Goal: Task Accomplishment & Management: Manage account settings

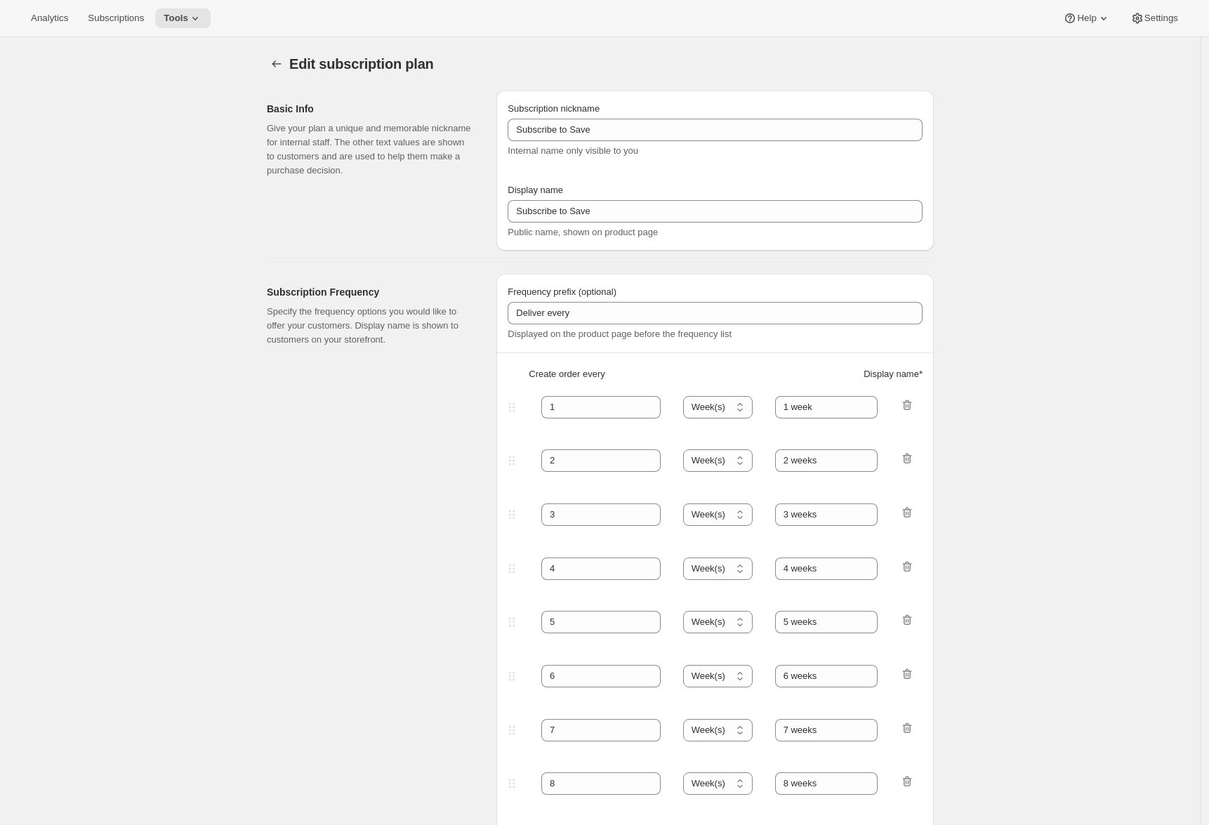
select select "WEEK"
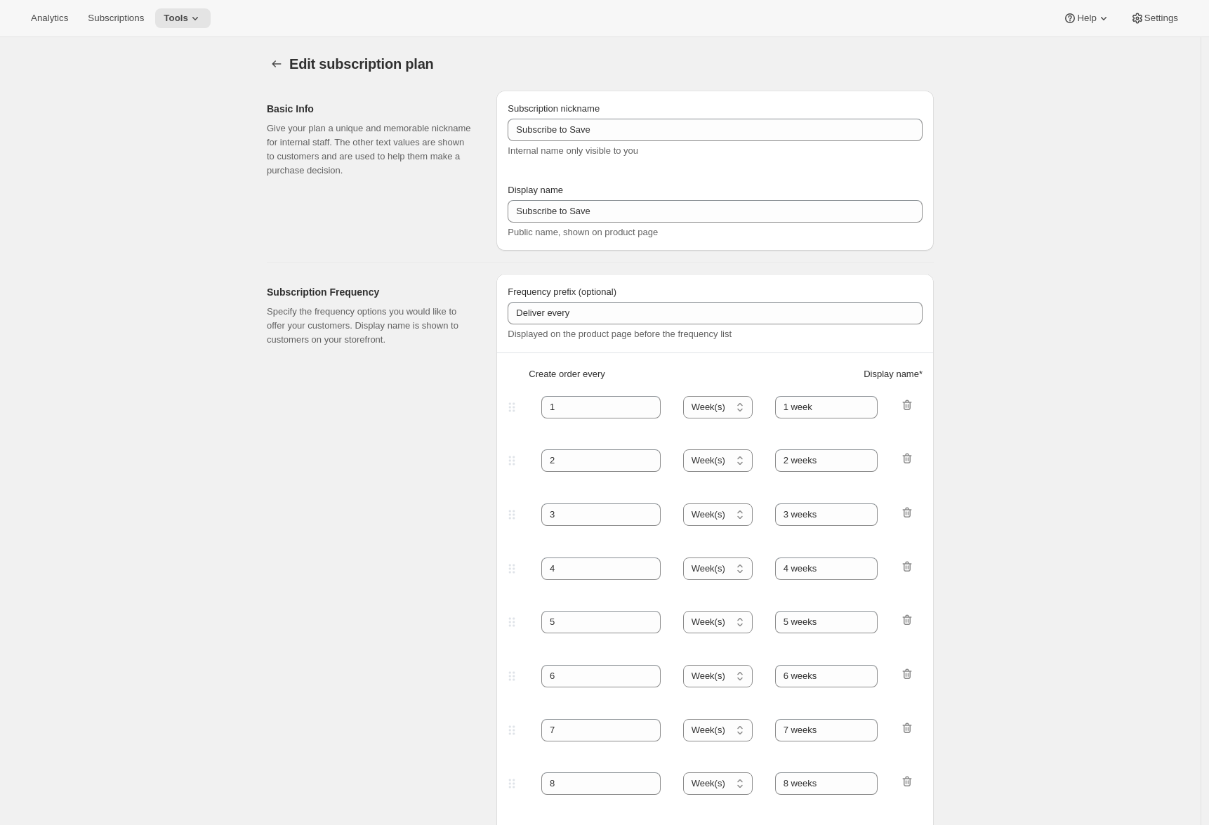
select select "WEEK"
click at [135, 23] on span "Subscriptions" at bounding box center [116, 18] width 56 height 11
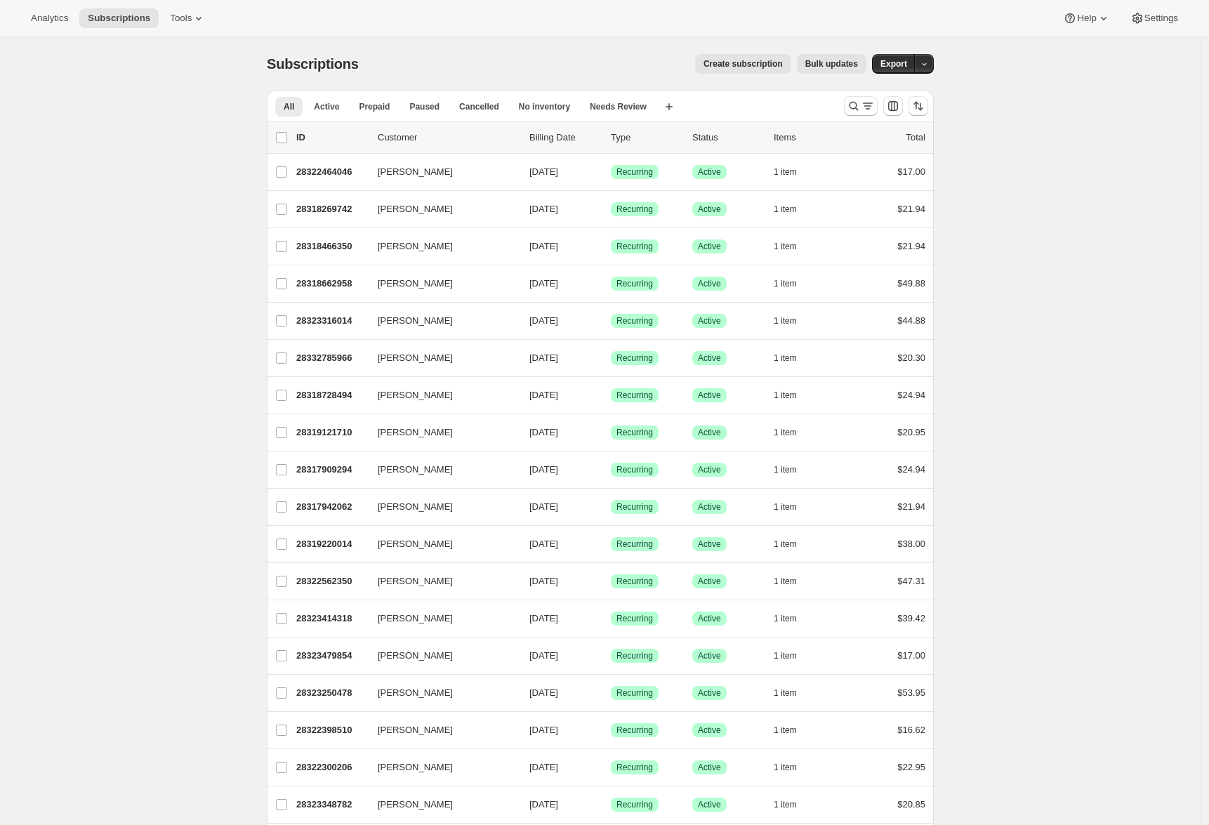
click at [836, 65] on span "Bulk updates" at bounding box center [831, 63] width 53 height 11
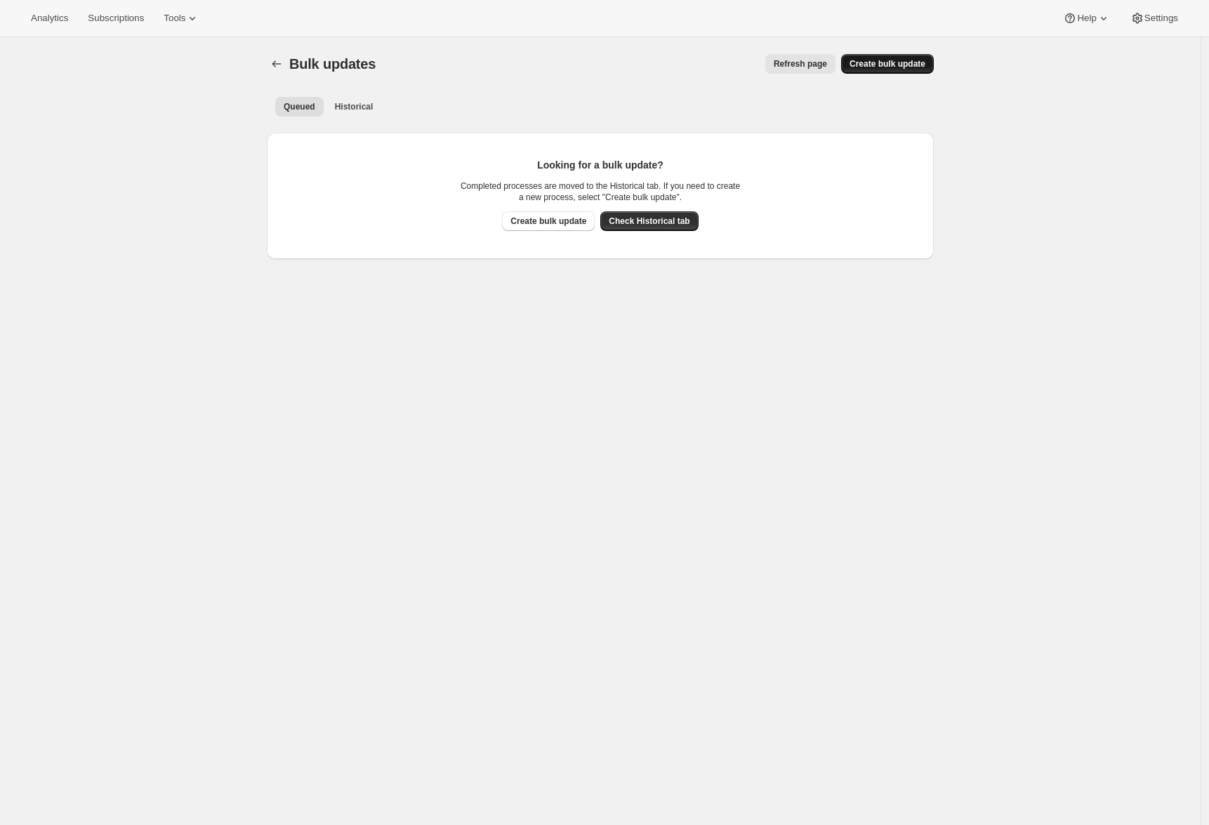
click at [891, 62] on span "Create bulk update" at bounding box center [888, 63] width 76 height 11
select select "14"
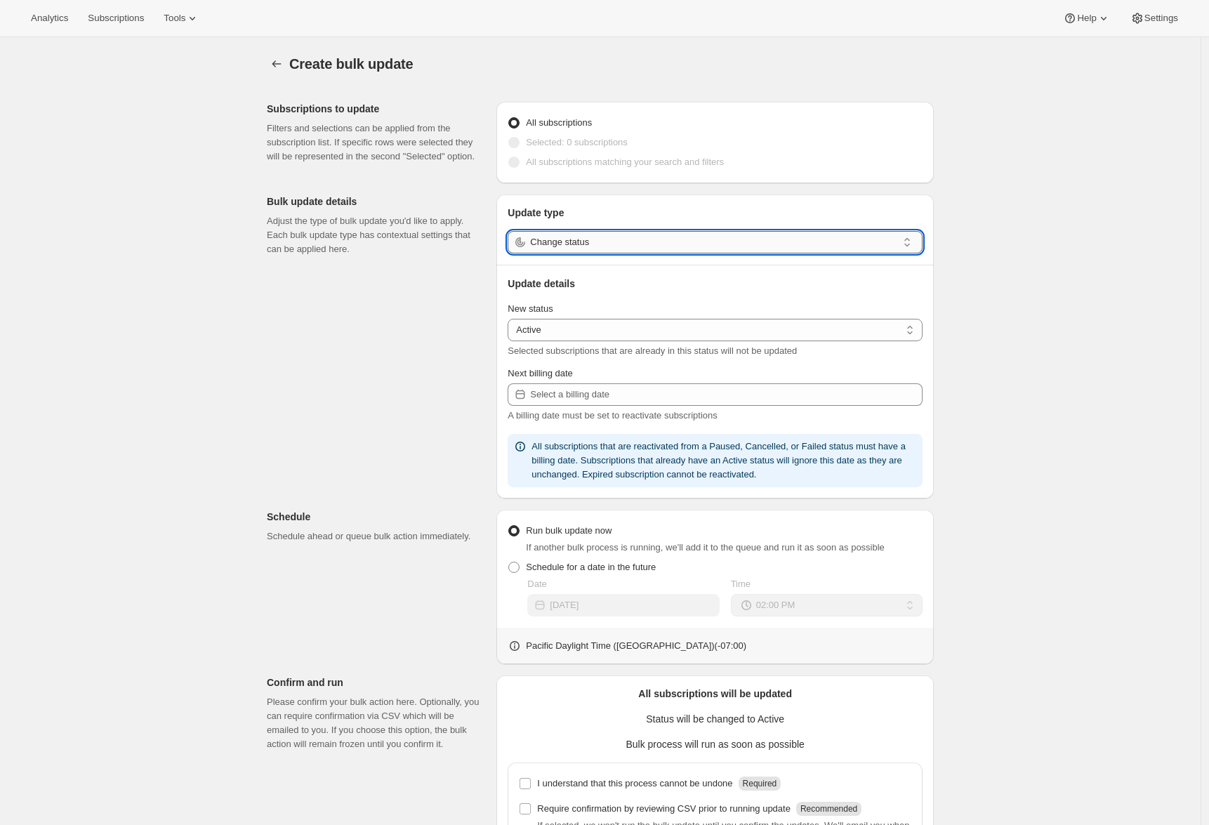
click at [609, 244] on input "Change status" at bounding box center [713, 242] width 367 height 22
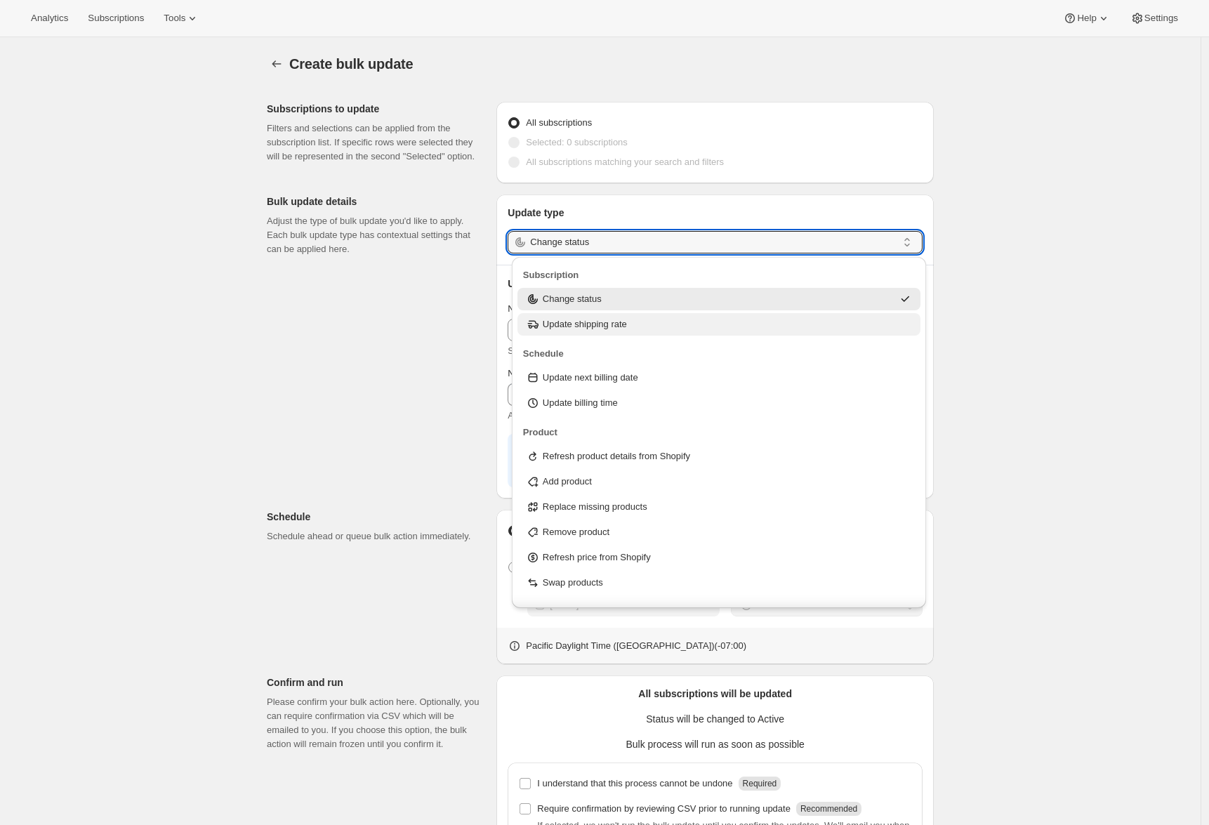
click at [583, 327] on p "Update shipping rate" at bounding box center [585, 324] width 84 height 14
type input "Update shipping rate"
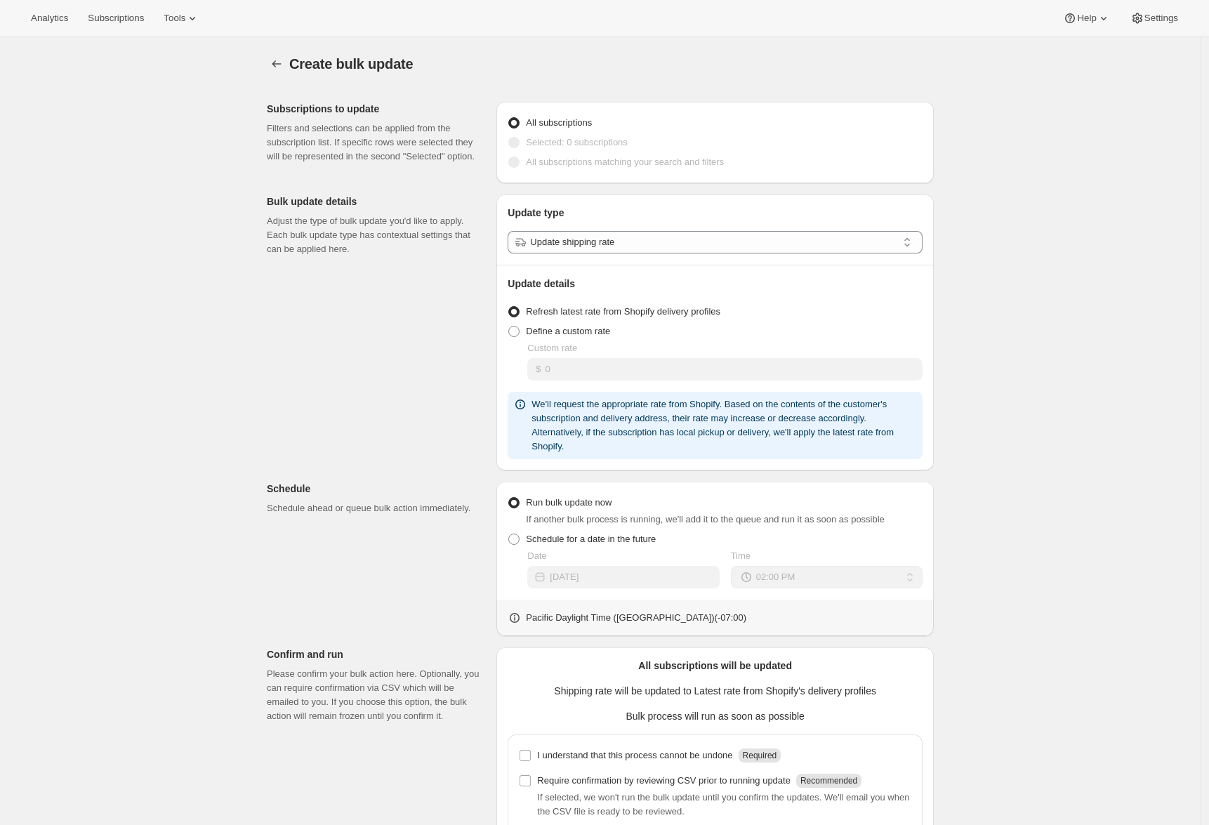
click at [402, 406] on div "Subscriptions to update Filters and selections can be applied from the subscrip…" at bounding box center [595, 513] width 678 height 844
drag, startPoint x: 761, startPoint y: 303, endPoint x: 522, endPoint y: 317, distance: 239.1
click at [522, 317] on div "Refresh latest rate from Shopify delivery profiles" at bounding box center [715, 312] width 415 height 20
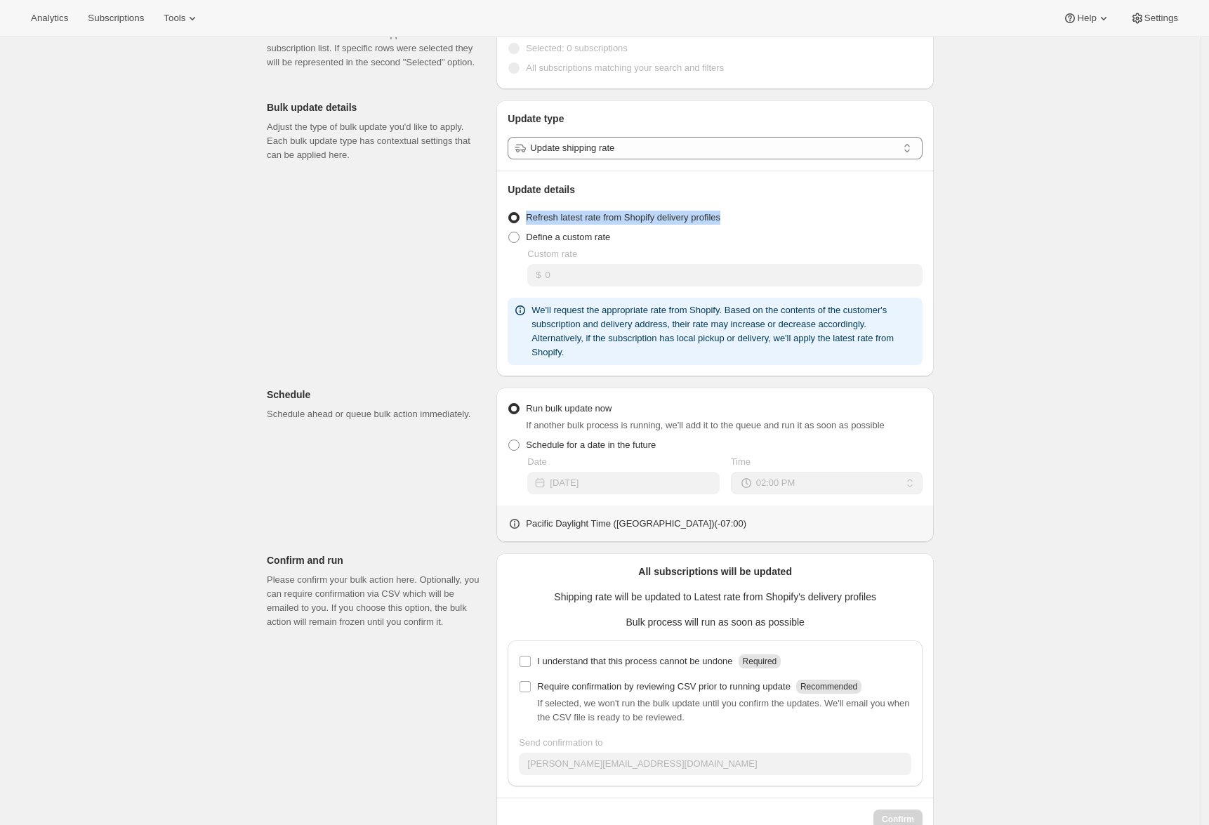
scroll to position [132, 0]
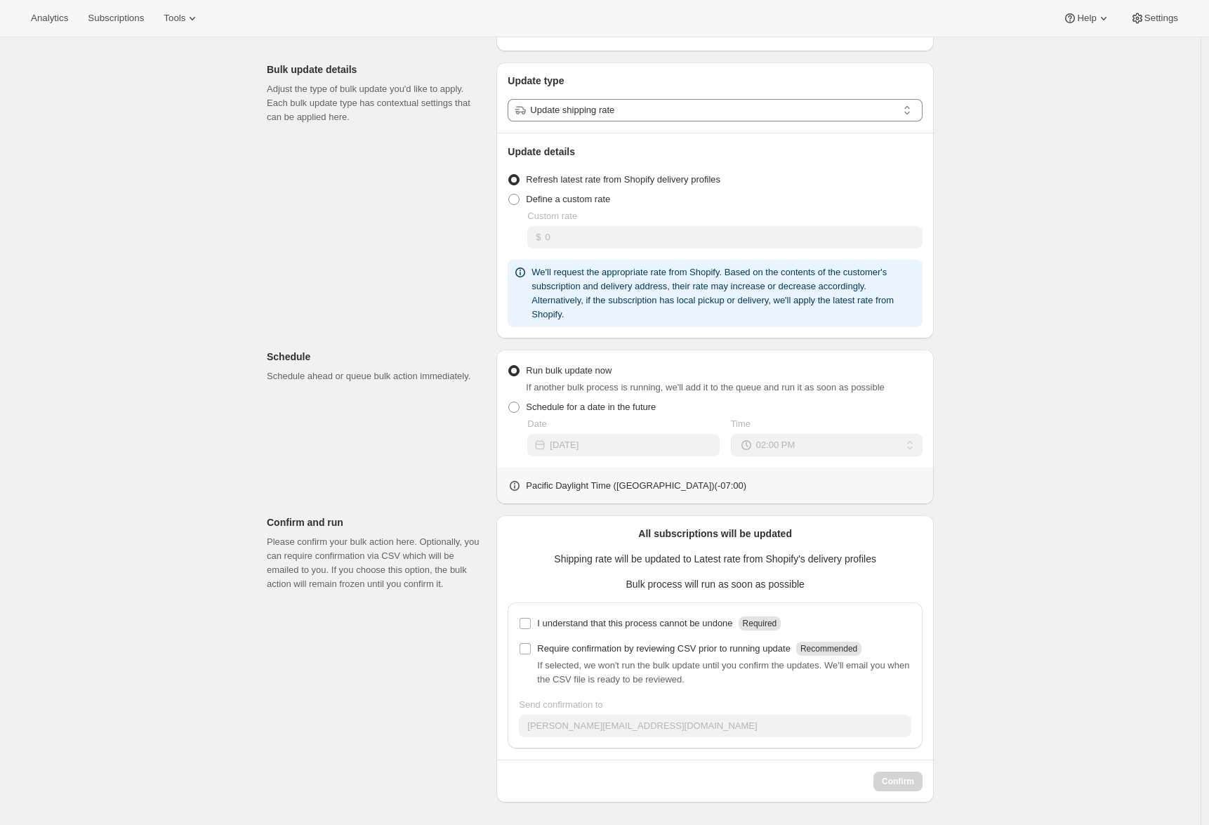
click at [412, 536] on p "Please confirm your bulk action here. Optionally, you can require confirmation …" at bounding box center [376, 563] width 218 height 56
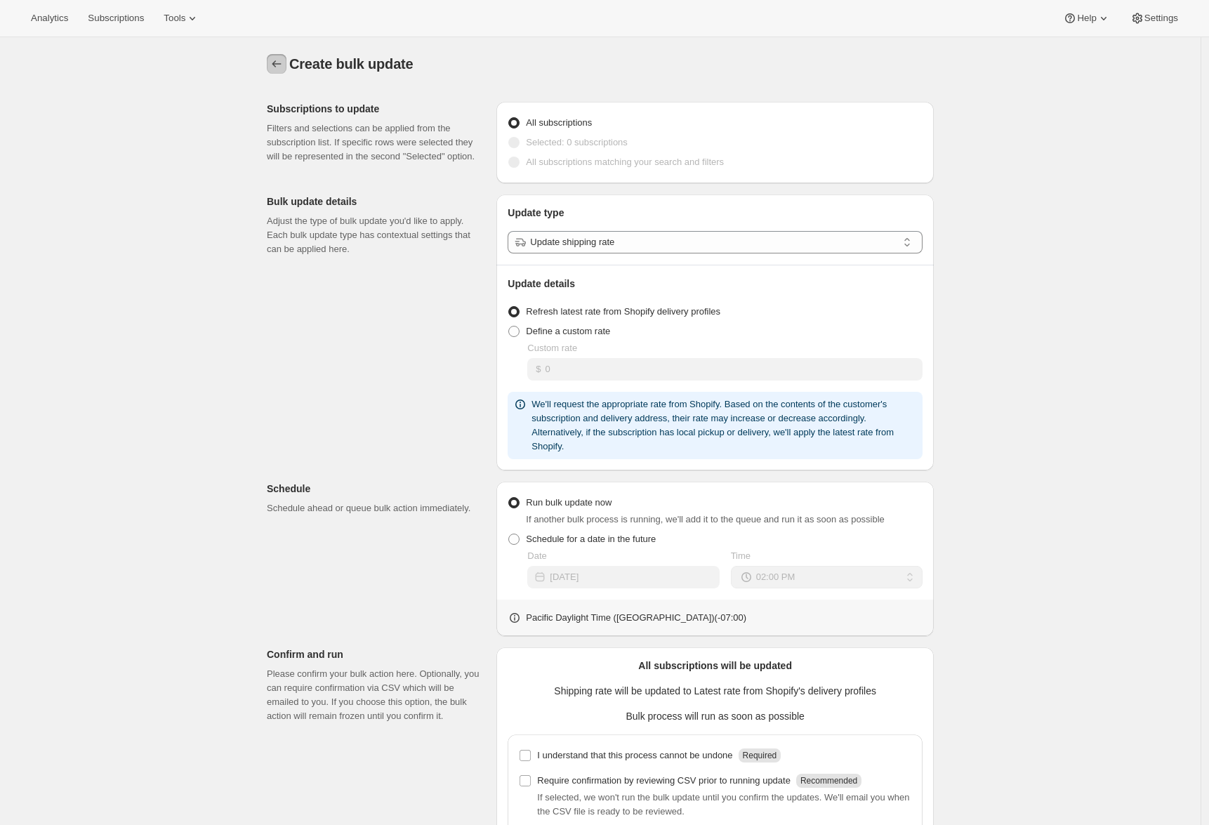
click at [280, 69] on icon "button" at bounding box center [277, 64] width 14 height 14
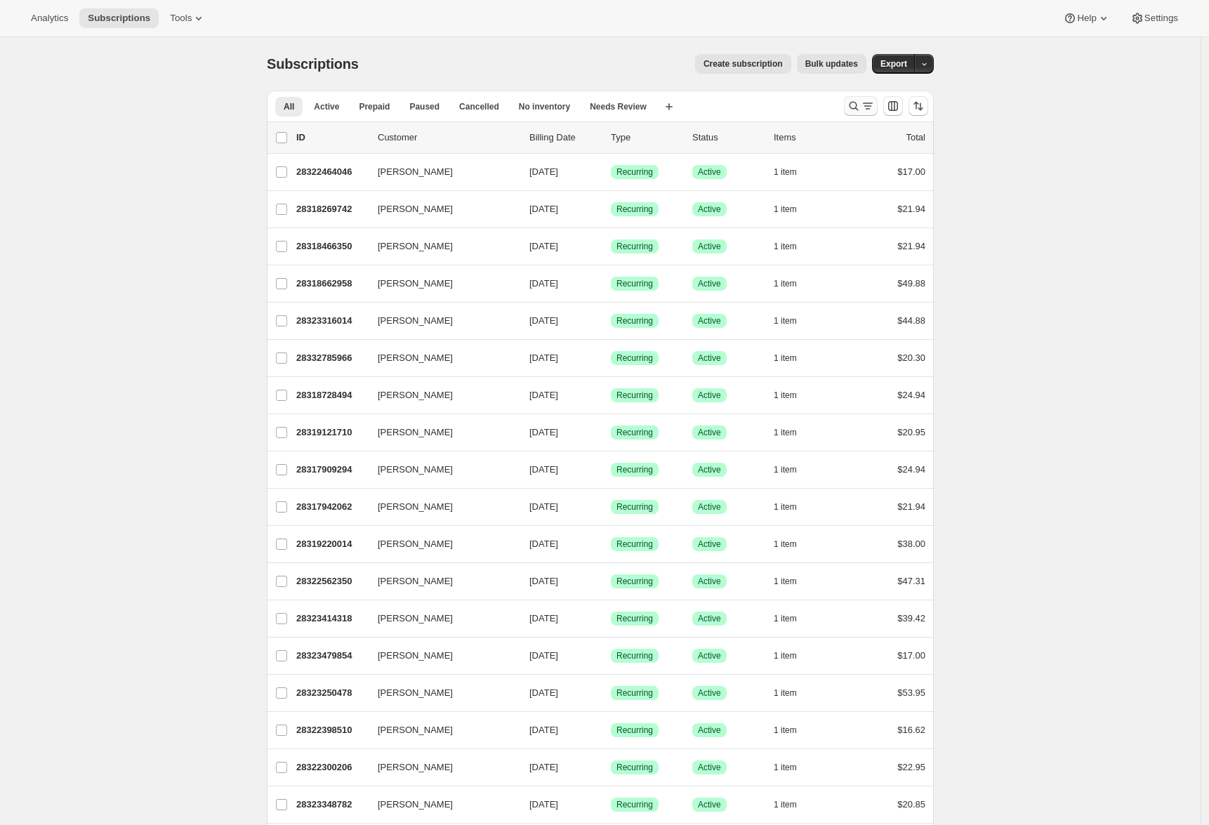
click at [853, 110] on icon "Search and filter results" at bounding box center [854, 106] width 14 height 14
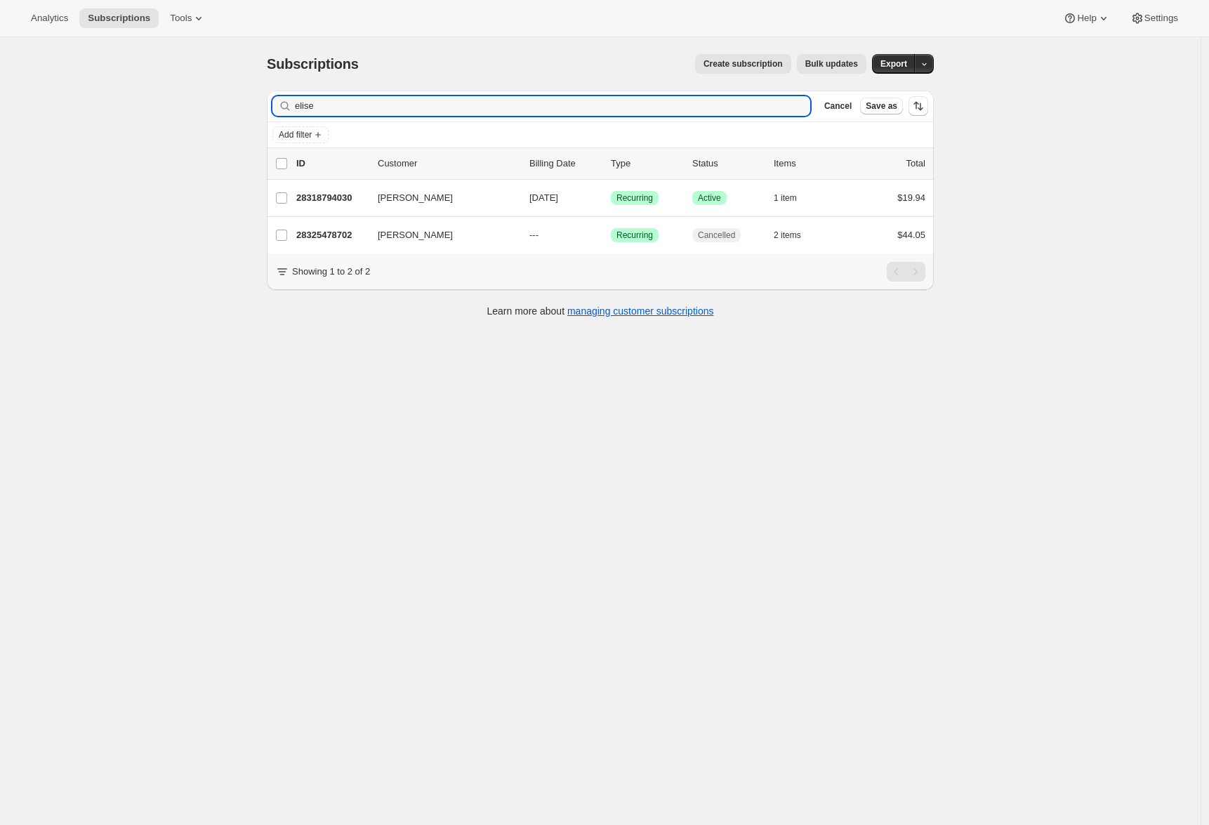
type input "elise"
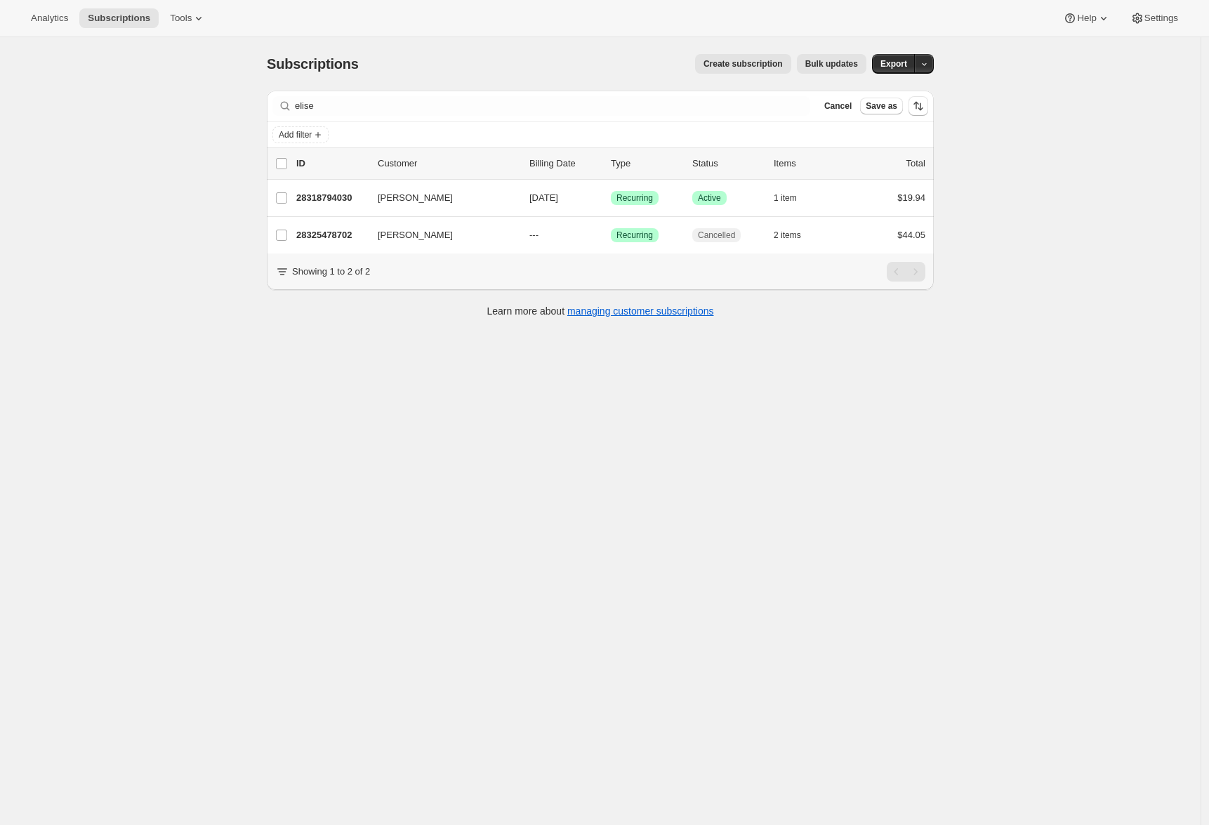
click at [129, 333] on div "Subscriptions. This page is ready Subscriptions Create subscription Bulk update…" at bounding box center [600, 449] width 1201 height 825
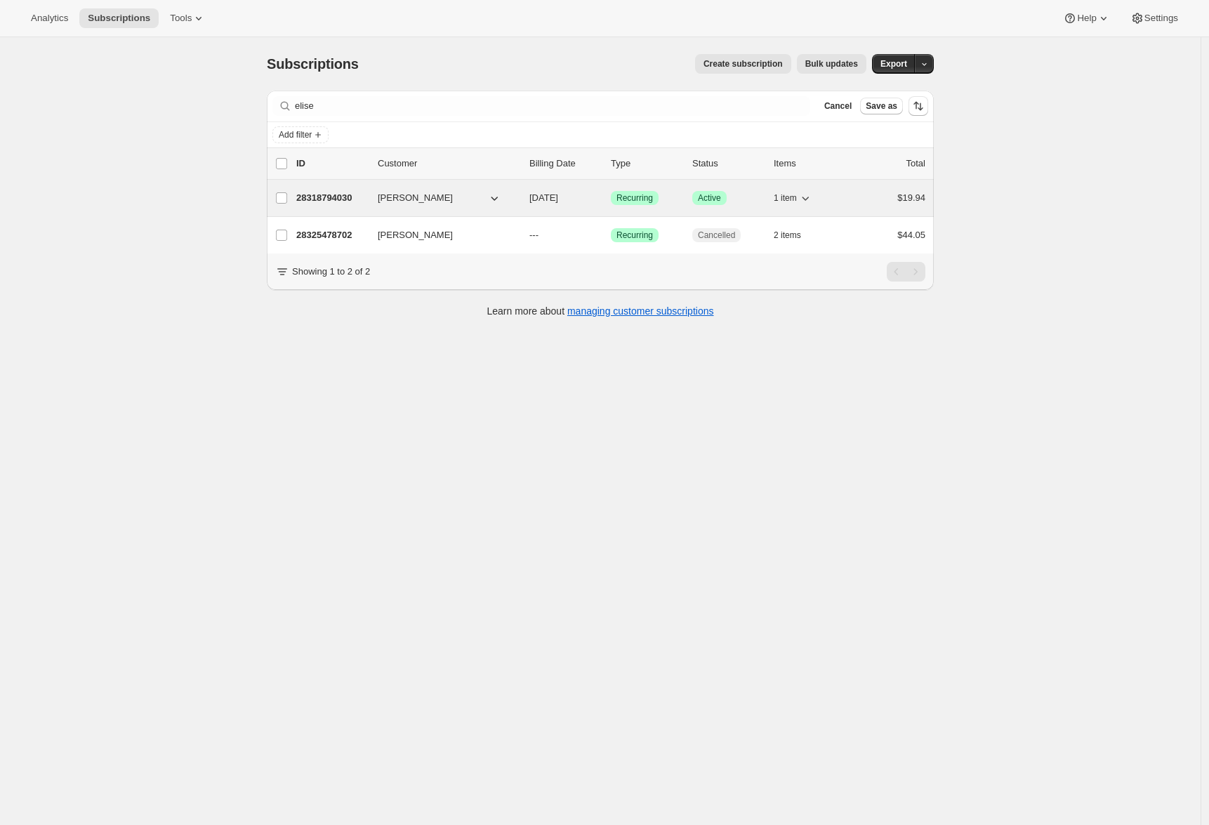
click at [320, 197] on p "28318794030" at bounding box center [331, 198] width 70 height 14
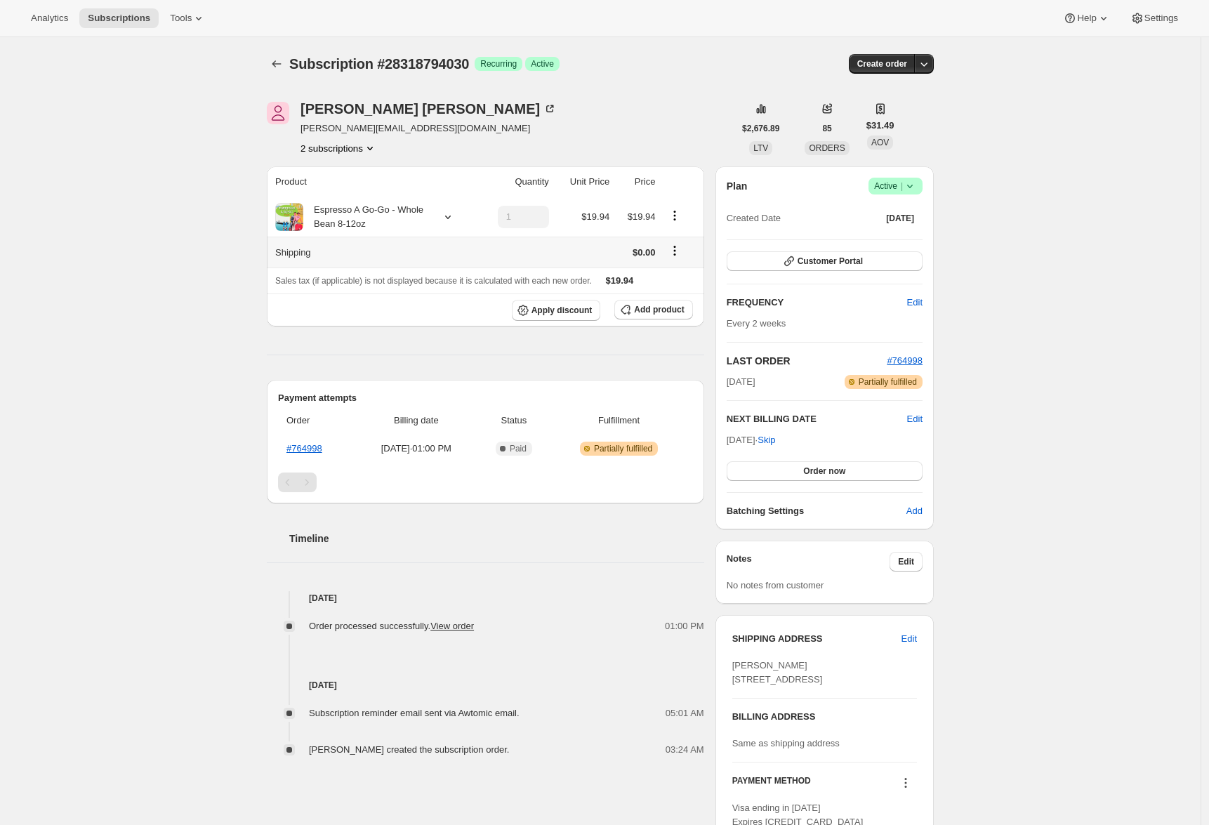
drag, startPoint x: 690, startPoint y: 249, endPoint x: 483, endPoint y: 242, distance: 207.2
click at [483, 242] on tr "Shipping $0.00" at bounding box center [485, 252] width 437 height 31
drag, startPoint x: 628, startPoint y: 254, endPoint x: 667, endPoint y: 250, distance: 38.8
click at [667, 250] on tr "Shipping $0.00" at bounding box center [485, 252] width 437 height 31
drag, startPoint x: 219, startPoint y: 287, endPoint x: 436, endPoint y: 254, distance: 219.5
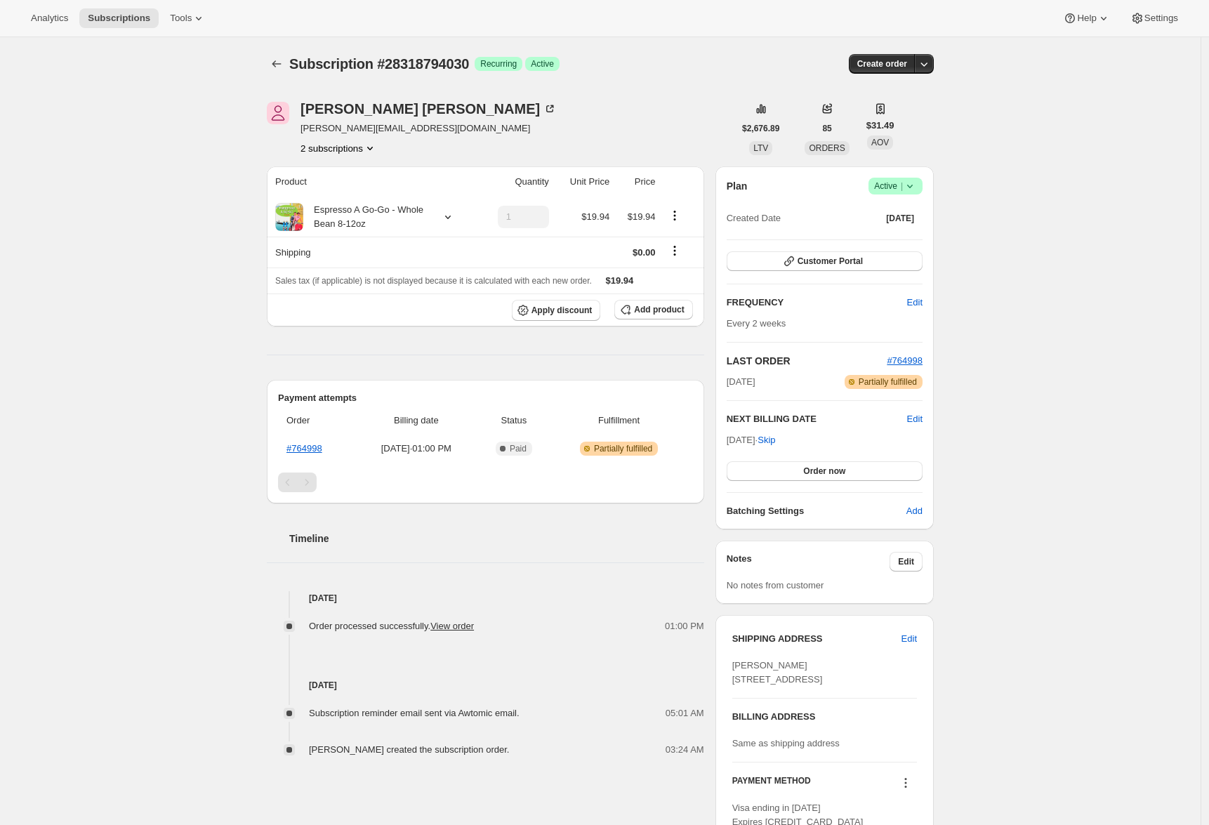
click at [220, 287] on div "Subscription #28318794030. This page is ready Subscription #28318794030 Success…" at bounding box center [600, 549] width 1201 height 1024
drag, startPoint x: 632, startPoint y: 213, endPoint x: 679, endPoint y: 214, distance: 47.0
click at [679, 214] on tr "Espresso A Go-Go - Whole Bean 8-12oz 1 $19.94 $19.94" at bounding box center [485, 216] width 437 height 39
drag, startPoint x: 631, startPoint y: 249, endPoint x: 663, endPoint y: 246, distance: 31.8
click at [659, 246] on td "$0.00" at bounding box center [637, 252] width 46 height 31
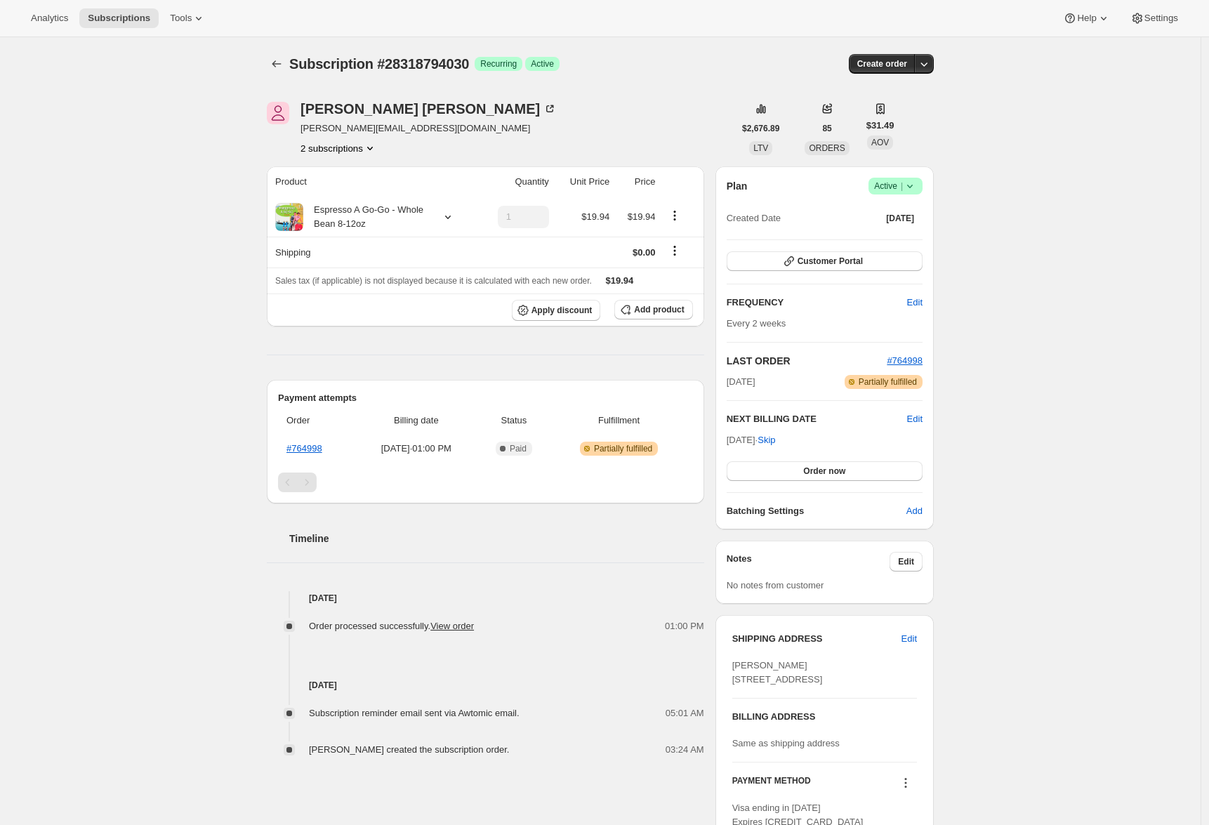
click at [252, 305] on div "Subscription #28318794030. This page is ready Subscription #28318794030 Success…" at bounding box center [600, 549] width 1201 height 1024
click at [282, 67] on icon "Subscriptions" at bounding box center [277, 64] width 14 height 14
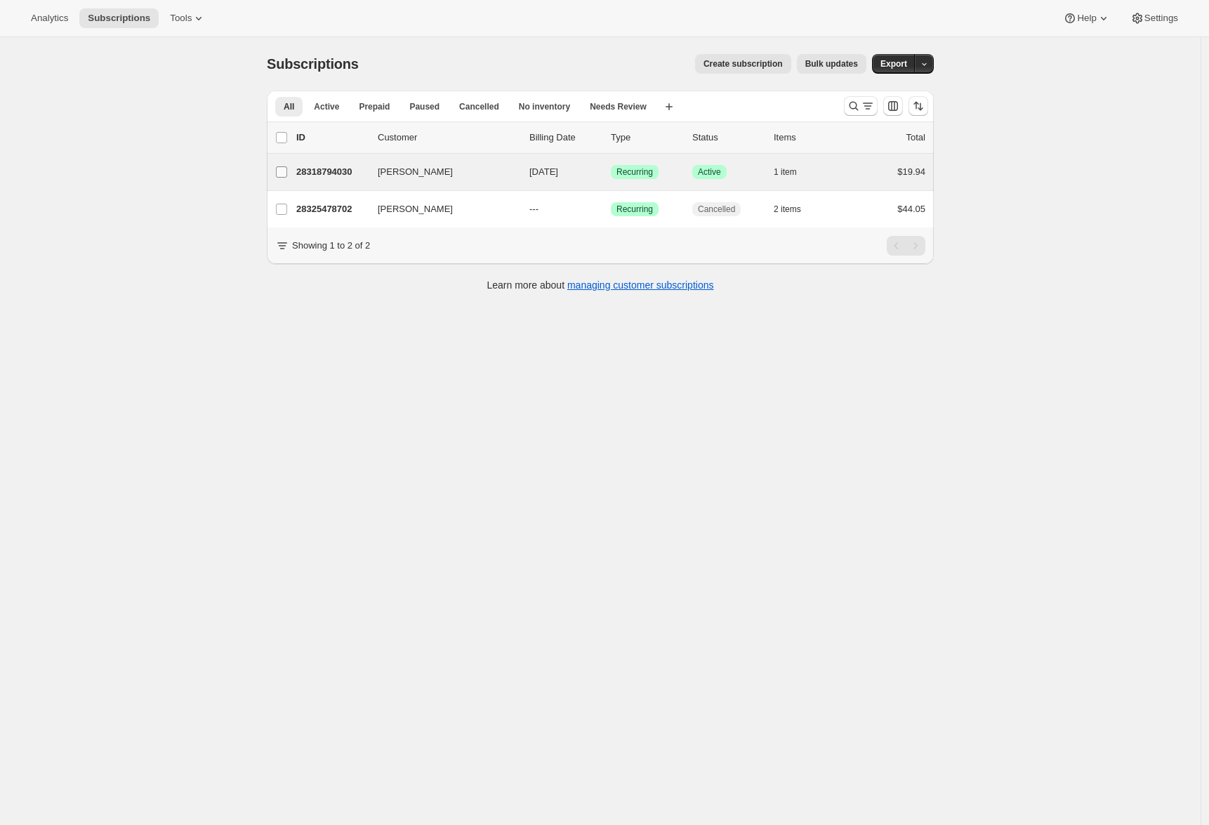
click at [286, 174] on input "Elise Papazian" at bounding box center [281, 171] width 11 height 11
checkbox input "true"
click at [818, 65] on span "Bulk updates" at bounding box center [831, 63] width 53 height 11
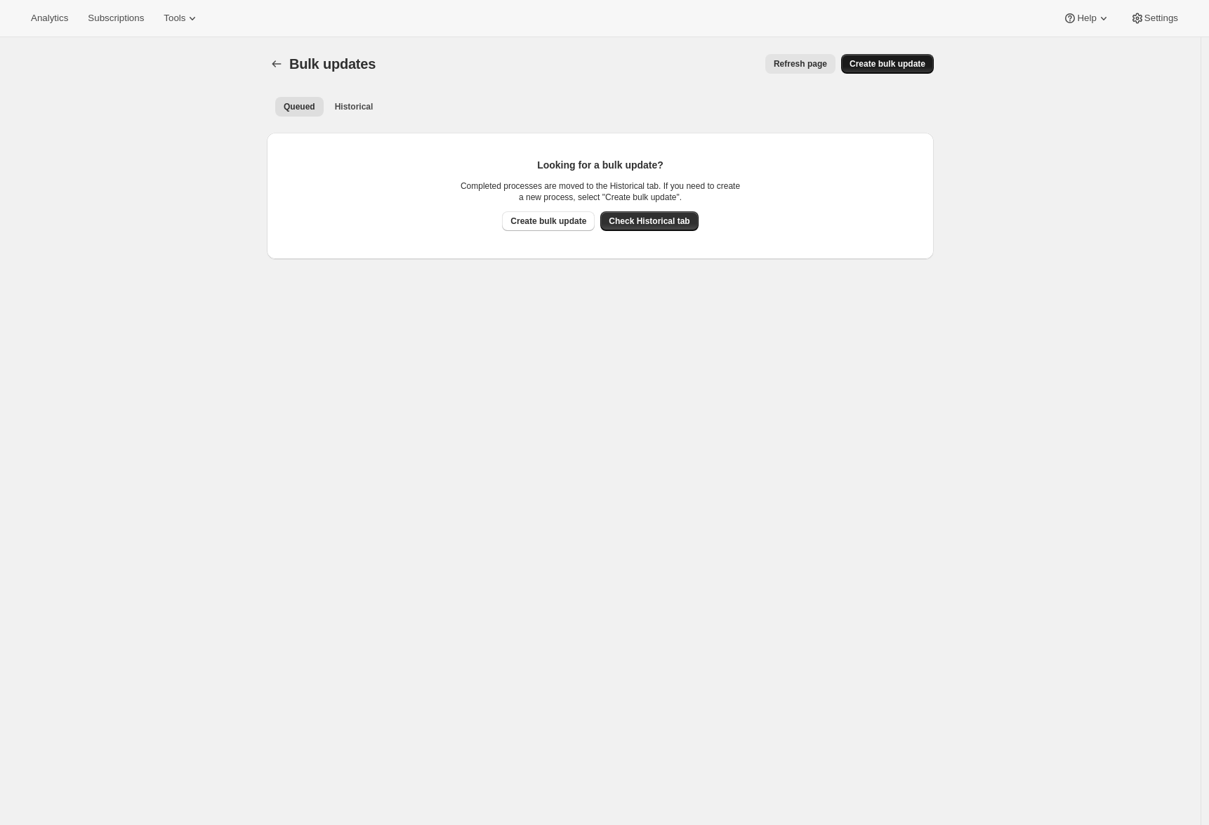
click at [887, 68] on span "Create bulk update" at bounding box center [888, 63] width 76 height 11
select select "14"
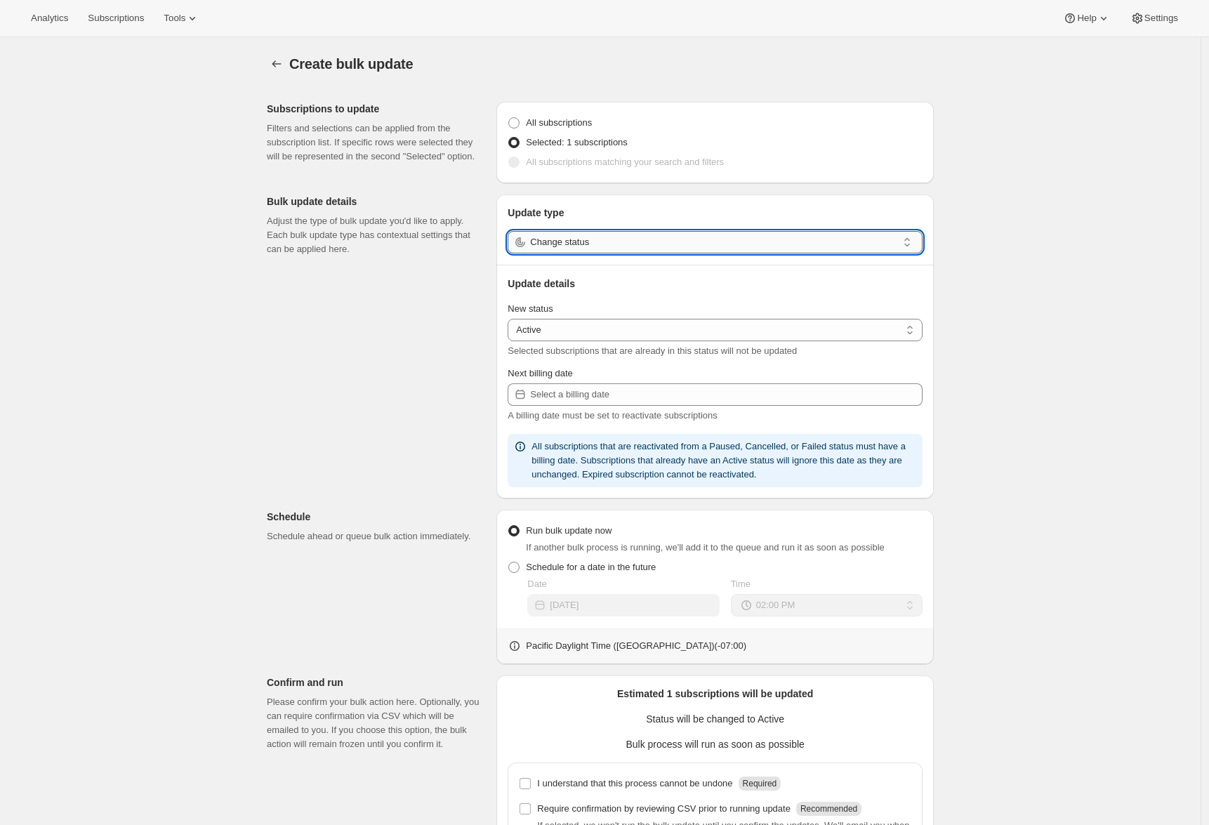
click at [606, 246] on input "Change status" at bounding box center [713, 242] width 367 height 22
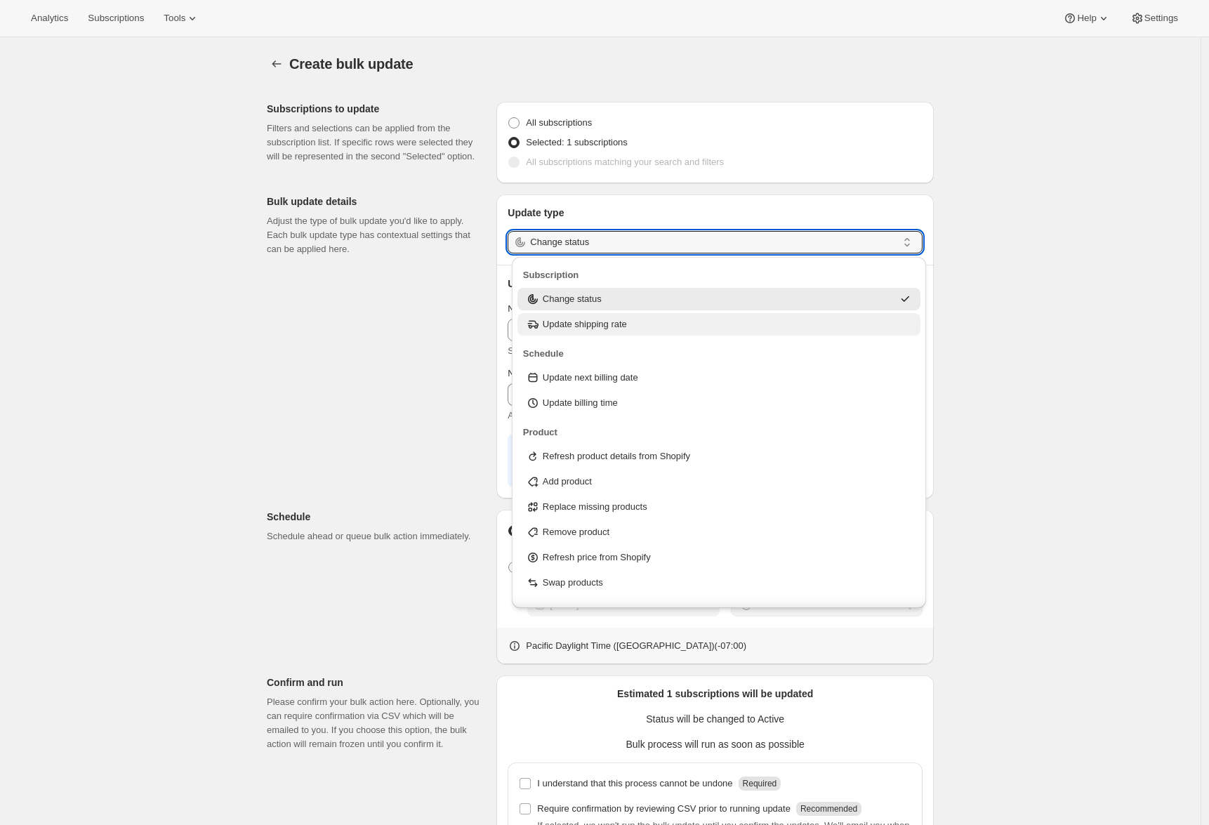
click at [598, 324] on p "Update shipping rate" at bounding box center [585, 324] width 84 height 14
type input "Update shipping rate"
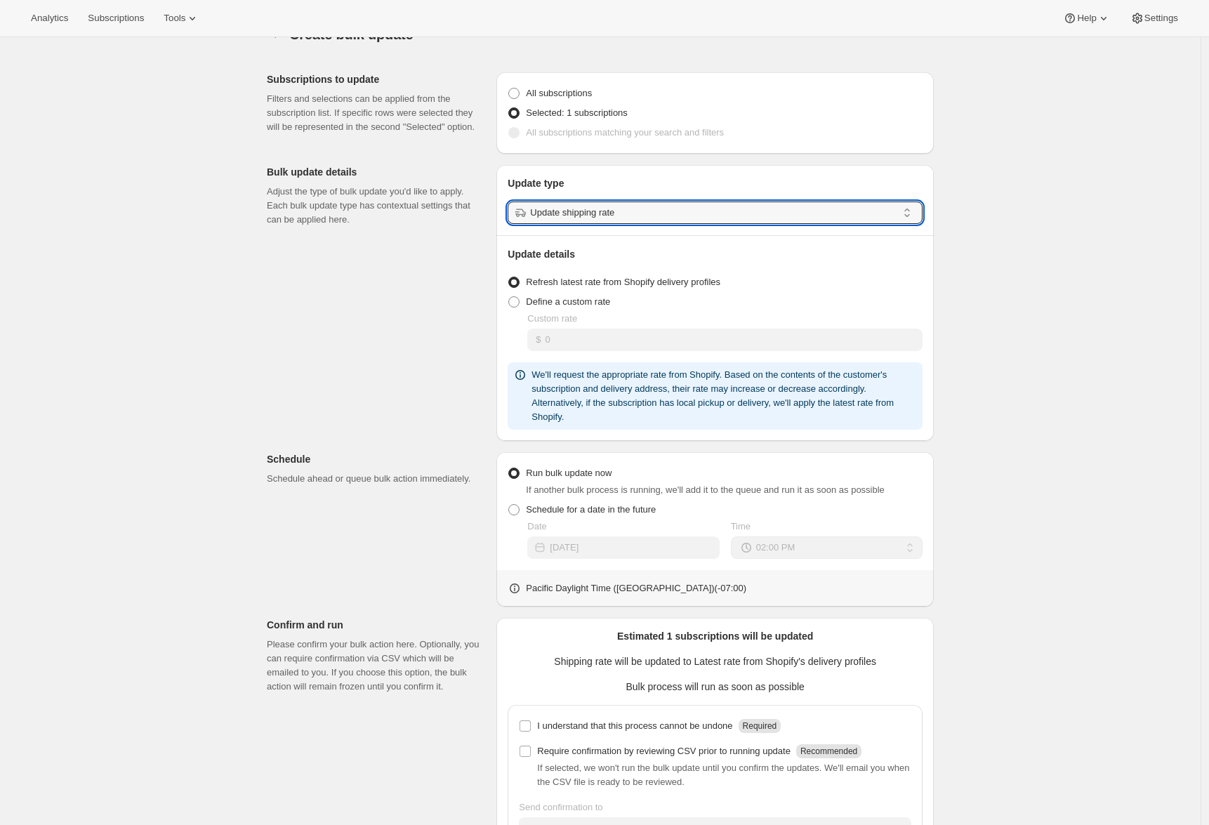
scroll to position [132, 0]
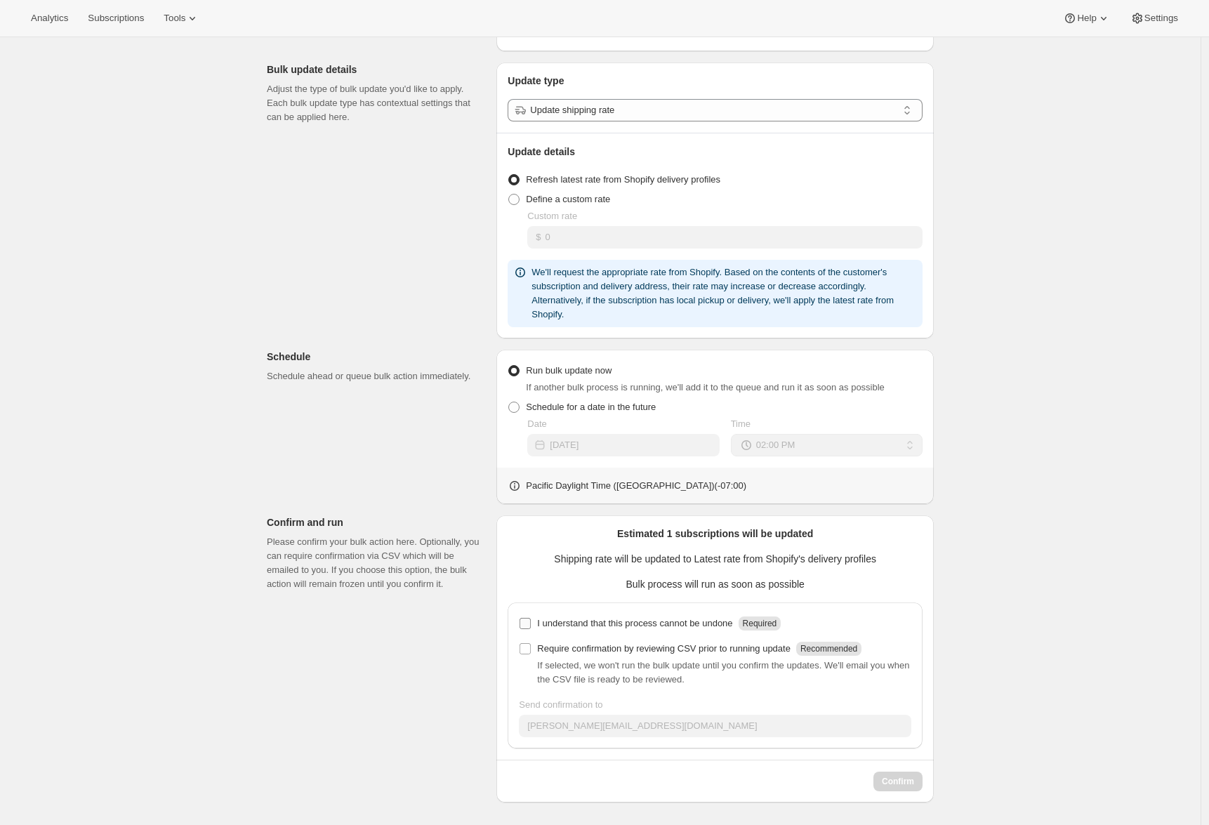
click at [531, 619] on input "I understand that this process cannot be undone Required" at bounding box center [525, 623] width 11 height 11
checkbox input "true"
drag, startPoint x: 546, startPoint y: 628, endPoint x: 756, endPoint y: 626, distance: 210.0
click at [756, 625] on div "I understand that this process cannot be undone Required" at bounding box center [659, 623] width 244 height 14
click at [423, 682] on div "Subscriptions to update Filters and selections can be applied from the subscrip…" at bounding box center [595, 381] width 678 height 844
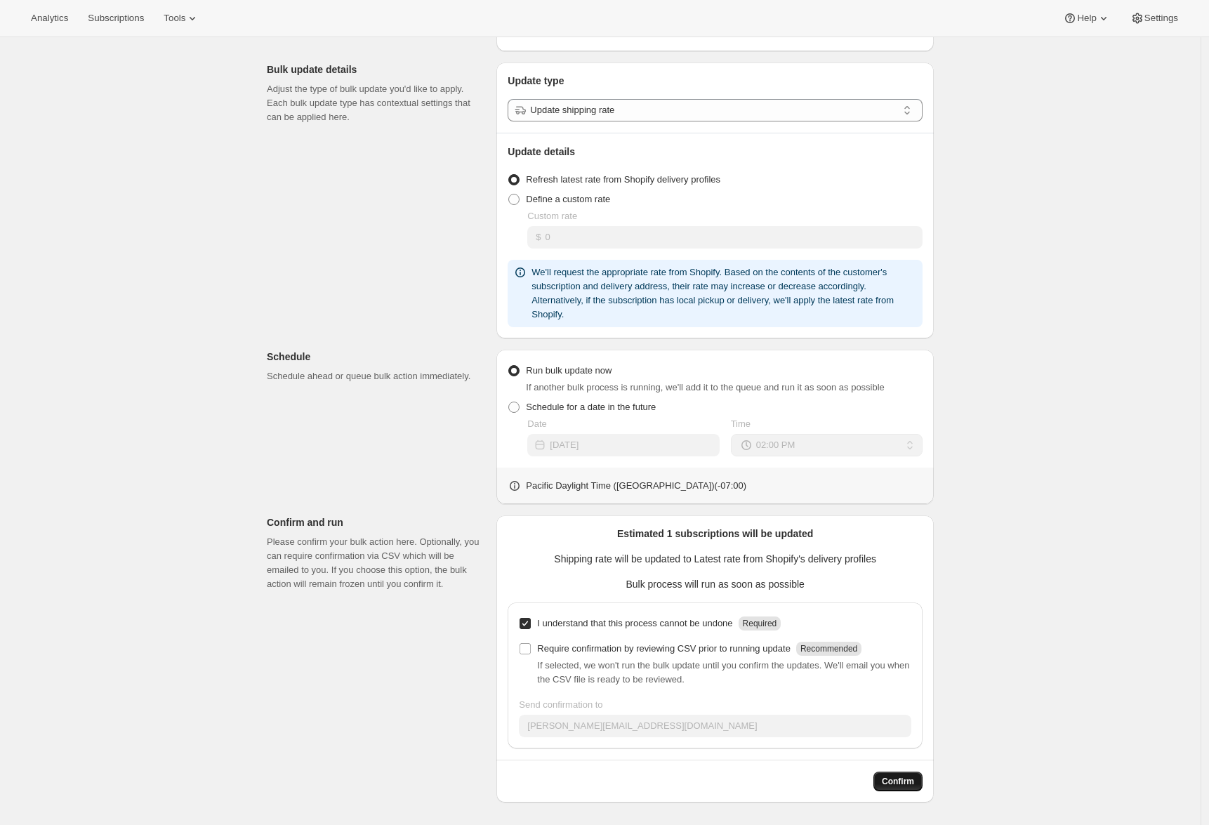
click at [900, 789] on button "Confirm" at bounding box center [897, 782] width 49 height 20
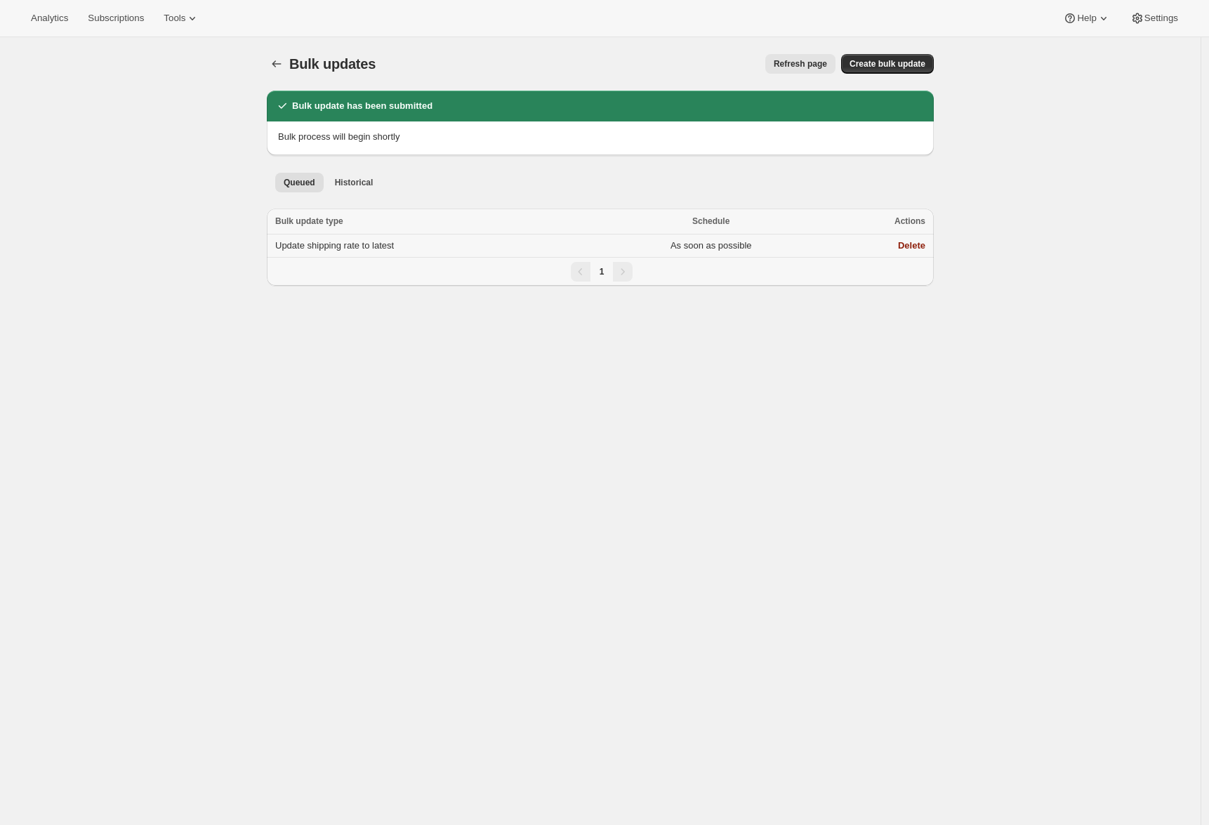
click at [369, 248] on span "Update shipping rate to latest" at bounding box center [334, 245] width 119 height 11
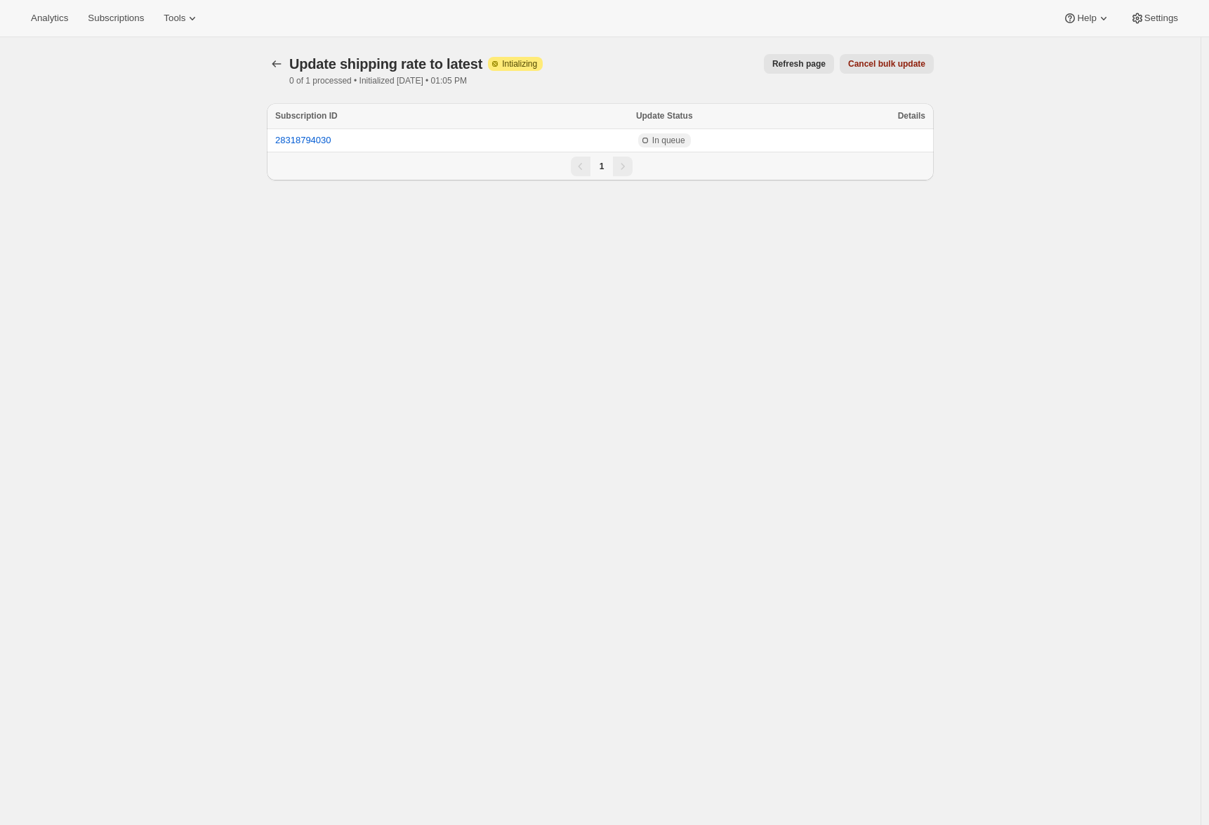
click at [423, 312] on div "Update shipping rate to latest. This page is ready Update shipping rate to late…" at bounding box center [600, 449] width 1201 height 825
click at [452, 301] on div "Update shipping rate to latest. This page is ready Update shipping rate to late…" at bounding box center [600, 449] width 1201 height 825
click at [424, 281] on div "Update shipping rate to latest. This page is ready Update shipping rate to late…" at bounding box center [600, 449] width 1201 height 825
click at [792, 61] on span "Refresh page" at bounding box center [798, 63] width 53 height 11
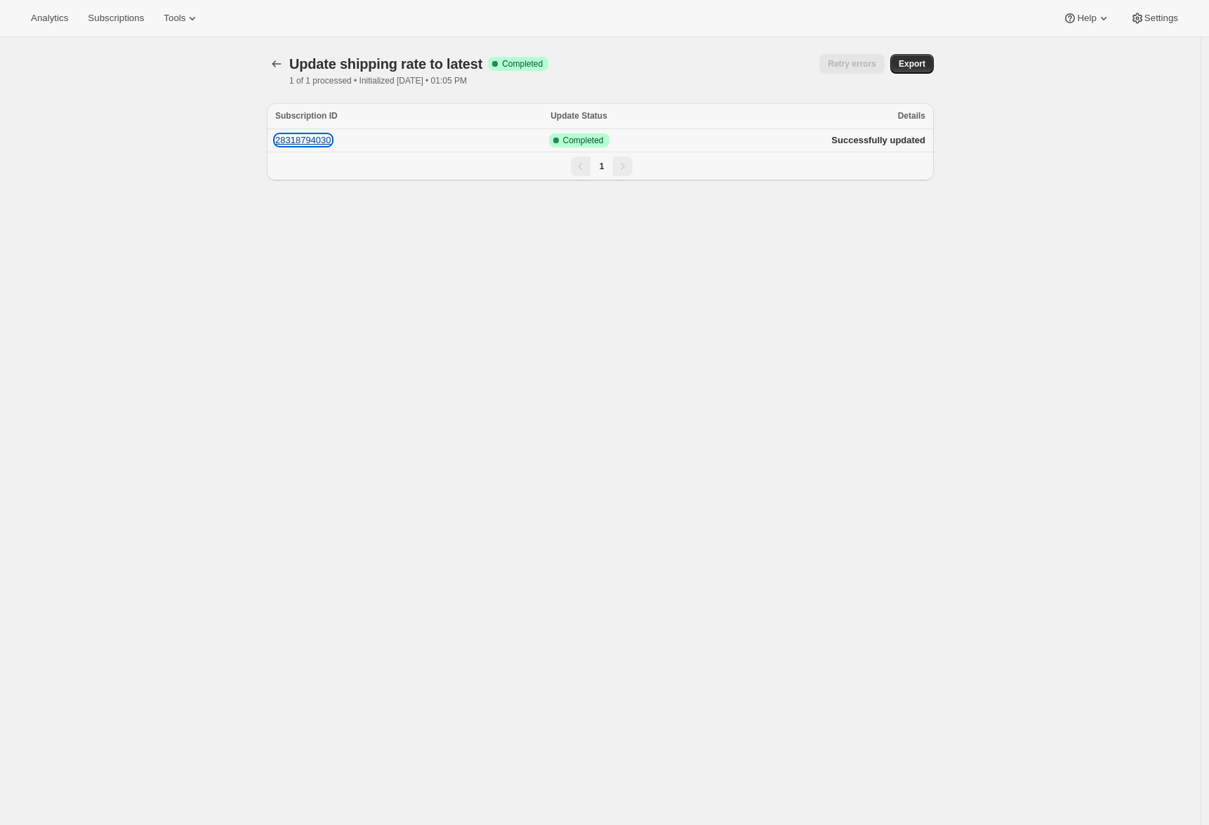
click at [331, 138] on button "28318794030" at bounding box center [303, 140] width 56 height 11
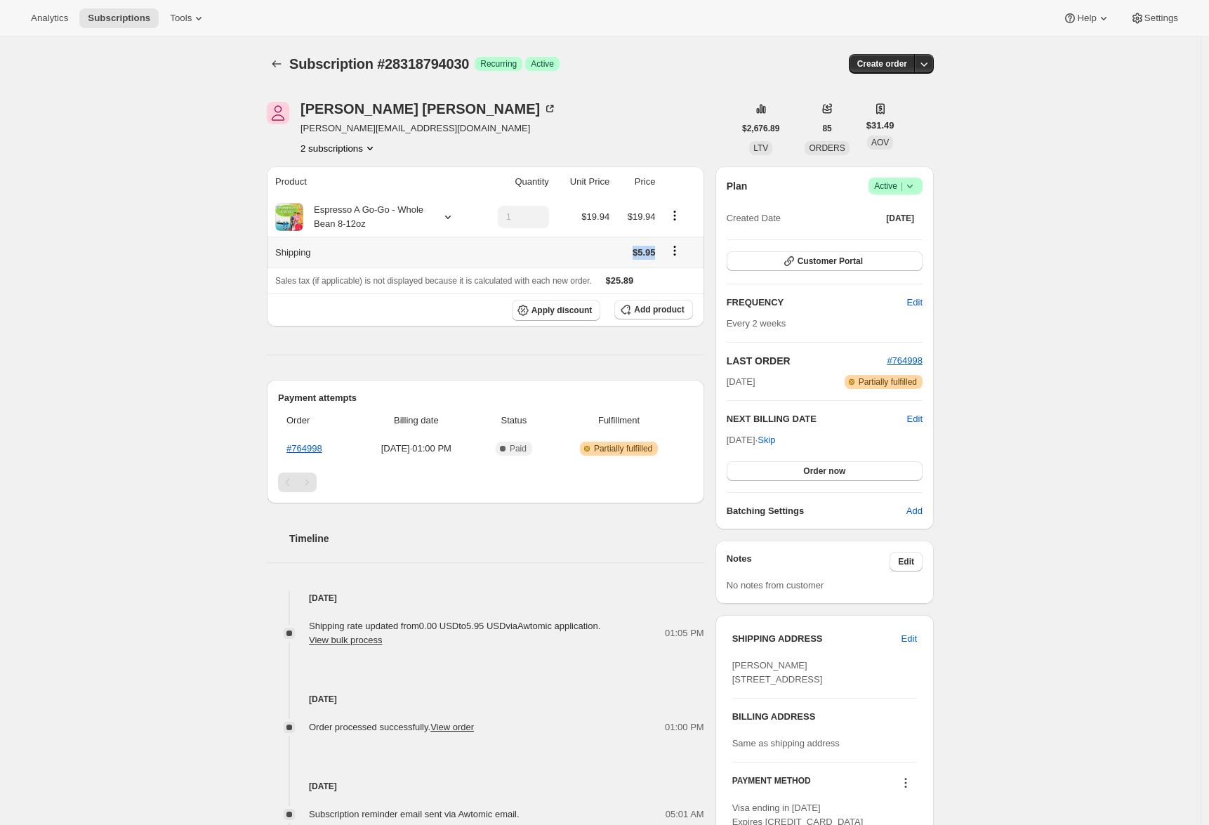
drag, startPoint x: 627, startPoint y: 249, endPoint x: 661, endPoint y: 249, distance: 33.7
click at [659, 249] on td "$5.95" at bounding box center [637, 252] width 46 height 31
click at [48, 310] on div "Subscription #28318794030. This page is ready Subscription #28318794030 Success…" at bounding box center [600, 549] width 1201 height 1024
click at [48, 311] on div "Subscription #28318794030. This page is ready Subscription #28318794030 Success…" at bounding box center [600, 549] width 1201 height 1024
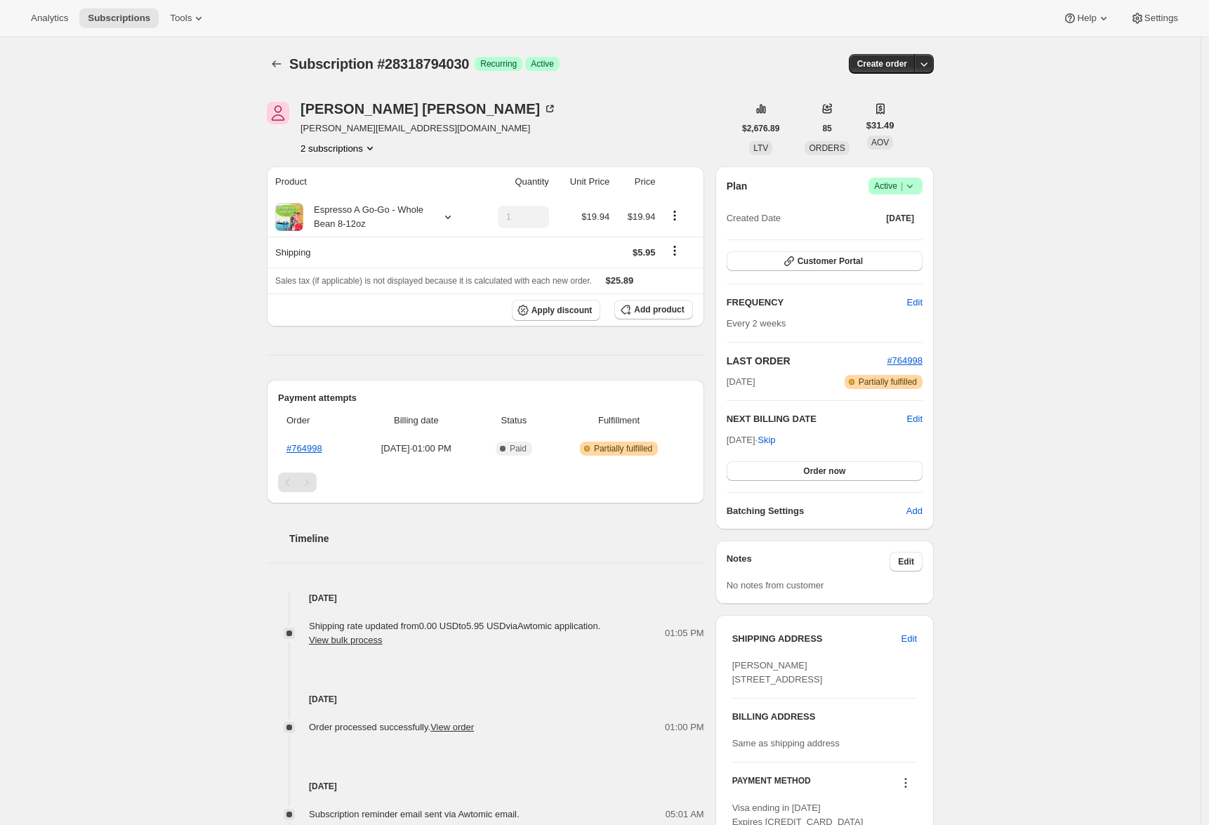
click at [48, 311] on div "Subscription #28318794030. This page is ready Subscription #28318794030 Success…" at bounding box center [600, 549] width 1201 height 1024
click at [116, 320] on div "Subscription #28318794030. This page is ready Subscription #28318794030 Success…" at bounding box center [600, 549] width 1201 height 1024
click at [178, 323] on div "Subscription #28318794030. This page is ready Subscription #28318794030 Success…" at bounding box center [600, 549] width 1201 height 1024
drag, startPoint x: 638, startPoint y: 255, endPoint x: 660, endPoint y: 256, distance: 21.8
click at [659, 256] on td "$5.95" at bounding box center [637, 252] width 46 height 31
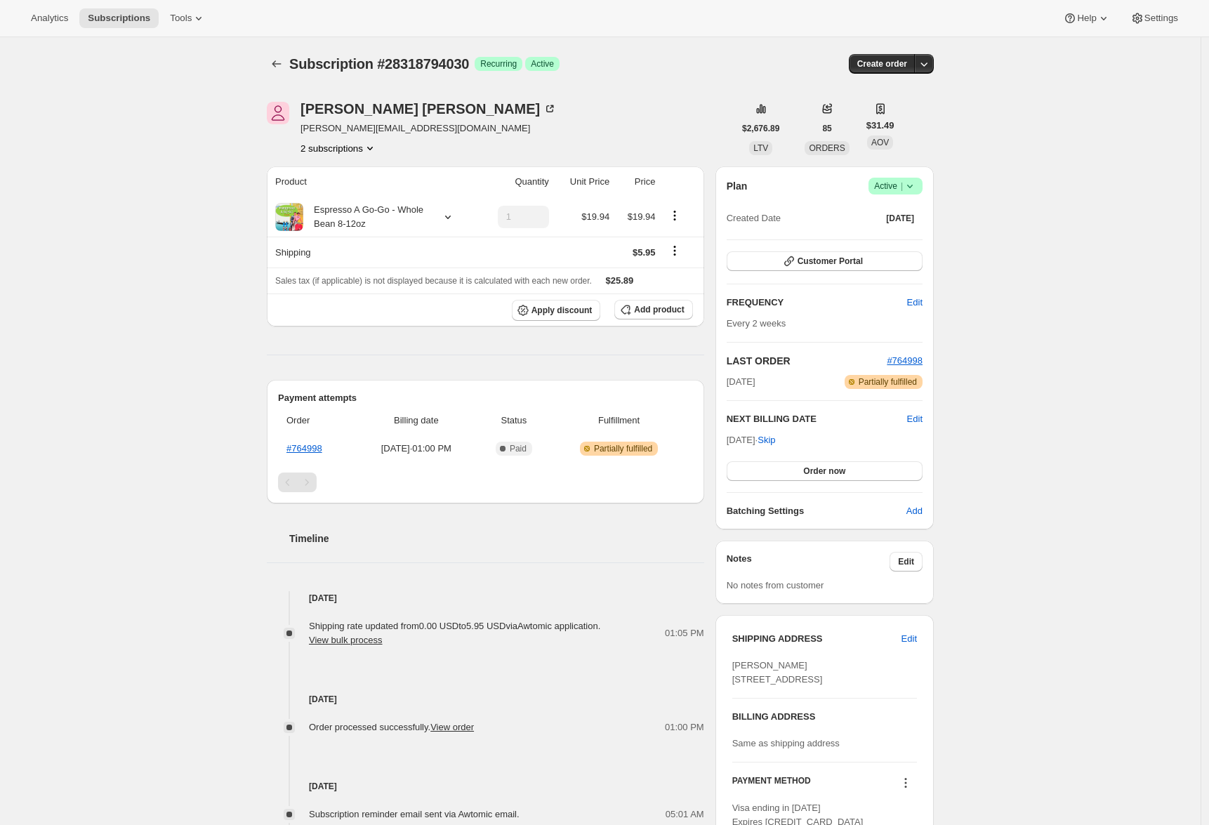
click at [150, 261] on div "Subscription #28318794030. This page is ready Subscription #28318794030 Success…" at bounding box center [600, 549] width 1201 height 1024
drag, startPoint x: 633, startPoint y: 251, endPoint x: 660, endPoint y: 250, distance: 26.7
click at [659, 250] on td "$5.95" at bounding box center [637, 252] width 46 height 31
click at [122, 367] on div "Subscription #28318794030. This page is ready Subscription #28318794030 Success…" at bounding box center [600, 549] width 1201 height 1024
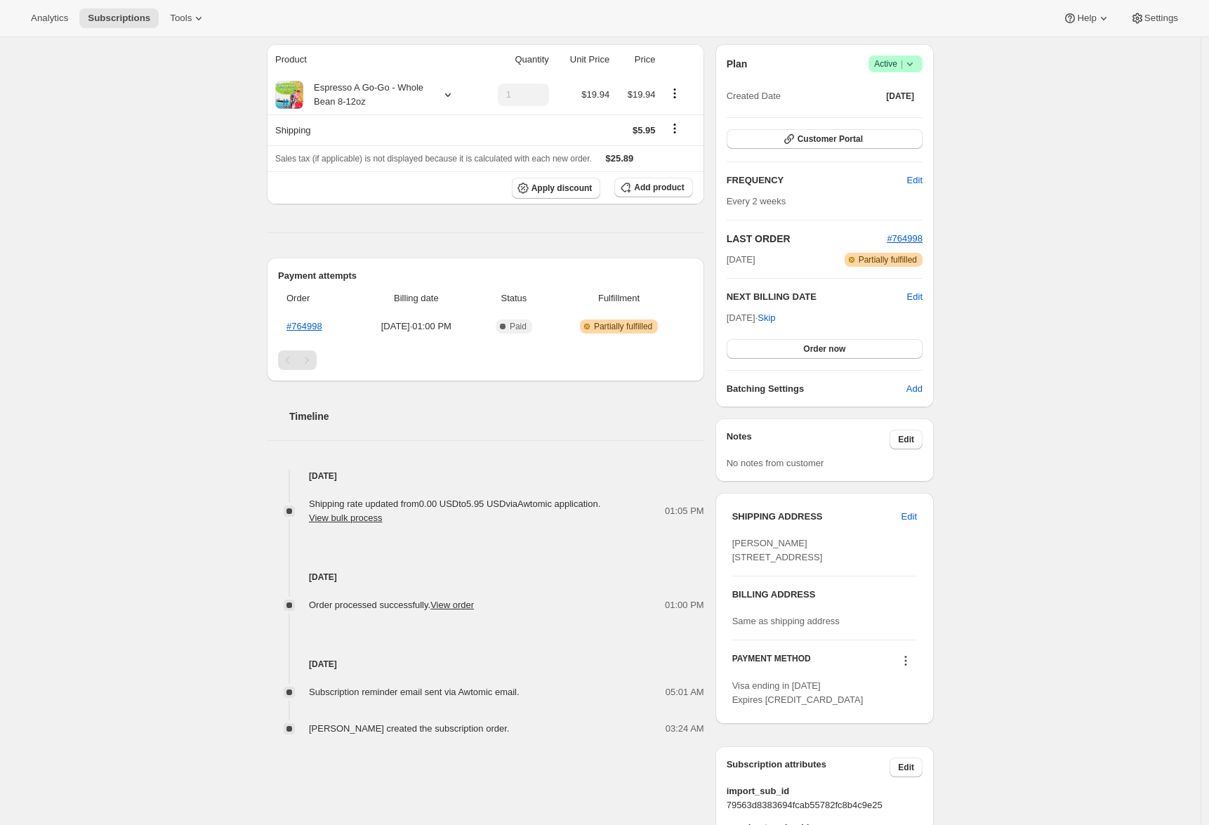
scroll to position [194, 0]
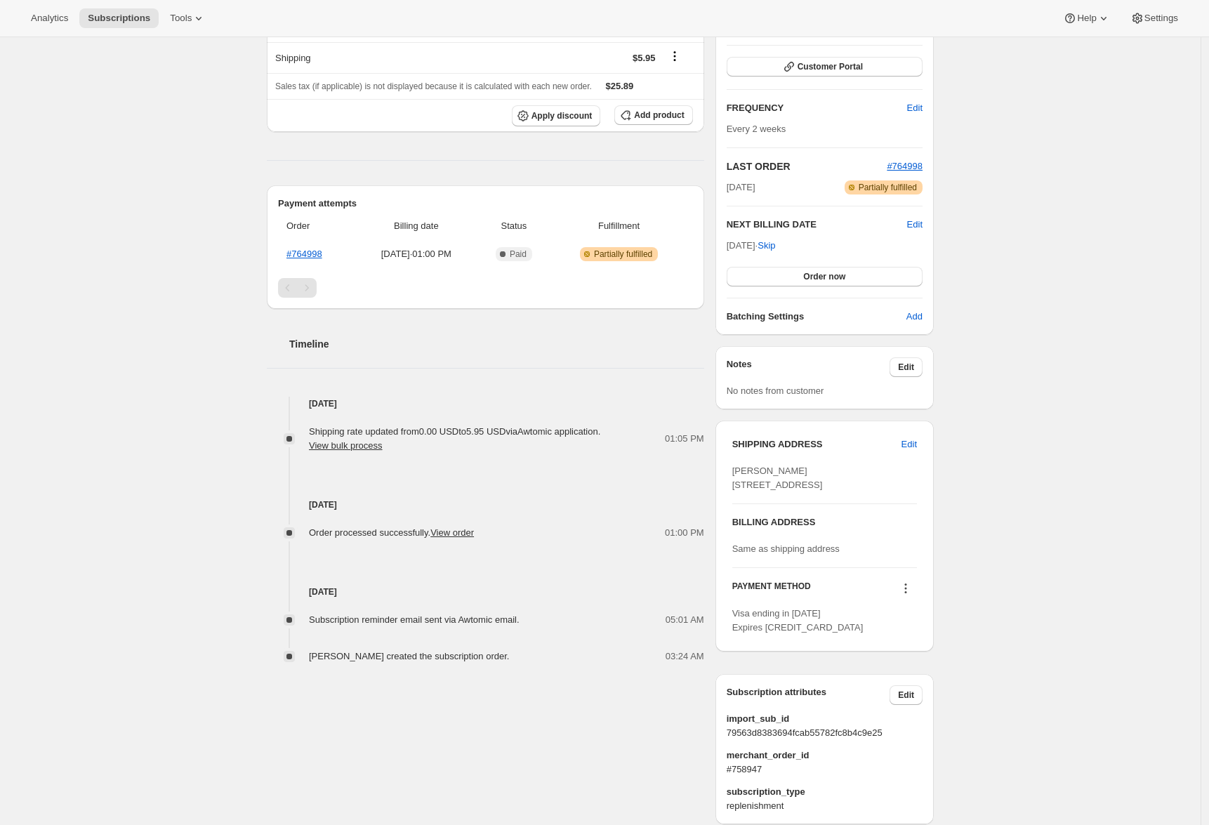
drag, startPoint x: 546, startPoint y: 427, endPoint x: 469, endPoint y: 424, distance: 76.6
click at [486, 426] on span "Shipping rate updated from 0.00 USD to 5.95 USD via Awtomic application . View …" at bounding box center [454, 438] width 291 height 25
drag, startPoint x: 309, startPoint y: 397, endPoint x: 448, endPoint y: 456, distance: 151.0
click at [448, 456] on div "Oct 15, 2025 Shipping rate updated from 0.00 USD to 5.95 USD via Awtomic applic…" at bounding box center [485, 530] width 437 height 267
click at [441, 456] on div "Oct 14, 2025 Order processed successfully. View order 01:00 PM" at bounding box center [485, 496] width 437 height 87
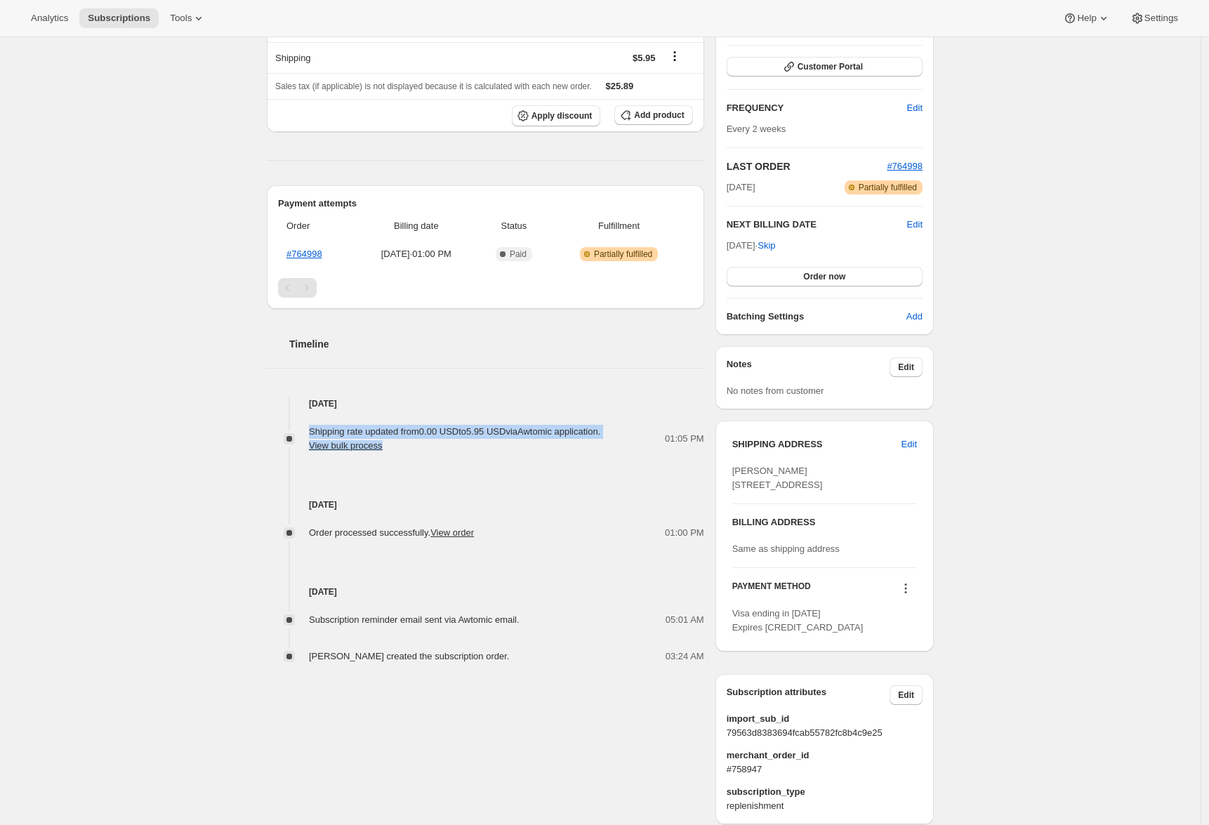
drag, startPoint x: 311, startPoint y: 430, endPoint x: 420, endPoint y: 444, distance: 109.7
click at [420, 444] on div "Shipping rate updated from 0.00 USD to 5.95 USD via Awtomic application . View …" at bounding box center [485, 439] width 437 height 28
click at [124, 431] on div "Subscription #28318794030. This page is ready Subscription #28318794030 Success…" at bounding box center [600, 355] width 1201 height 1024
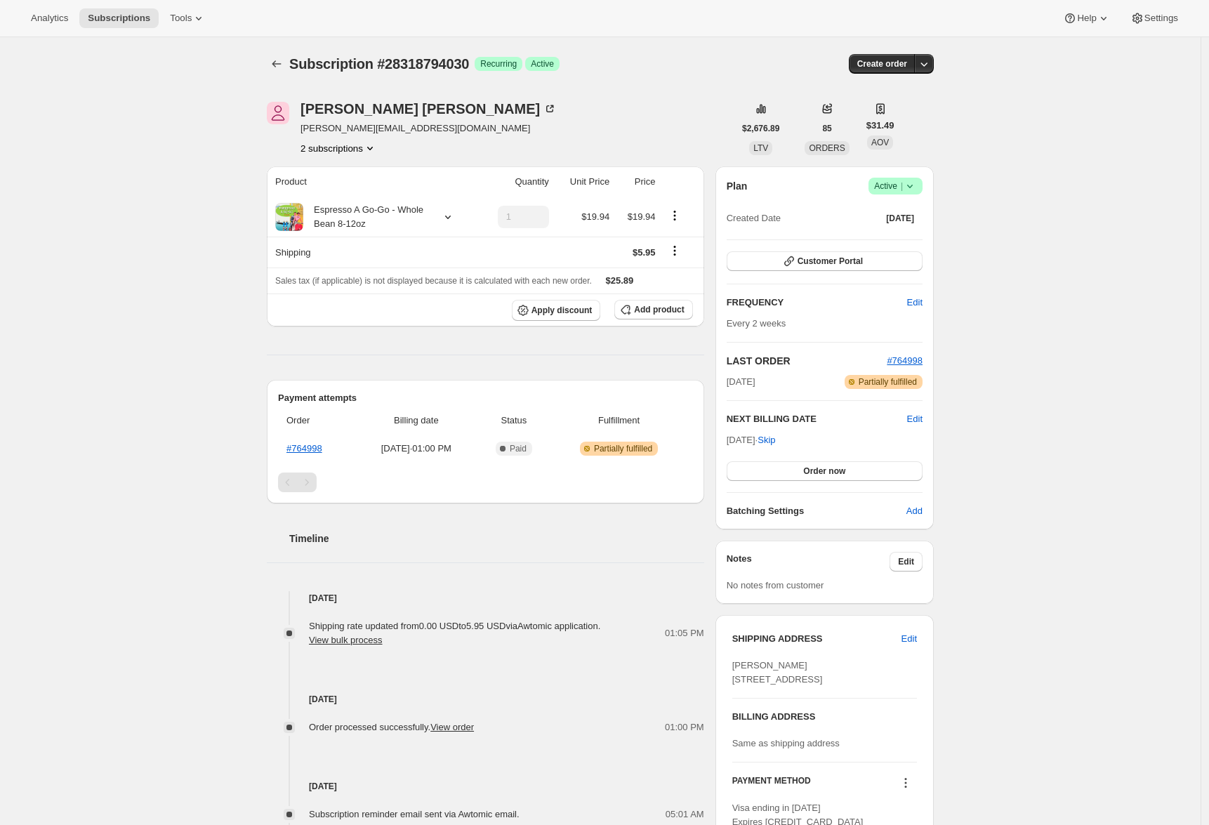
click at [227, 253] on div "Subscription #28318794030. This page is ready Subscription #28318794030 Success…" at bounding box center [600, 549] width 1201 height 1024
drag, startPoint x: 660, startPoint y: 218, endPoint x: 576, endPoint y: 216, distance: 83.6
click at [576, 216] on tr "Espresso A Go-Go - Whole Bean 8-12oz 1 $19.94 $19.94" at bounding box center [485, 216] width 437 height 39
click at [65, 353] on div "Subscription #28318794030. This page is ready Subscription #28318794030 Success…" at bounding box center [600, 549] width 1201 height 1024
click at [284, 67] on icon "Subscriptions" at bounding box center [277, 64] width 14 height 14
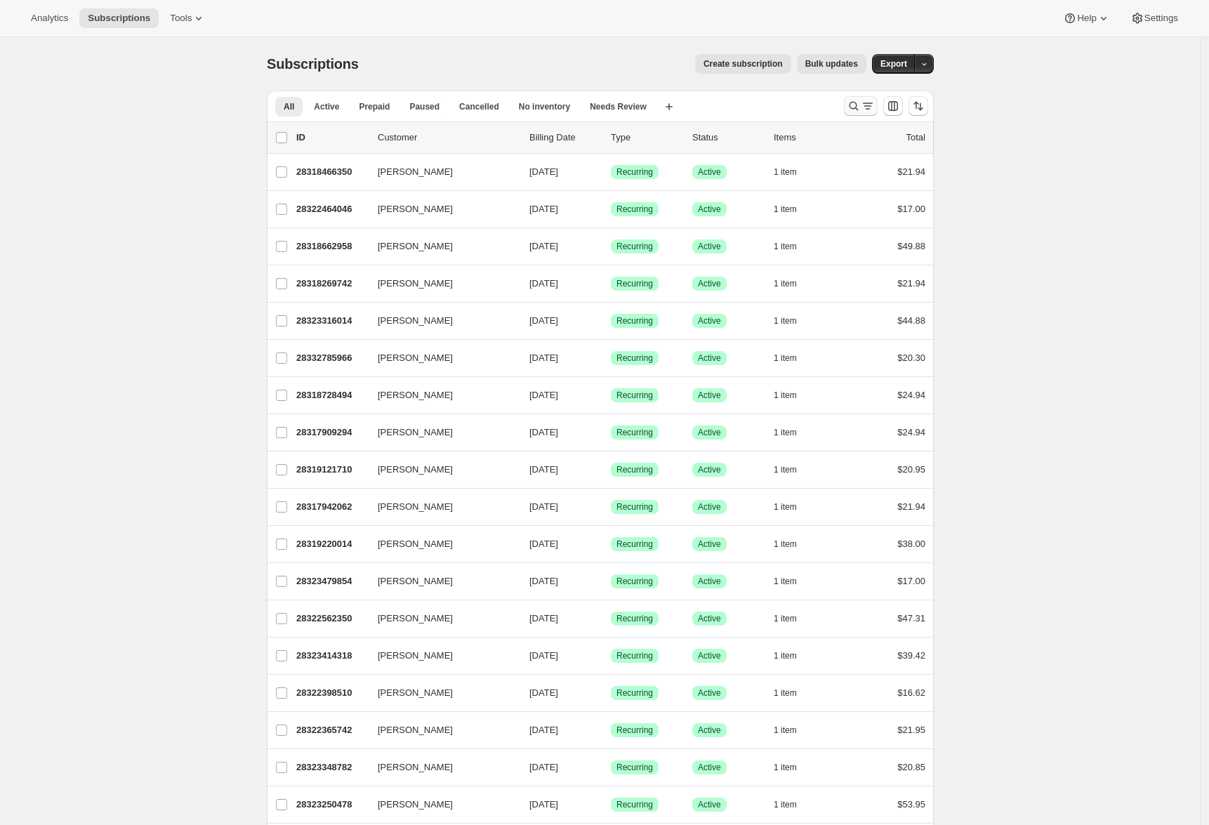
click at [864, 110] on icon "Search and filter results" at bounding box center [868, 106] width 14 height 14
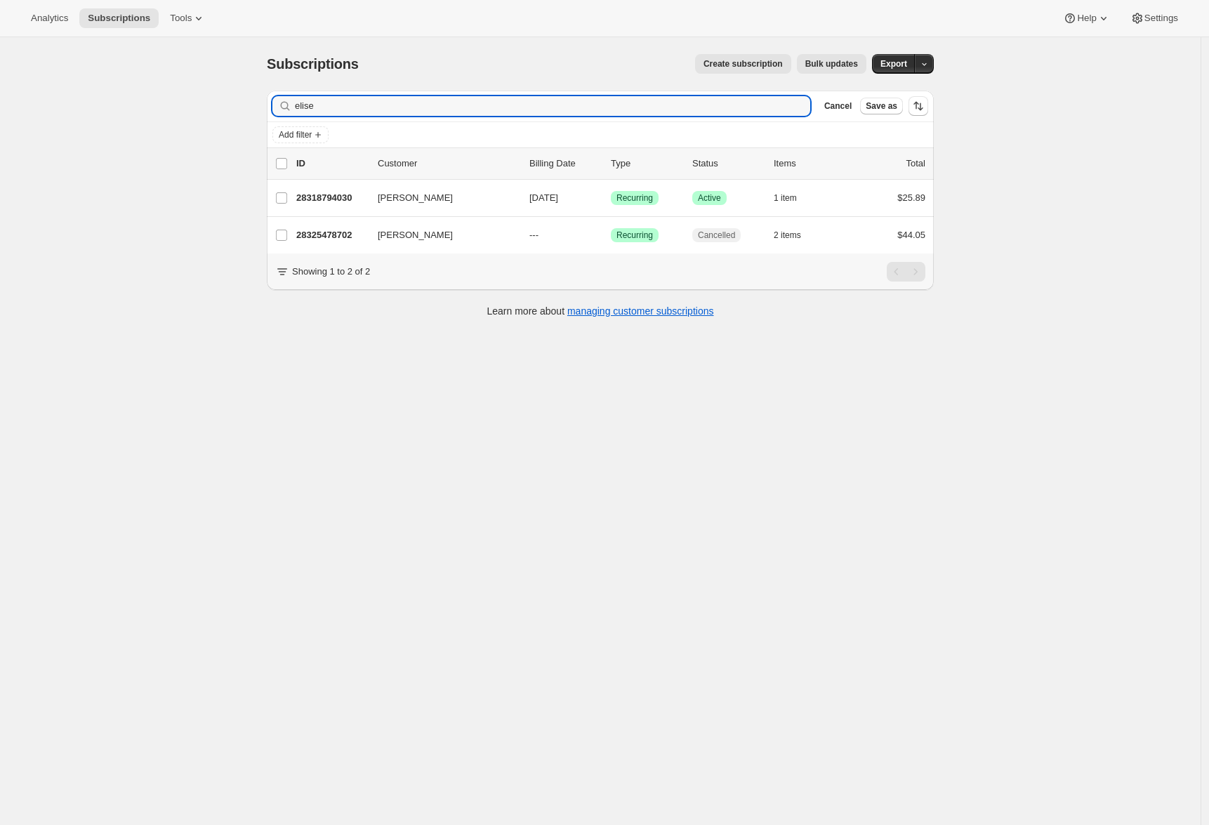
type input "elise"
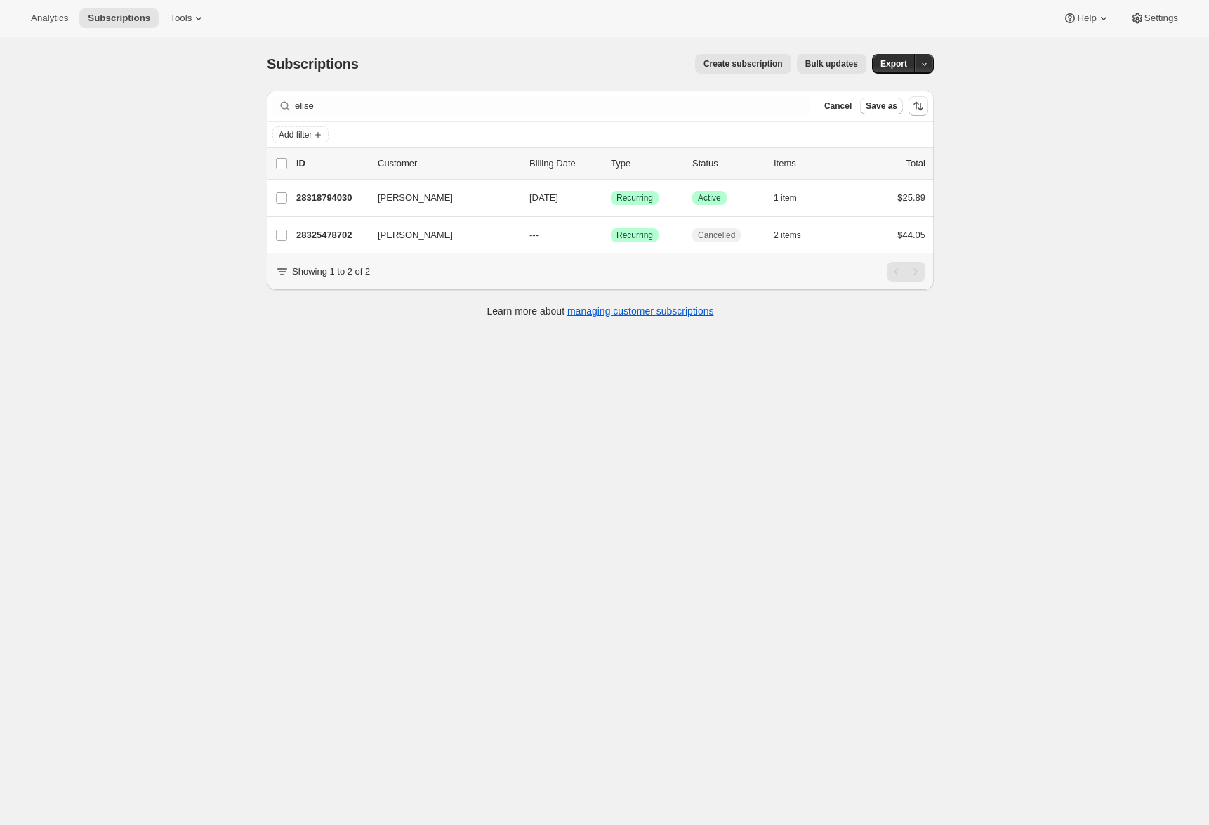
click at [232, 226] on div "Subscriptions. This page is ready Subscriptions Create subscription Bulk update…" at bounding box center [600, 449] width 1201 height 825
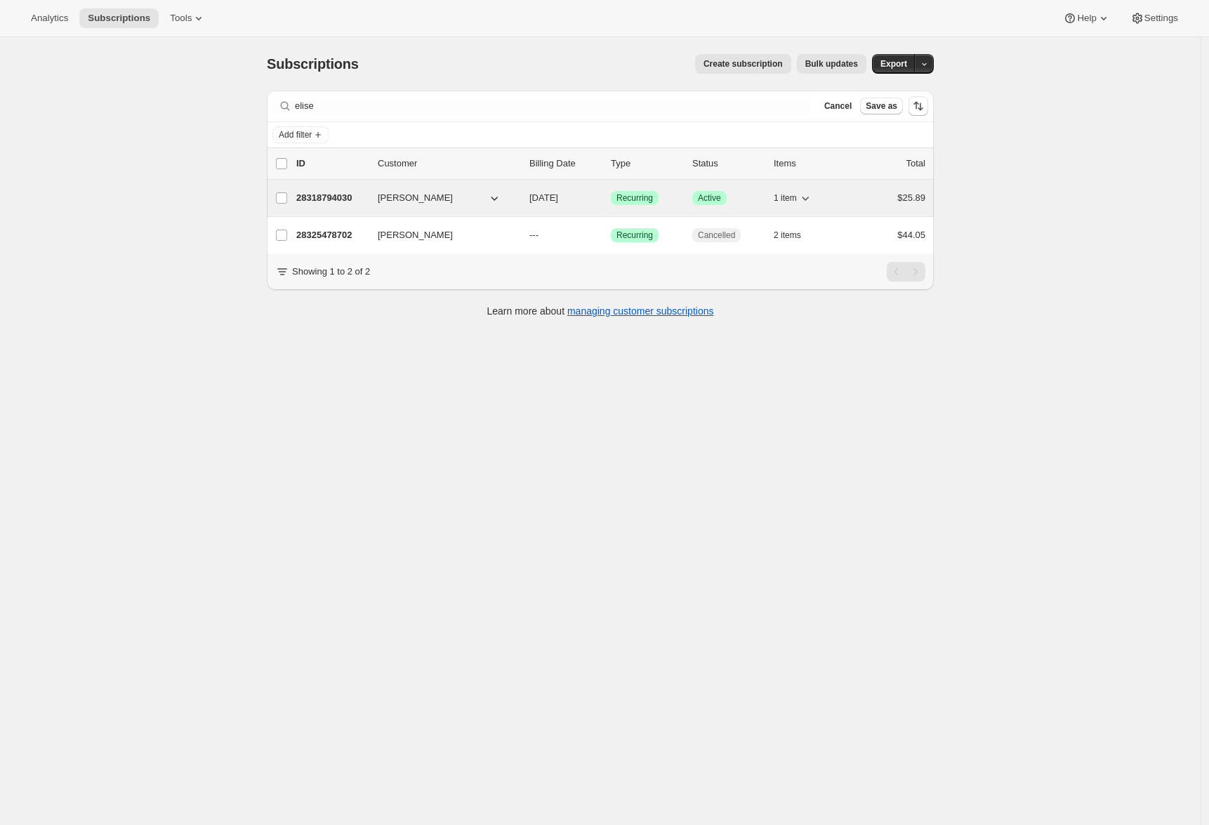
click at [342, 201] on p "28318794030" at bounding box center [331, 198] width 70 height 14
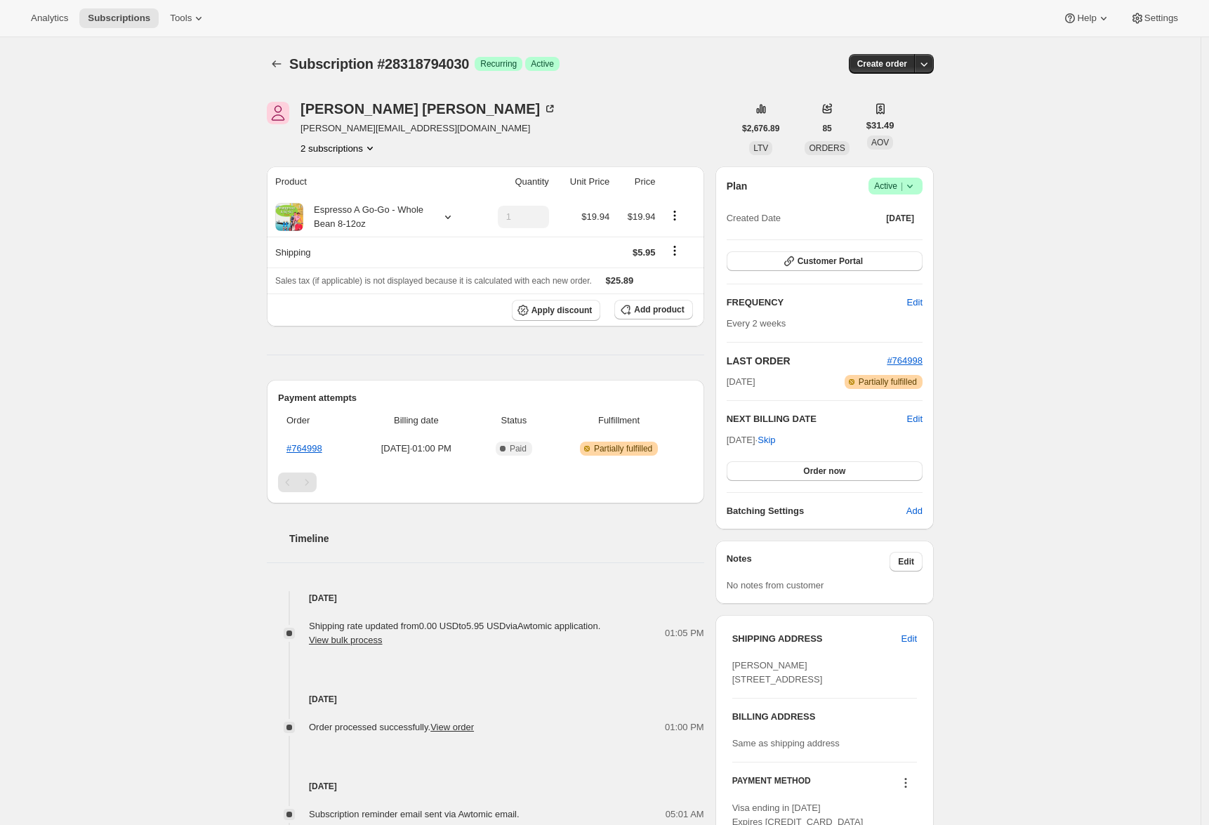
click at [155, 334] on div "Subscription #28318794030. This page is ready Subscription #28318794030 Success…" at bounding box center [600, 549] width 1201 height 1024
click at [284, 64] on icon "Subscriptions" at bounding box center [277, 64] width 14 height 14
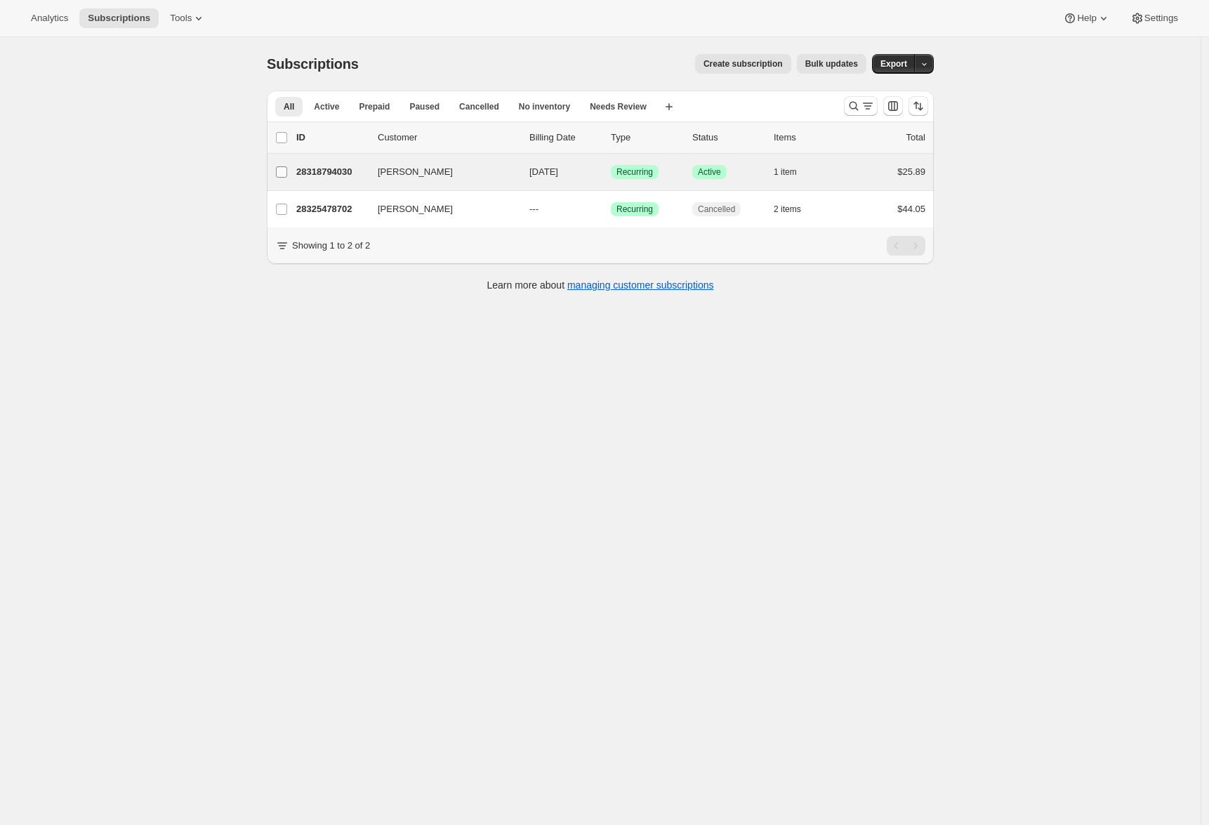
click at [279, 171] on input "Elise Papazian" at bounding box center [281, 171] width 11 height 11
checkbox input "true"
click at [831, 62] on span "Bulk updates" at bounding box center [831, 63] width 53 height 11
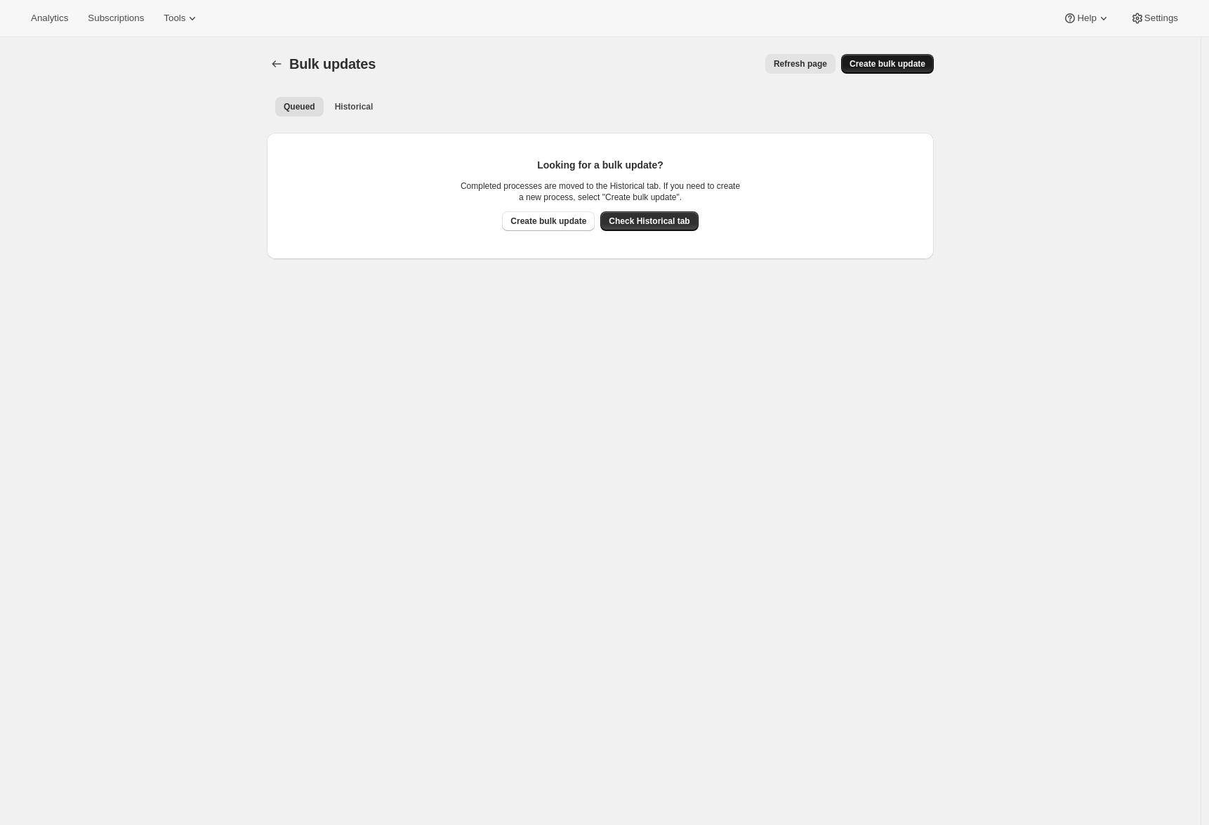
click at [890, 60] on span "Create bulk update" at bounding box center [888, 63] width 76 height 11
select select "14"
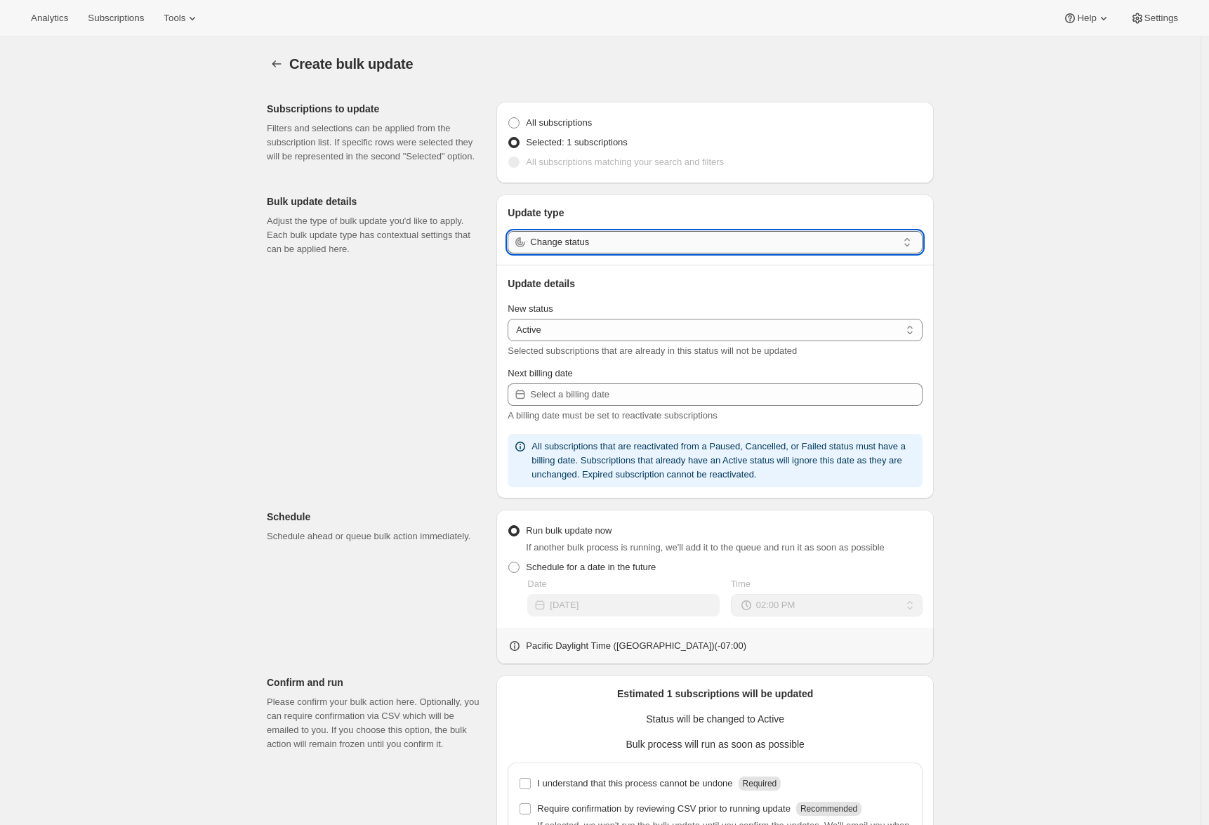
click at [593, 246] on input "Change status" at bounding box center [713, 242] width 367 height 22
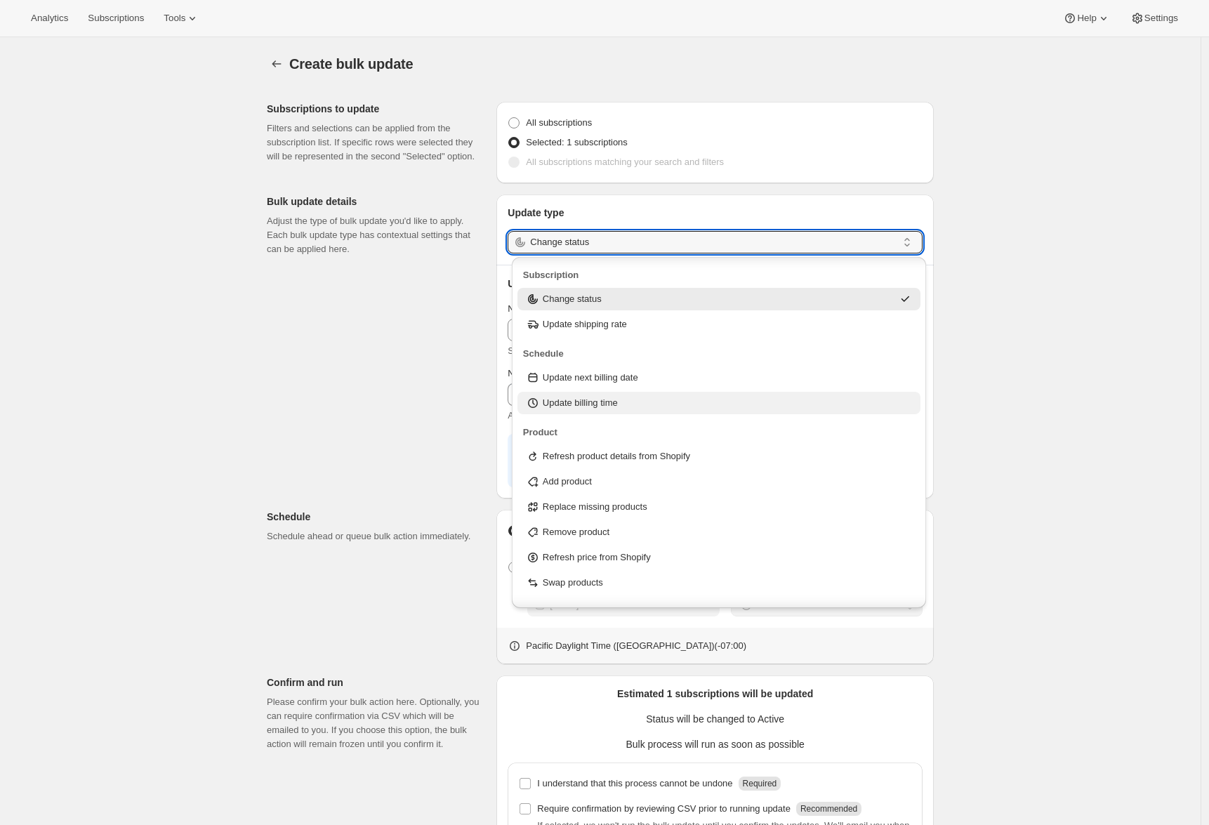
scroll to position [45, 0]
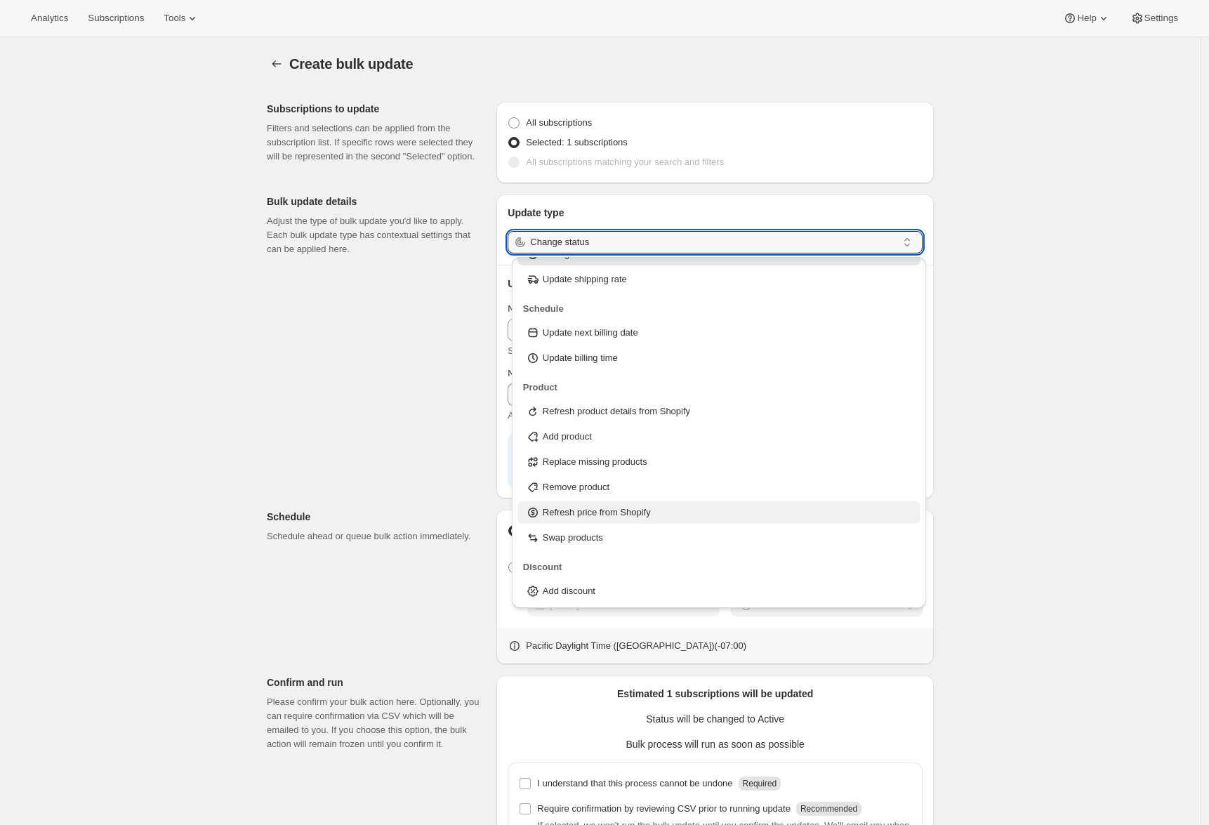
click at [623, 512] on p "Refresh price from Shopify" at bounding box center [597, 513] width 108 height 14
type input "Refresh price from Shopify"
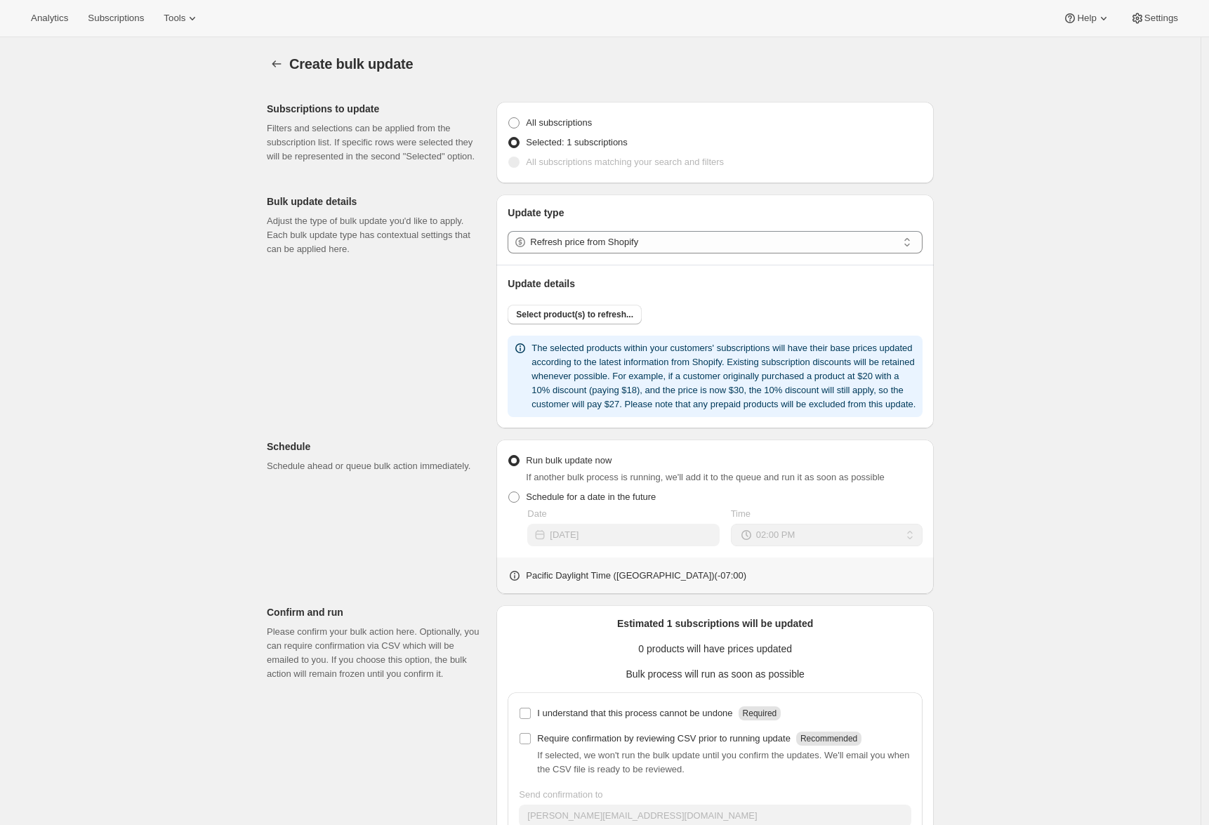
click at [419, 411] on div "Subscriptions to update Filters and selections can be applied from the subscrip…" at bounding box center [595, 492] width 678 height 802
click at [489, 338] on div "Subscriptions to update Filters and selections can be applied from the subscrip…" at bounding box center [595, 492] width 678 height 802
click at [300, 301] on div "Subscriptions to update Filters and selections can be applied from the subscrip…" at bounding box center [595, 492] width 678 height 802
click at [599, 317] on span "Select product(s) to refresh..." at bounding box center [574, 314] width 117 height 11
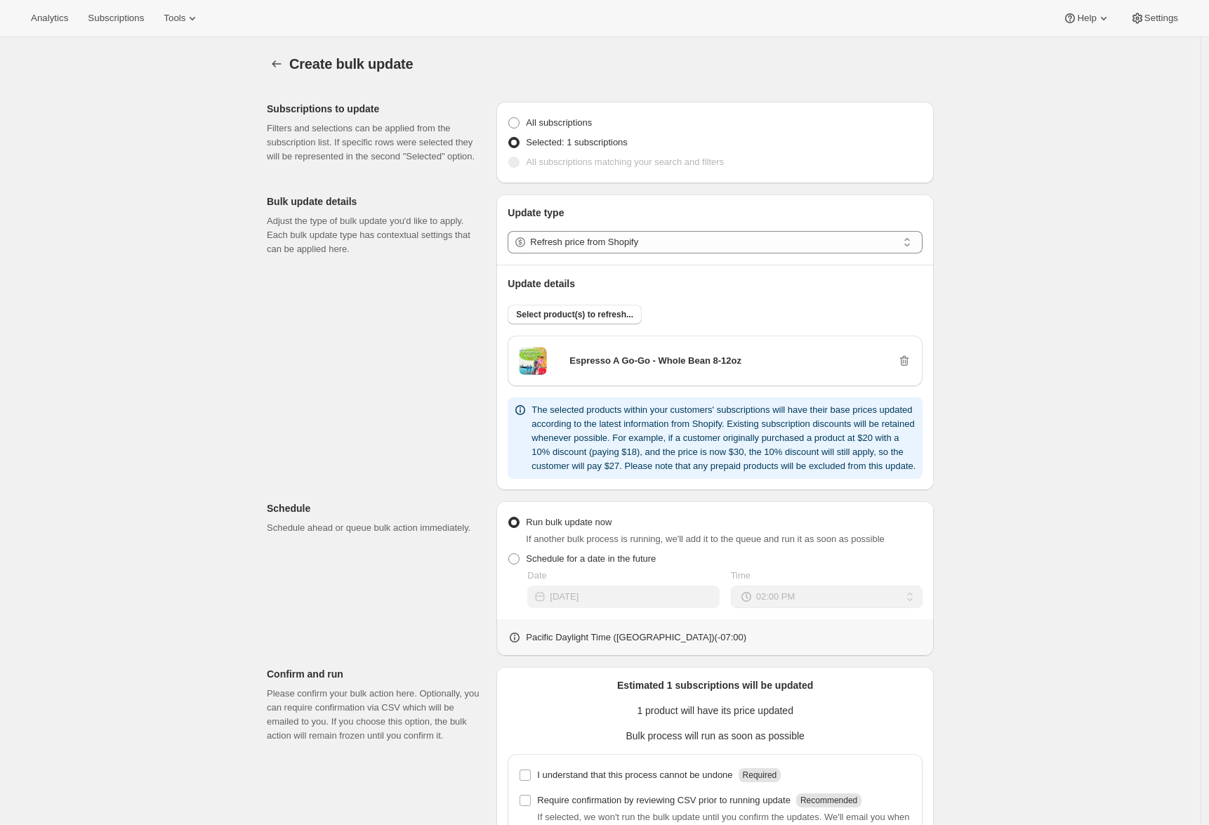
click at [400, 357] on div "Subscriptions to update Filters and selections can be applied from the subscrip…" at bounding box center [595, 523] width 678 height 864
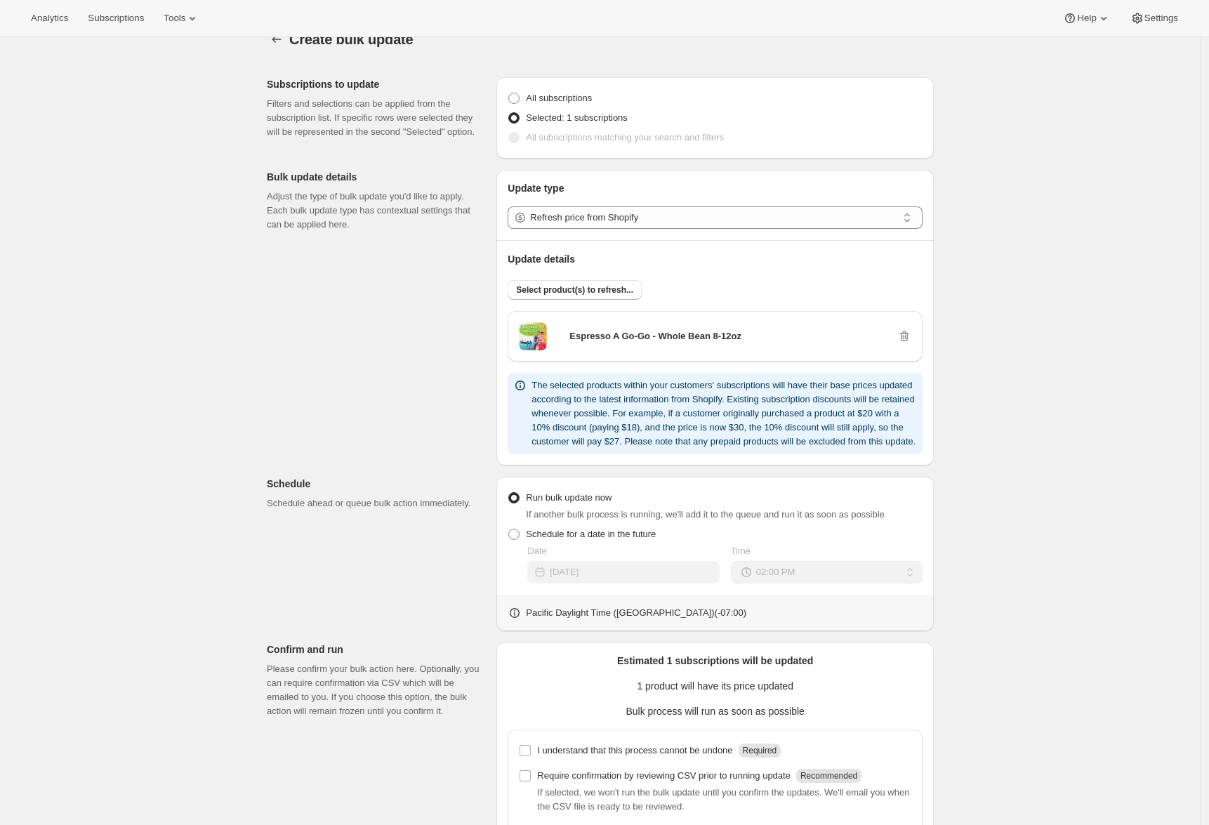
scroll to position [166, 0]
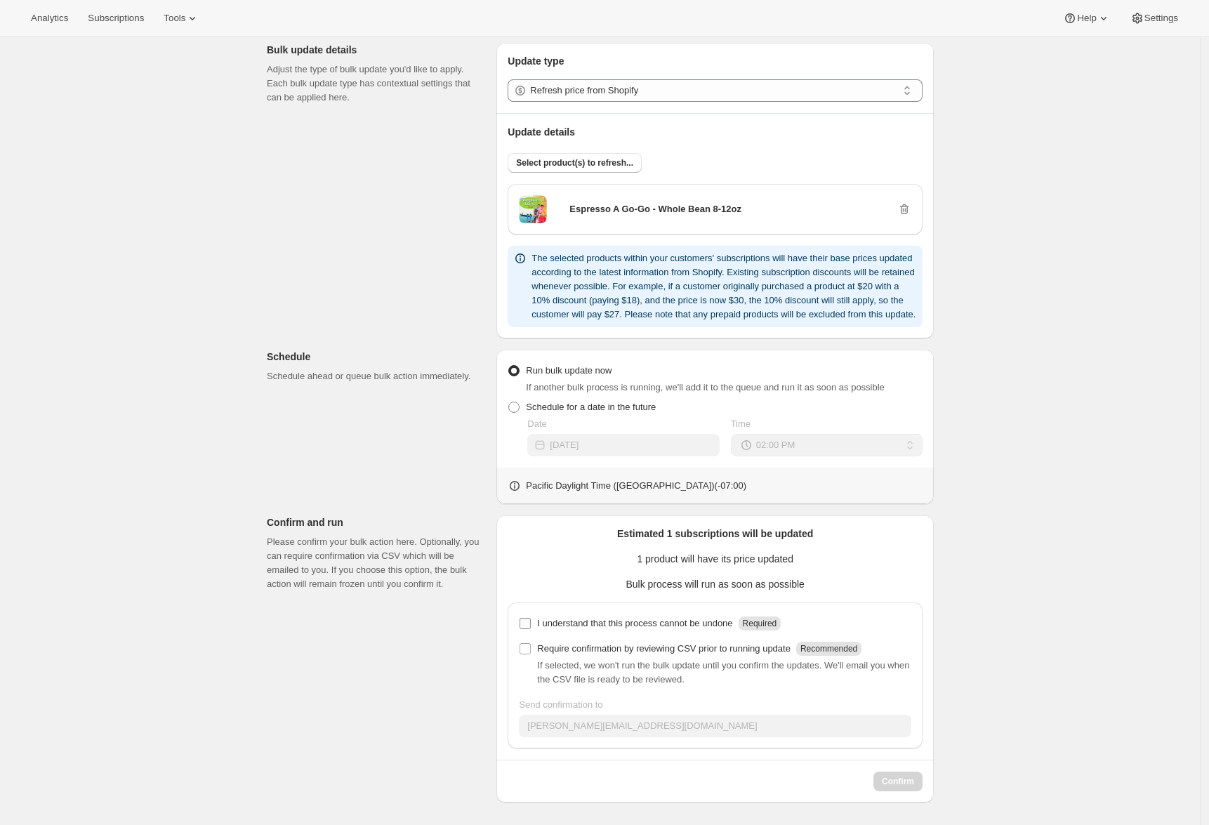
click at [561, 624] on p "I understand that this process cannot be undone" at bounding box center [634, 623] width 195 height 14
click at [531, 624] on input "I understand that this process cannot be undone Required" at bounding box center [525, 623] width 11 height 11
checkbox input "true"
click at [428, 679] on div "Subscriptions to update Filters and selections can be applied from the subscrip…" at bounding box center [595, 371] width 678 height 864
click at [898, 781] on span "Confirm" at bounding box center [898, 781] width 32 height 11
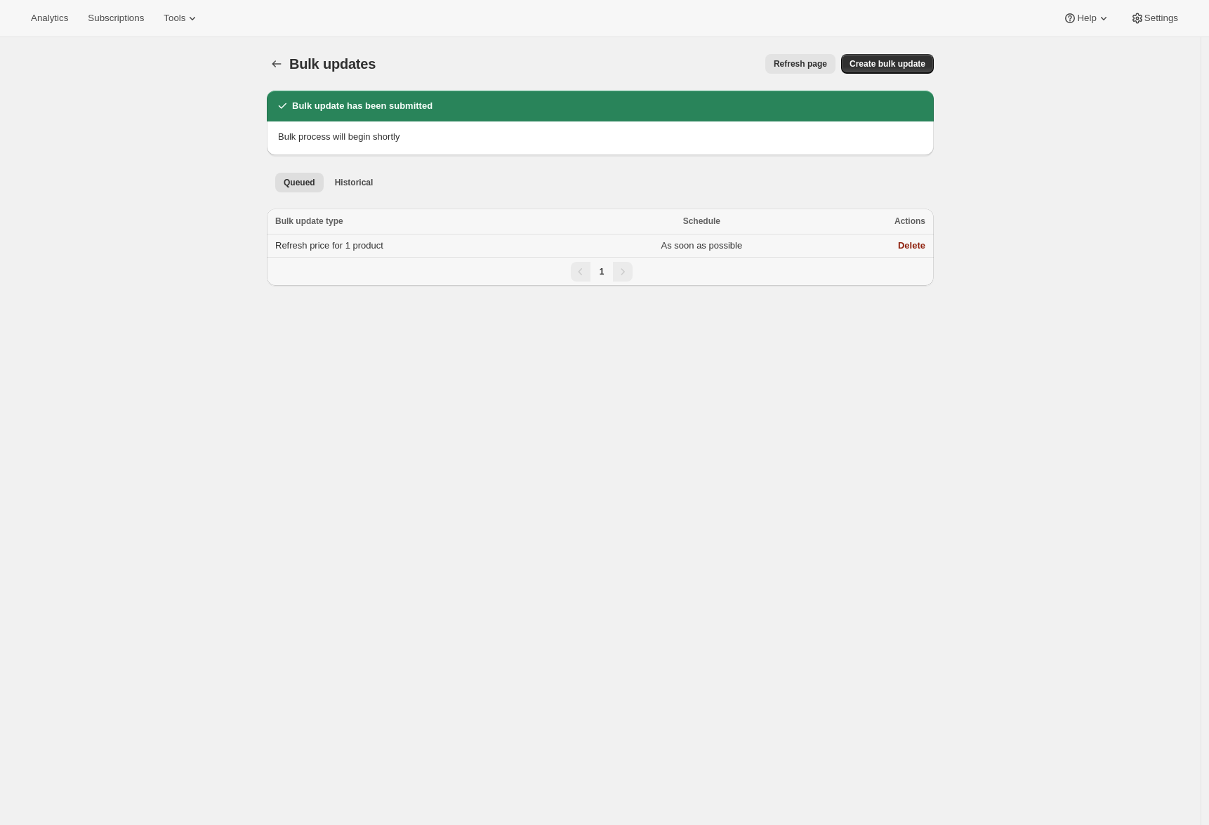
click at [458, 246] on td "Refresh price for 1 product" at bounding box center [425, 246] width 317 height 23
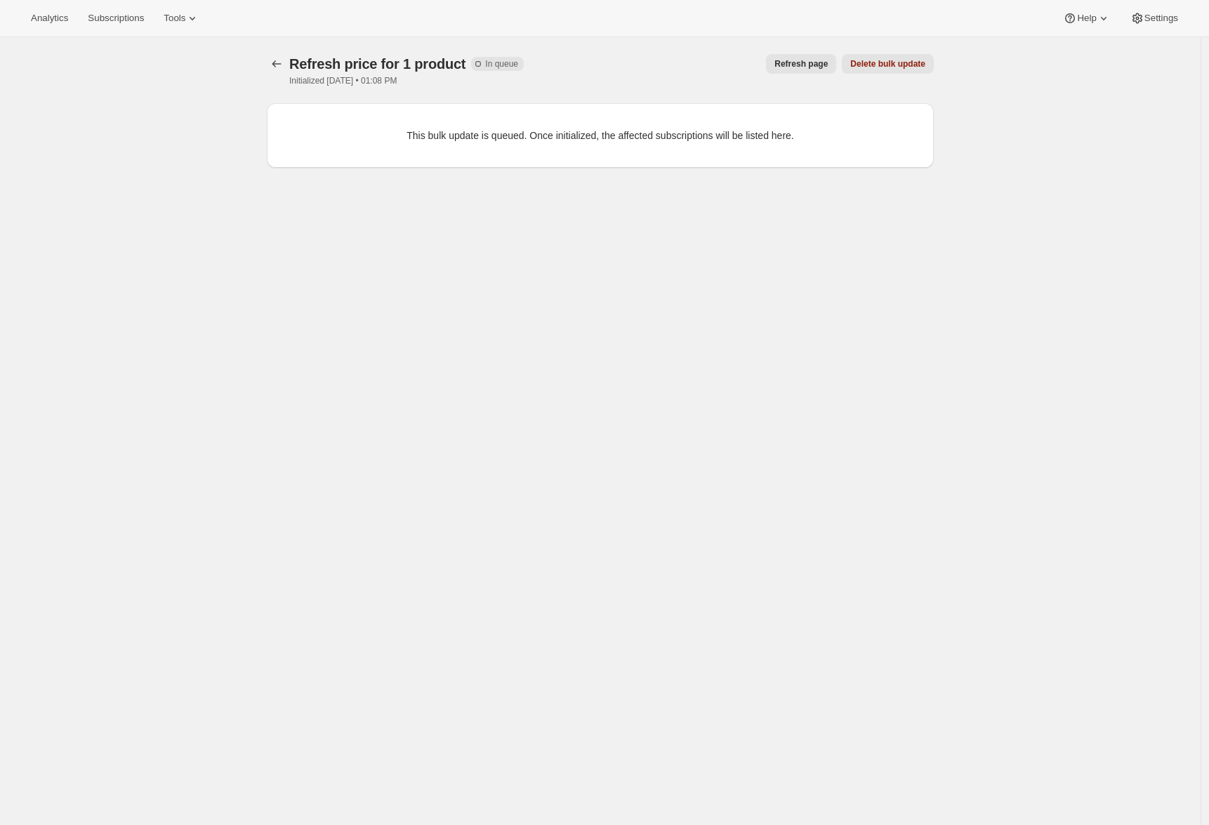
click at [792, 65] on span "Refresh page" at bounding box center [800, 63] width 53 height 11
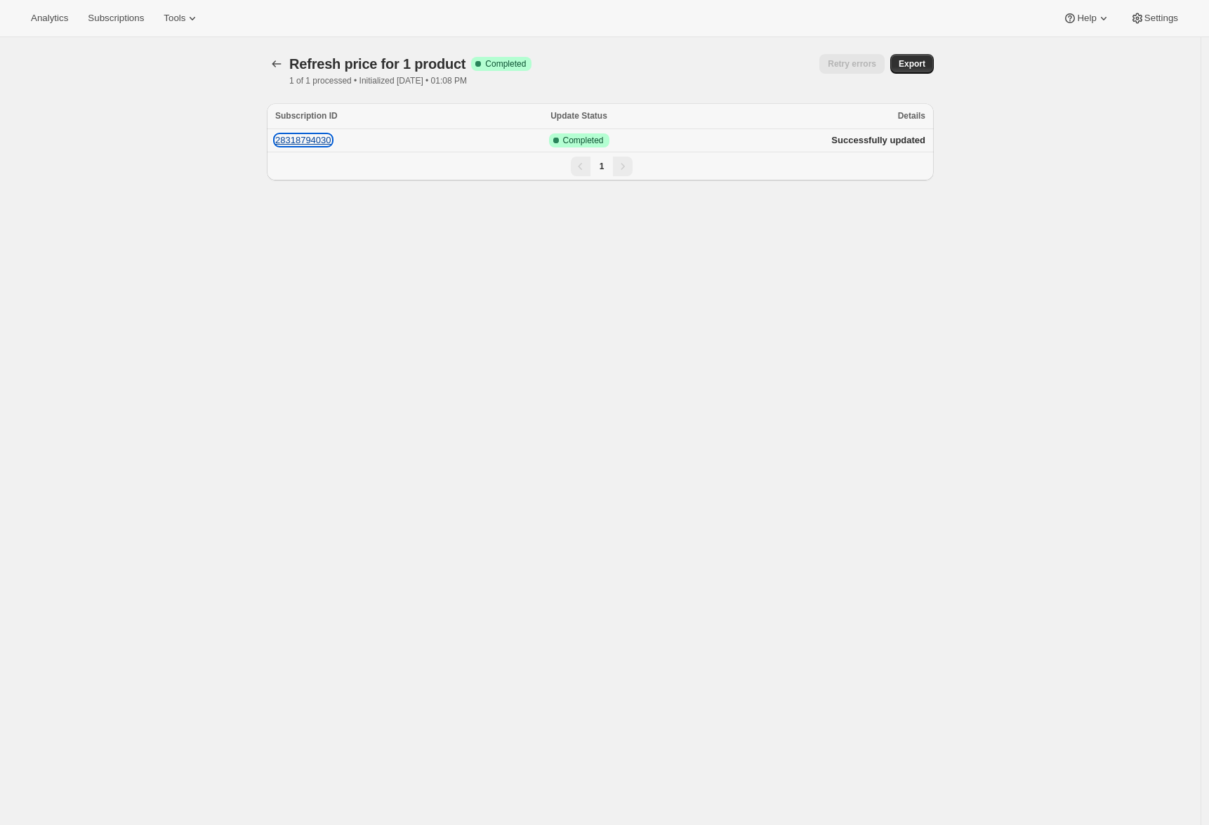
click at [317, 136] on button "28318794030" at bounding box center [303, 140] width 56 height 11
click at [135, 110] on div "Refresh price for 1 product. This page is ready Refresh price for 1 product Suc…" at bounding box center [600, 449] width 1201 height 825
click at [107, 15] on span "Subscriptions" at bounding box center [116, 18] width 56 height 11
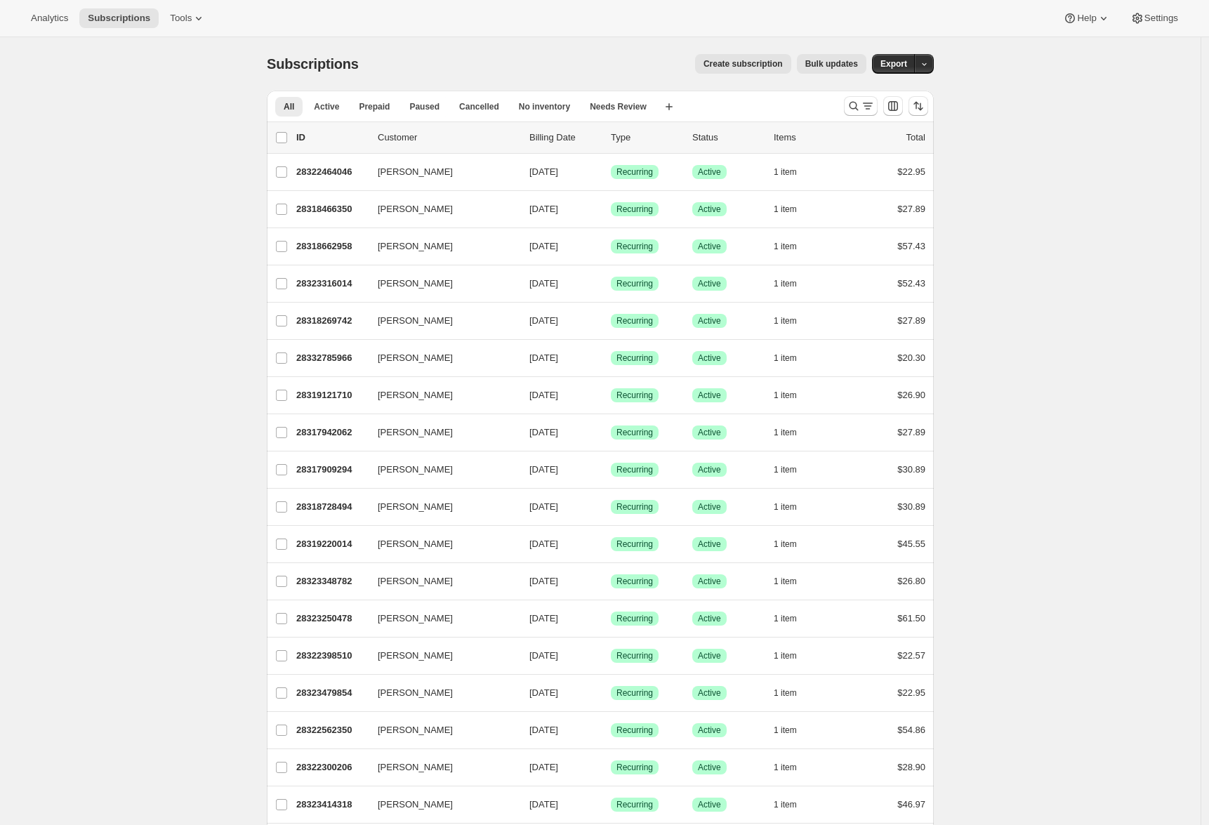
click at [1085, 23] on span "Help" at bounding box center [1086, 18] width 19 height 11
click at [1074, 48] on span "Setup guide" at bounding box center [1082, 47] width 48 height 11
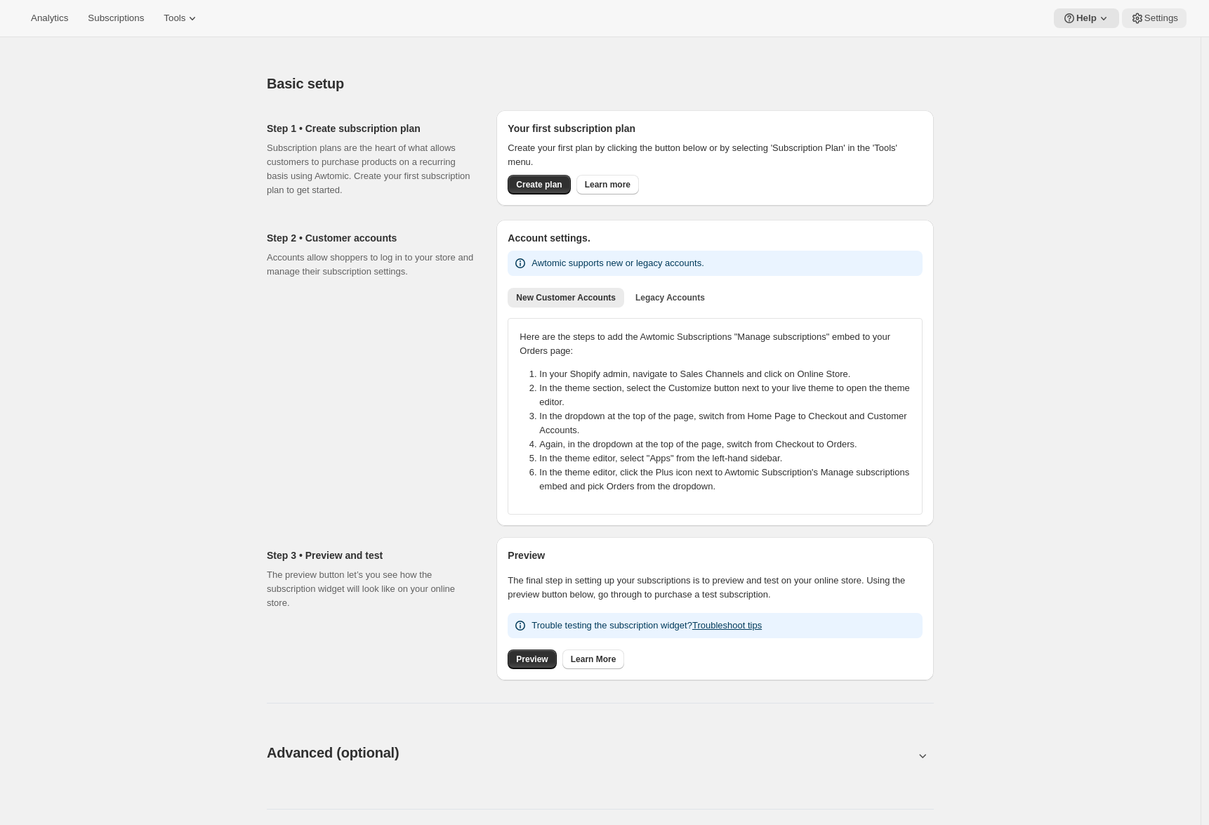
click at [1144, 20] on span "Settings" at bounding box center [1161, 18] width 34 height 11
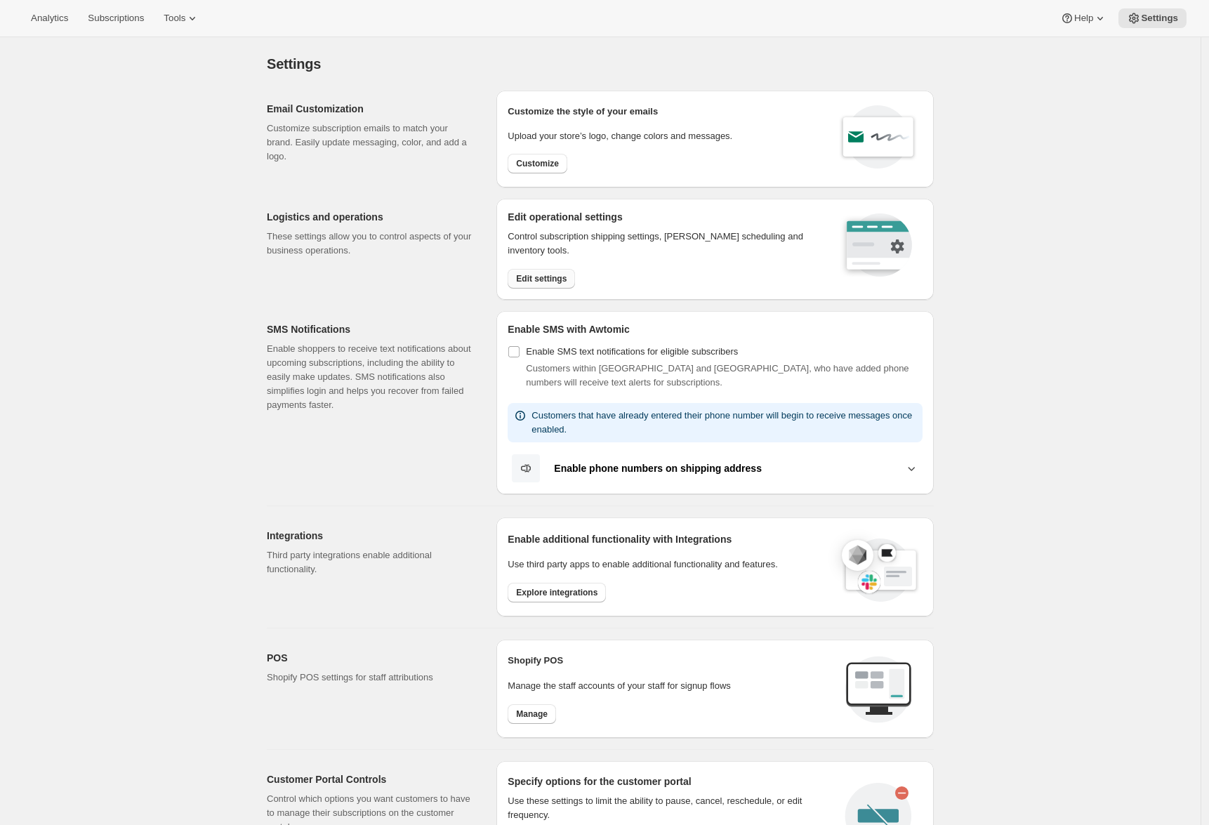
click at [546, 272] on button "Edit settings" at bounding box center [541, 279] width 67 height 20
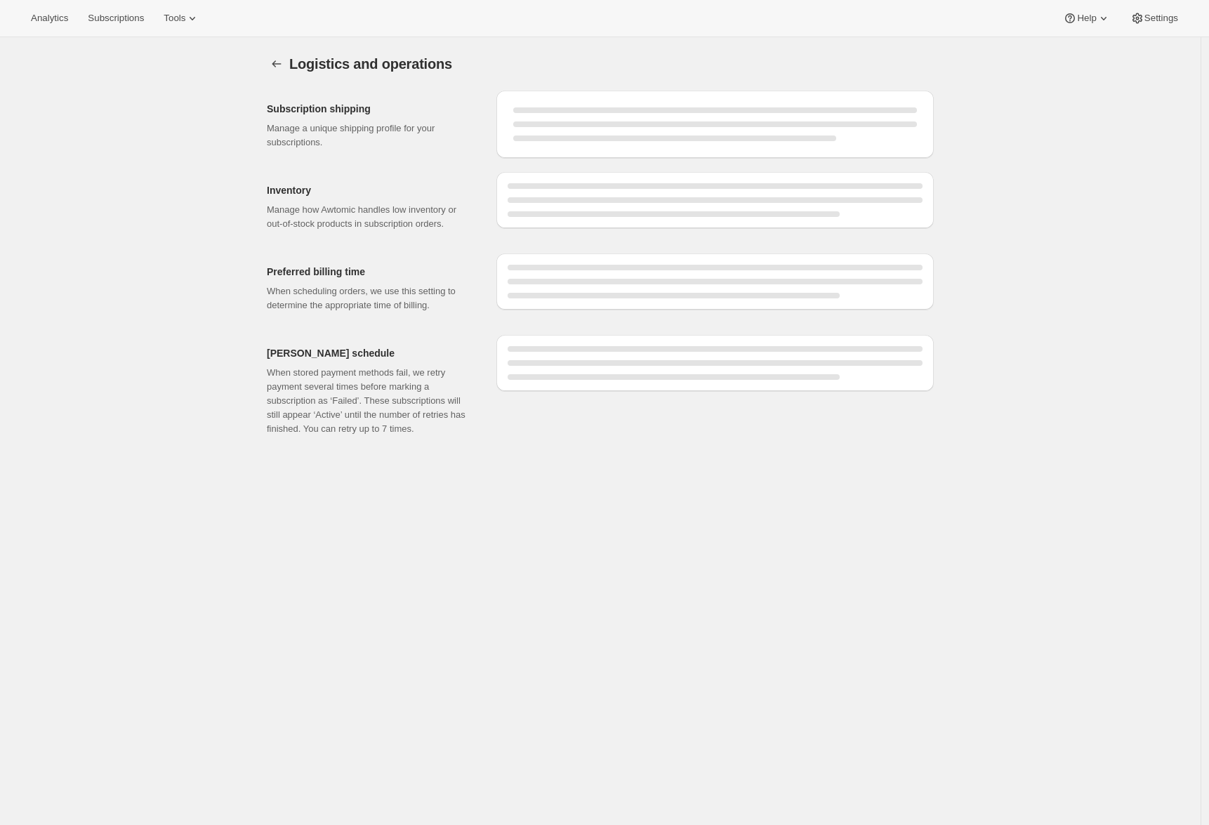
select select "DAY"
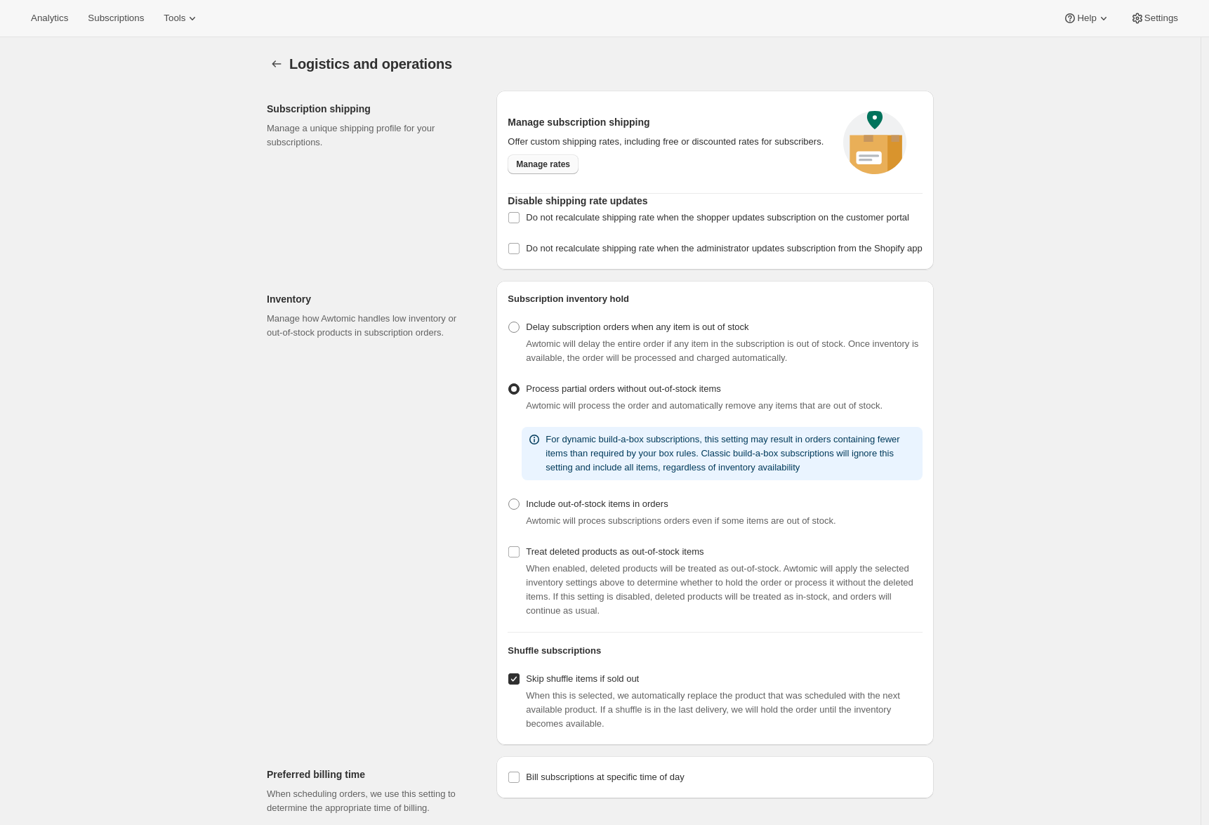
click at [550, 168] on span "Manage rates" at bounding box center [543, 164] width 54 height 11
click at [546, 170] on span "Manage rates" at bounding box center [543, 164] width 54 height 11
click at [176, 16] on span "Tools" at bounding box center [175, 18] width 22 height 11
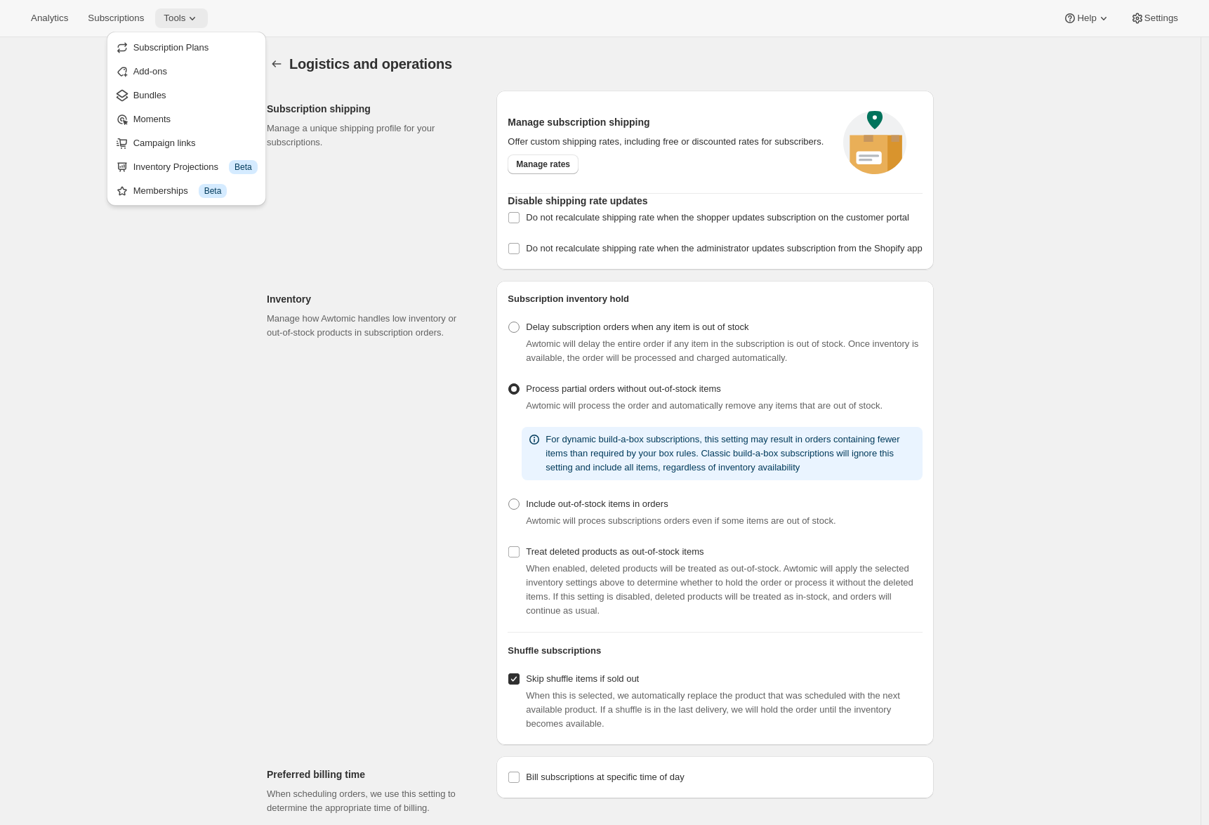
click at [199, 17] on icon at bounding box center [192, 18] width 14 height 14
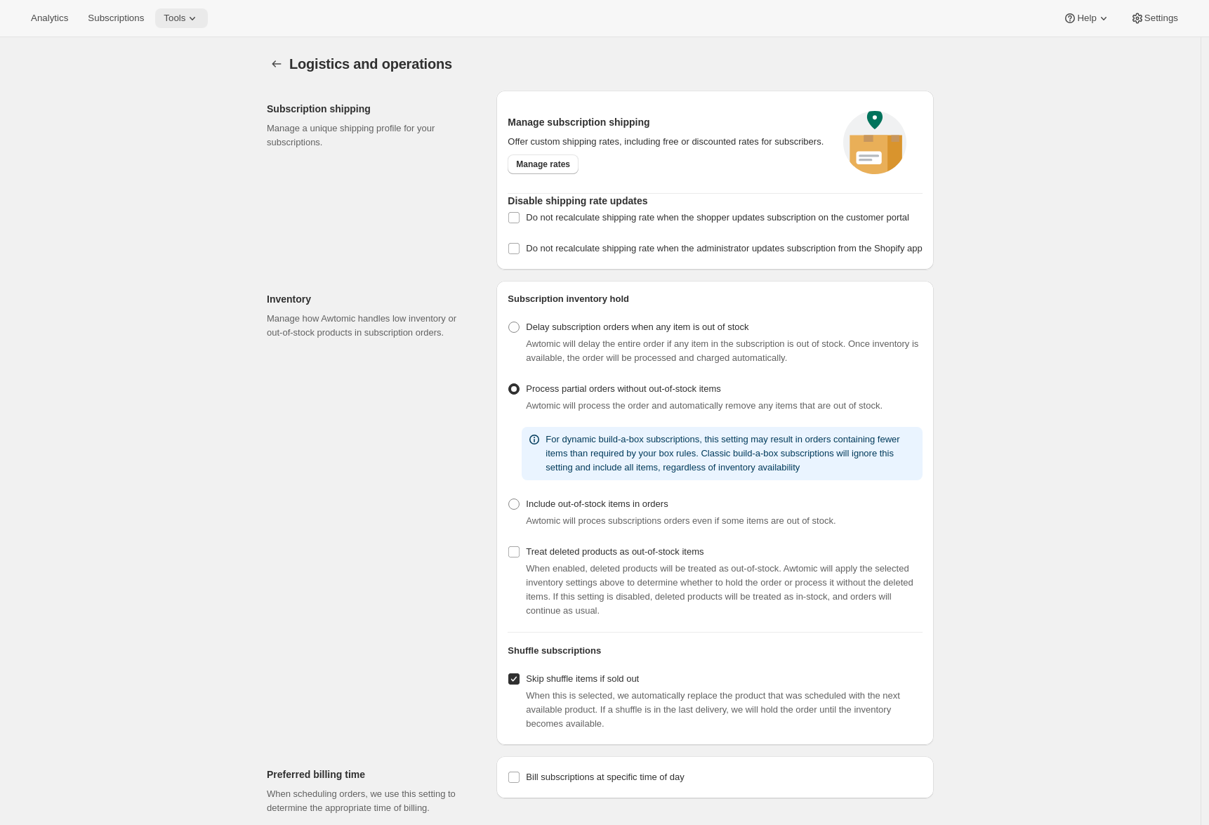
click at [199, 18] on icon at bounding box center [192, 18] width 14 height 14
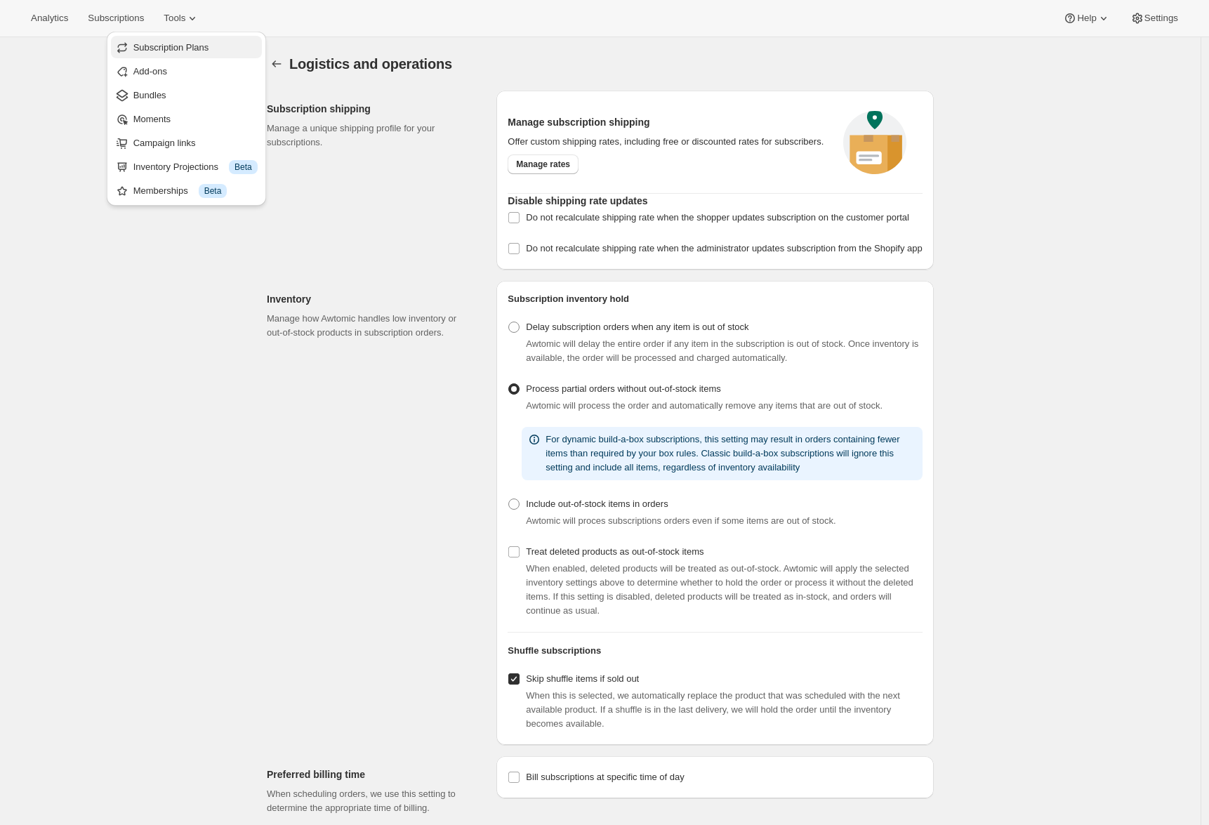
click at [204, 45] on span "Subscription Plans" at bounding box center [171, 47] width 76 height 11
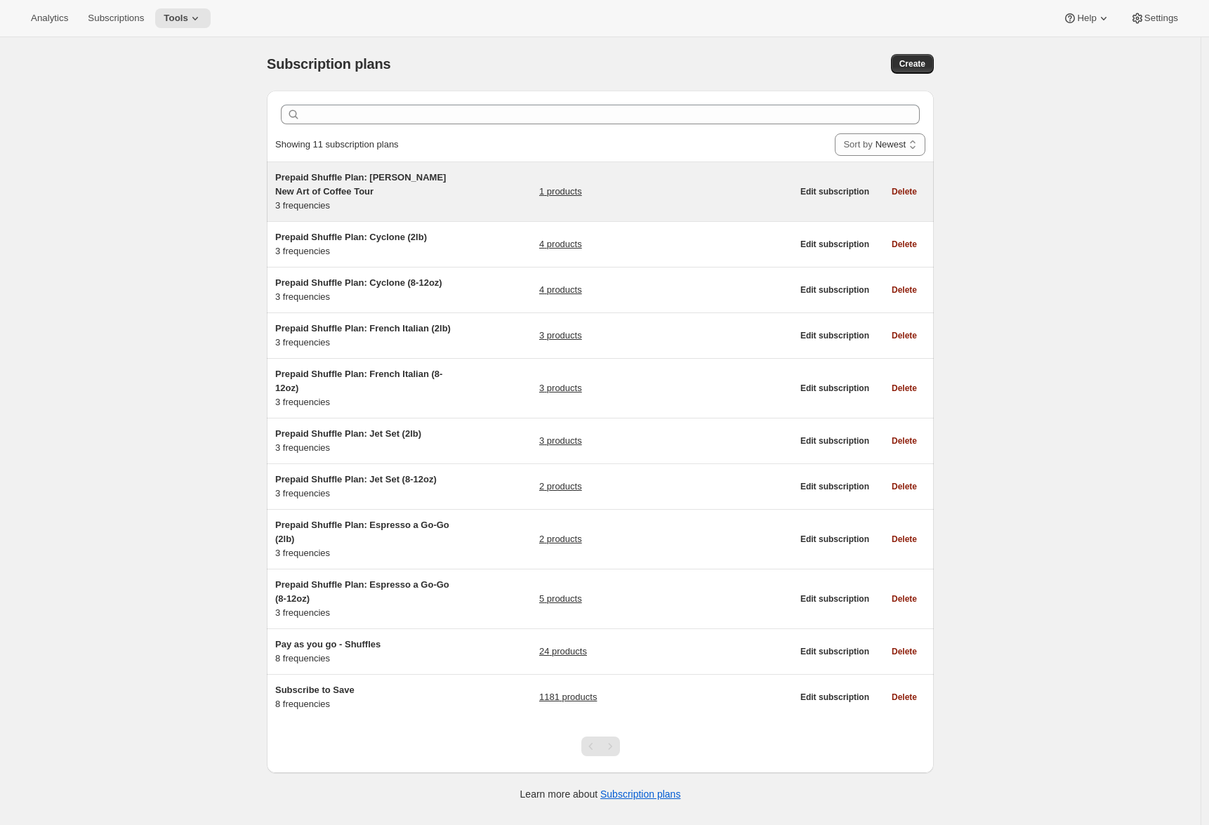
click at [491, 194] on div "Prepaid Shuffle Plan: Ryan Castelaz's New Art of Coffee Tour 3 frequencies 1 pr…" at bounding box center [533, 192] width 517 height 42
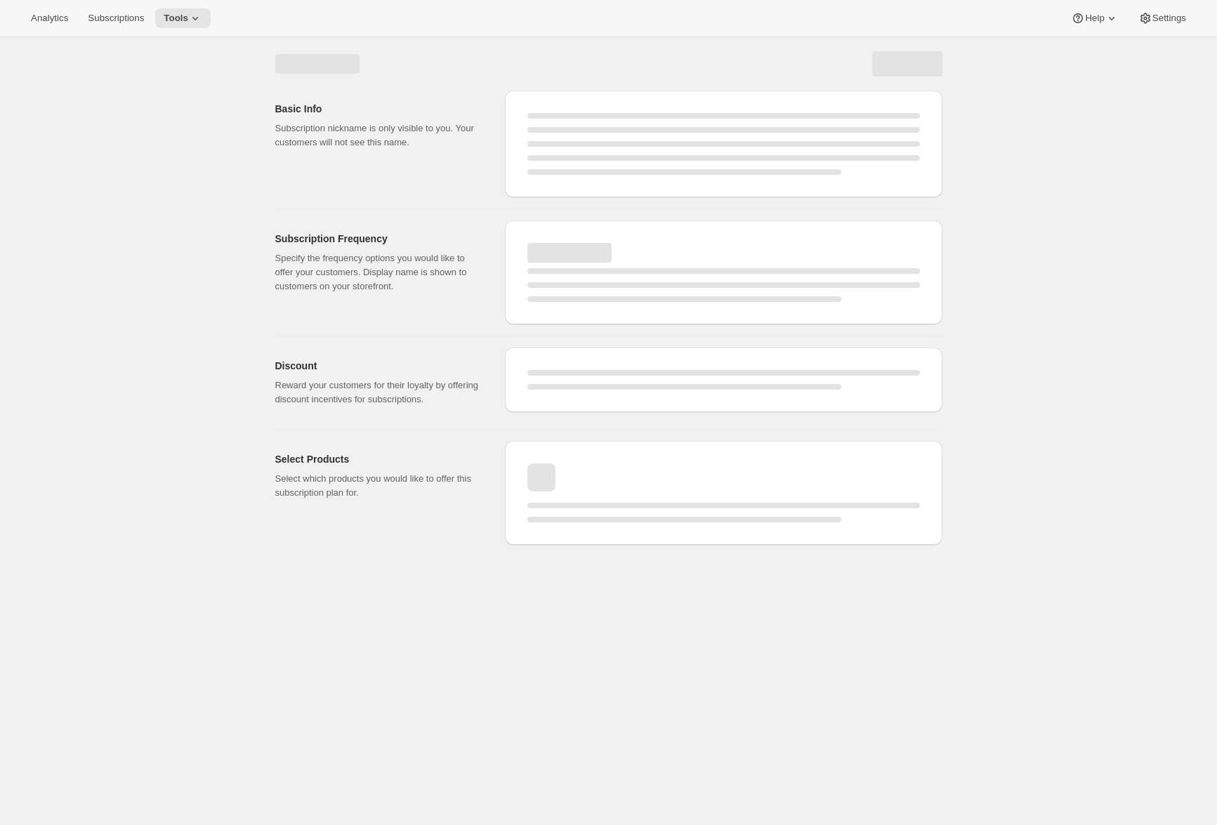
select select "WEEK"
select select "MONTH"
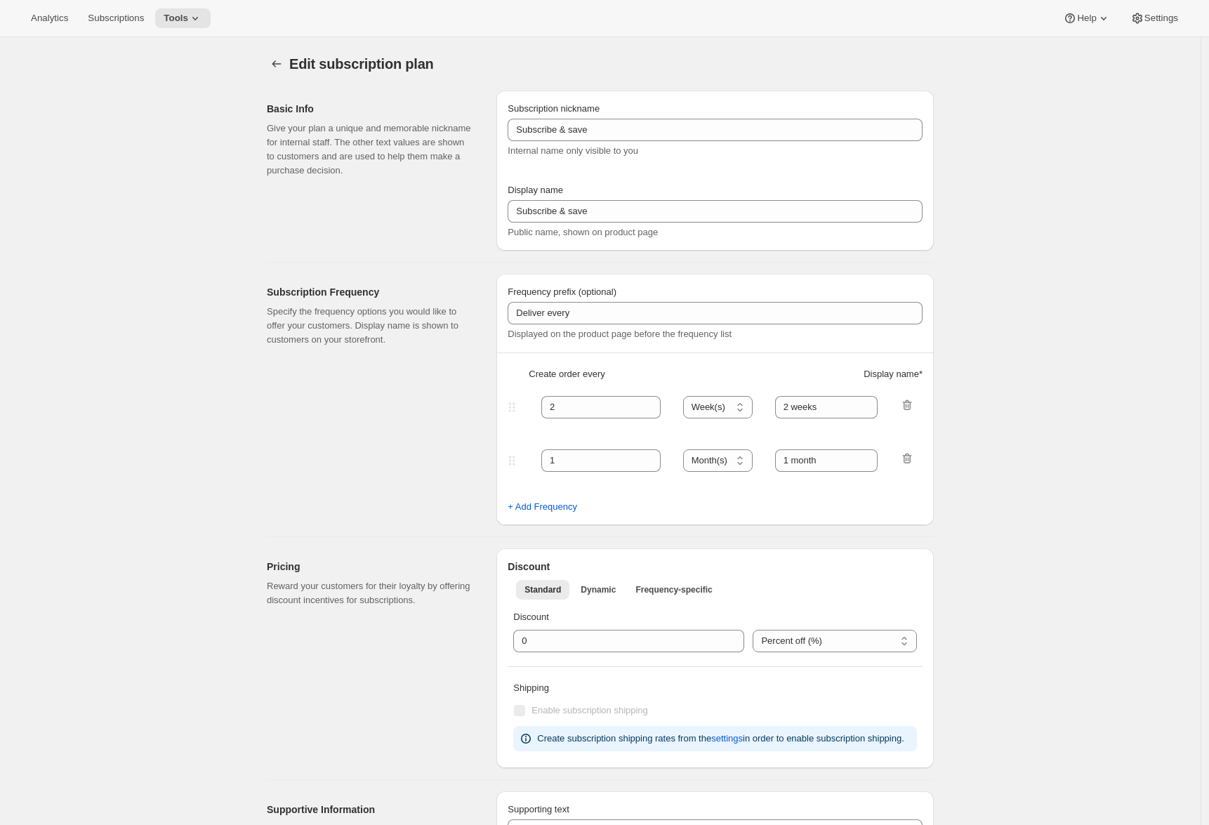
type input "Prepaid Shuffle Plan: Ryan Castelaz's New Art of Coffee Tour"
type input "Prepay for Ryan's Tour"
select select "MONTH"
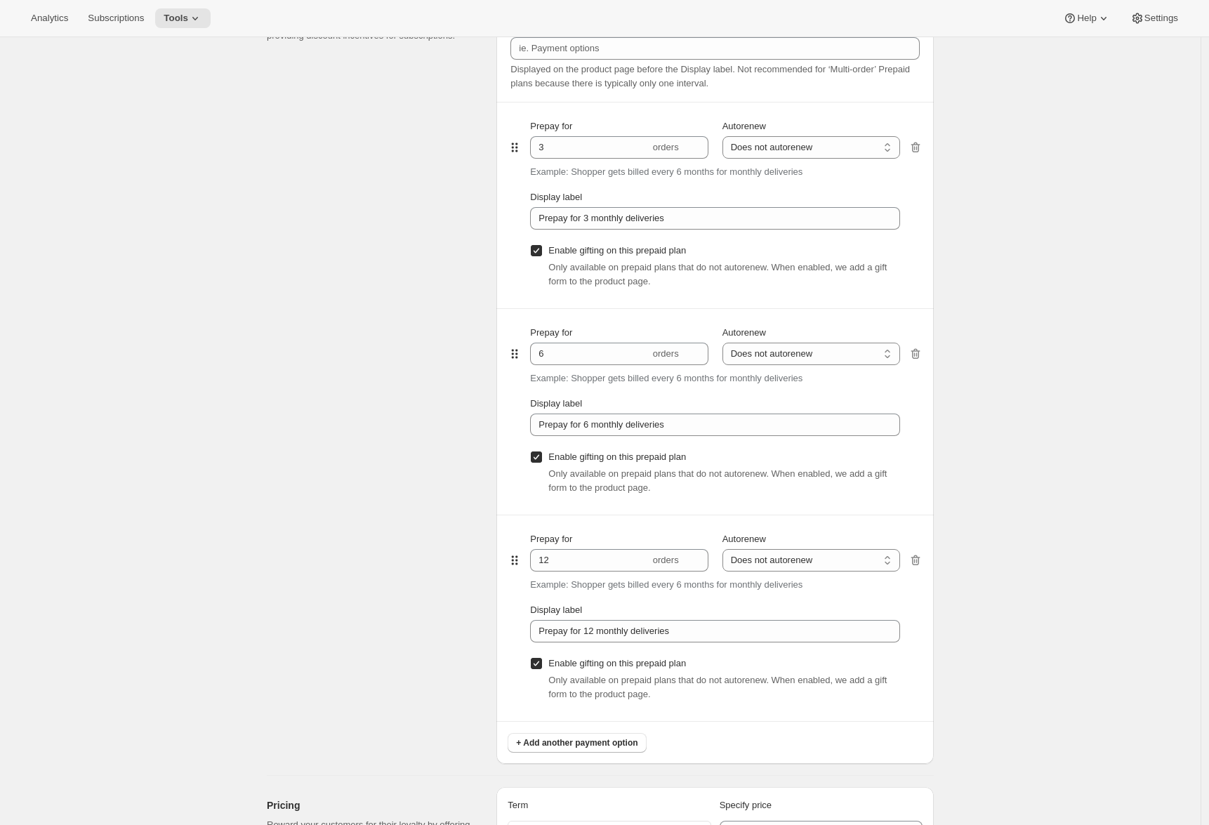
scroll to position [1041, 0]
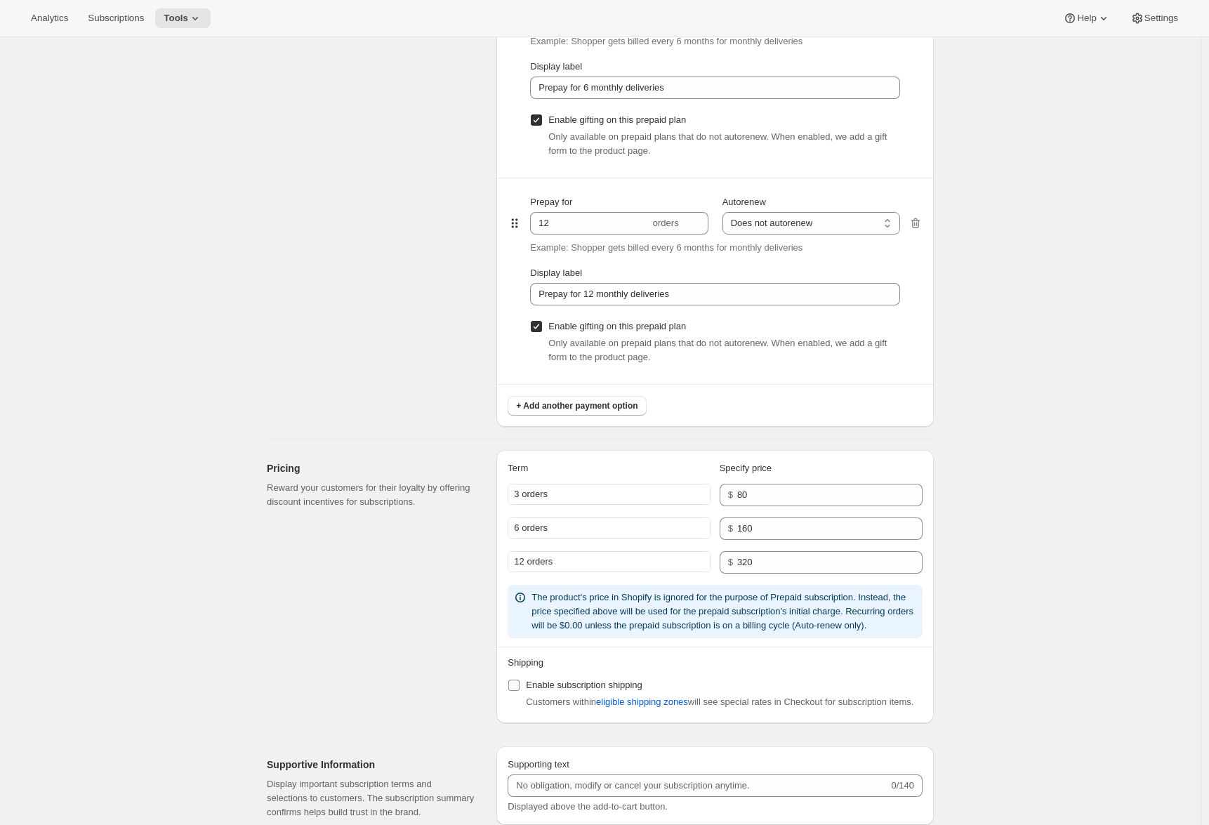
click at [524, 695] on label "Enable subscription shipping" at bounding box center [575, 685] width 135 height 20
click at [520, 691] on input "Enable subscription shipping" at bounding box center [513, 685] width 11 height 11
checkbox input "true"
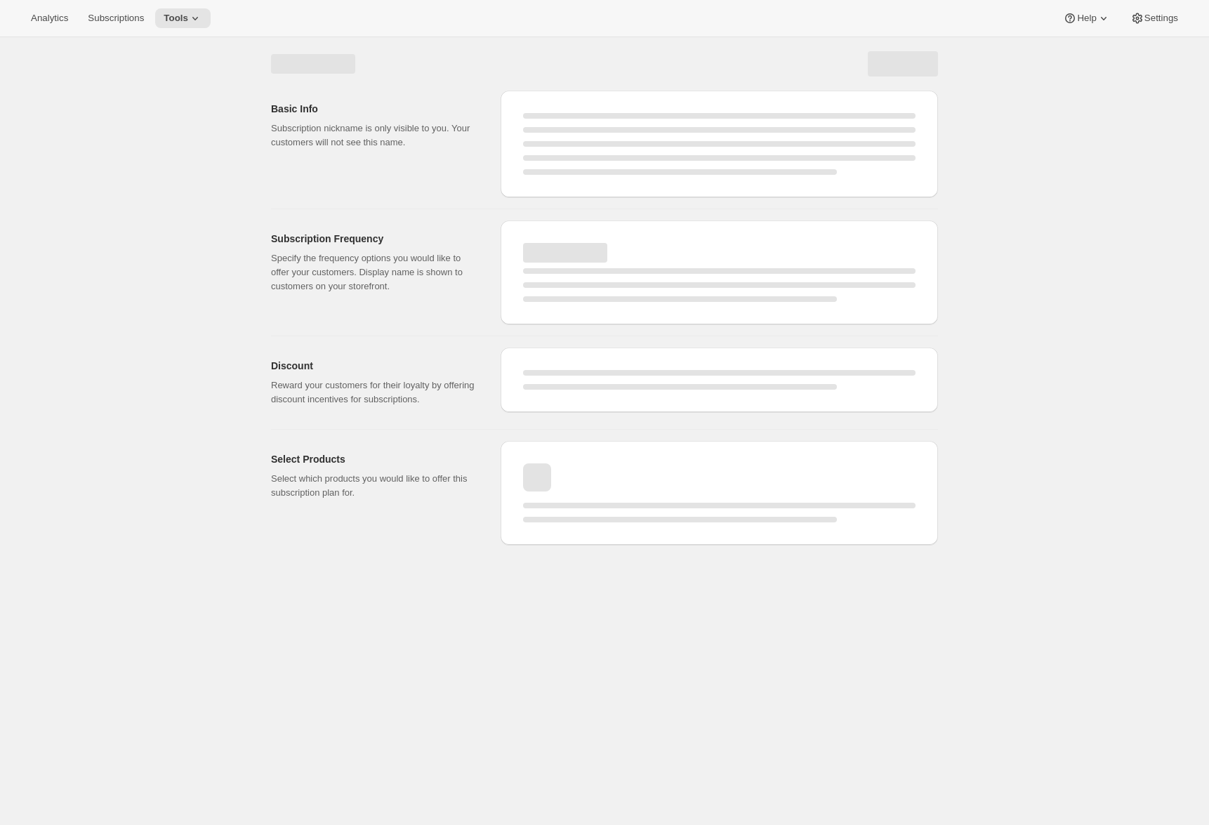
scroll to position [0, 0]
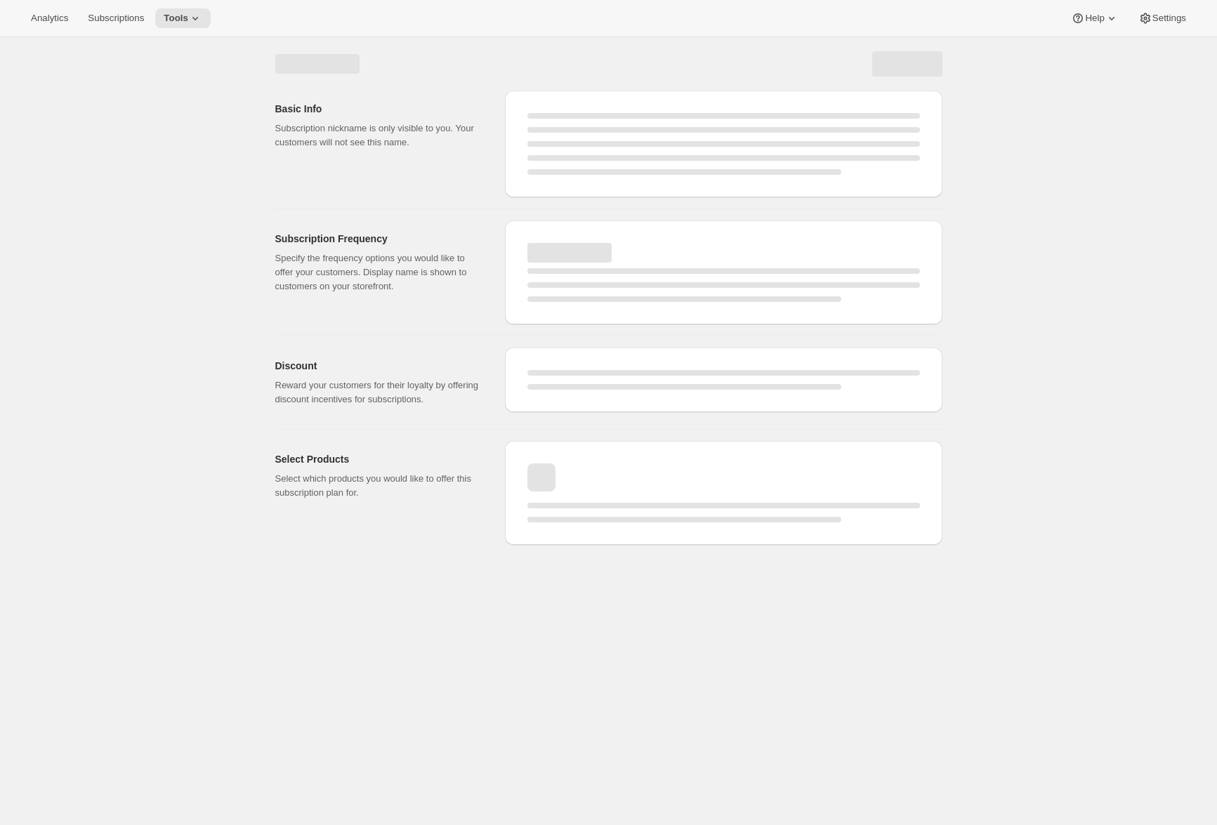
select select "MONTH"
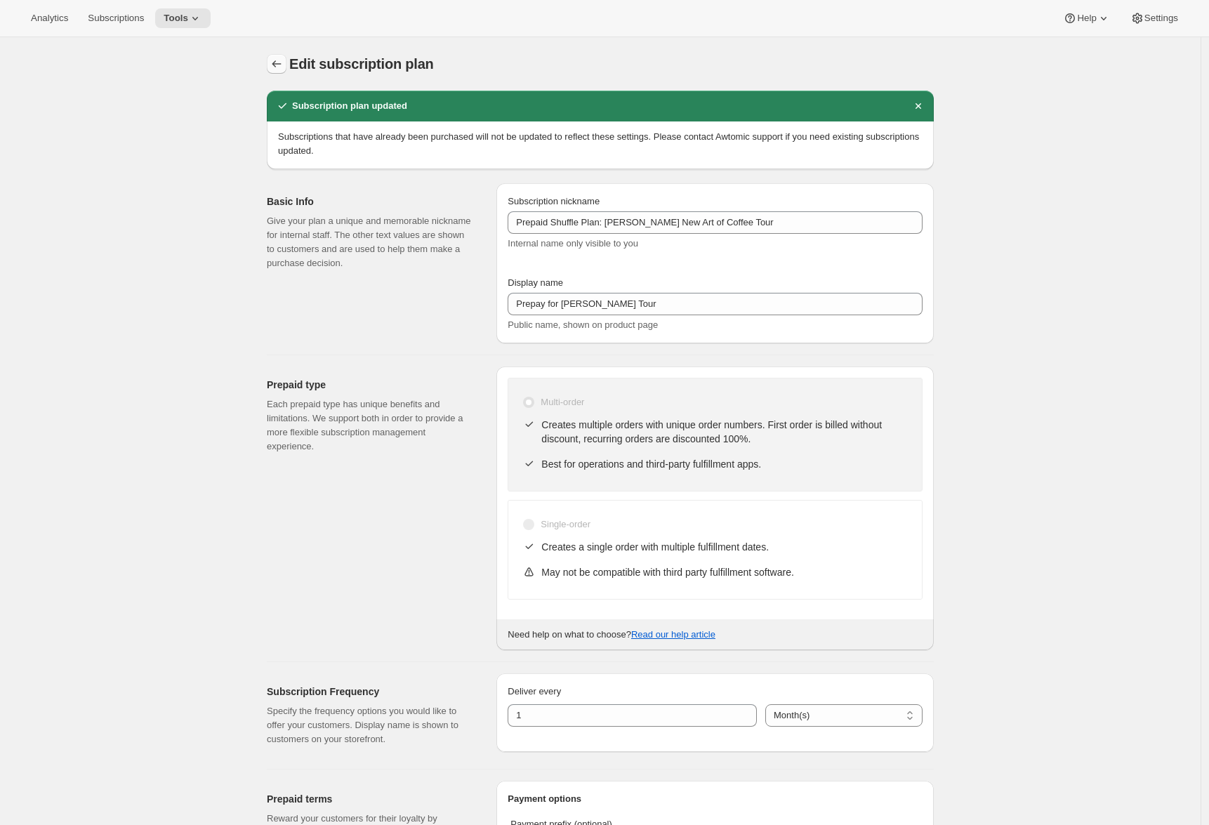
click at [282, 55] on button "Subscription plans" at bounding box center [277, 64] width 20 height 20
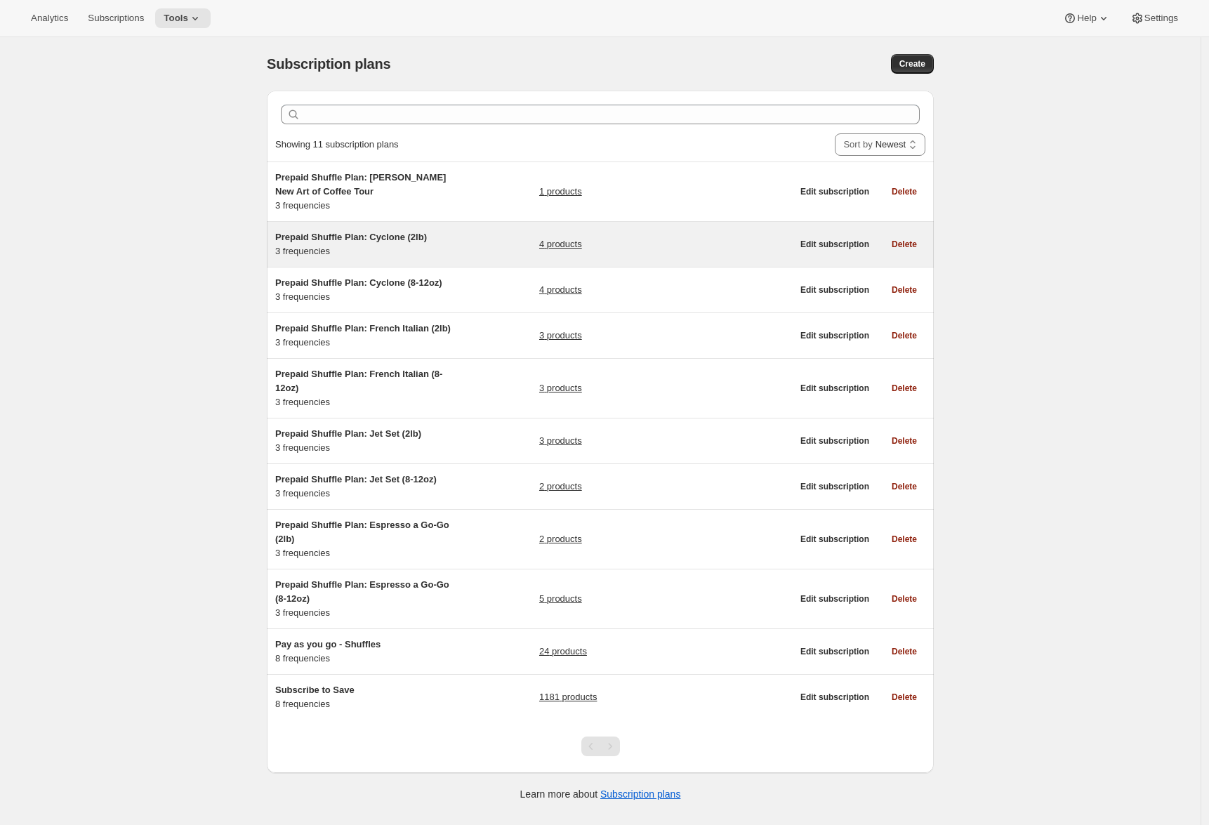
click at [474, 251] on div "Prepaid Shuffle Plan: Cyclone (2lb) 3 frequencies 4 products" at bounding box center [533, 244] width 517 height 28
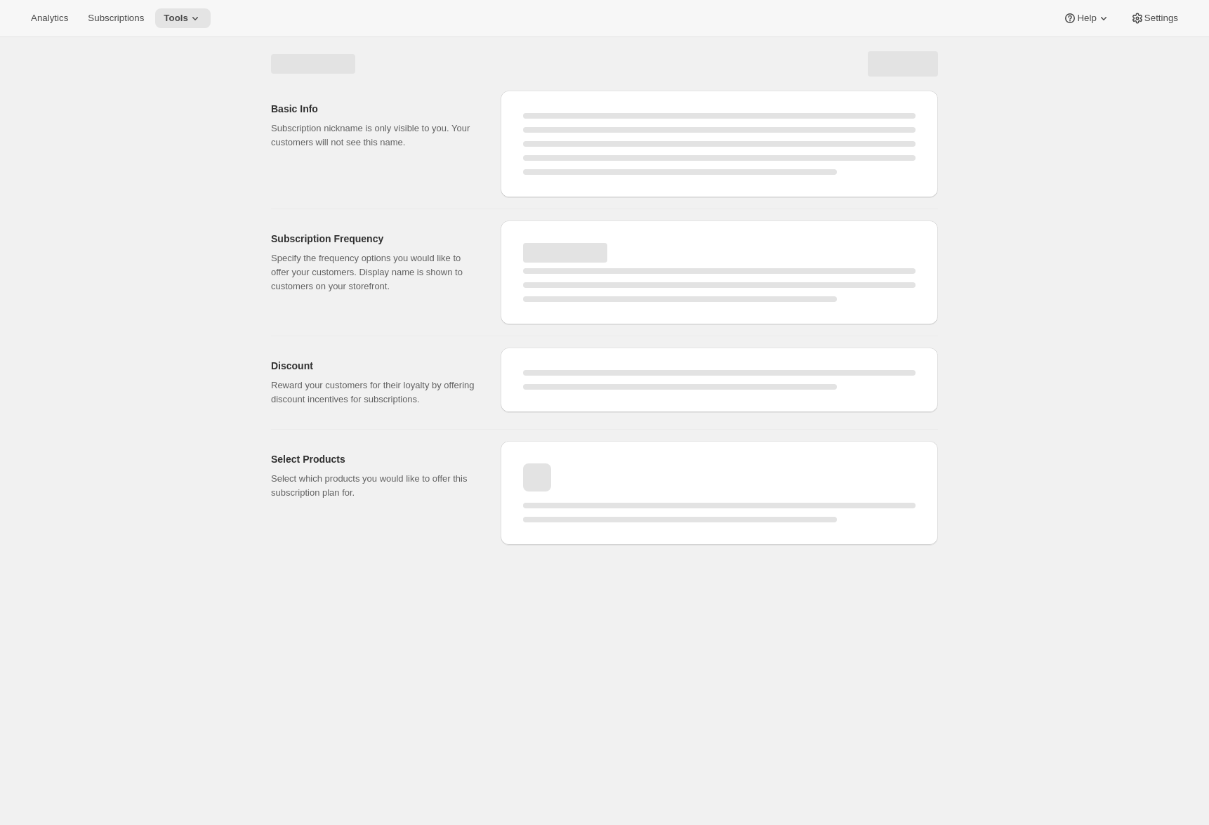
select select "WEEK"
select select "MONTH"
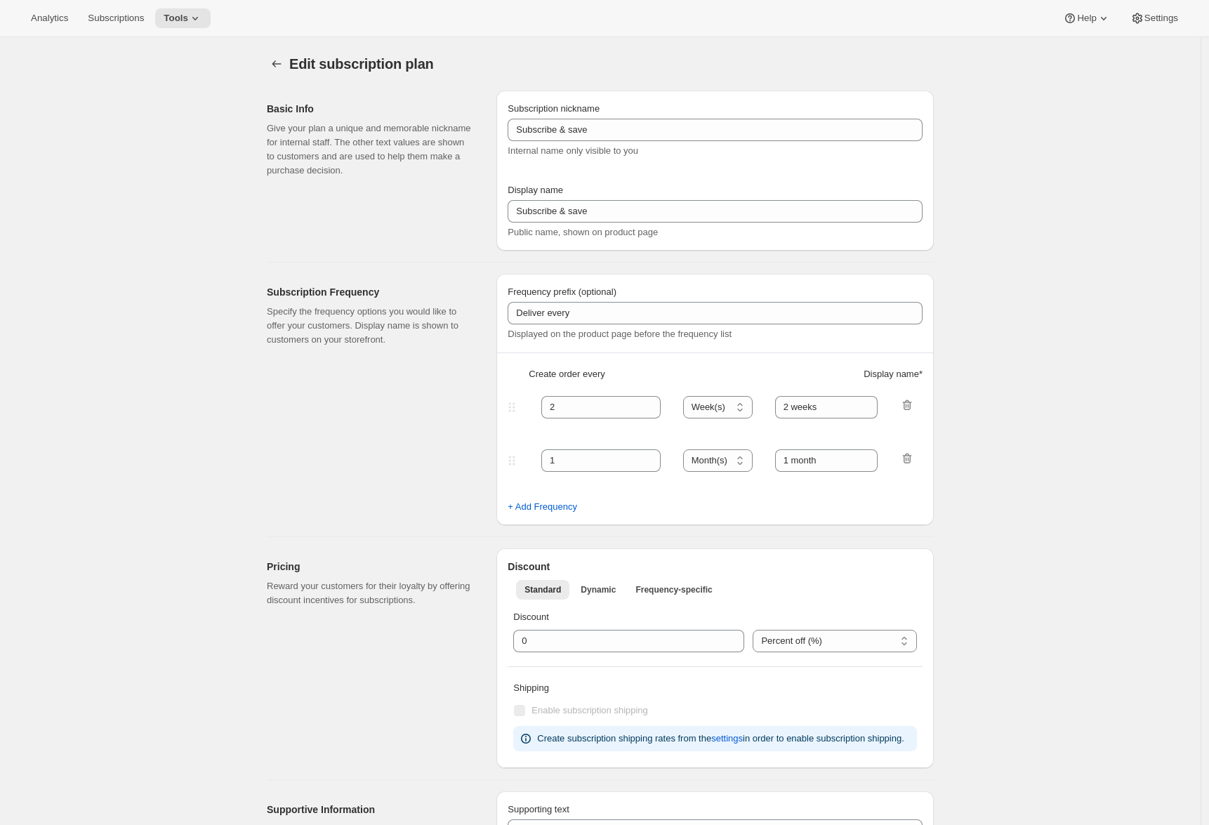
type input "Prepaid Shuffle Plan: Cyclone (2lb)"
type input "Prepay for Cyclone (2lb)"
select select "MONTH"
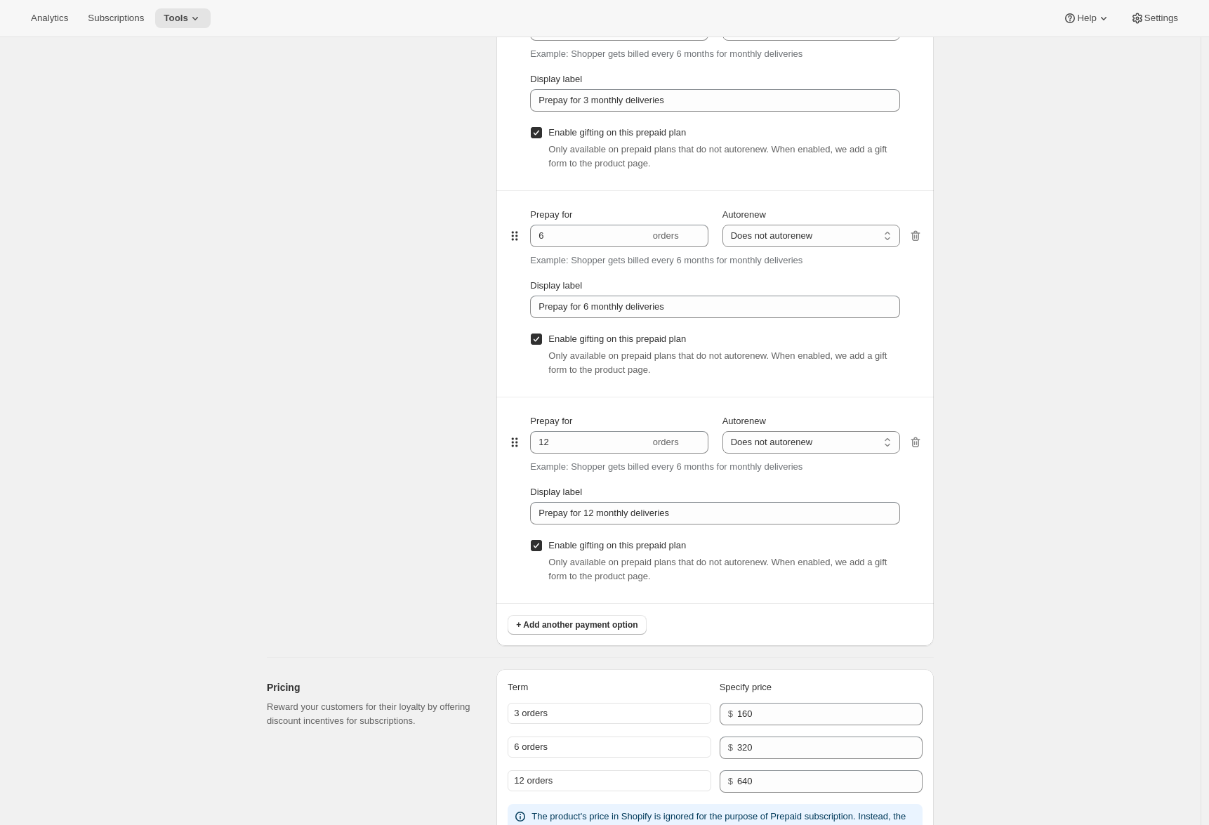
scroll to position [1161, 0]
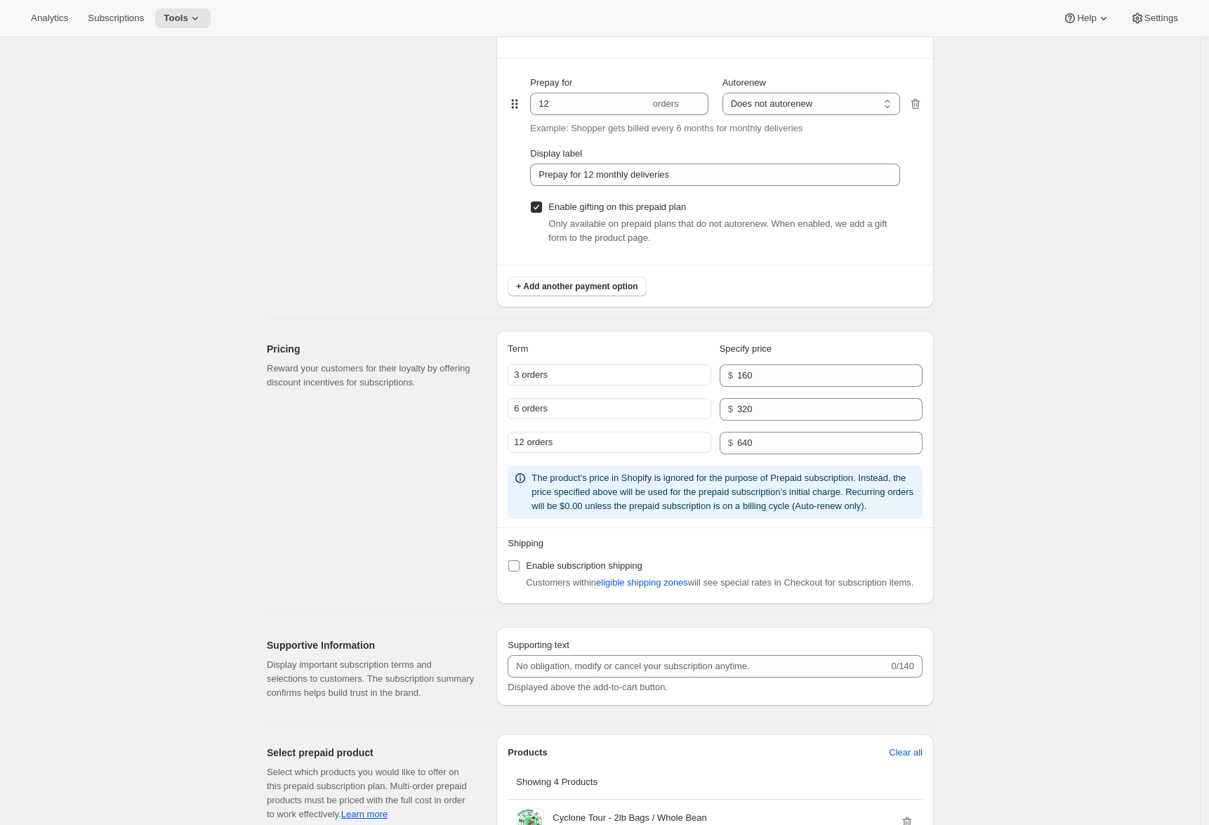
click at [524, 576] on label "Enable subscription shipping" at bounding box center [575, 566] width 135 height 20
click at [520, 572] on input "Enable subscription shipping" at bounding box center [513, 565] width 11 height 11
checkbox input "true"
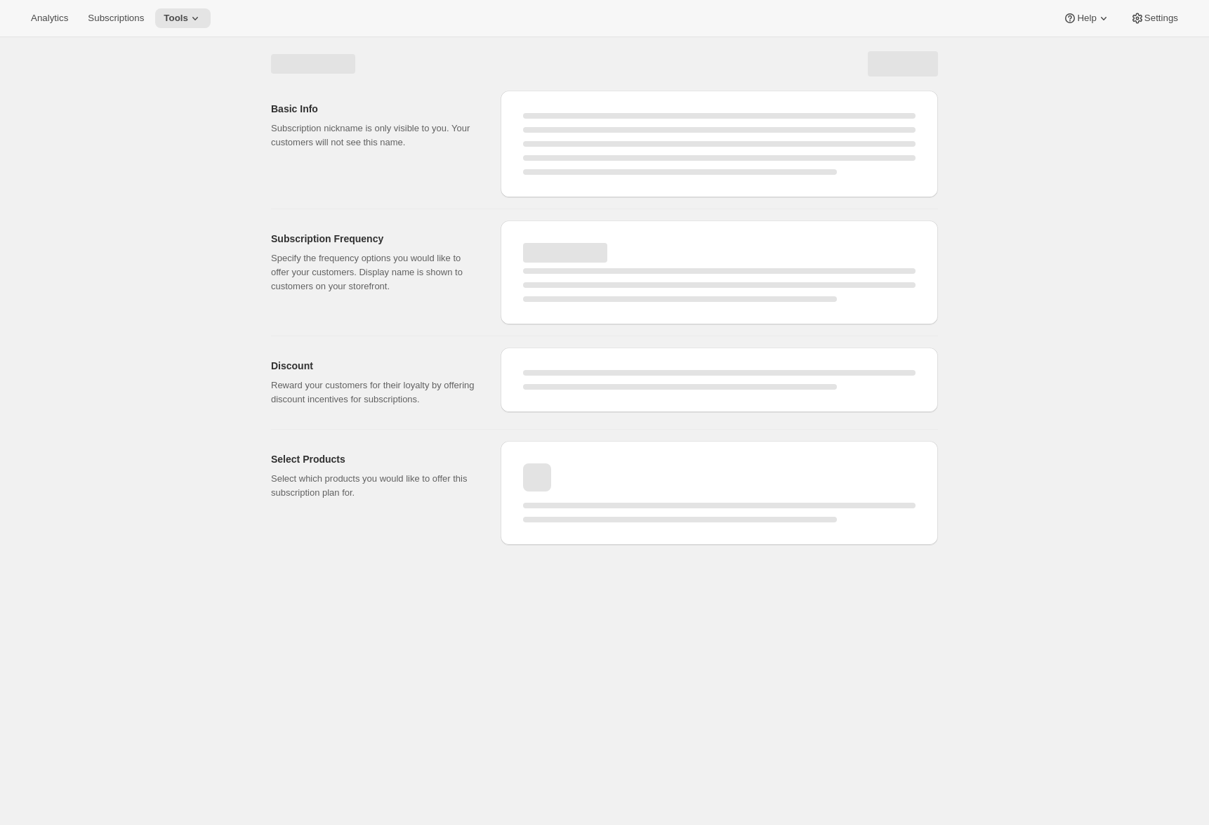
select select "MONTH"
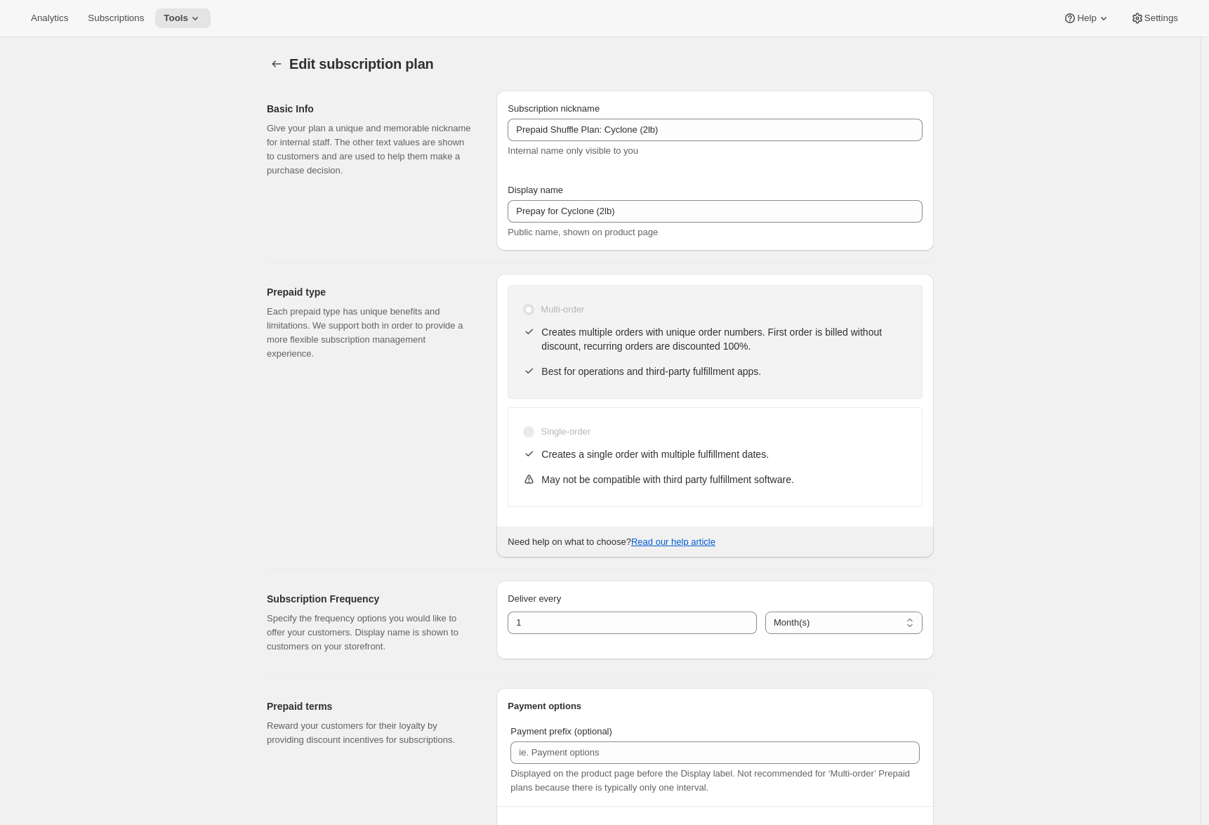
checkbox input "true"
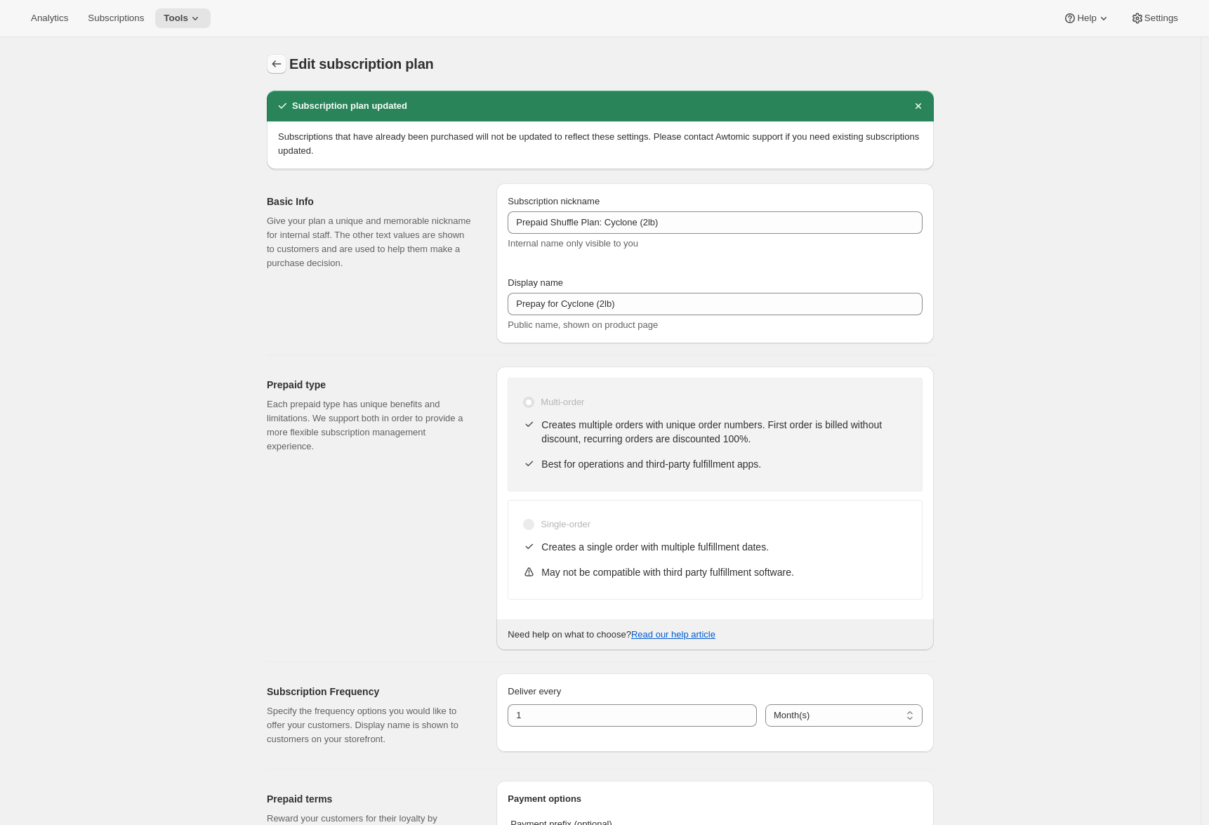
click at [276, 58] on icon "Subscription plans" at bounding box center [277, 64] width 14 height 14
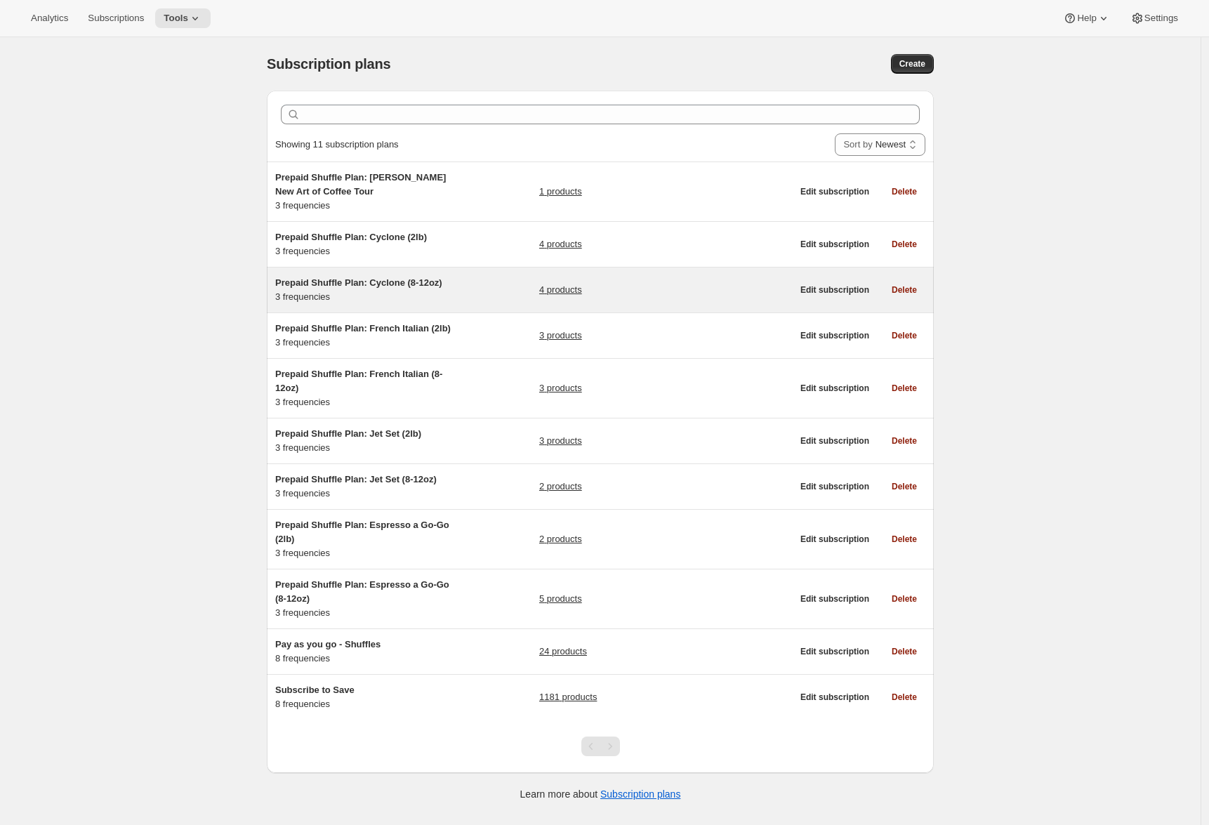
click at [374, 292] on div "Prepaid Shuffle Plan: Cyclone (8-12oz) 3 frequencies" at bounding box center [363, 290] width 176 height 28
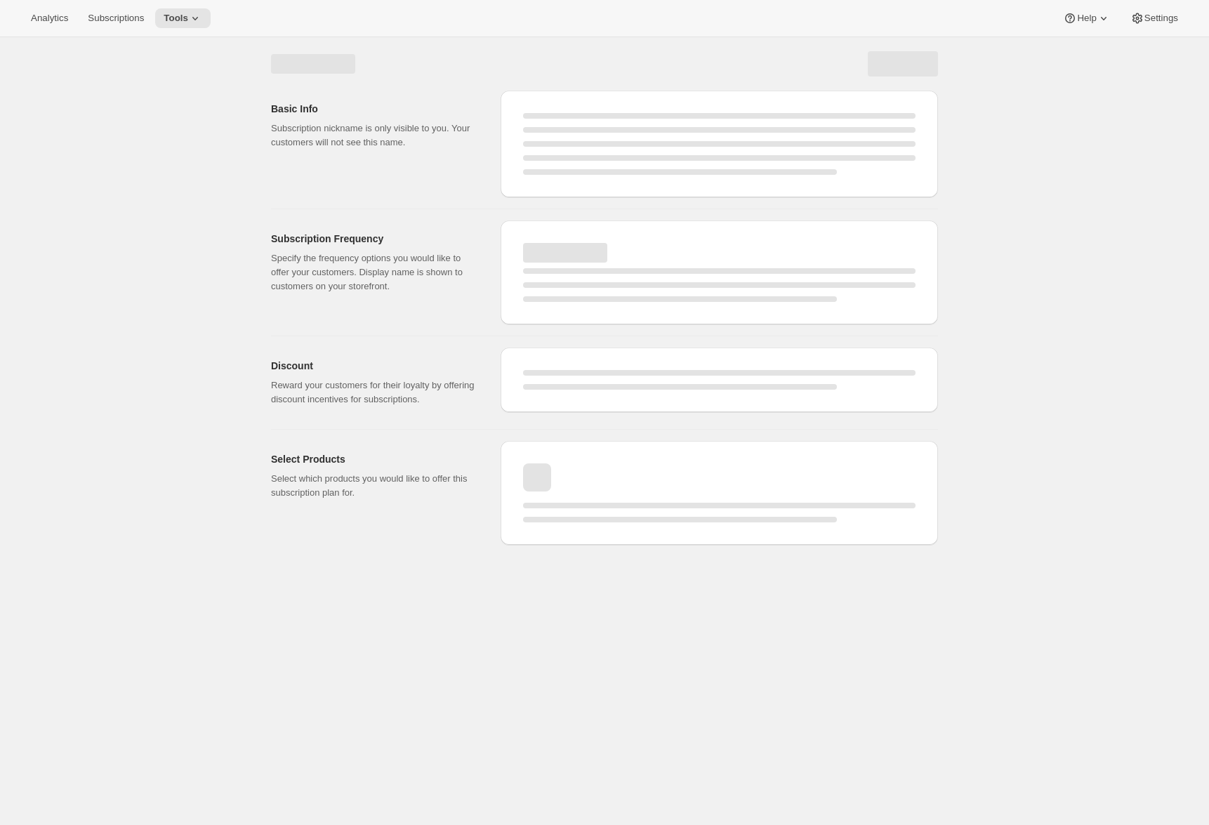
select select "WEEK"
select select "MONTH"
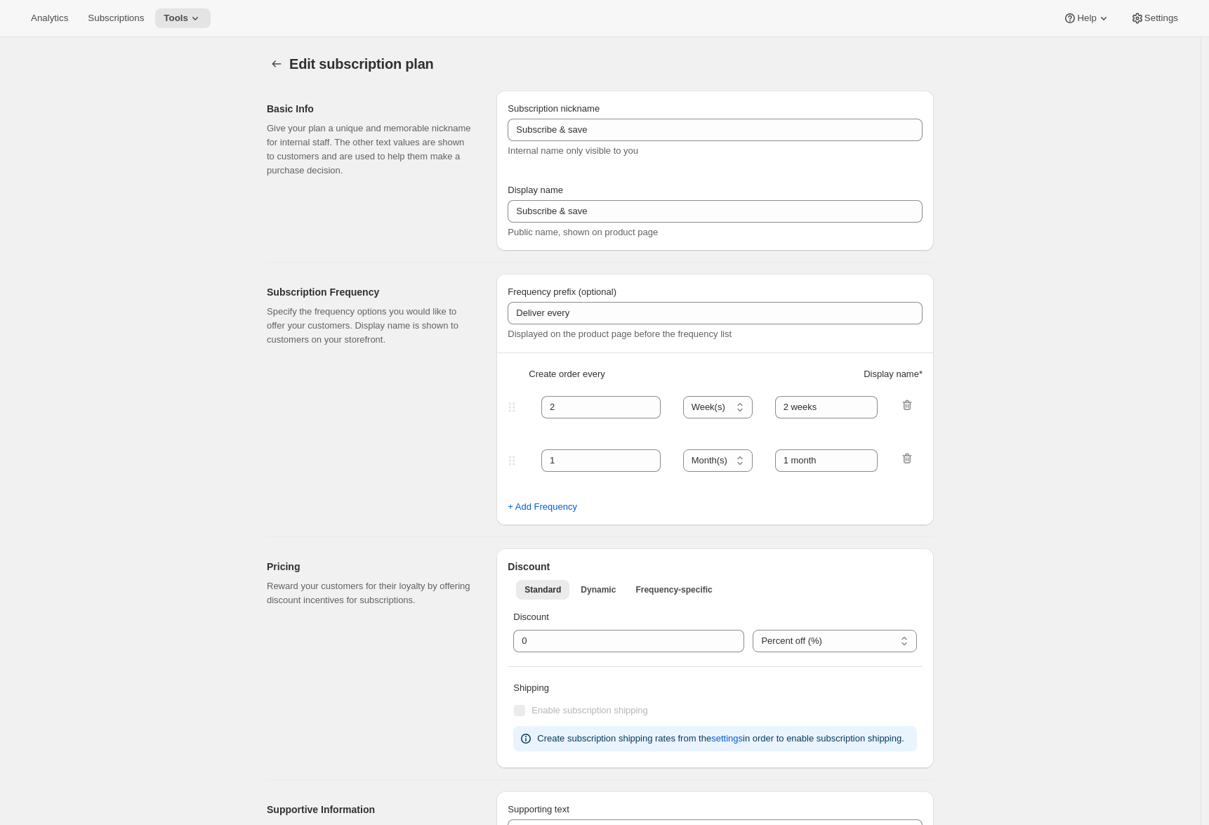
type input "Prepaid Shuffle Plan: Cyclone (8-12oz)"
type input "Prepay for Cyclone (8-12oz)"
select select "MONTH"
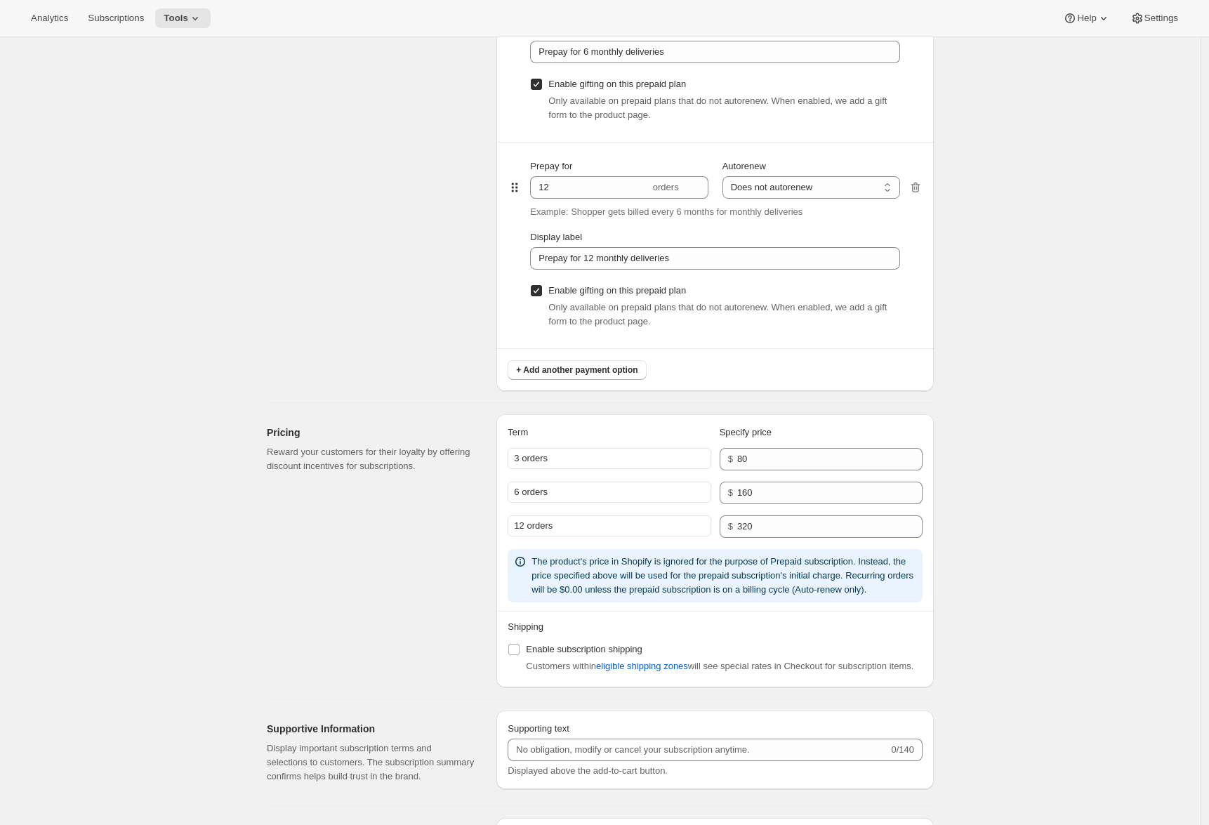
scroll to position [1149, 0]
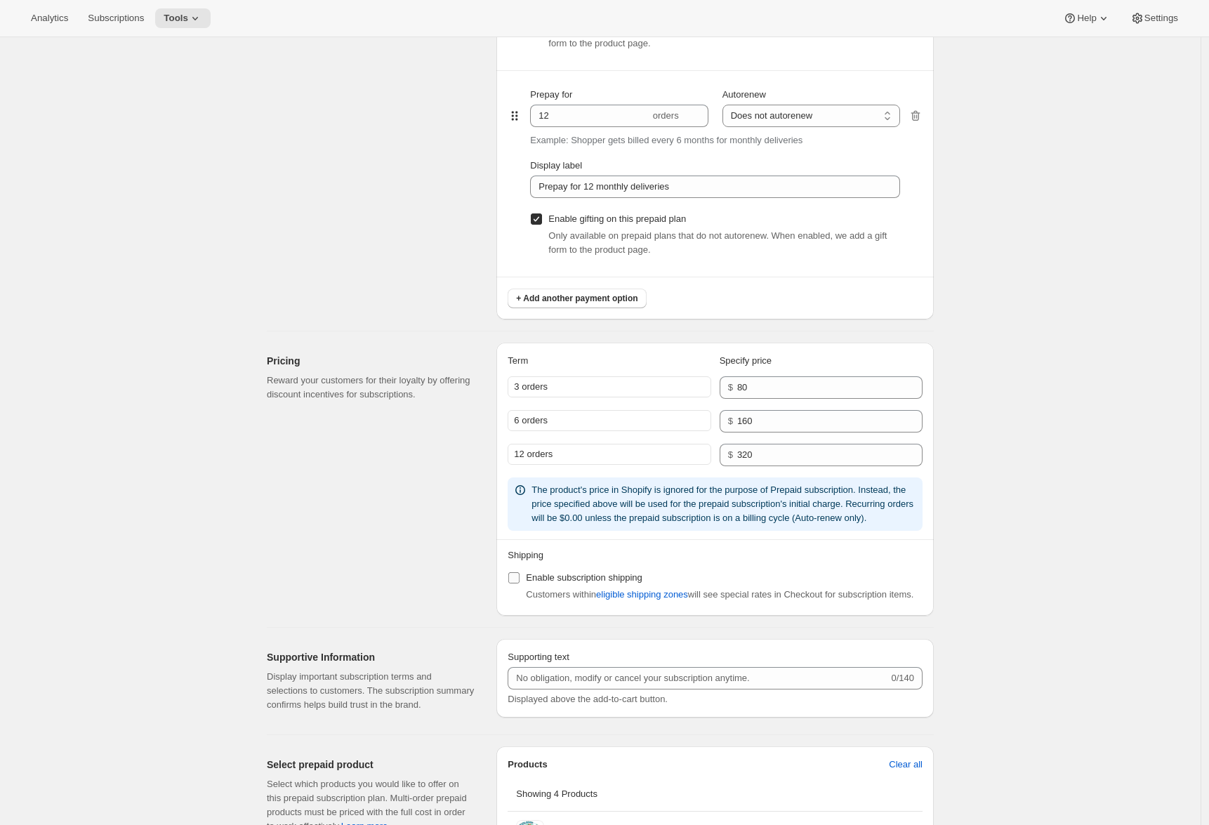
click at [547, 583] on span "Enable subscription shipping" at bounding box center [584, 577] width 117 height 11
click at [520, 583] on input "Enable subscription shipping" at bounding box center [513, 577] width 11 height 11
checkbox input "true"
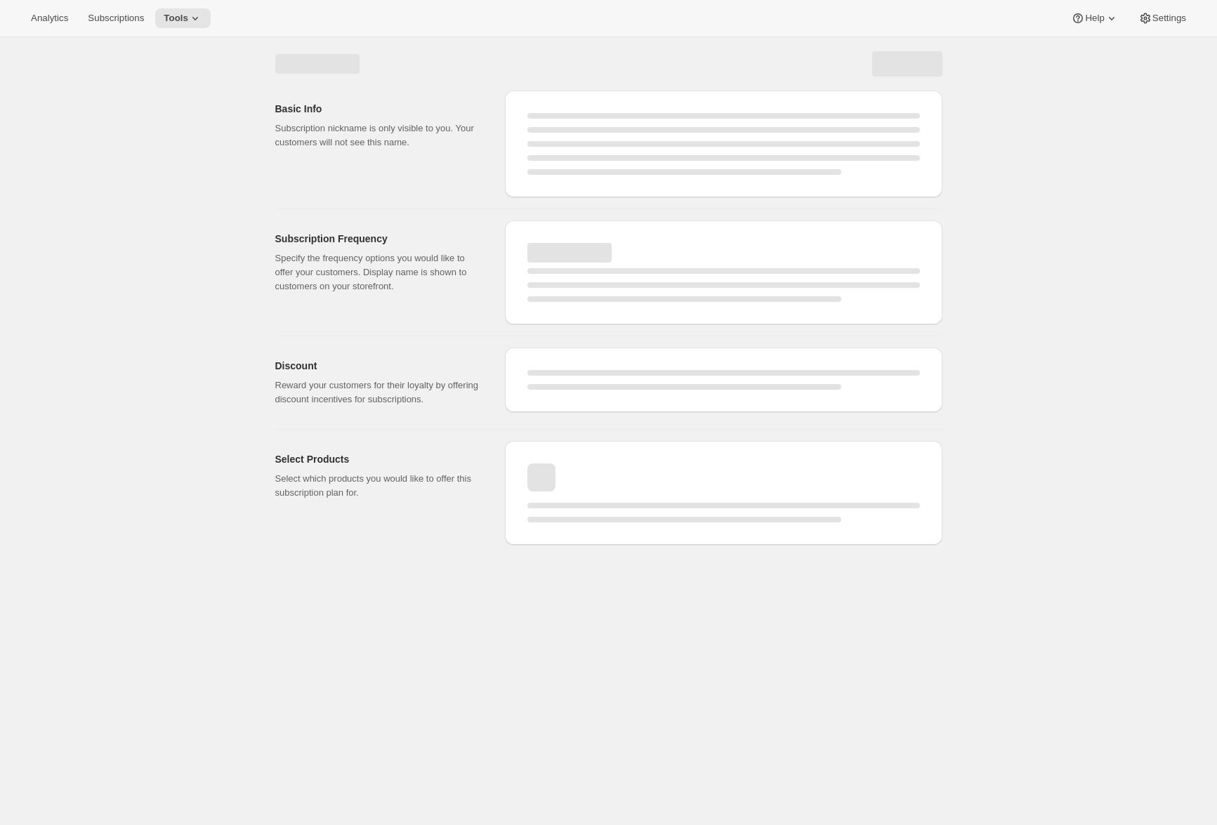
select select "MONTH"
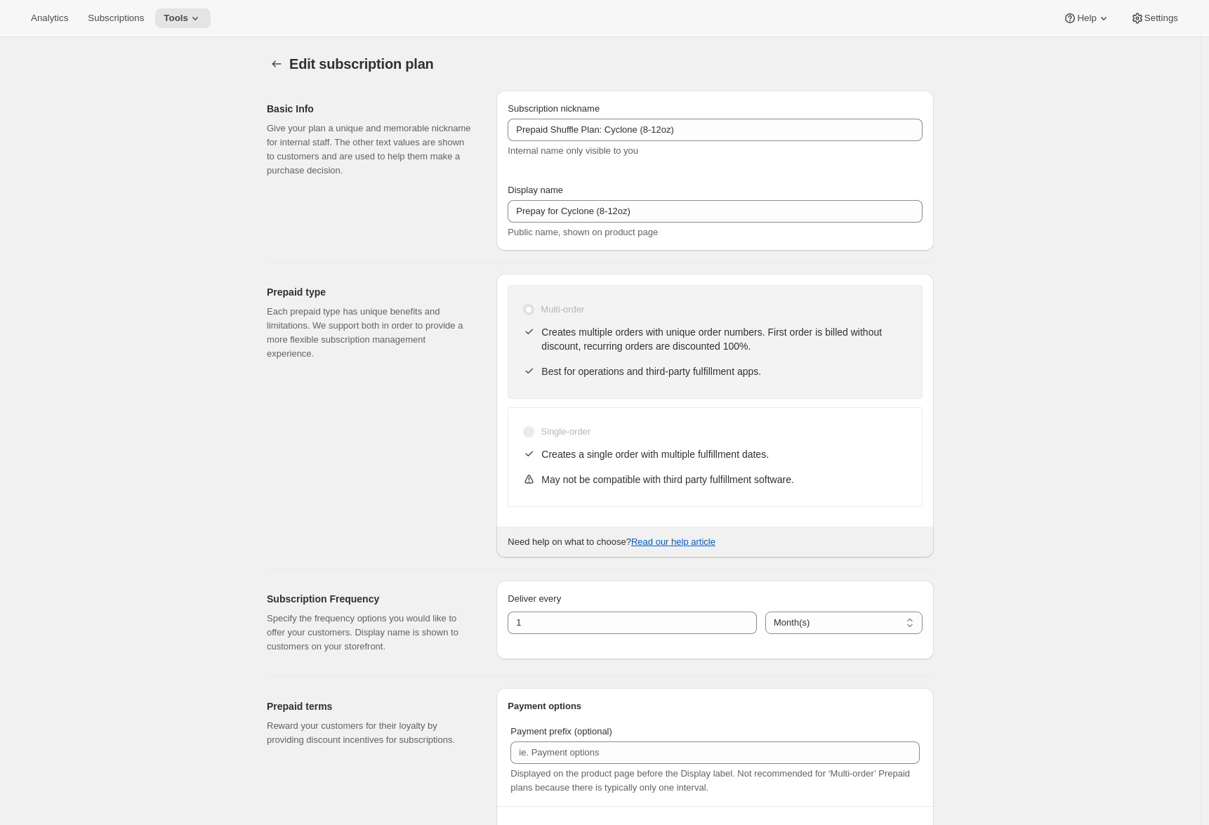
checkbox input "true"
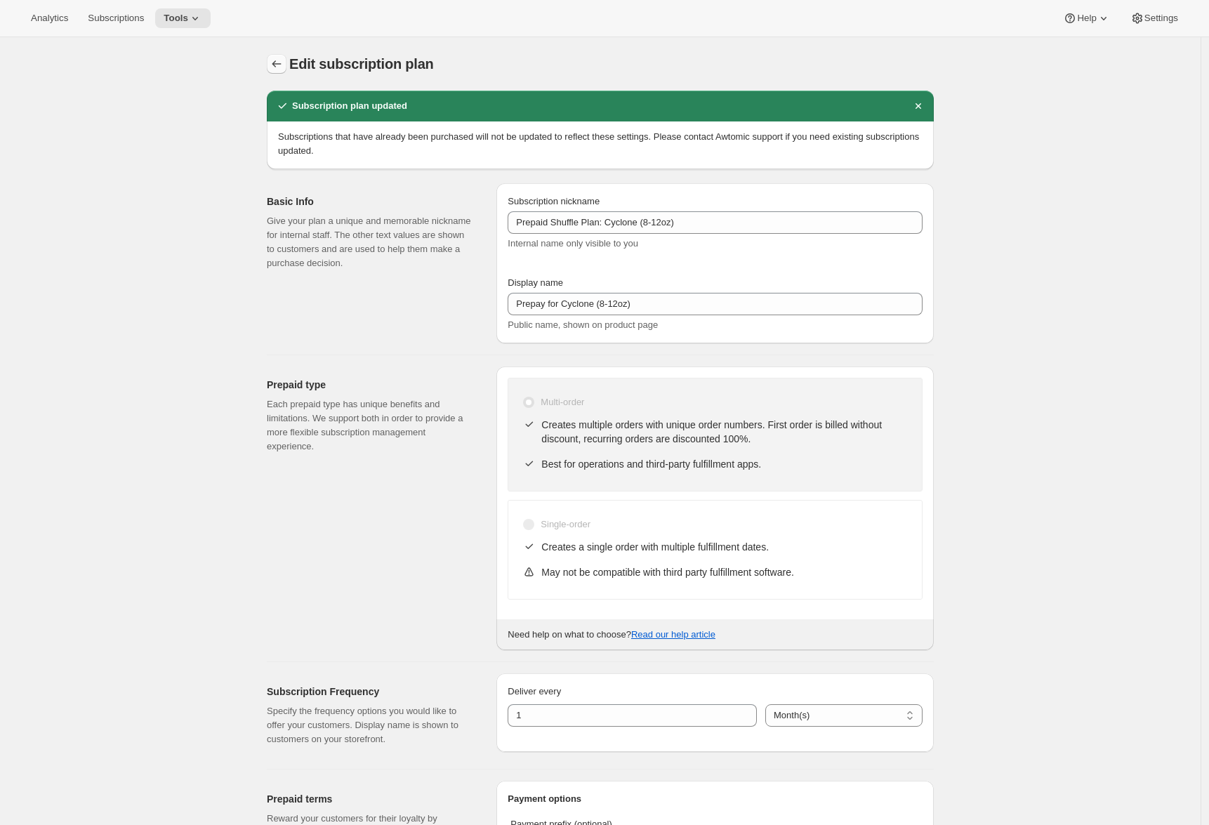
click at [282, 65] on icon "Subscription plans" at bounding box center [277, 64] width 14 height 14
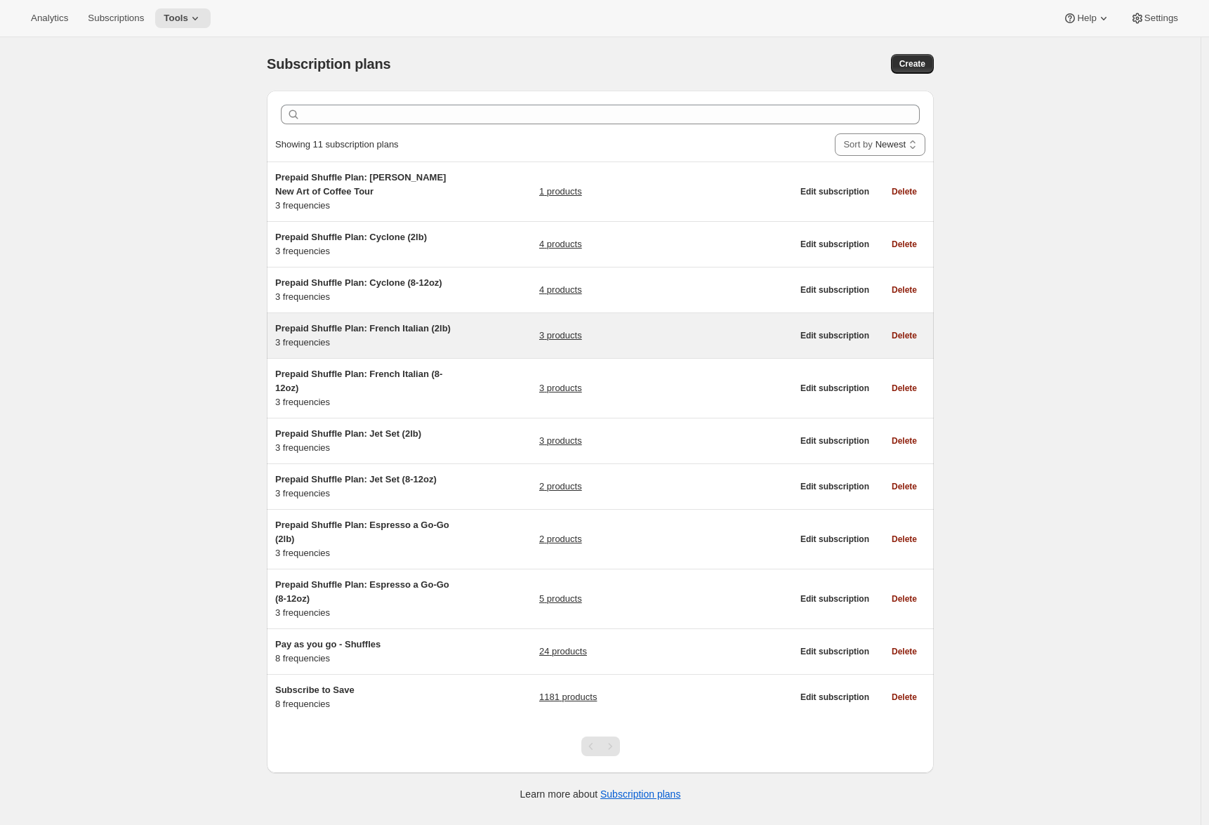
click at [352, 350] on div "Prepaid Shuffle Plan: French Italian (2lb) 3 frequencies" at bounding box center [363, 336] width 176 height 28
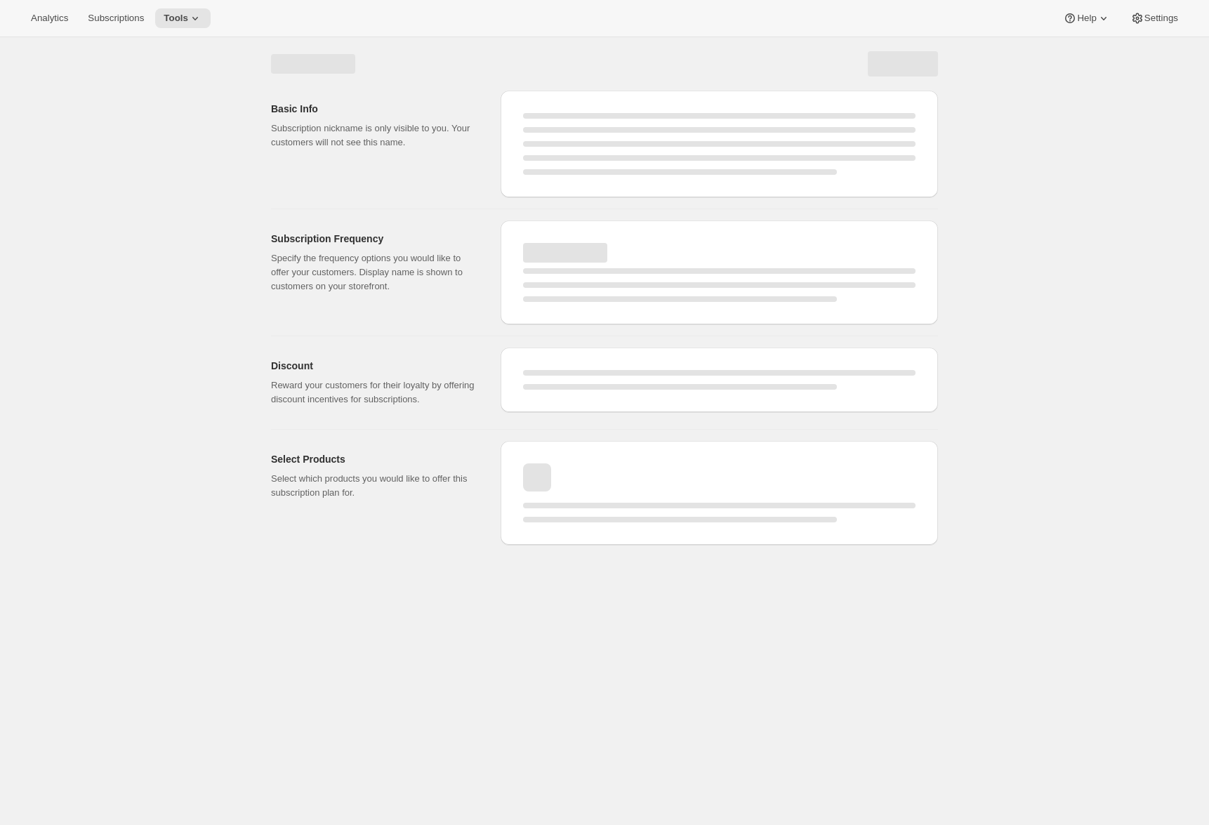
select select "WEEK"
select select "MONTH"
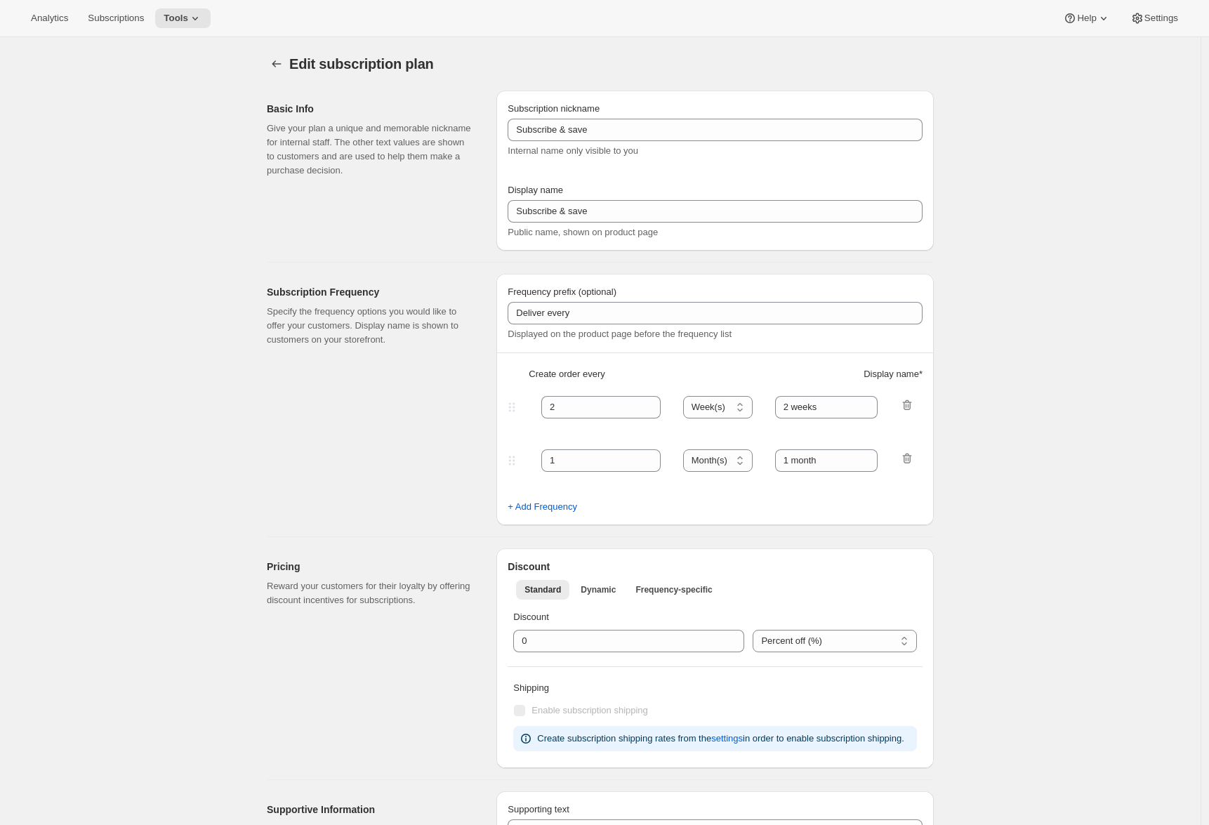
type input "Prepaid Shuffle Plan: French Italian (2lb)"
type input "Prepay for French Italian (2lb)"
select select "MONTH"
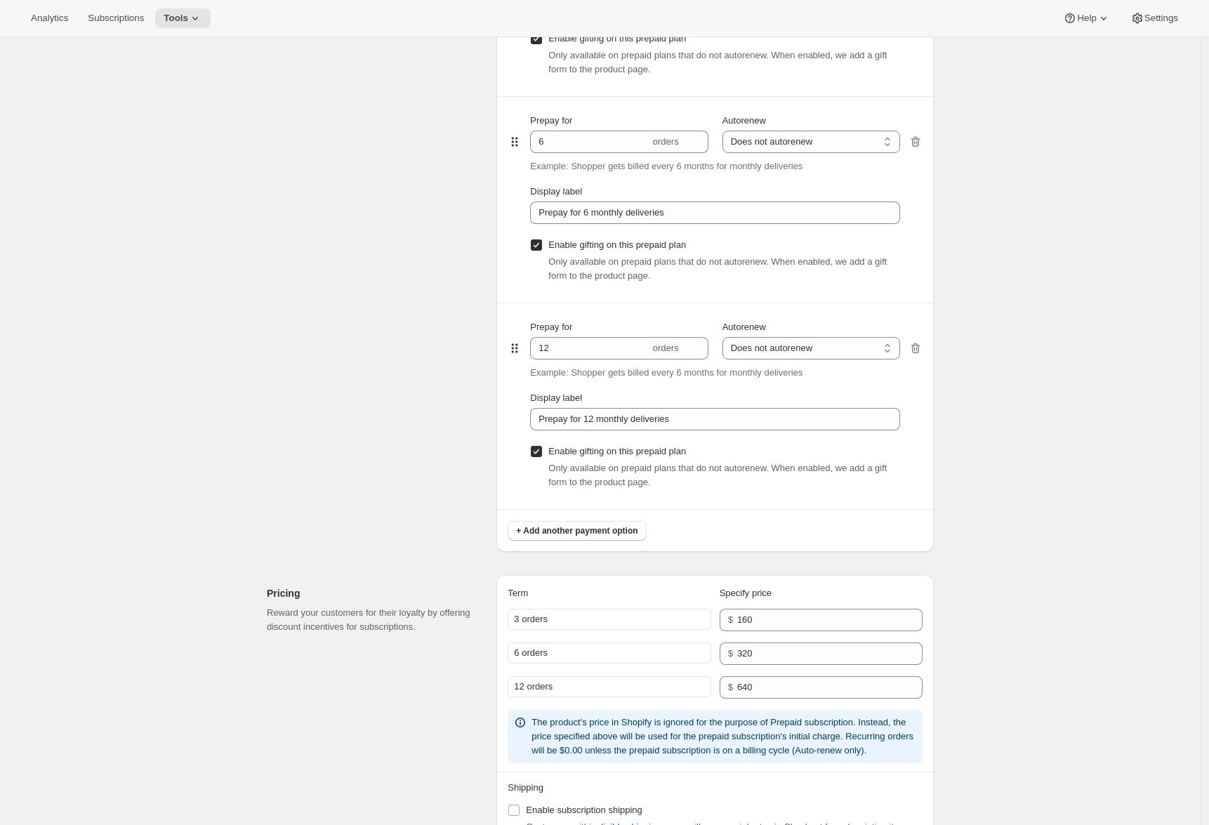
scroll to position [1122, 0]
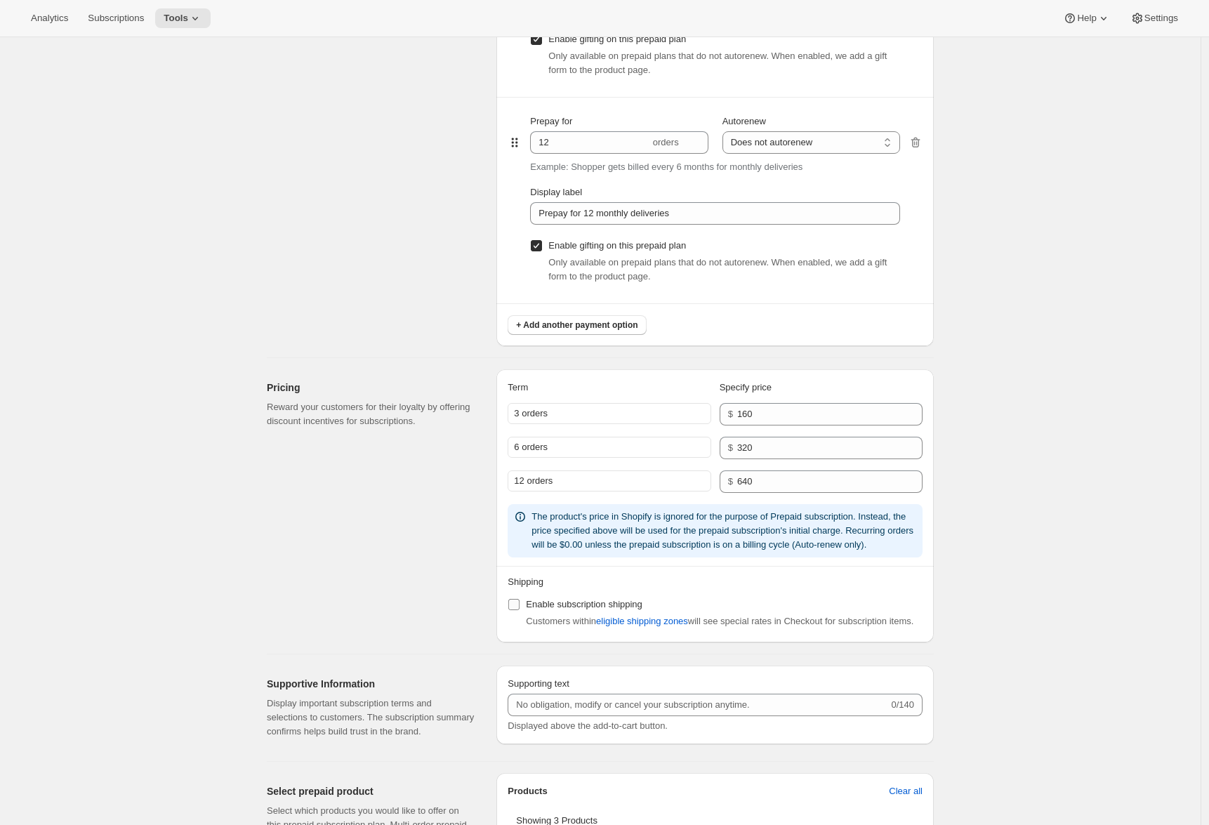
click at [548, 609] on span "Enable subscription shipping" at bounding box center [584, 604] width 117 height 11
click at [520, 610] on input "Enable subscription shipping" at bounding box center [513, 604] width 11 height 11
checkbox input "true"
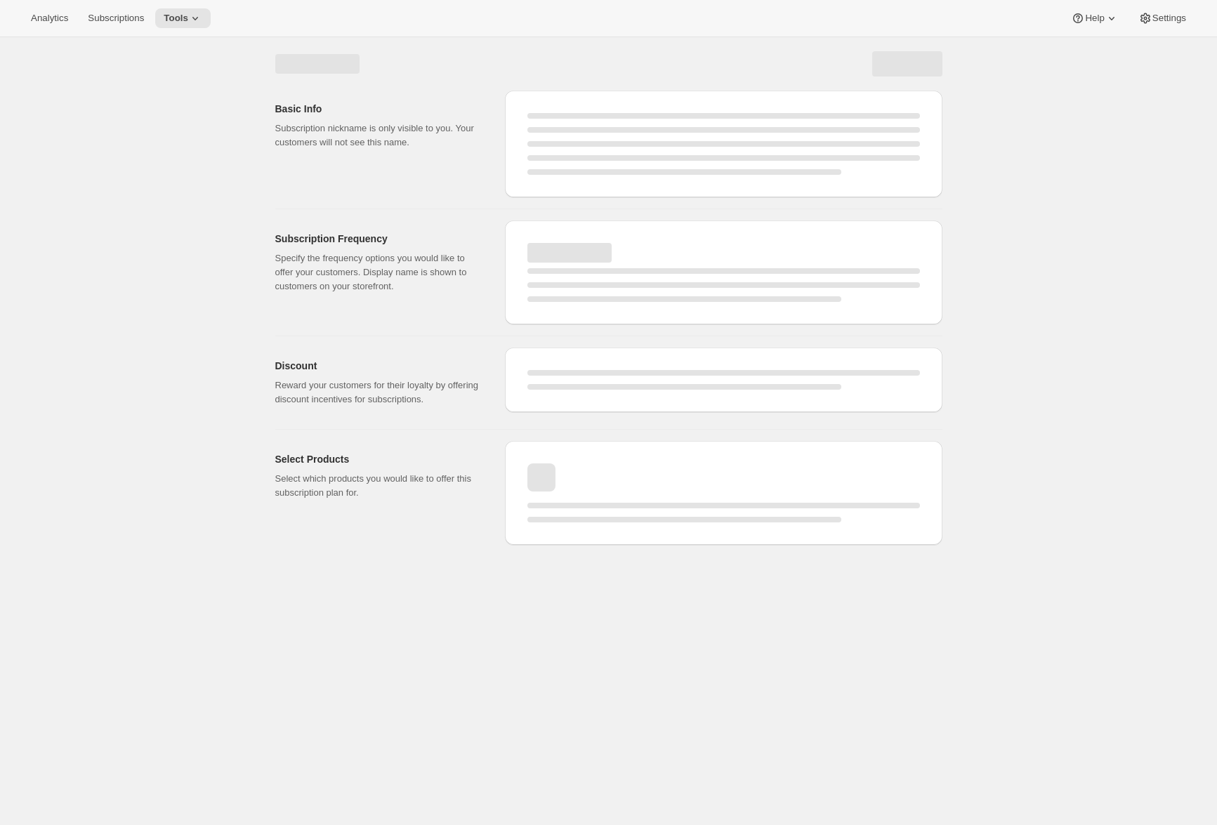
select select "MONTH"
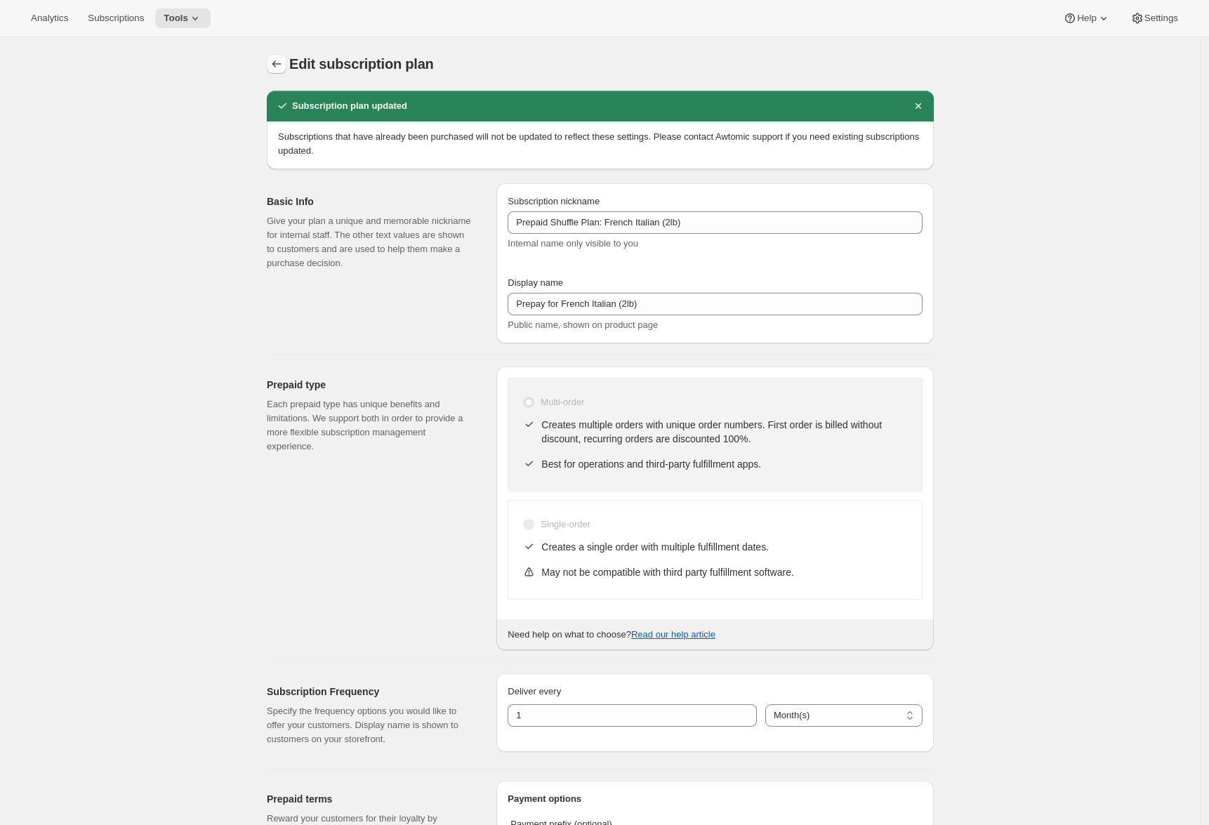
click at [284, 65] on icon "Subscription plans" at bounding box center [277, 64] width 14 height 14
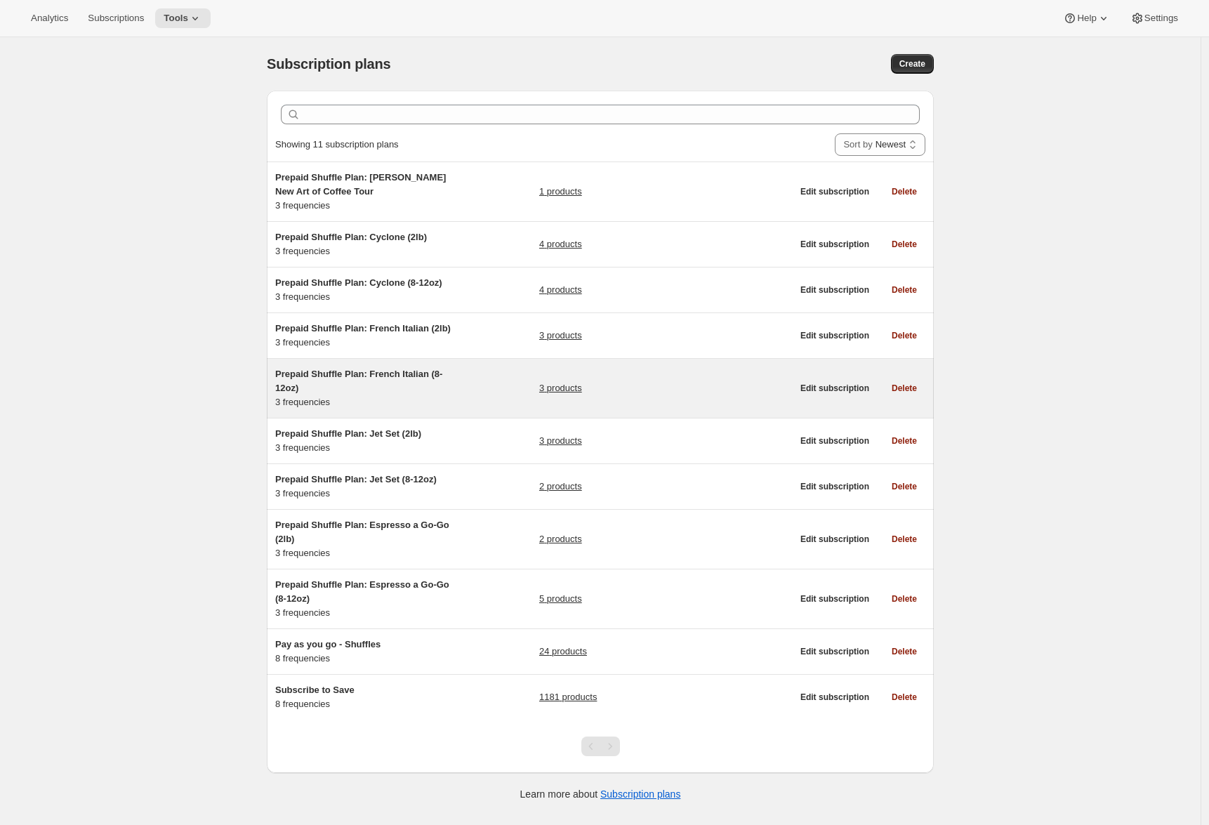
click at [366, 395] on h5 "Prepaid Shuffle Plan: French Italian (8-12oz)" at bounding box center [363, 381] width 176 height 28
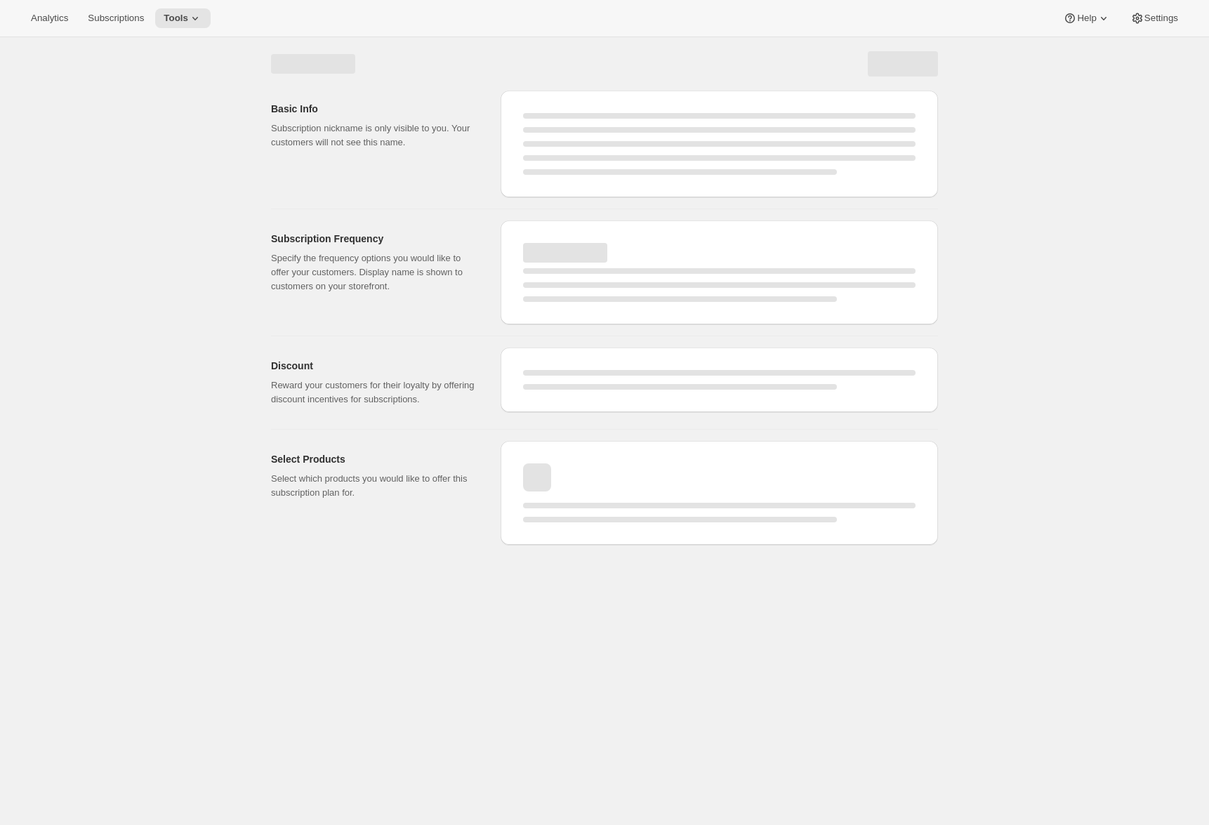
select select "WEEK"
select select "MONTH"
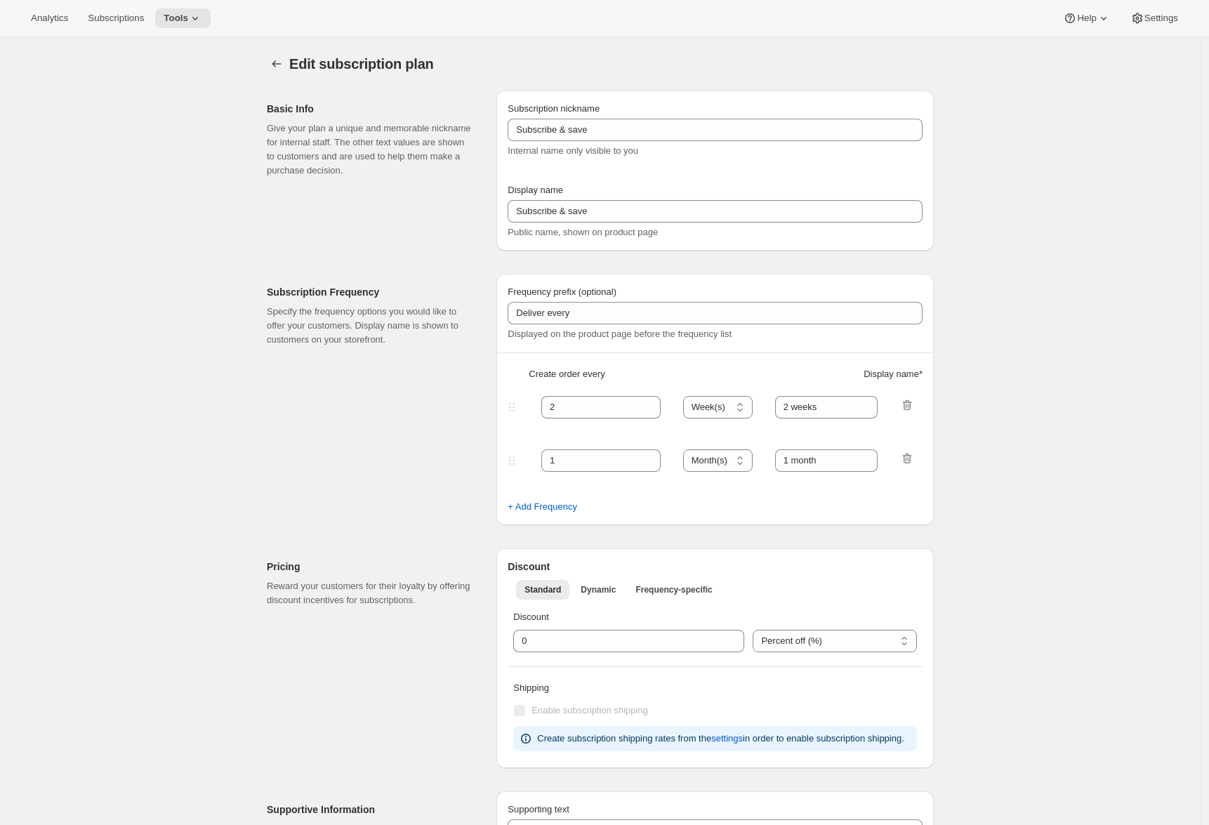
type input "Prepaid Shuffle Plan: French Italian (8-12oz)"
type input "Prepay for French Italian (8-12oz)"
select select "MONTH"
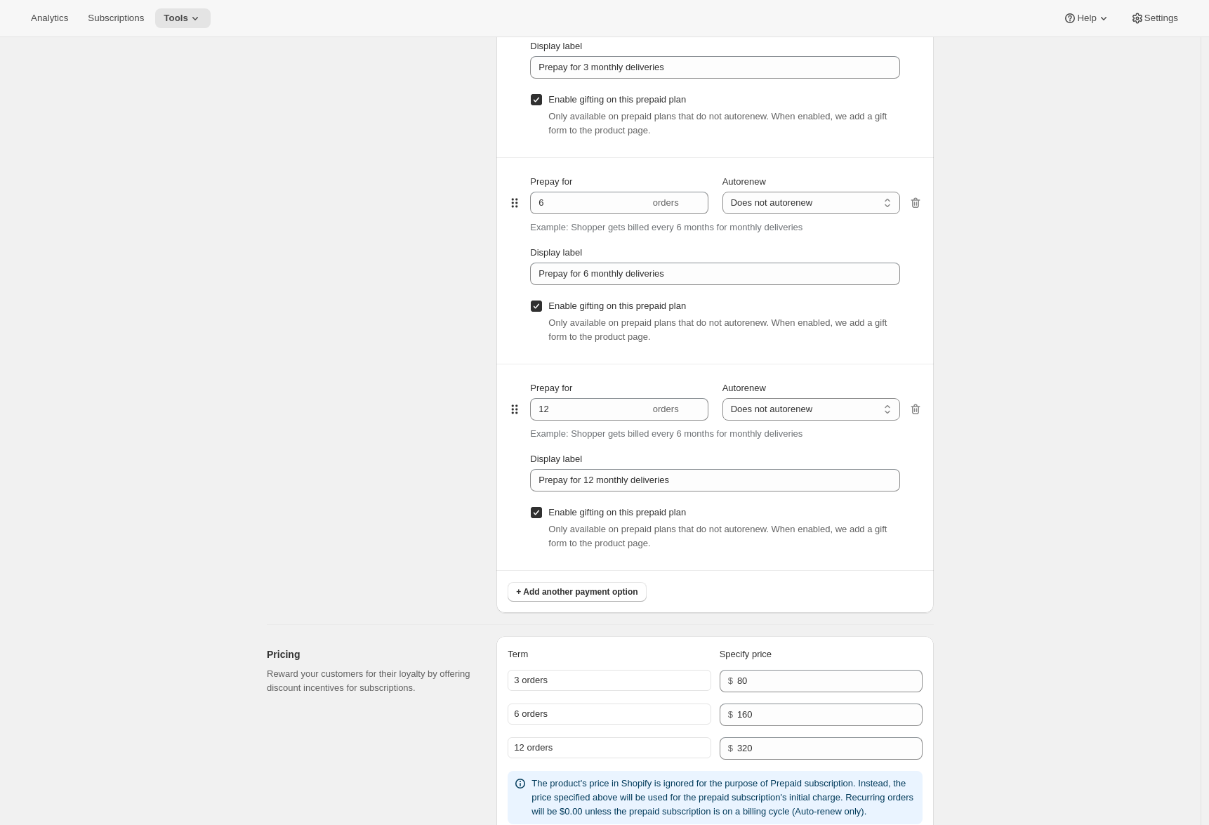
scroll to position [1225, 0]
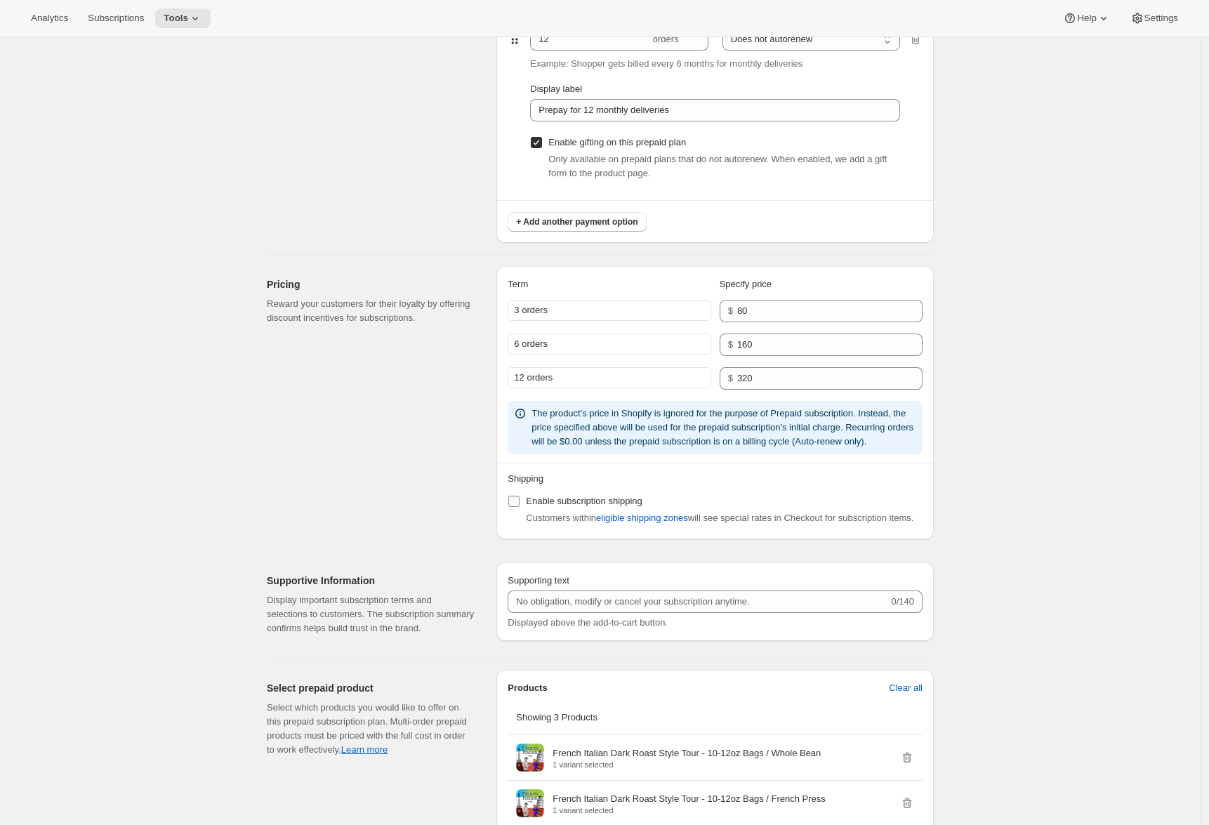
click at [527, 511] on label "Enable subscription shipping" at bounding box center [575, 501] width 135 height 20
click at [520, 507] on input "Enable subscription shipping" at bounding box center [513, 501] width 11 height 11
checkbox input "true"
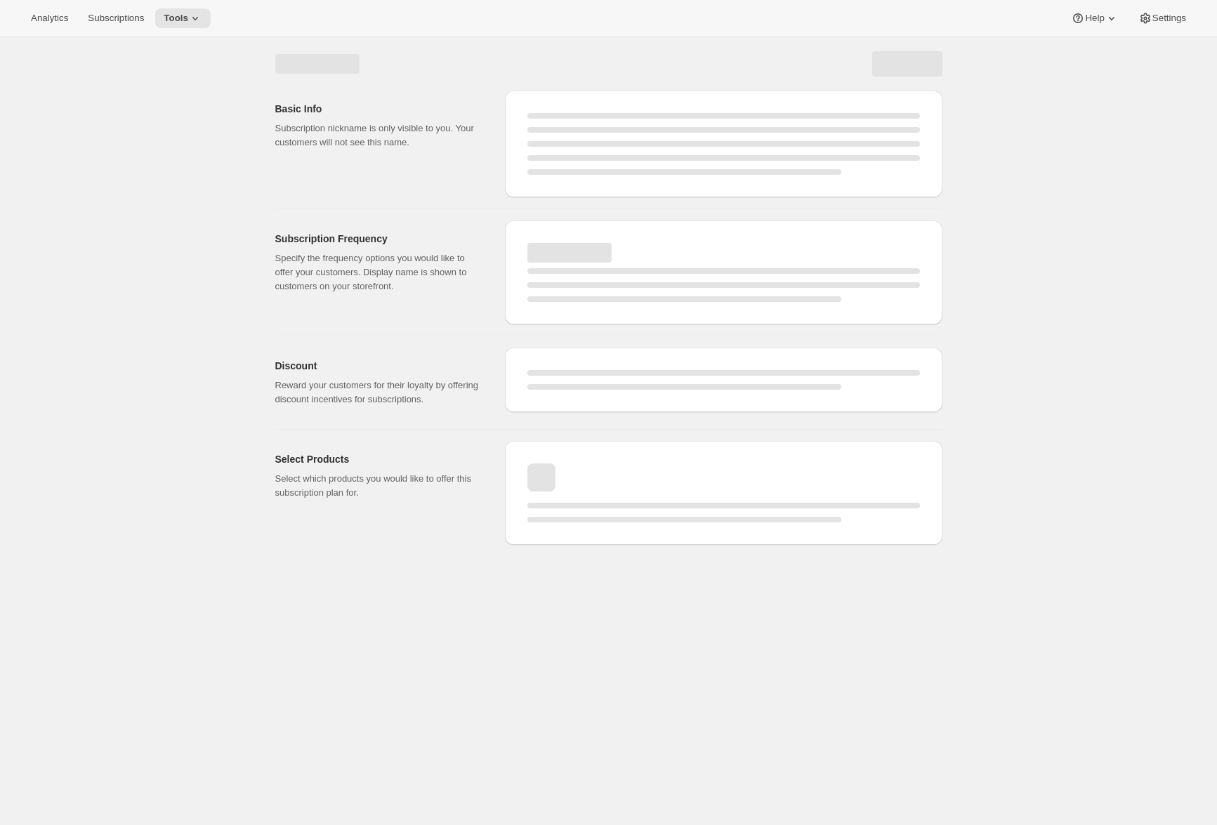
select select "MONTH"
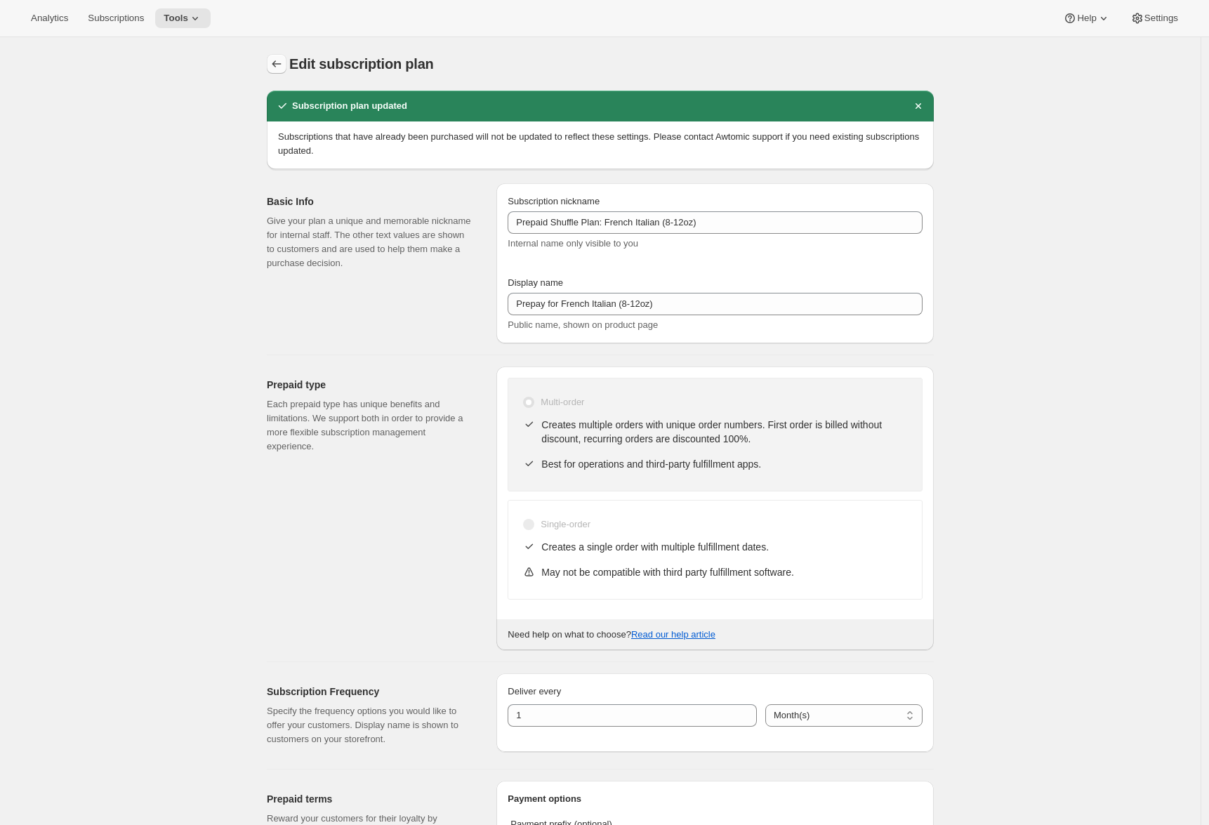
click at [279, 66] on icon "Subscription plans" at bounding box center [277, 64] width 14 height 14
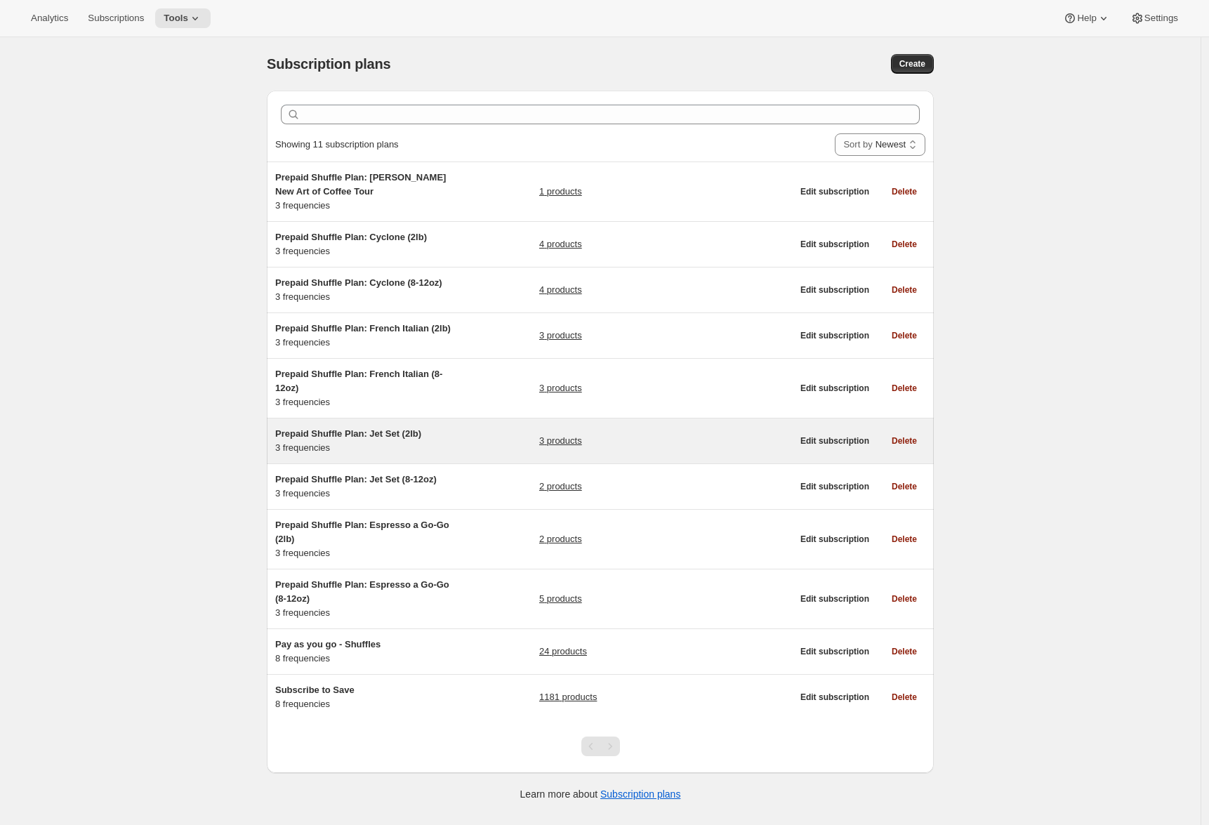
click at [329, 439] on span "Prepaid Shuffle Plan: Jet Set (2lb)" at bounding box center [348, 433] width 146 height 11
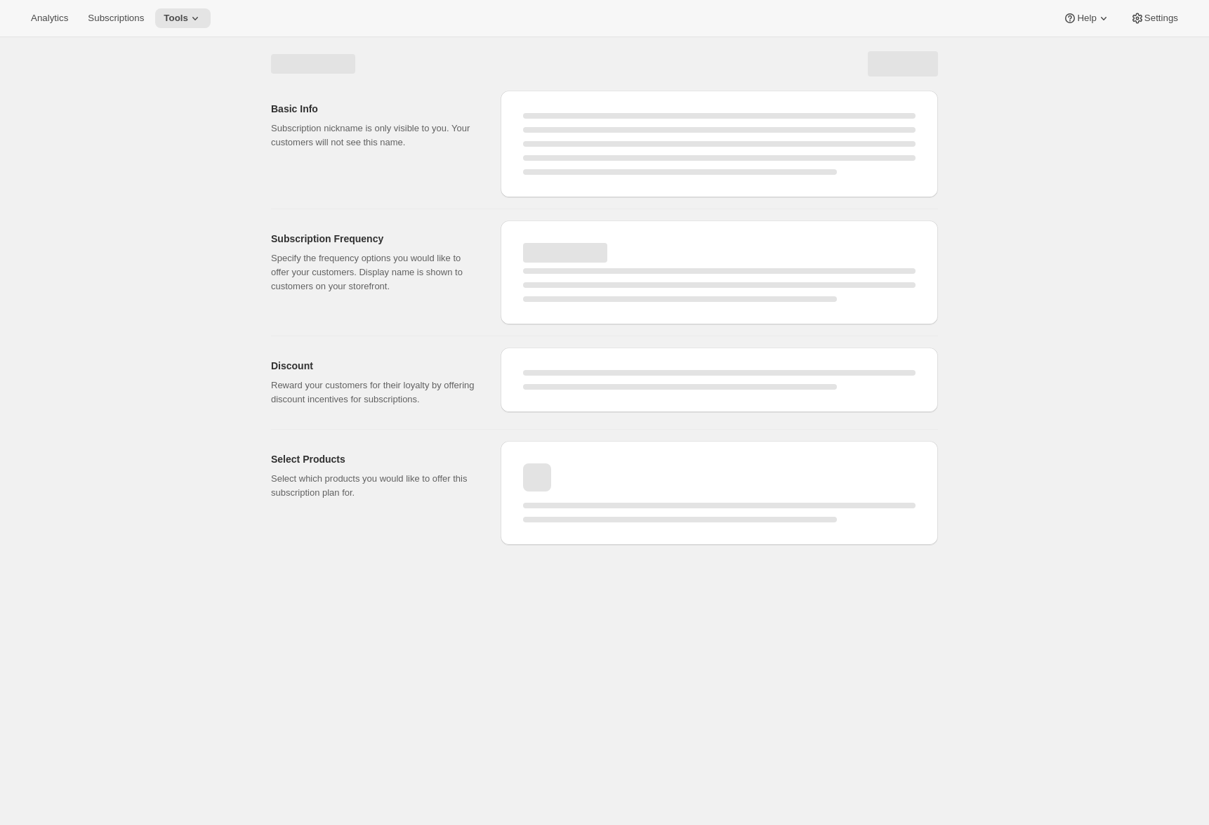
select select "WEEK"
select select "MONTH"
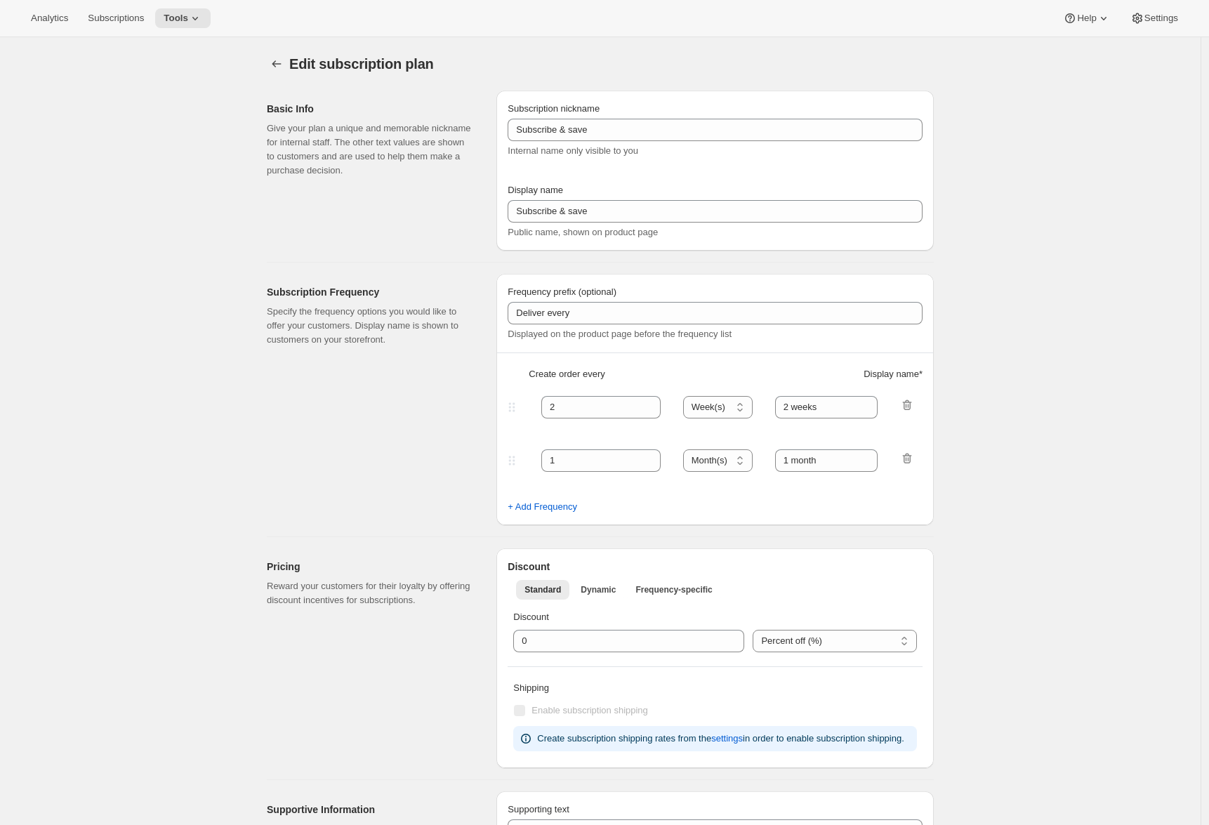
type input "Prepaid Shuffle Plan: Jet Set (2lb)"
type input "Prepay for Jet Set (2lb)"
select select "MONTH"
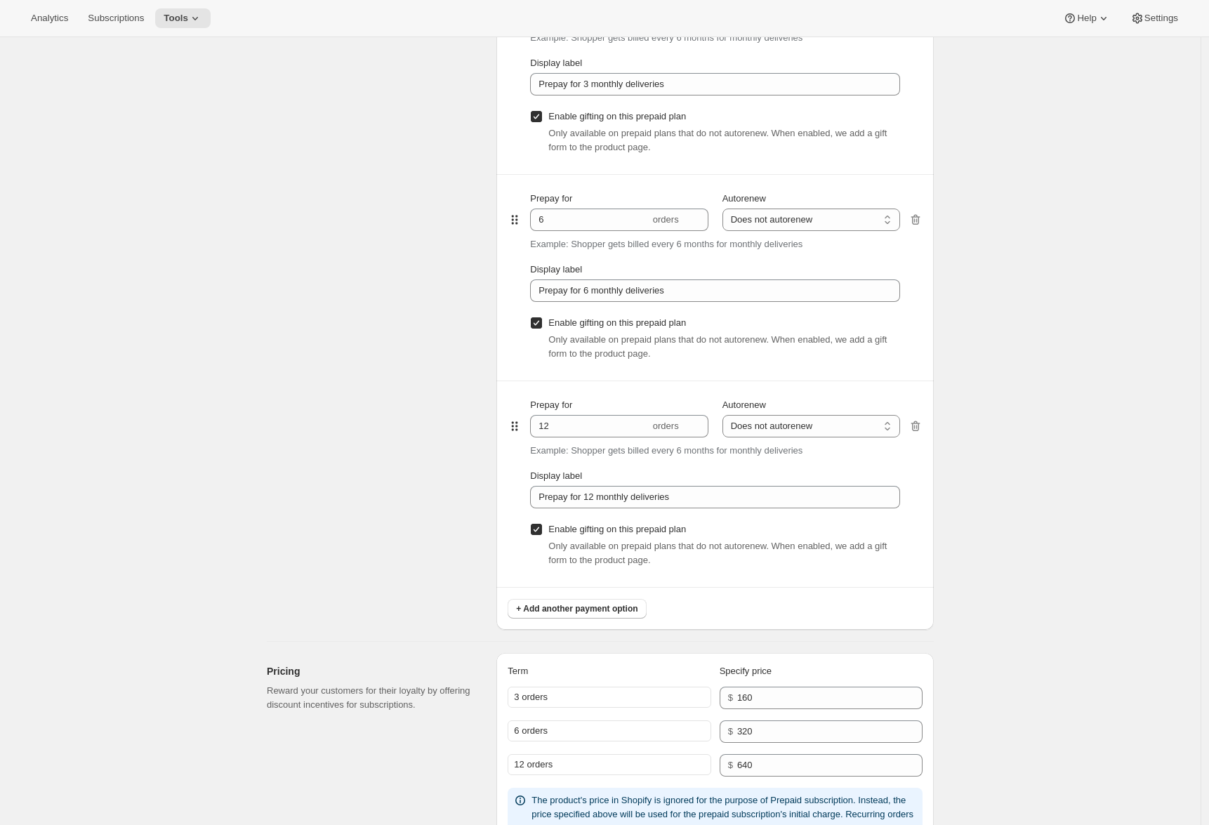
scroll to position [1208, 0]
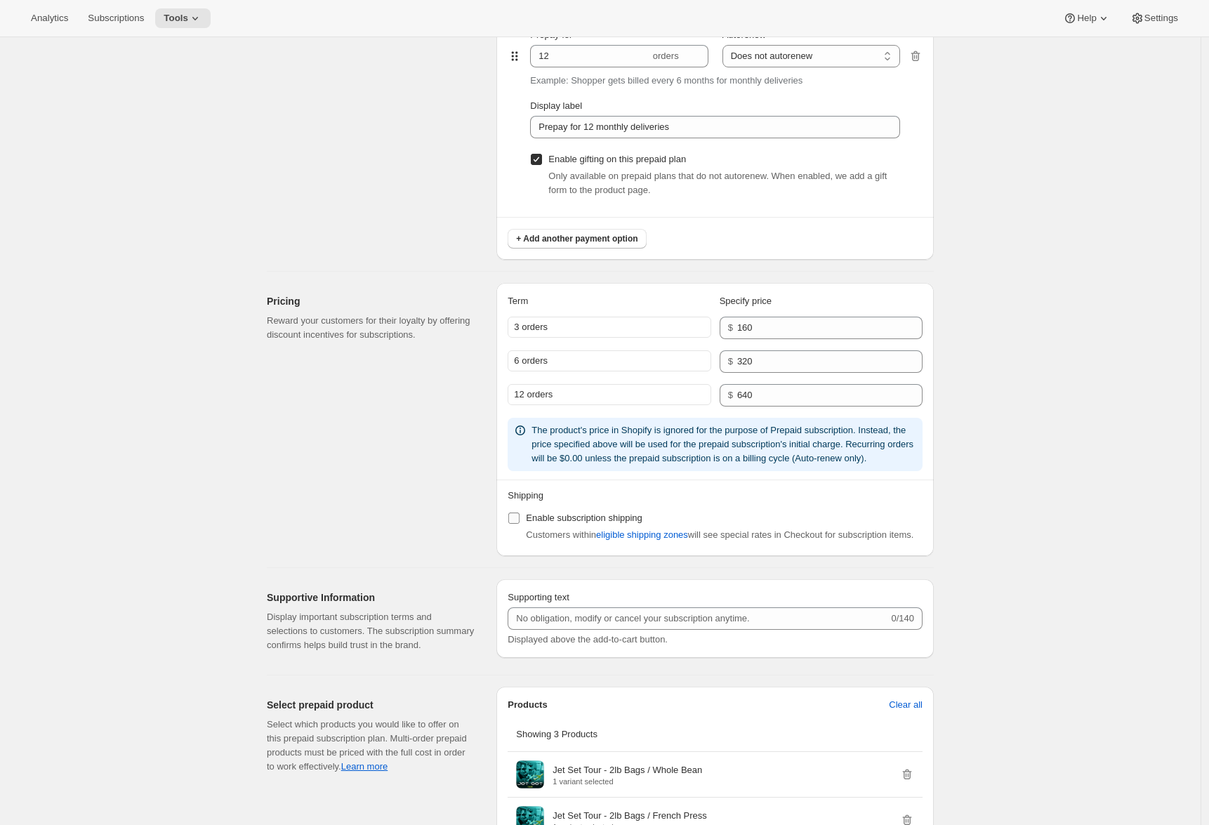
click at [518, 524] on input "Enable subscription shipping" at bounding box center [513, 518] width 11 height 11
checkbox input "true"
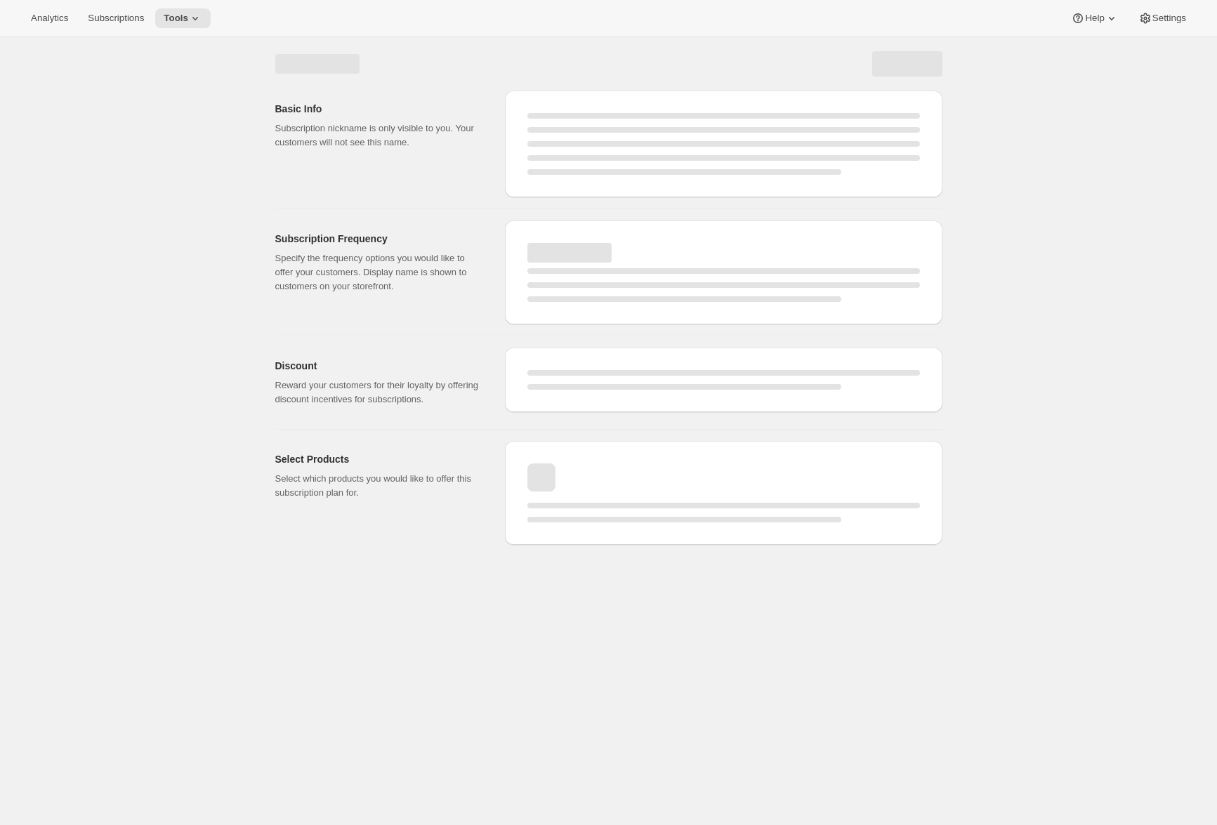
select select "MONTH"
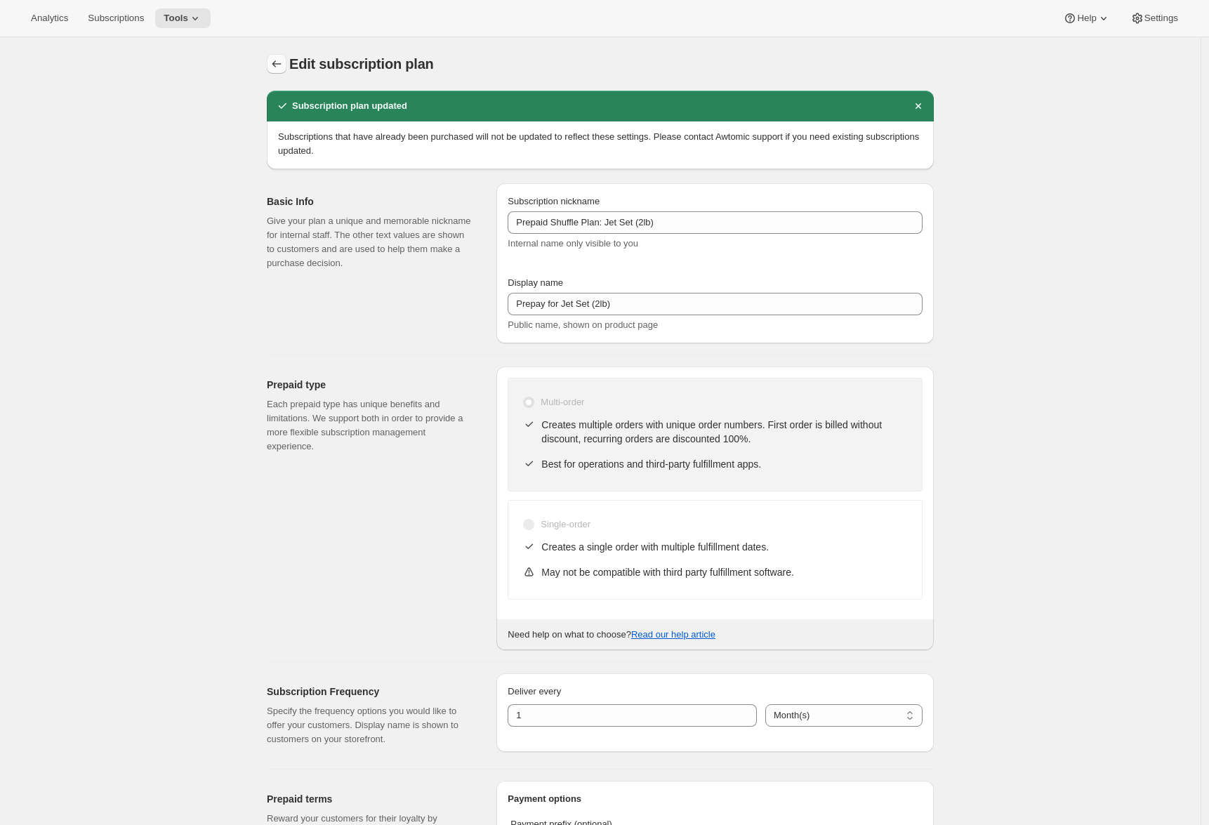
click at [284, 58] on icon "Subscription plans" at bounding box center [277, 64] width 14 height 14
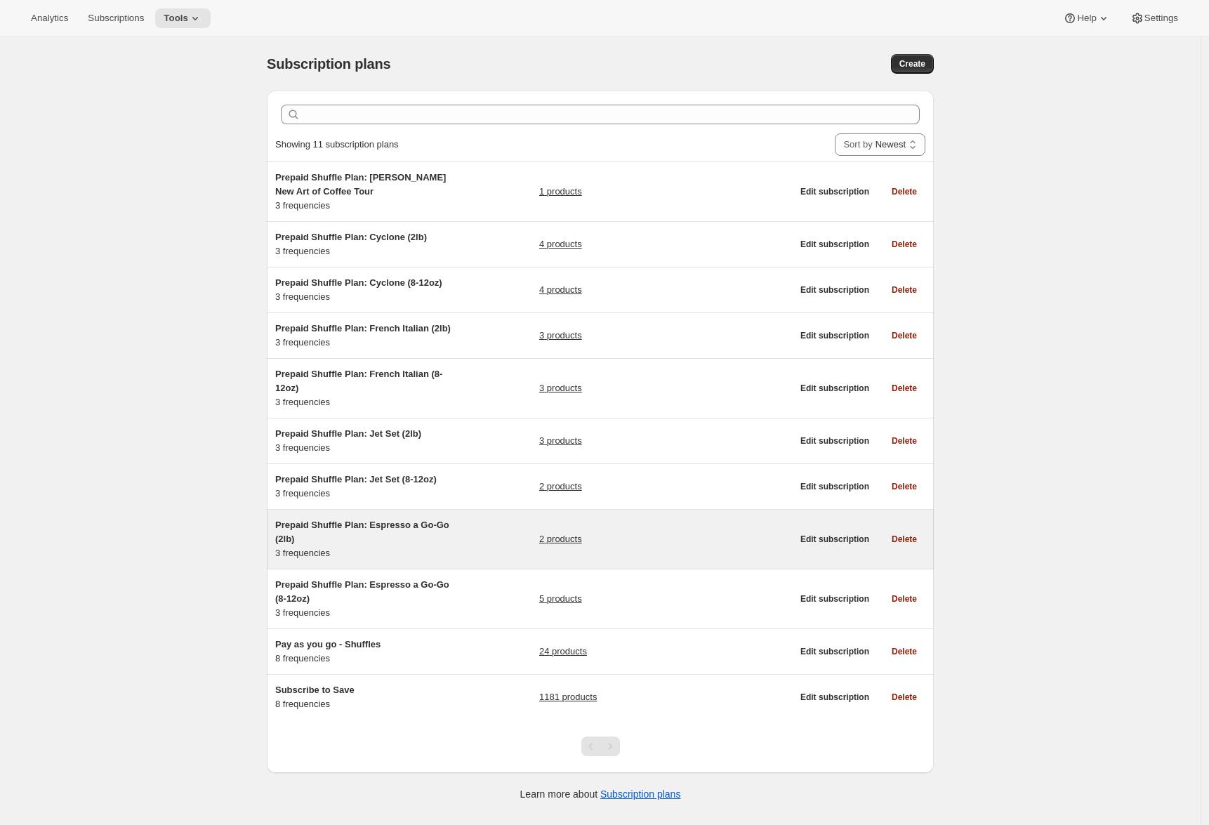
click at [470, 544] on div "Prepaid Shuffle Plan: Espresso a Go-Go (2lb) 3 frequencies 2 products" at bounding box center [533, 539] width 517 height 42
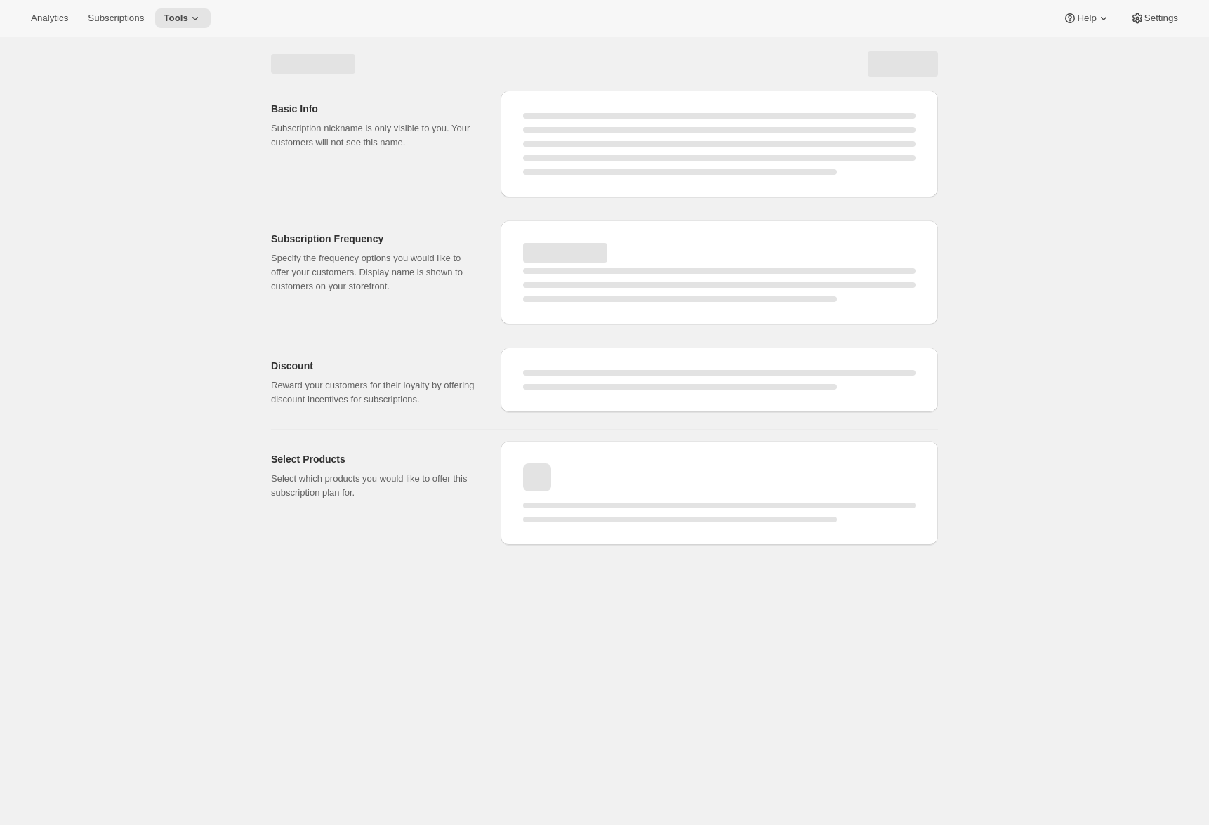
select select "WEEK"
select select "MONTH"
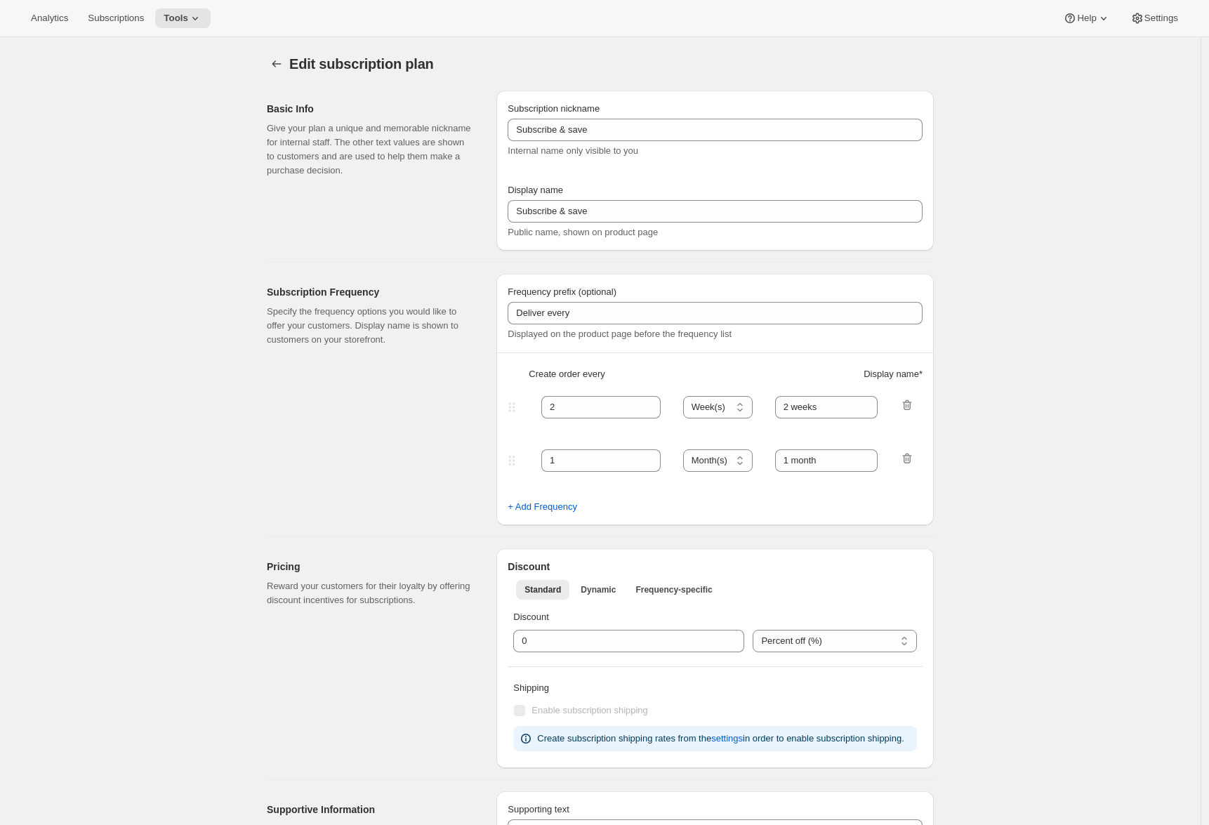
type input "Prepaid Shuffle Plan: Espresso a Go-Go (2lb)"
type input "Prepay for Espresso a Go-Go (2lb)"
select select "MONTH"
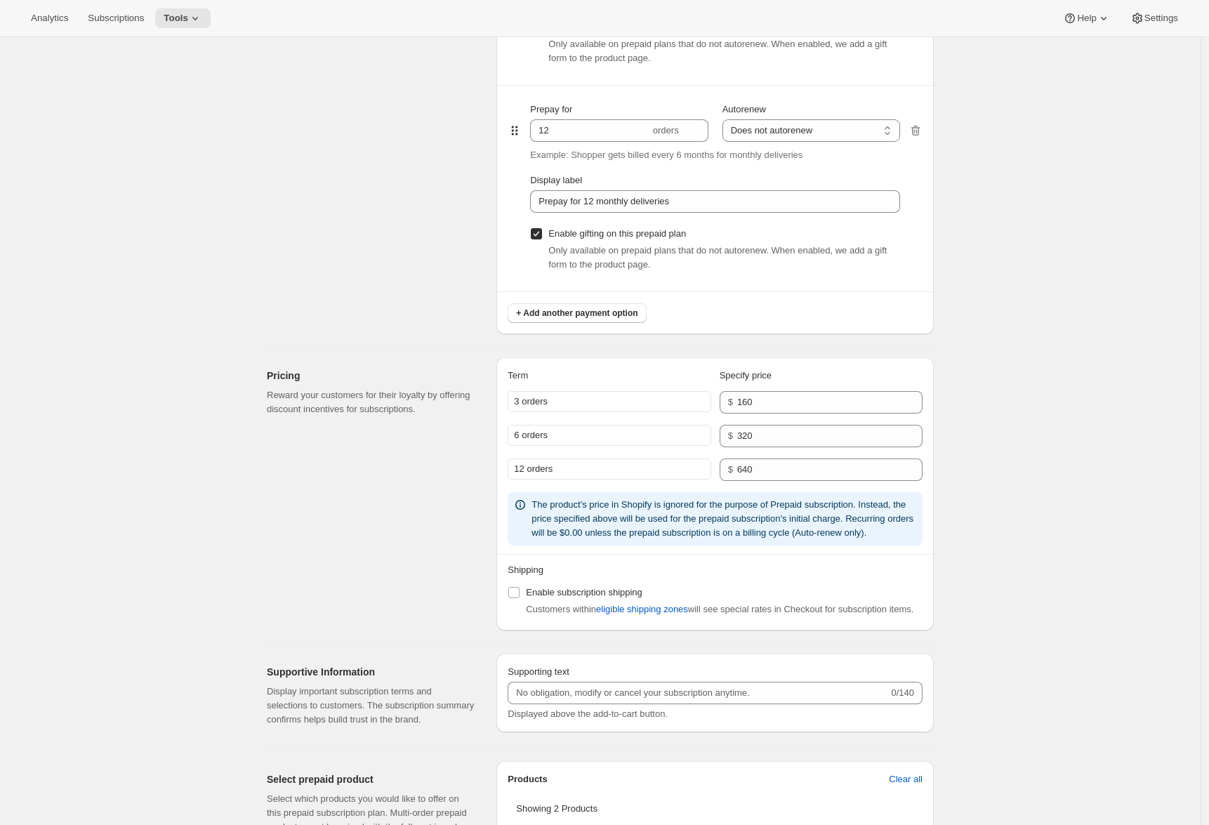
scroll to position [1206, 0]
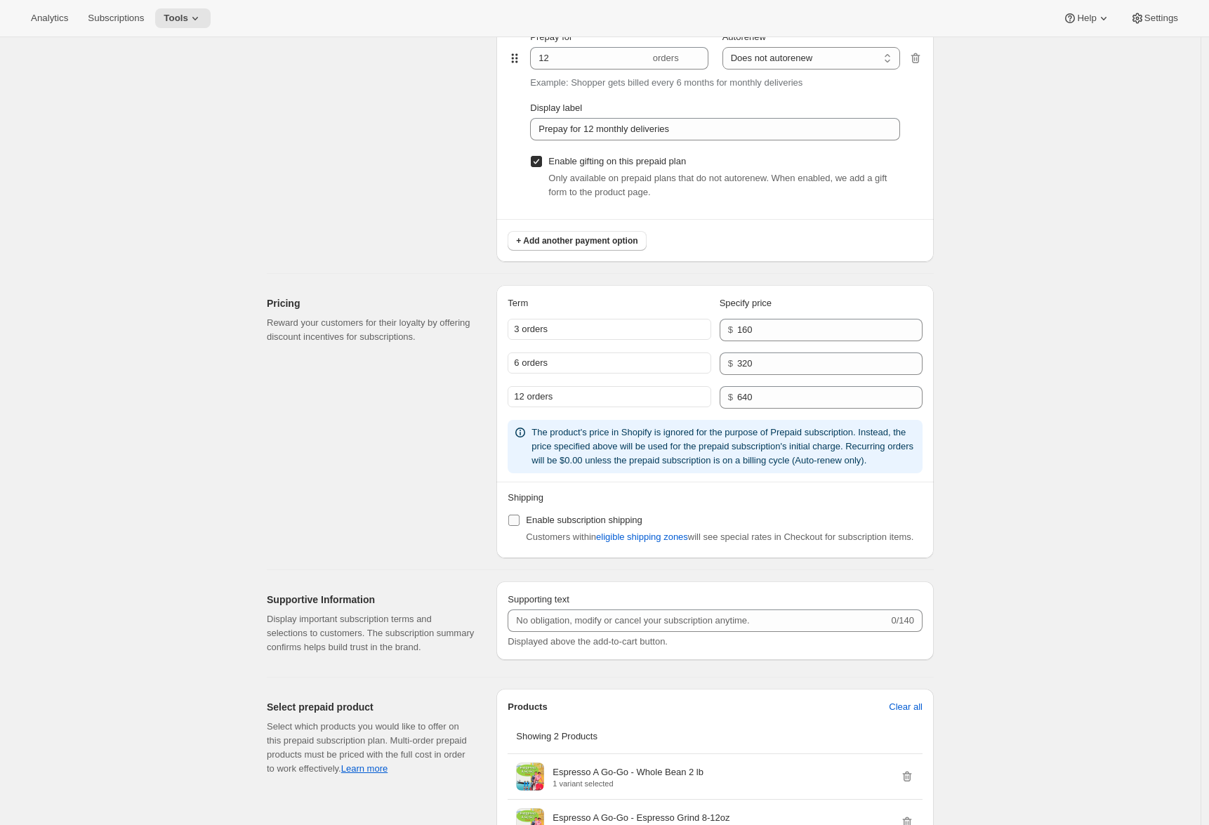
click at [525, 530] on label "Enable subscription shipping" at bounding box center [575, 520] width 135 height 20
click at [520, 526] on input "Enable subscription shipping" at bounding box center [513, 520] width 11 height 11
checkbox input "true"
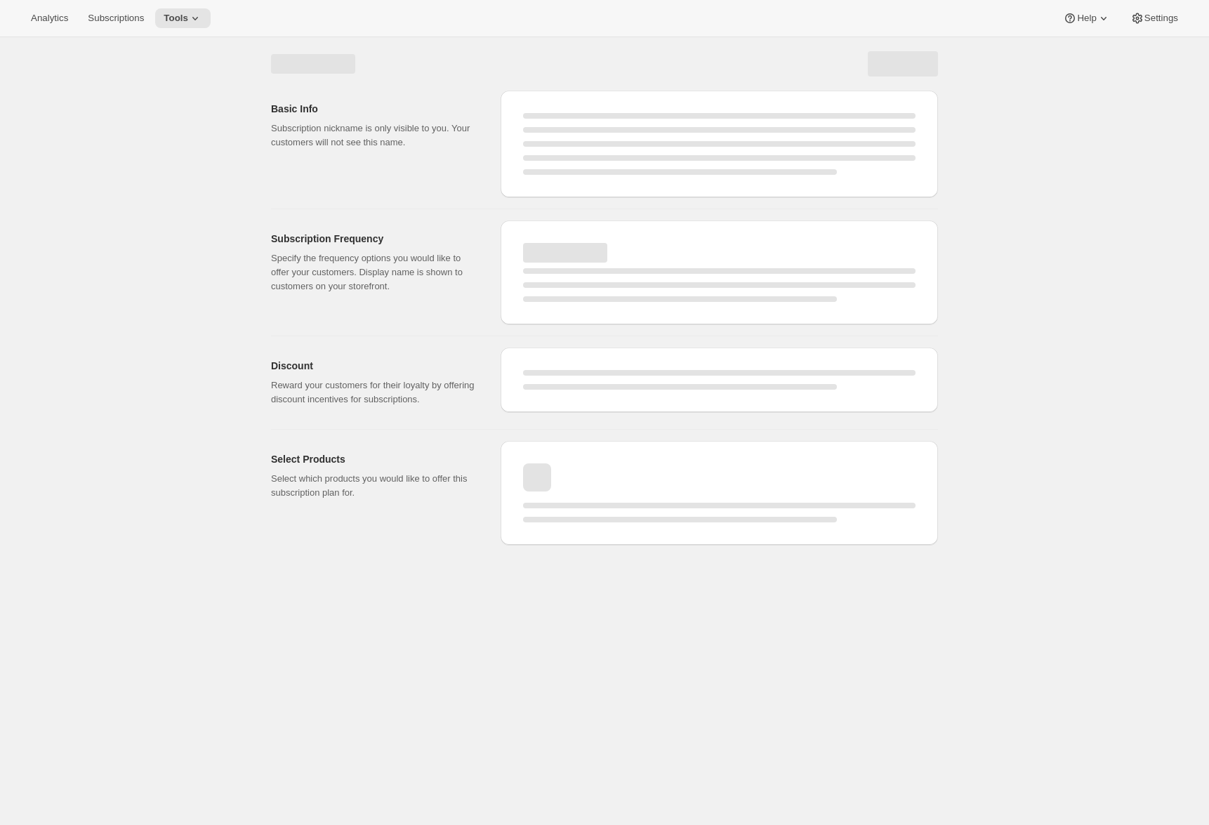
scroll to position [0, 0]
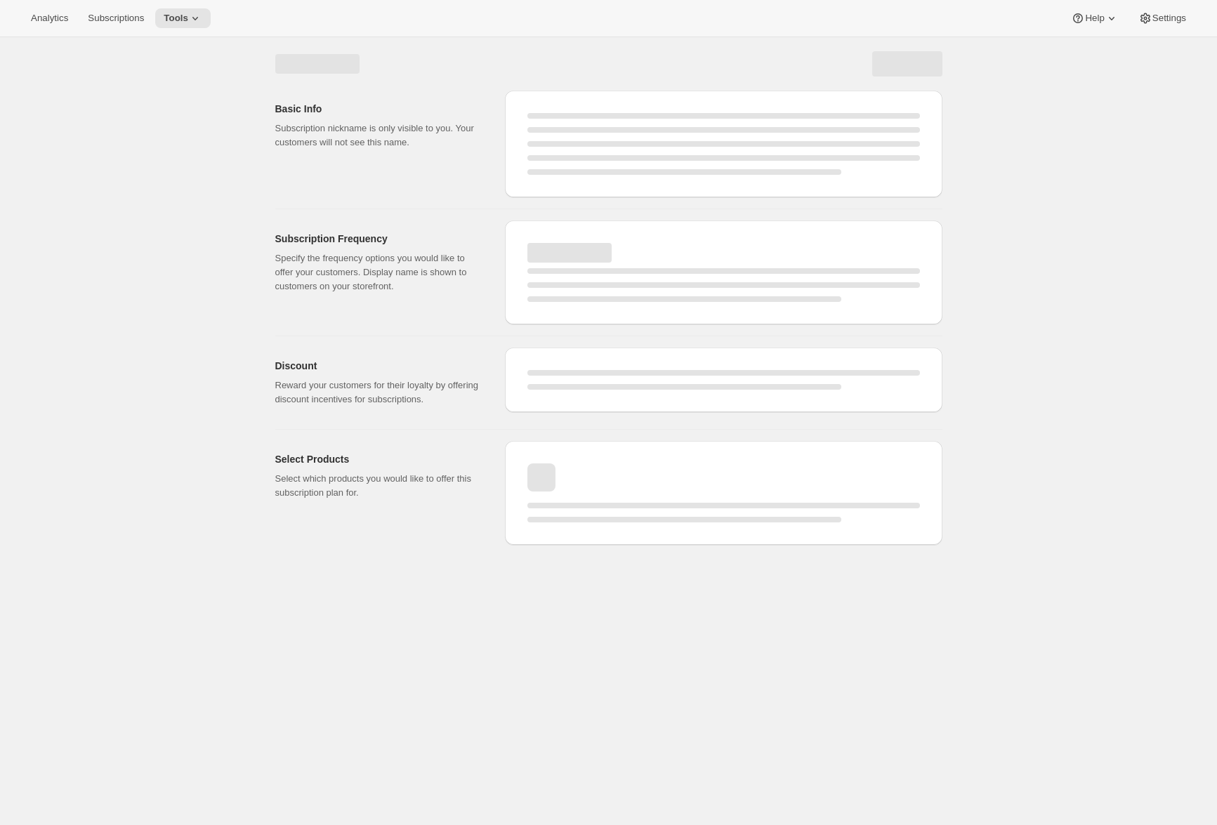
select select "MONTH"
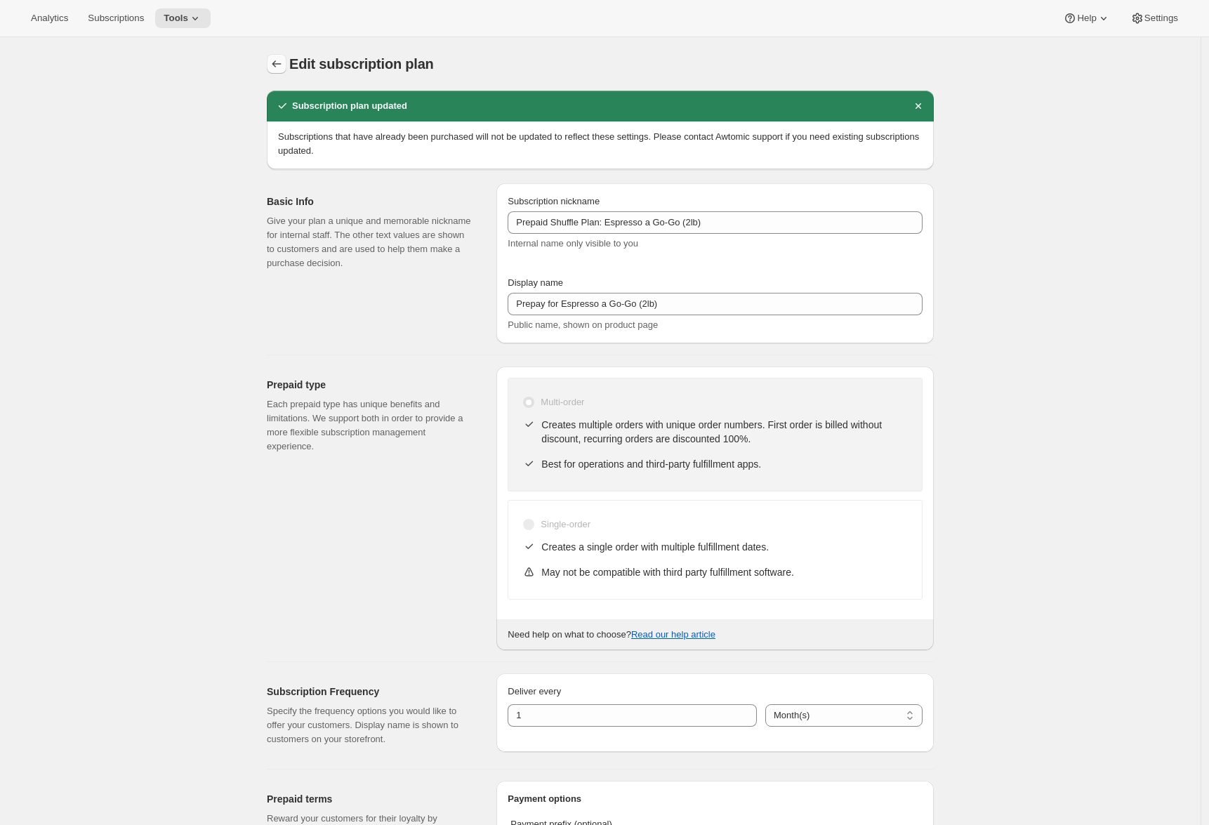
click at [283, 63] on icon "Subscription plans" at bounding box center [277, 64] width 14 height 14
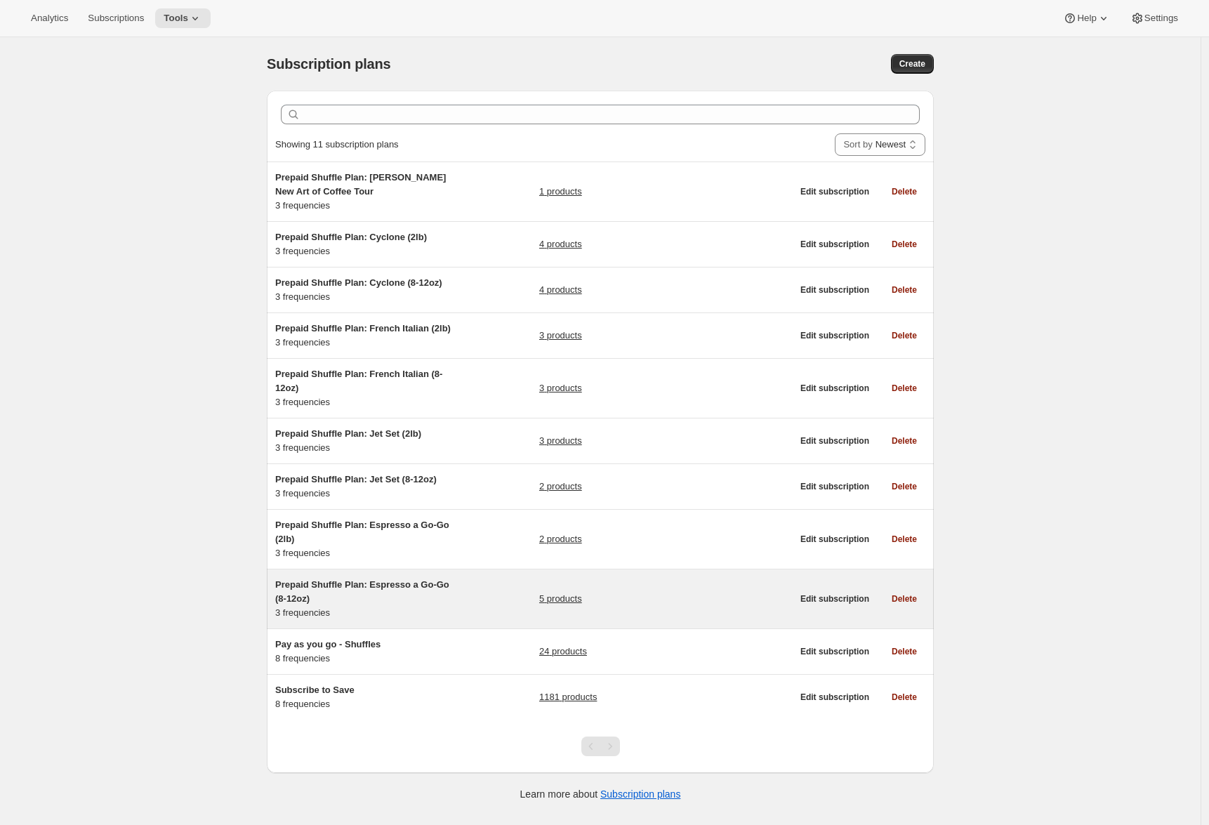
click at [434, 604] on span "Prepaid Shuffle Plan: Espresso a Go-Go (8-12oz)" at bounding box center [362, 591] width 174 height 25
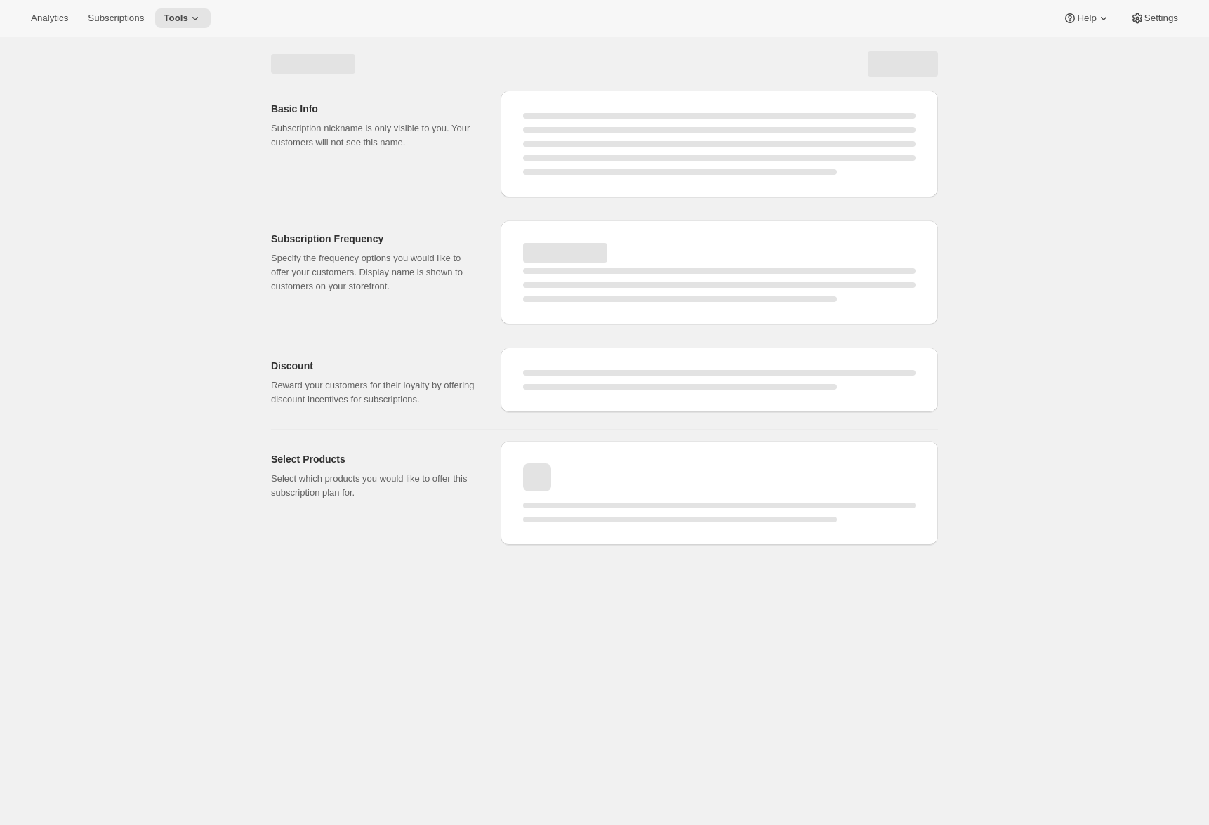
select select "WEEK"
select select "MONTH"
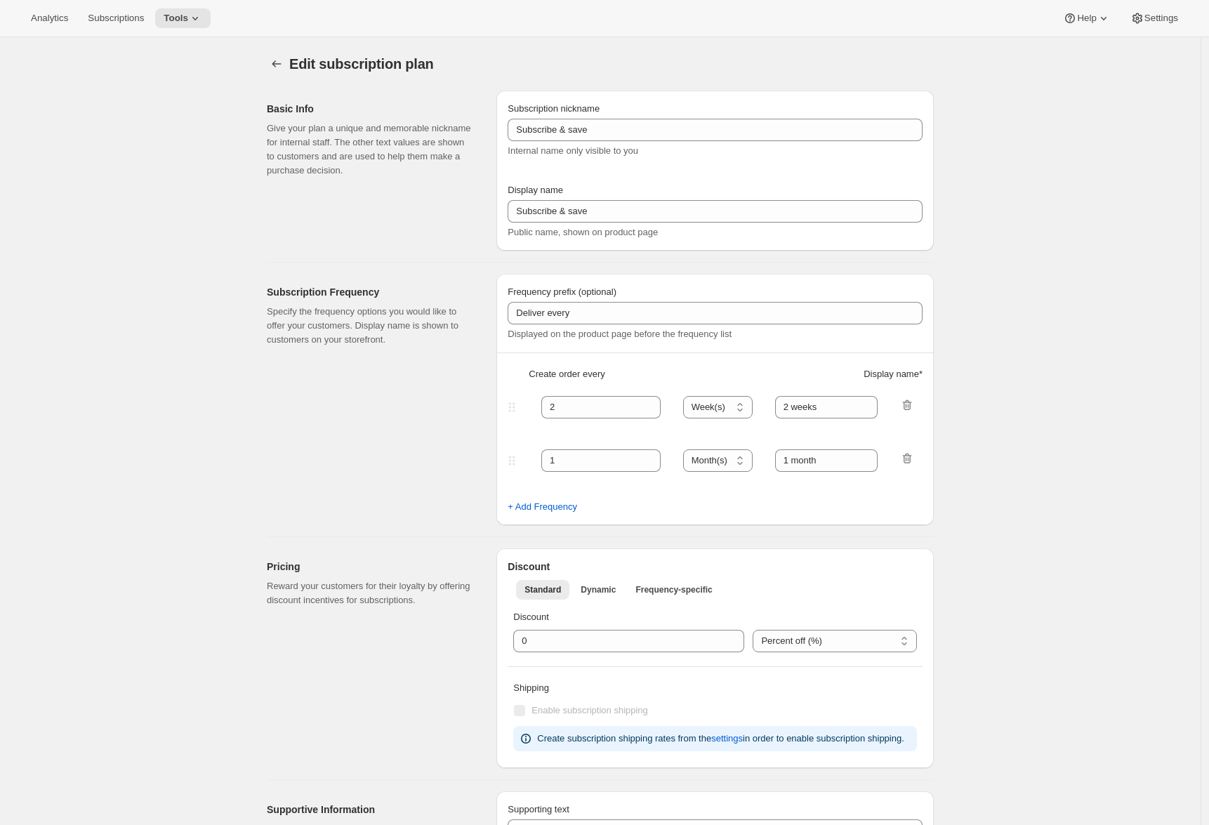
type input "Prepaid Shuffle Plan: Espresso a Go-Go (8-12oz)"
type input "Prepay for Espresso a Go-Go (8-12oz)"
select select "MONTH"
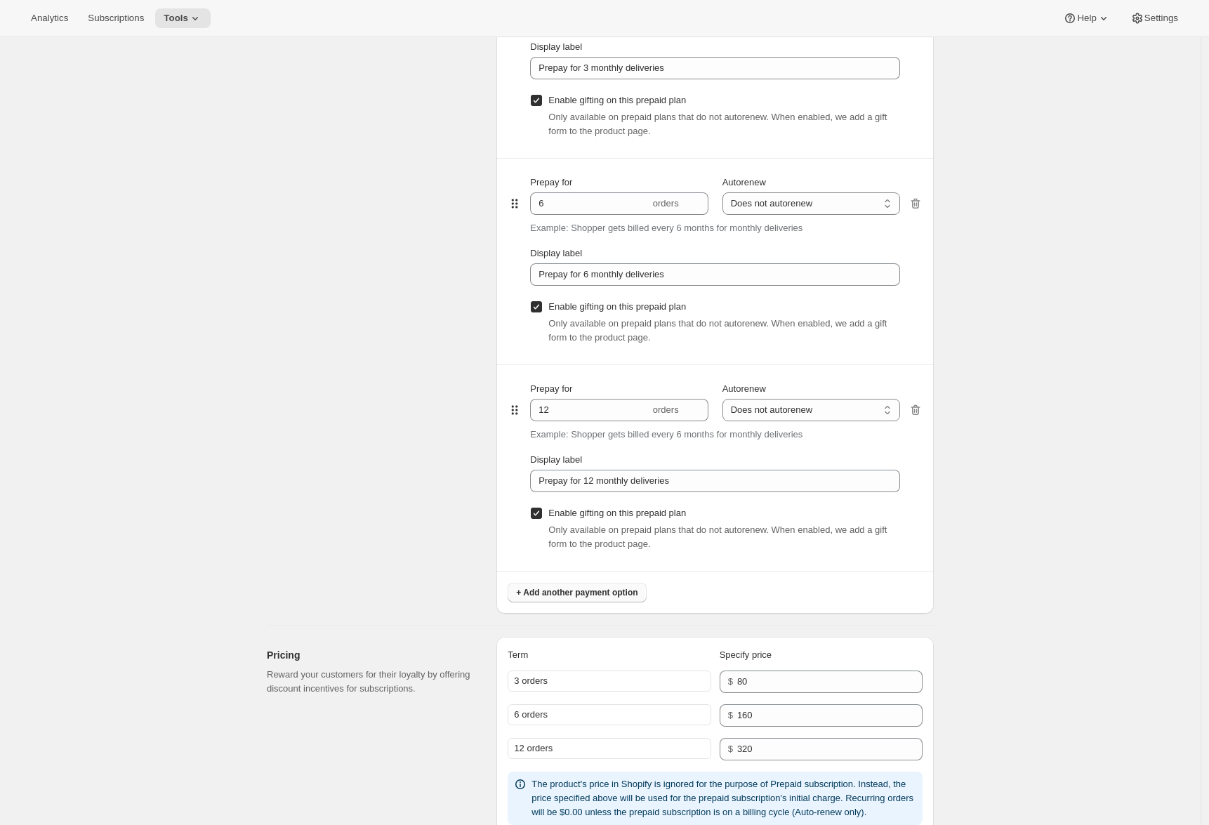
scroll to position [1057, 0]
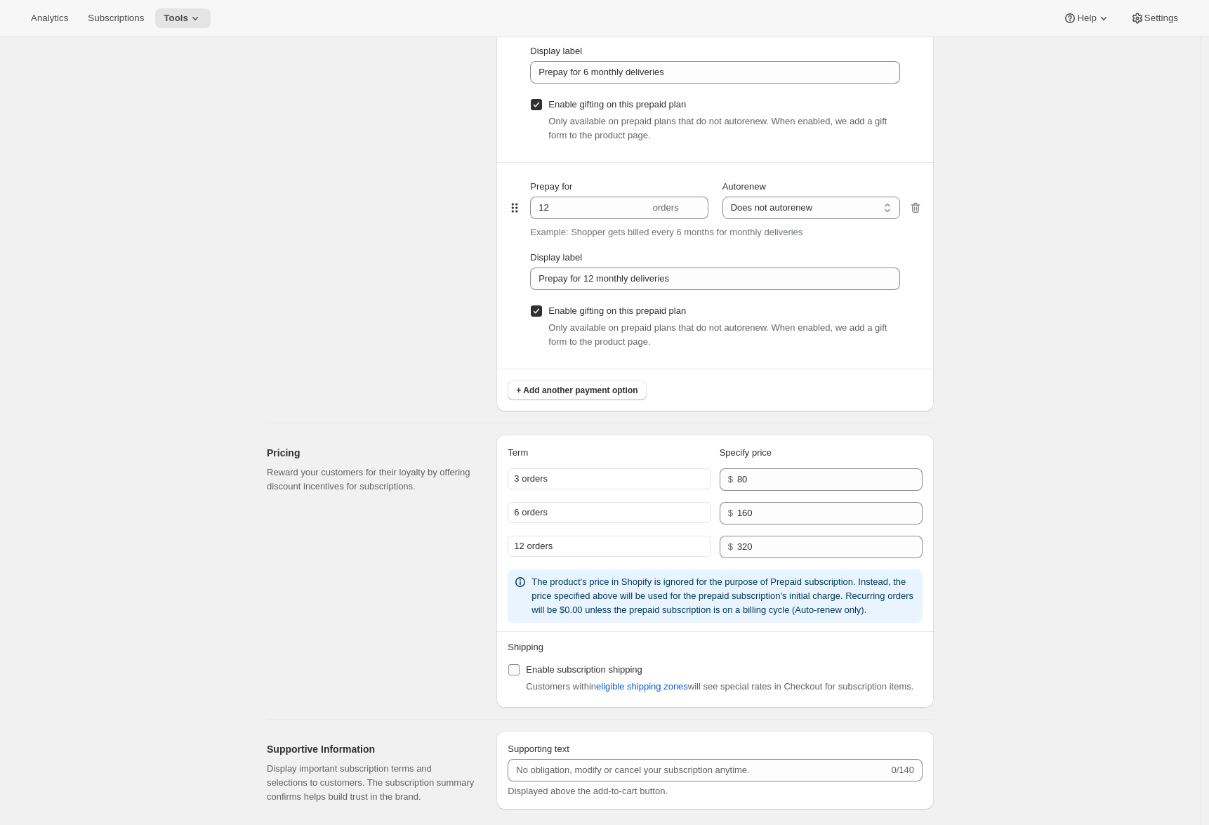
click at [537, 675] on span "Enable subscription shipping" at bounding box center [584, 669] width 117 height 11
click at [520, 675] on input "Enable subscription shipping" at bounding box center [513, 669] width 11 height 11
checkbox input "true"
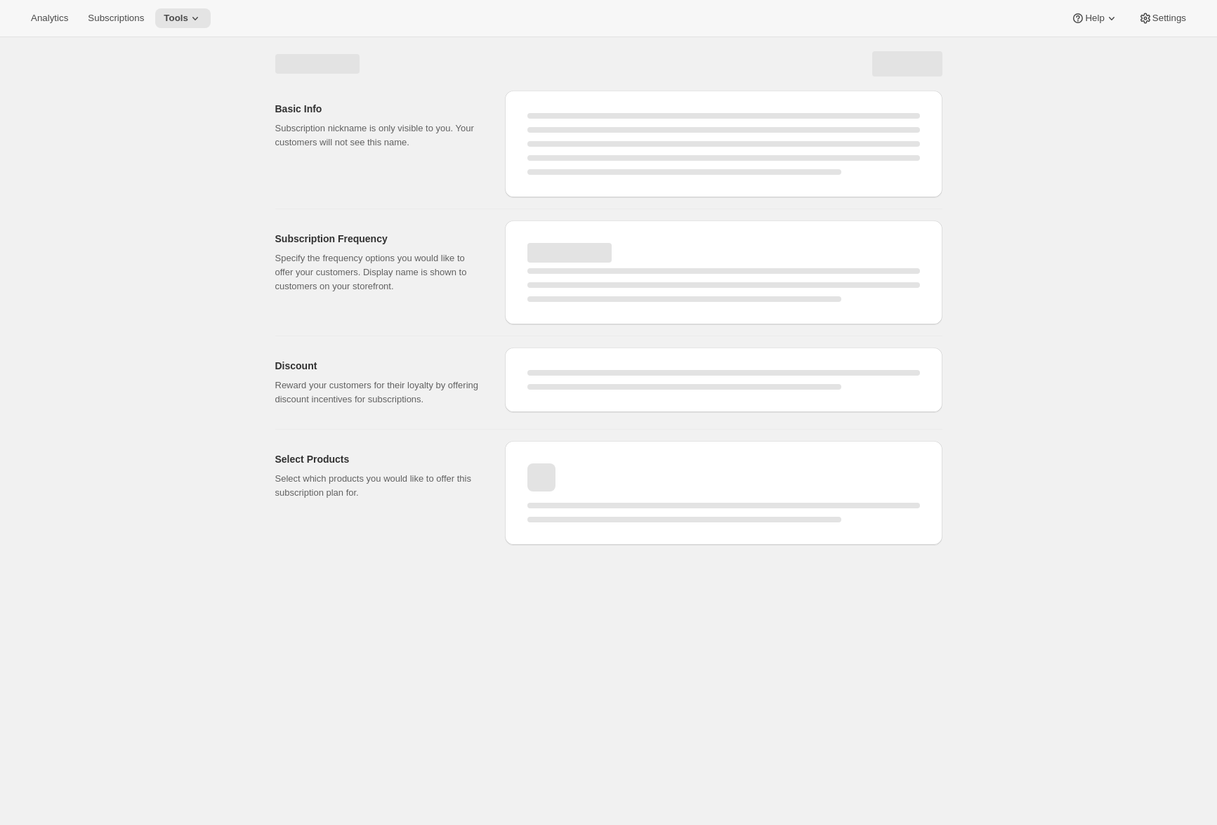
select select "MONTH"
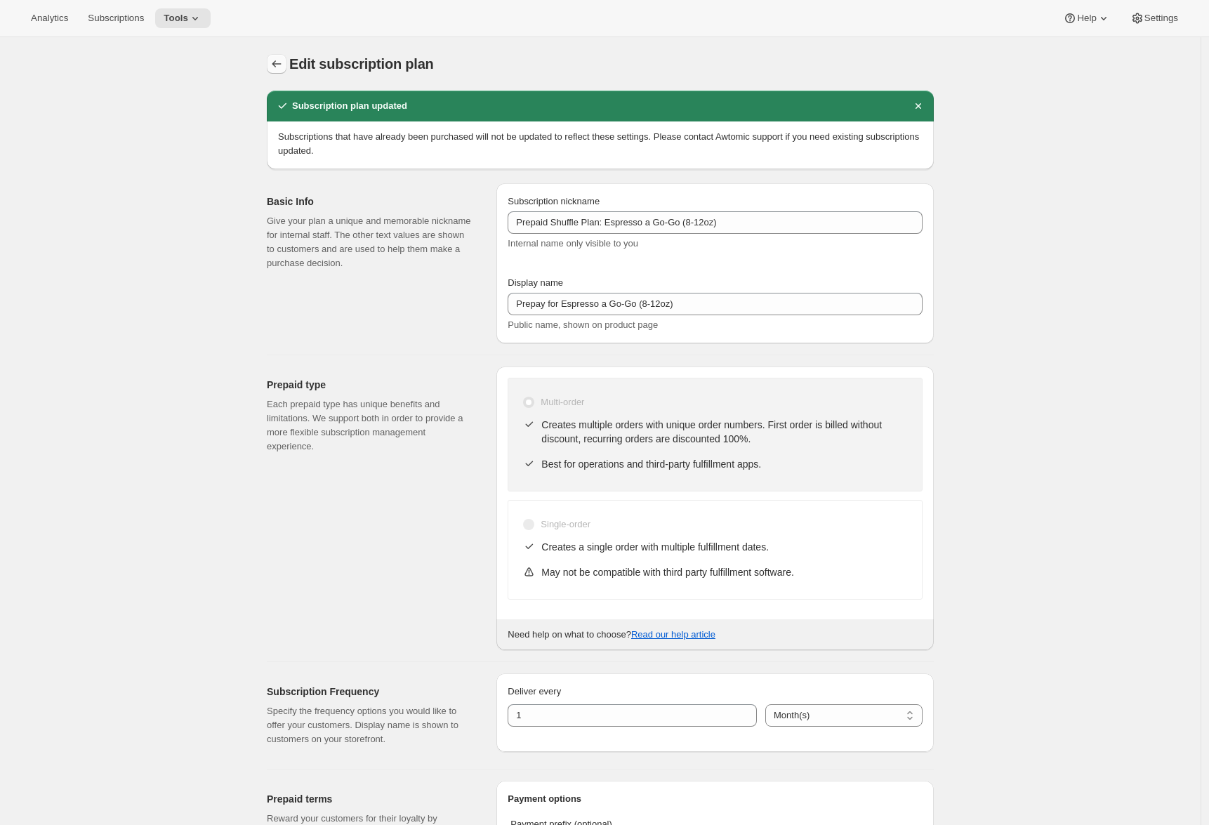
click at [282, 67] on icon "Subscription plans" at bounding box center [277, 64] width 14 height 14
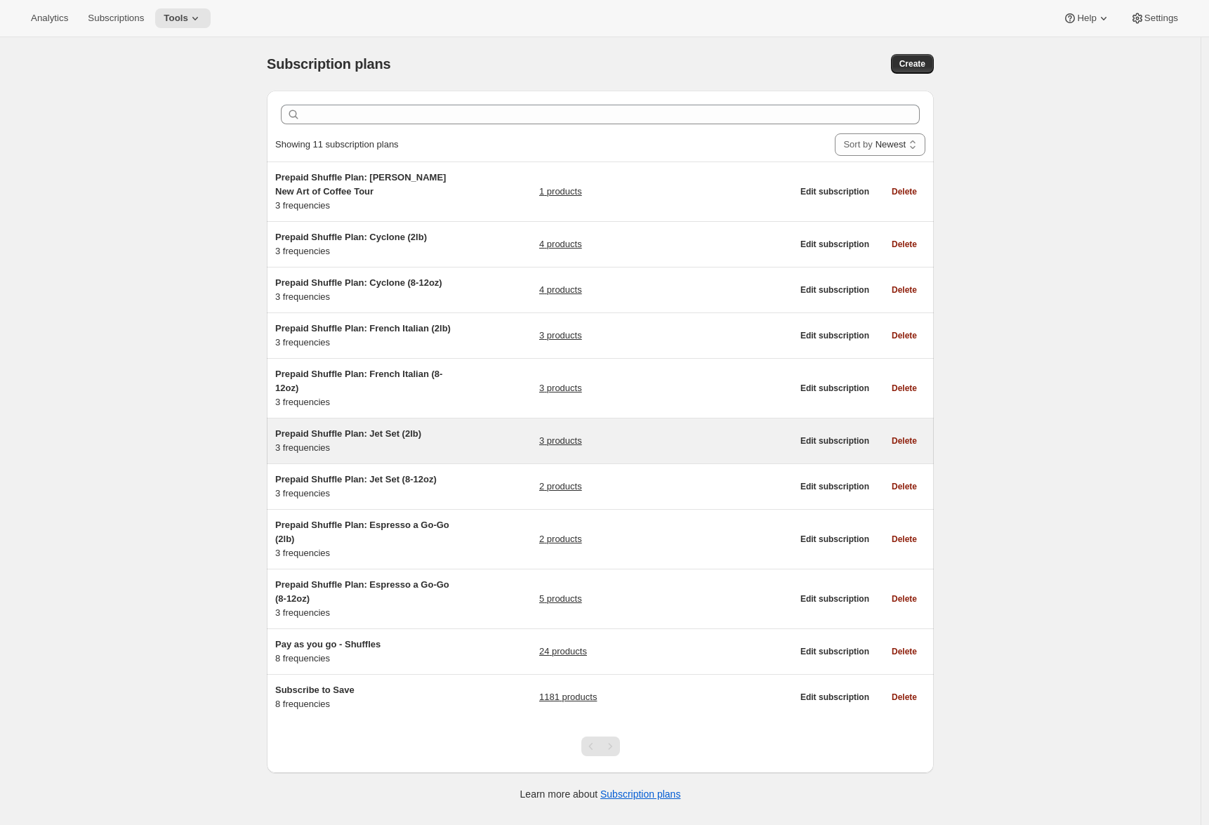
scroll to position [37, 0]
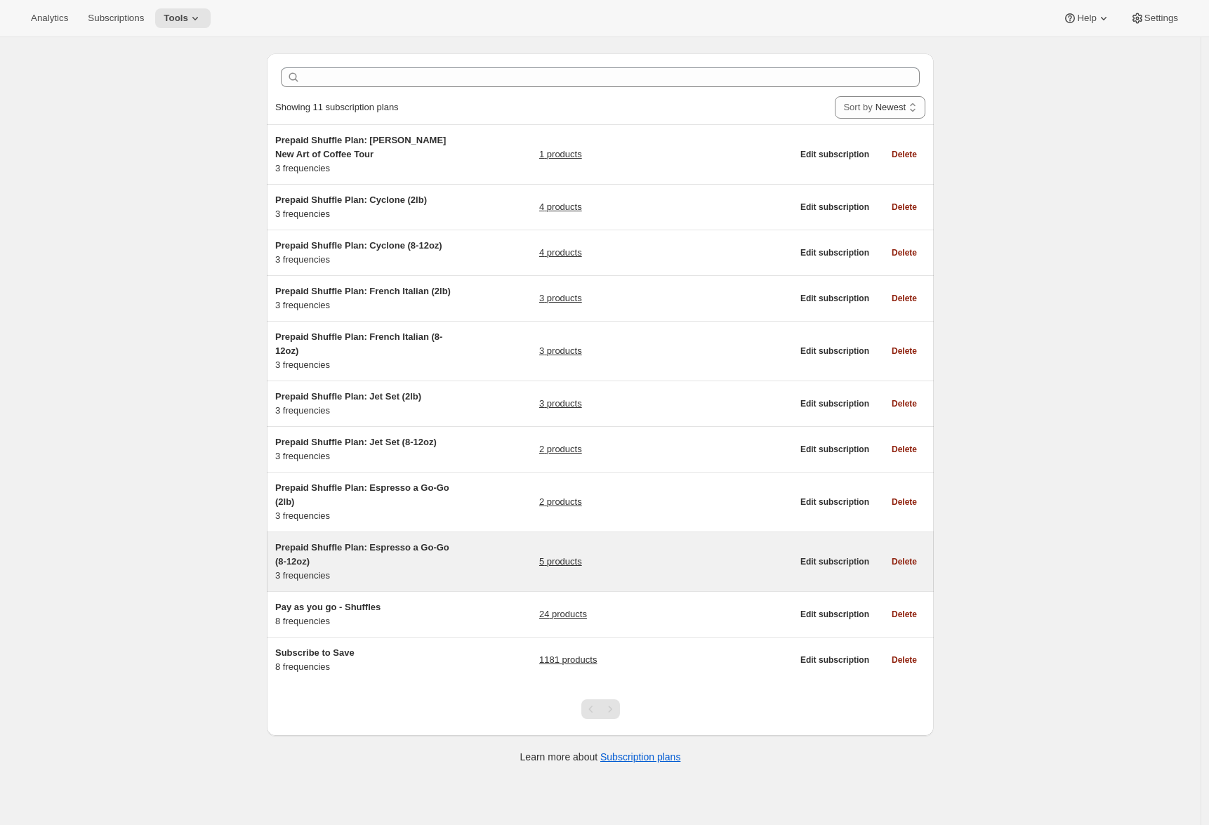
click at [426, 583] on div "Prepaid Shuffle Plan: Espresso a Go-Go (8-12oz) 3 frequencies" at bounding box center [363, 562] width 176 height 42
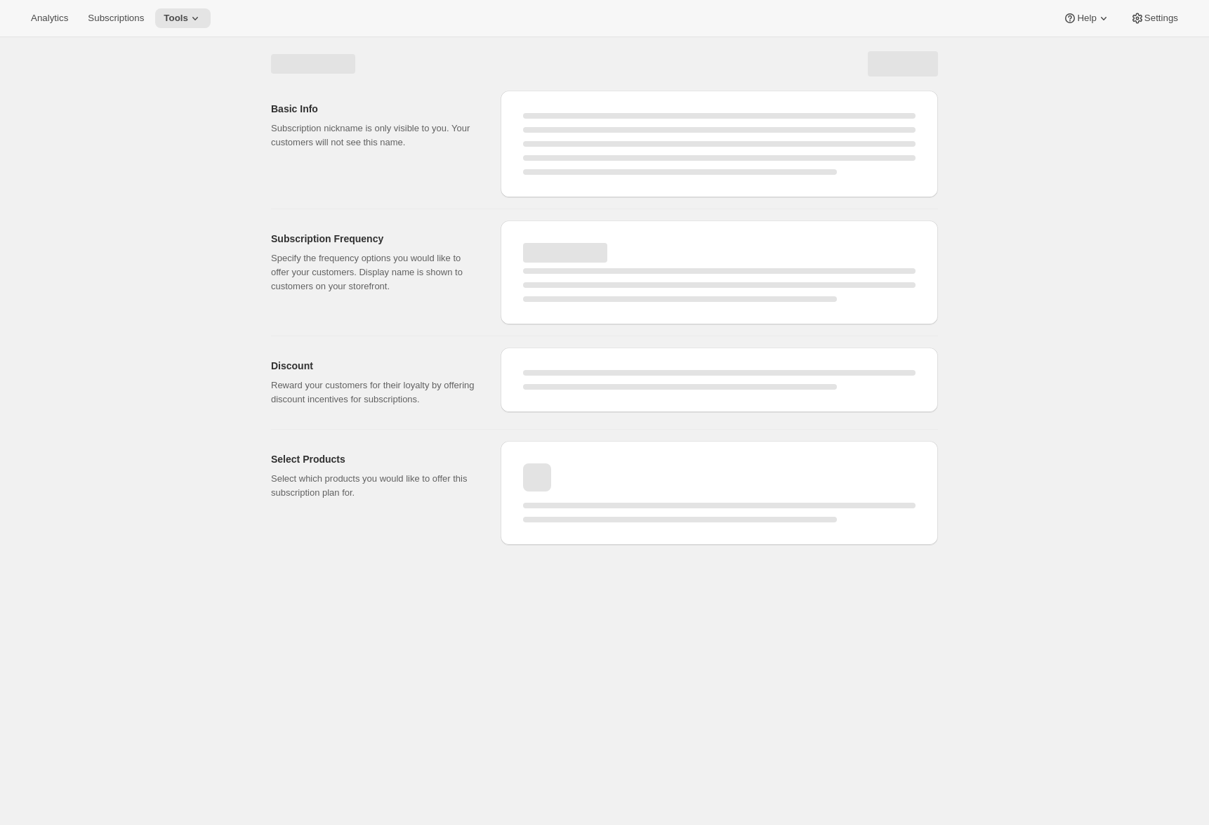
select select "WEEK"
select select "MONTH"
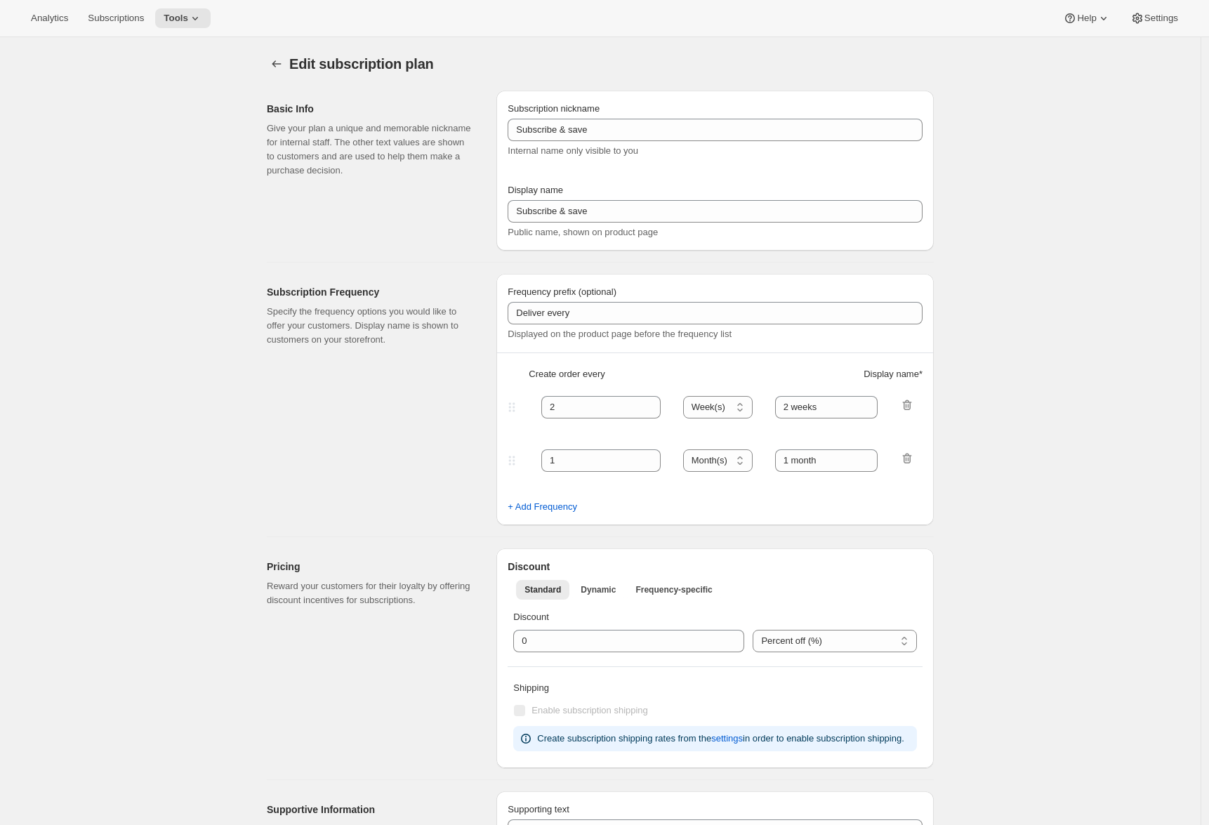
type input "Prepaid Shuffle Plan: Espresso a Go-Go (8-12oz)"
type input "Prepay for Espresso a Go-Go (8-12oz)"
select select "MONTH"
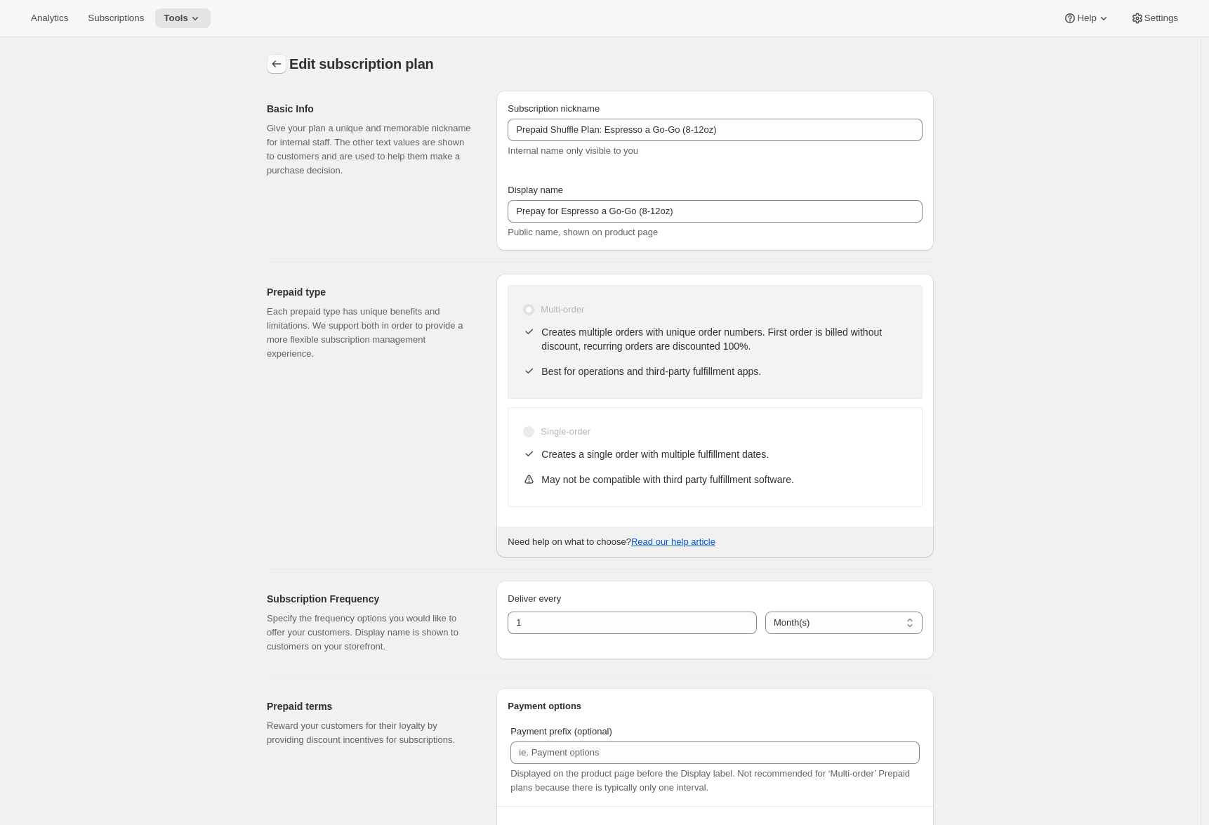
click at [276, 60] on icon "Subscription plans" at bounding box center [277, 64] width 14 height 14
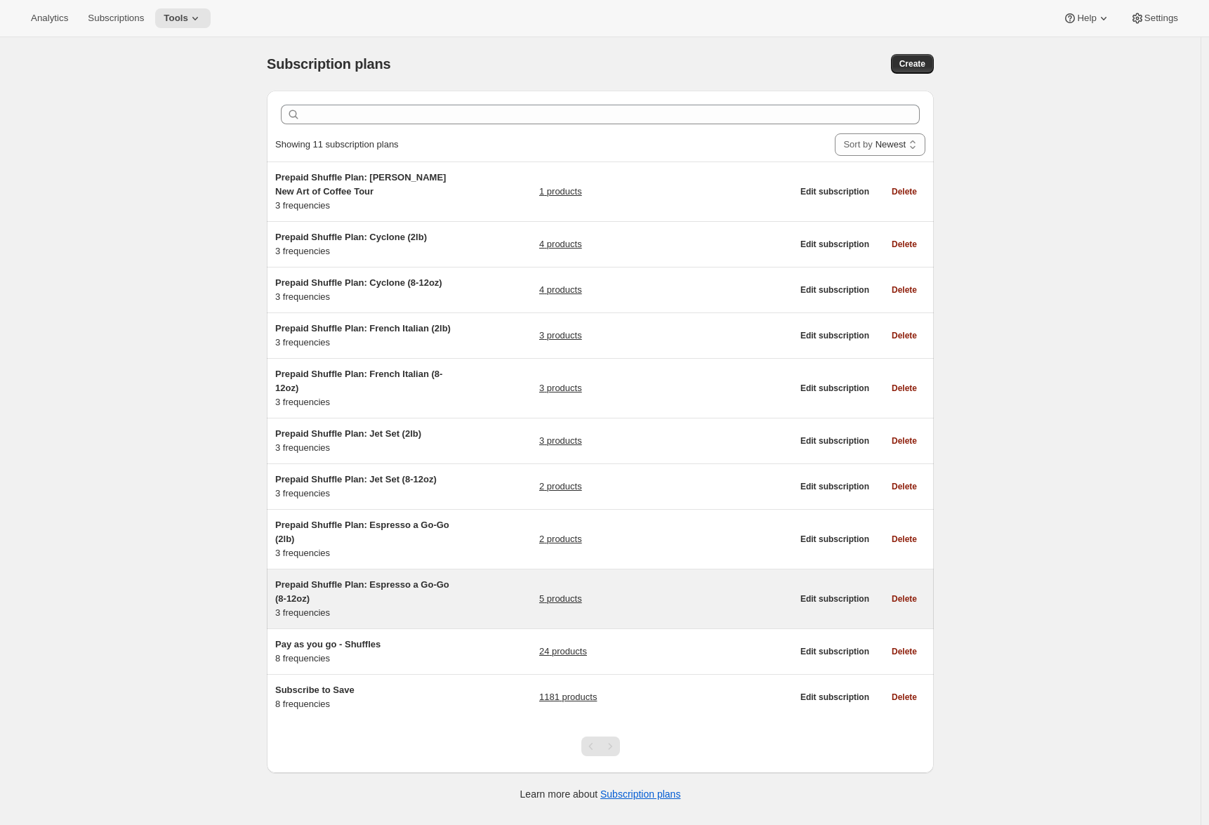
click at [310, 597] on span "Prepaid Shuffle Plan: Espresso a Go-Go (8-12oz)" at bounding box center [362, 591] width 174 height 25
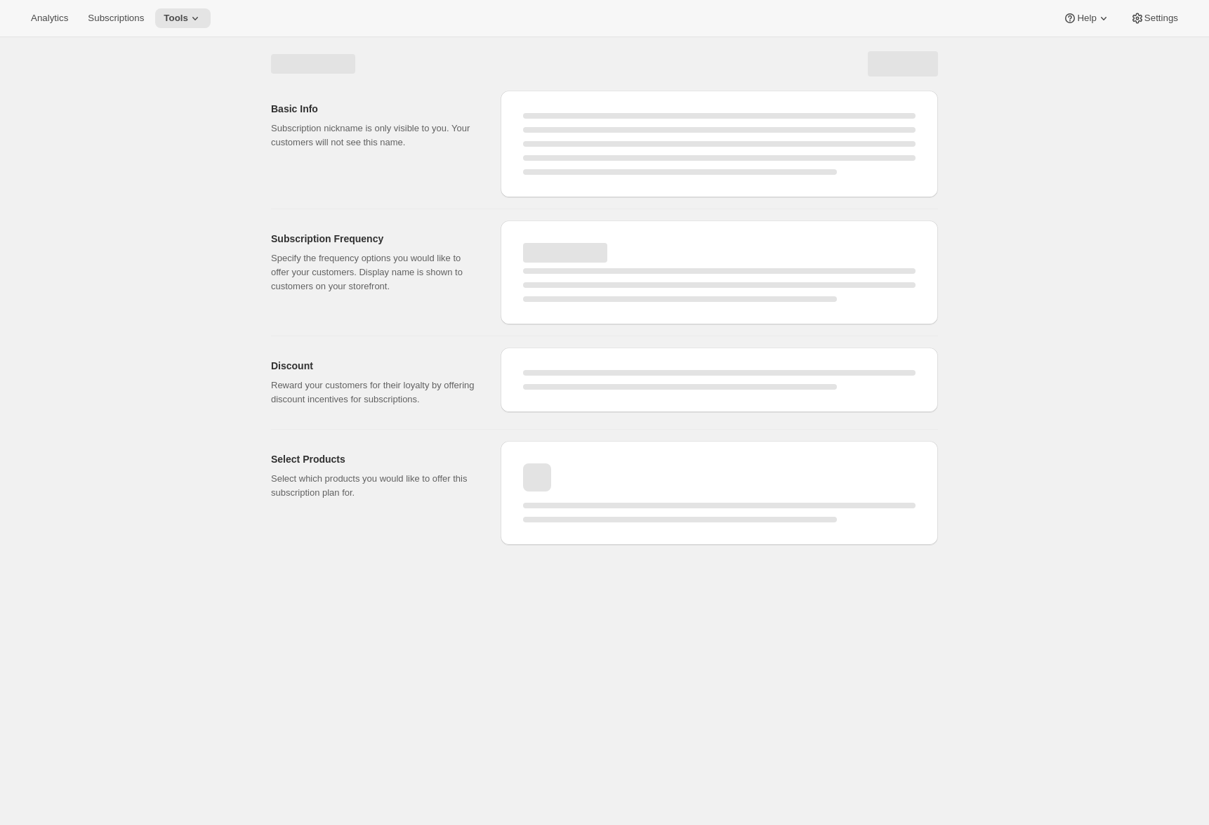
select select "WEEK"
select select "MONTH"
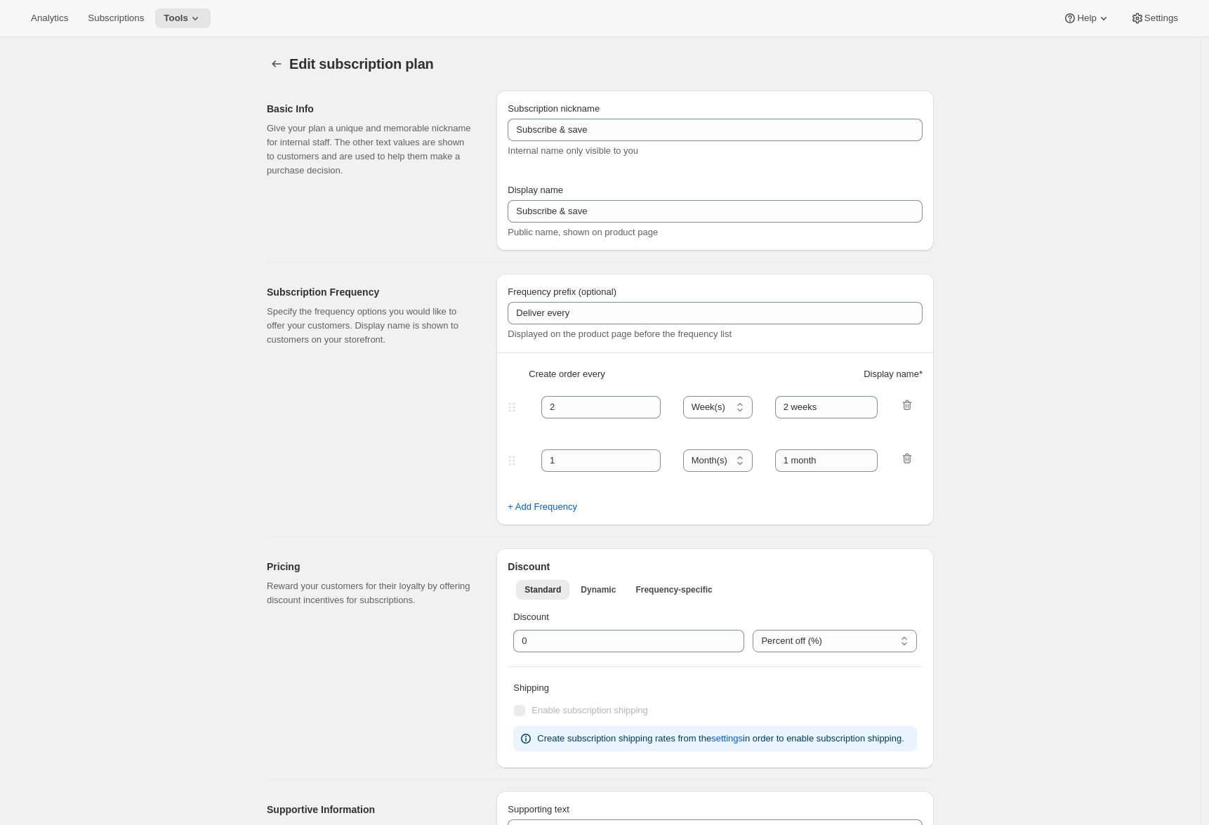
type input "Prepaid Shuffle Plan: Espresso a Go-Go (8-12oz)"
type input "Prepay for Espresso a Go-Go (8-12oz)"
select select "MONTH"
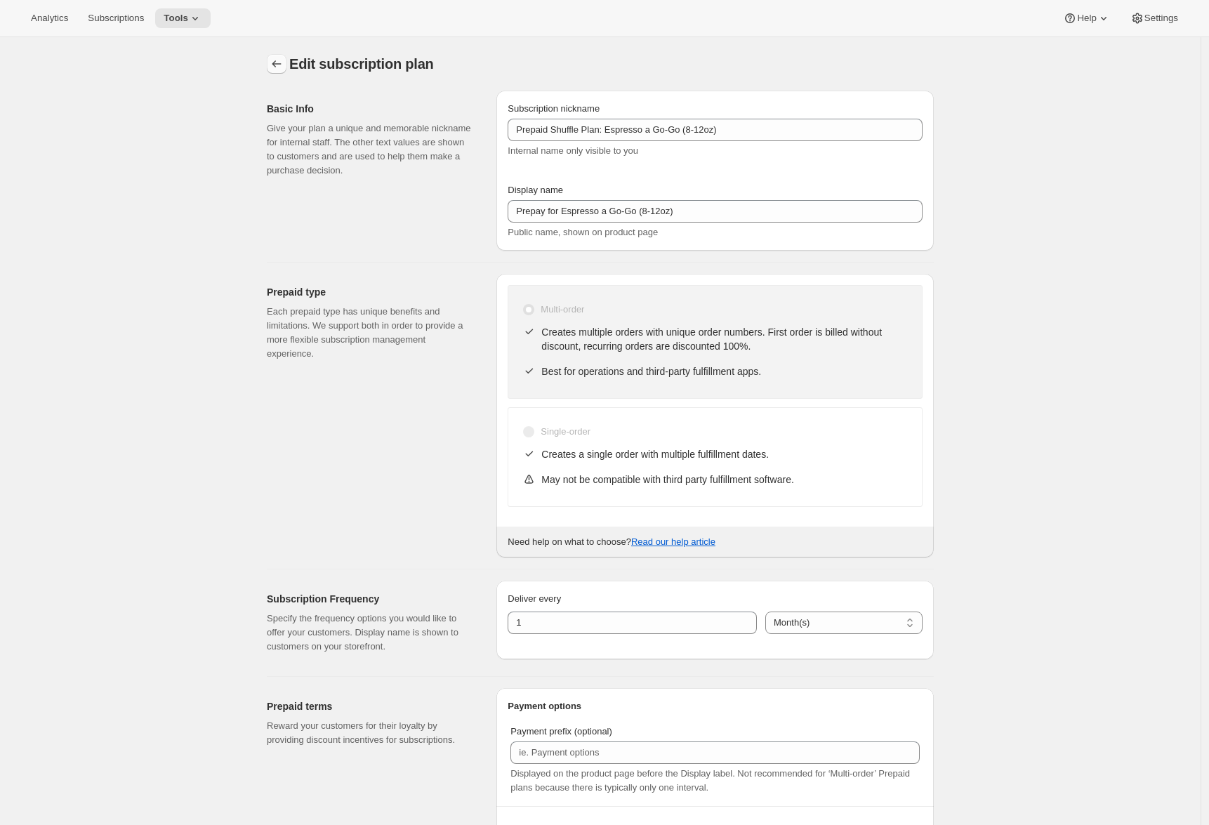
click at [277, 66] on icon "Subscription plans" at bounding box center [277, 64] width 14 height 14
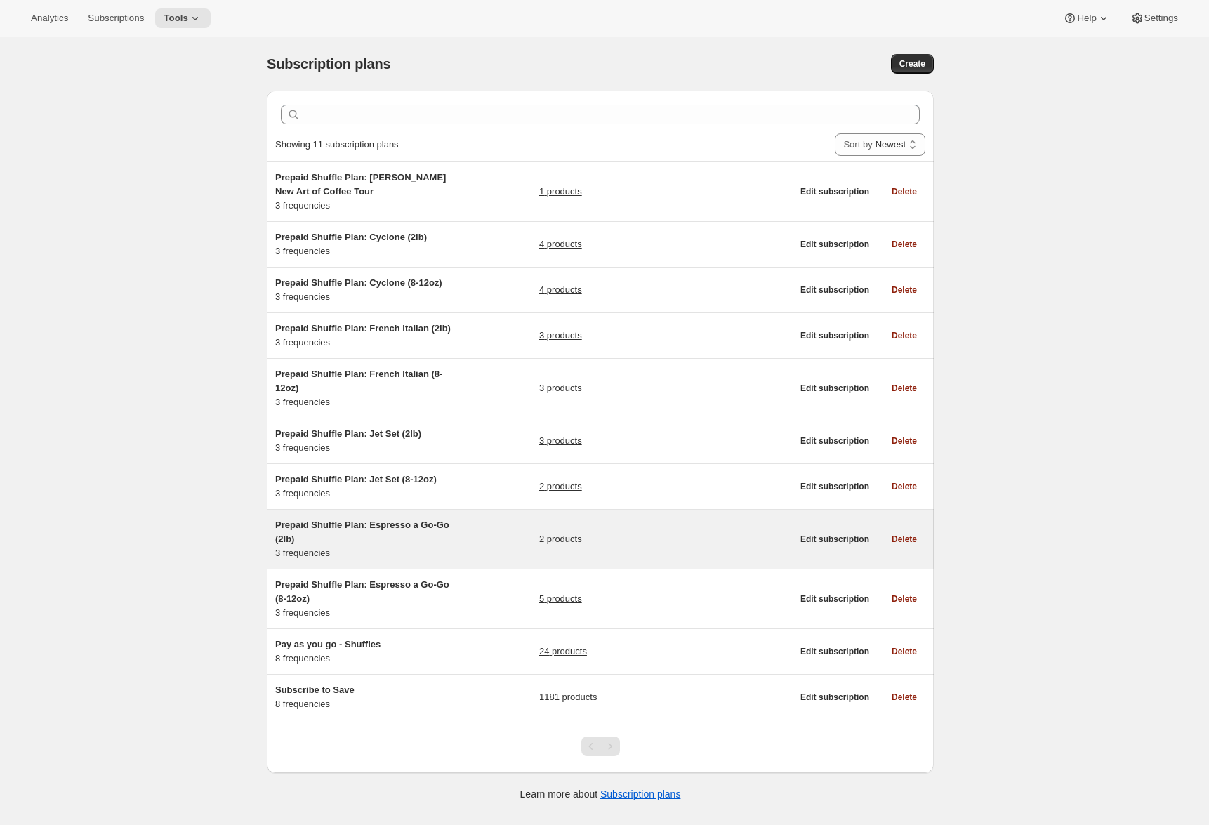
click at [383, 546] on h5 "Prepaid Shuffle Plan: Espresso a Go-Go (2lb)" at bounding box center [363, 532] width 176 height 28
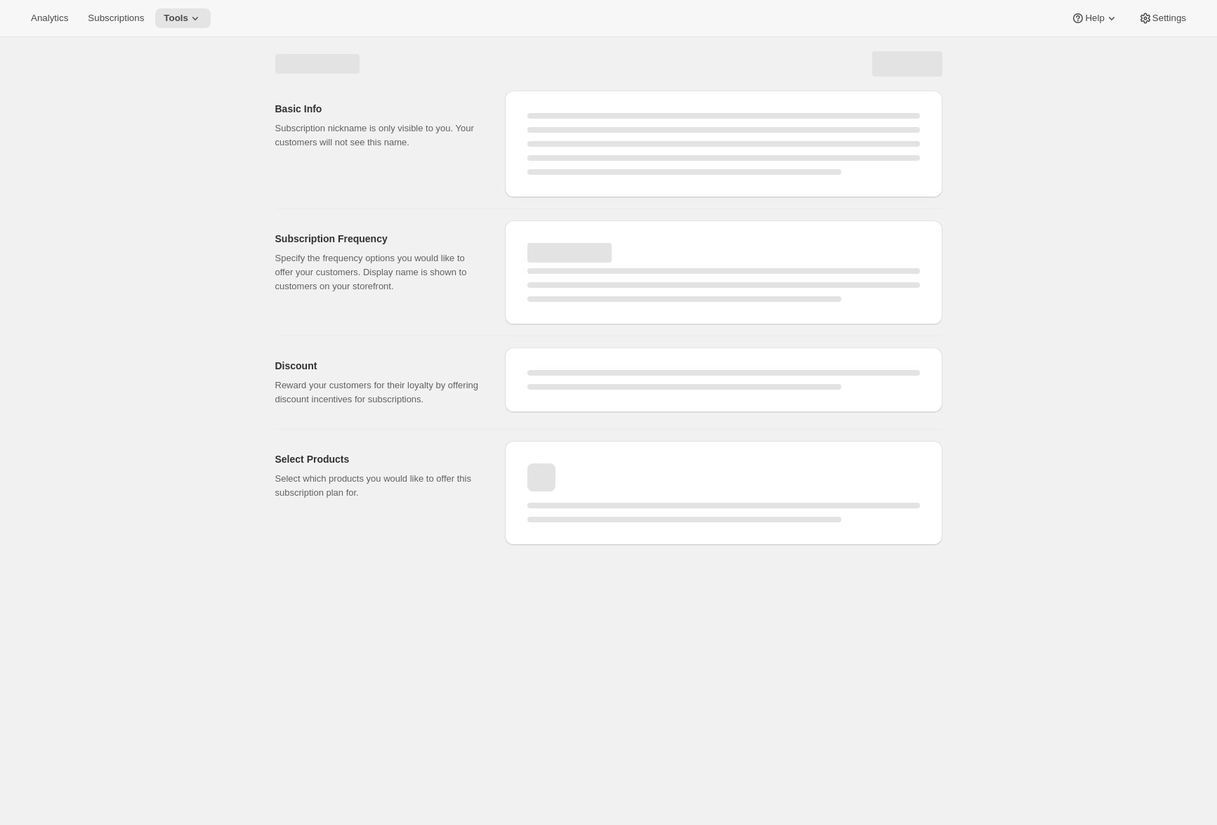
select select "WEEK"
select select "MONTH"
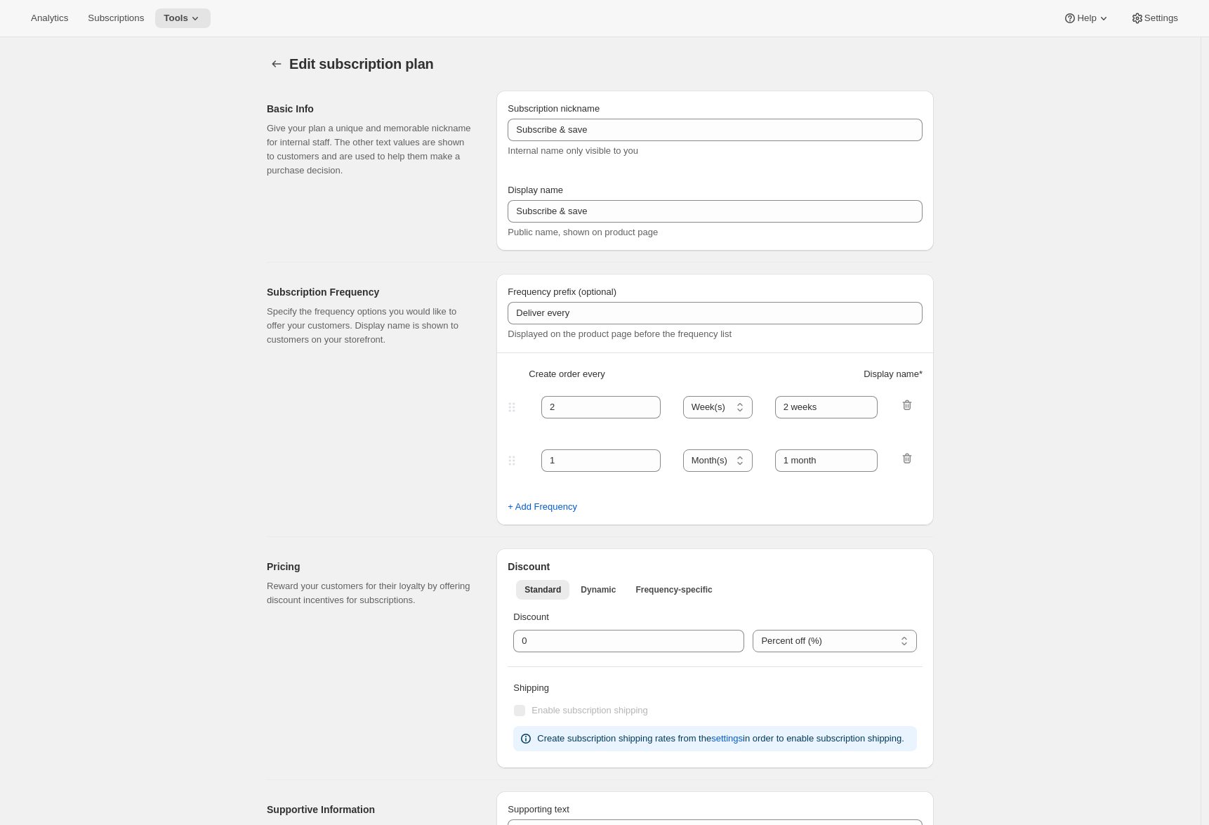
type input "Prepaid Shuffle Plan: Espresso a Go-Go (2lb)"
type input "Prepay for Espresso a Go-Go (2lb)"
select select "MONTH"
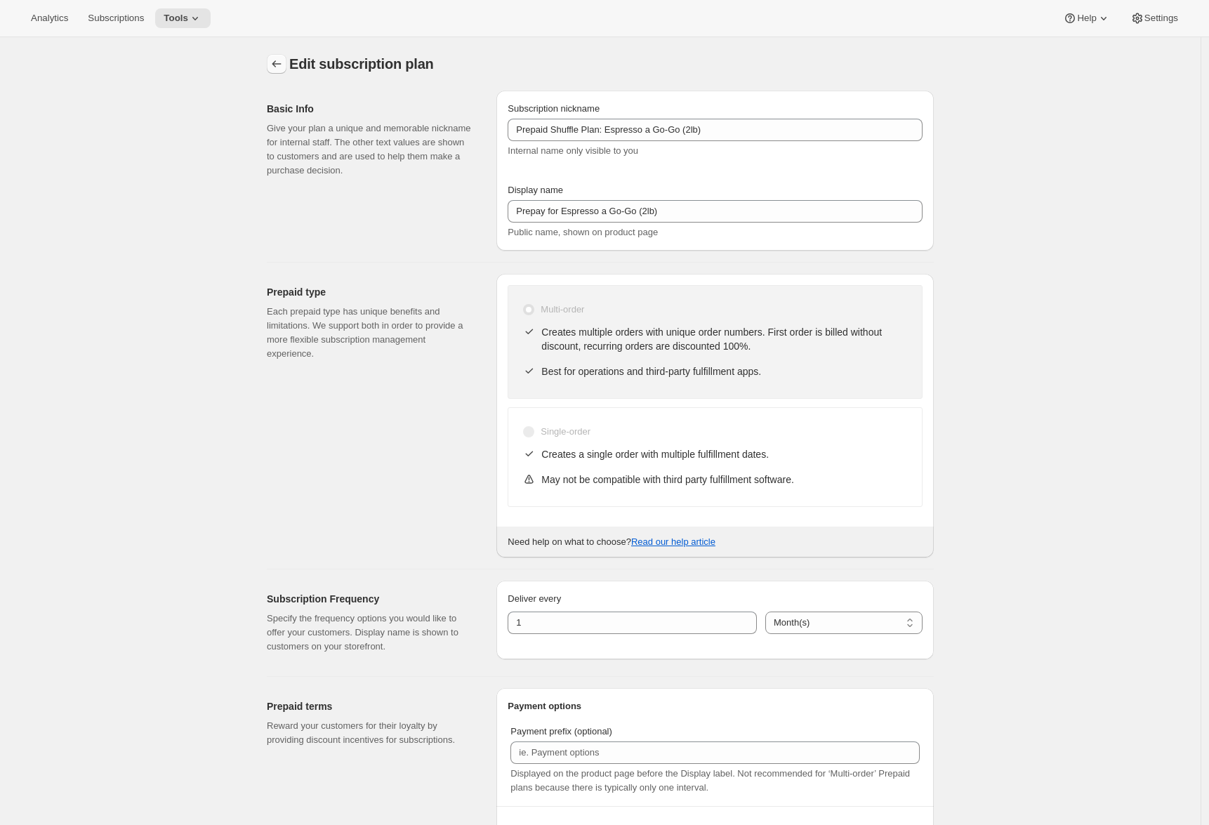
click at [278, 57] on icon "Subscription plans" at bounding box center [277, 64] width 14 height 14
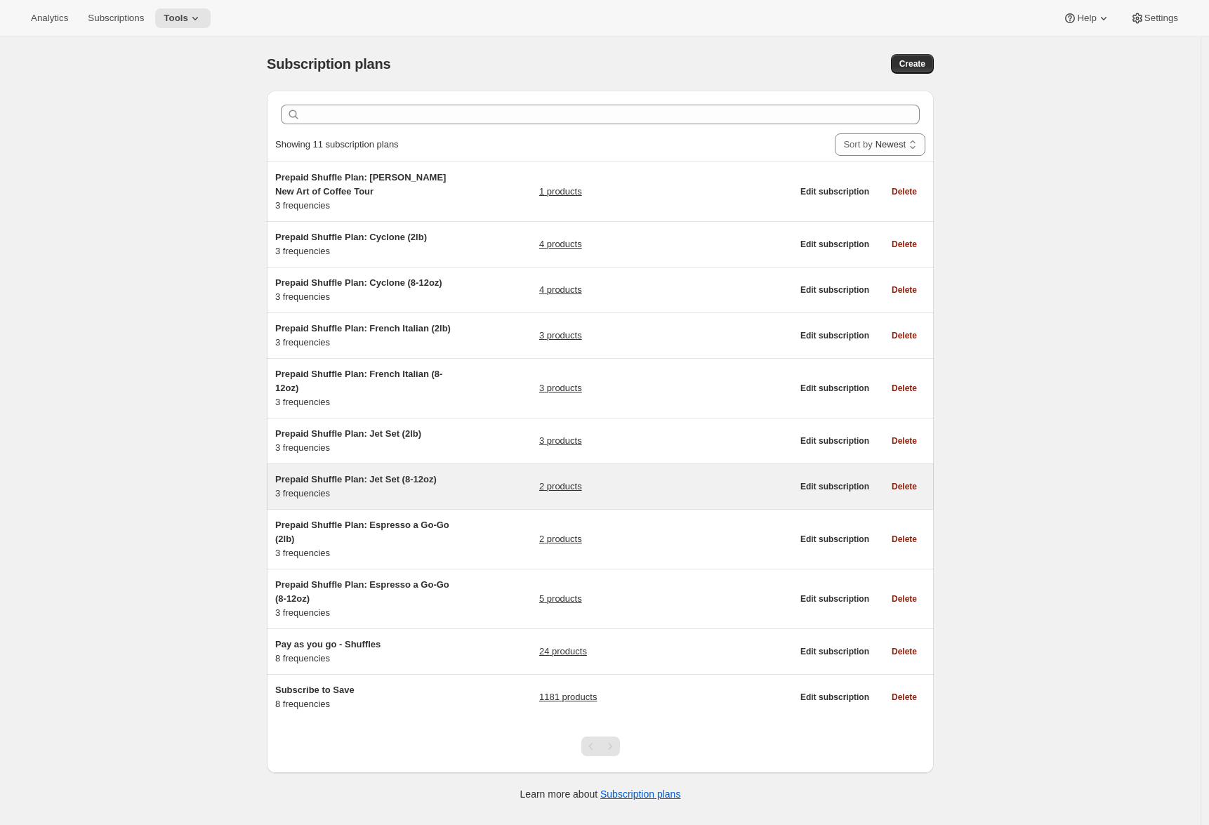
click at [428, 501] on div "Prepaid Shuffle Plan: Jet Set (8-12oz) 3 frequencies" at bounding box center [363, 487] width 176 height 28
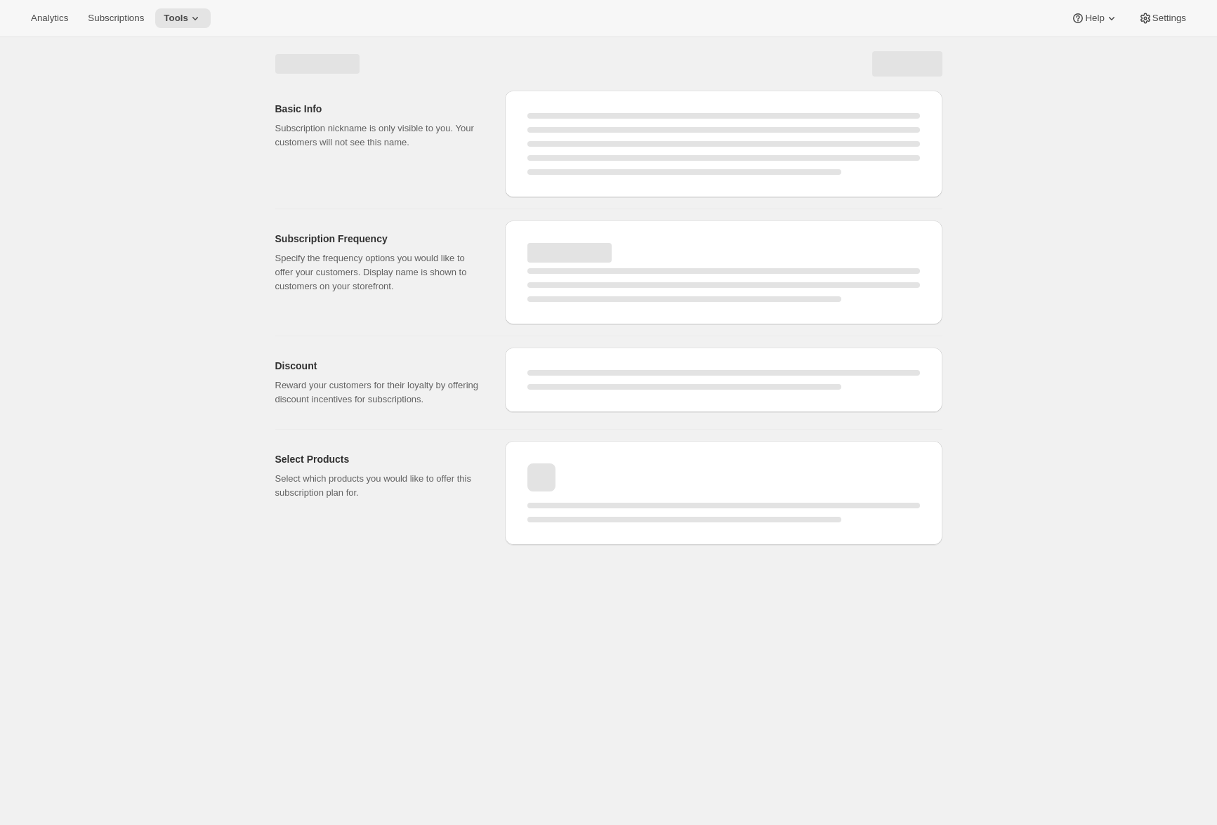
select select "WEEK"
select select "MONTH"
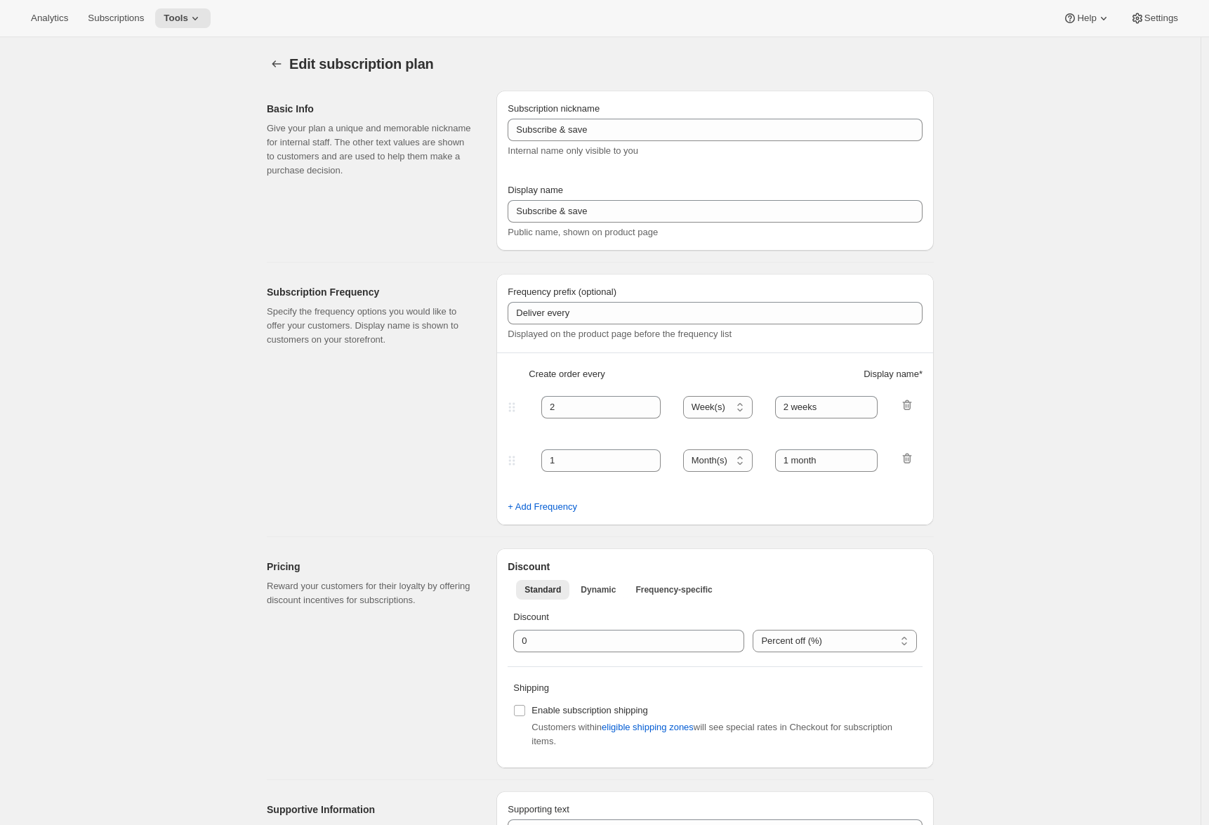
type input "Prepaid Shuffle Plan: Jet Set (8-12oz)"
type input "Prepay for Jet Set (8-12oz)"
select select "MONTH"
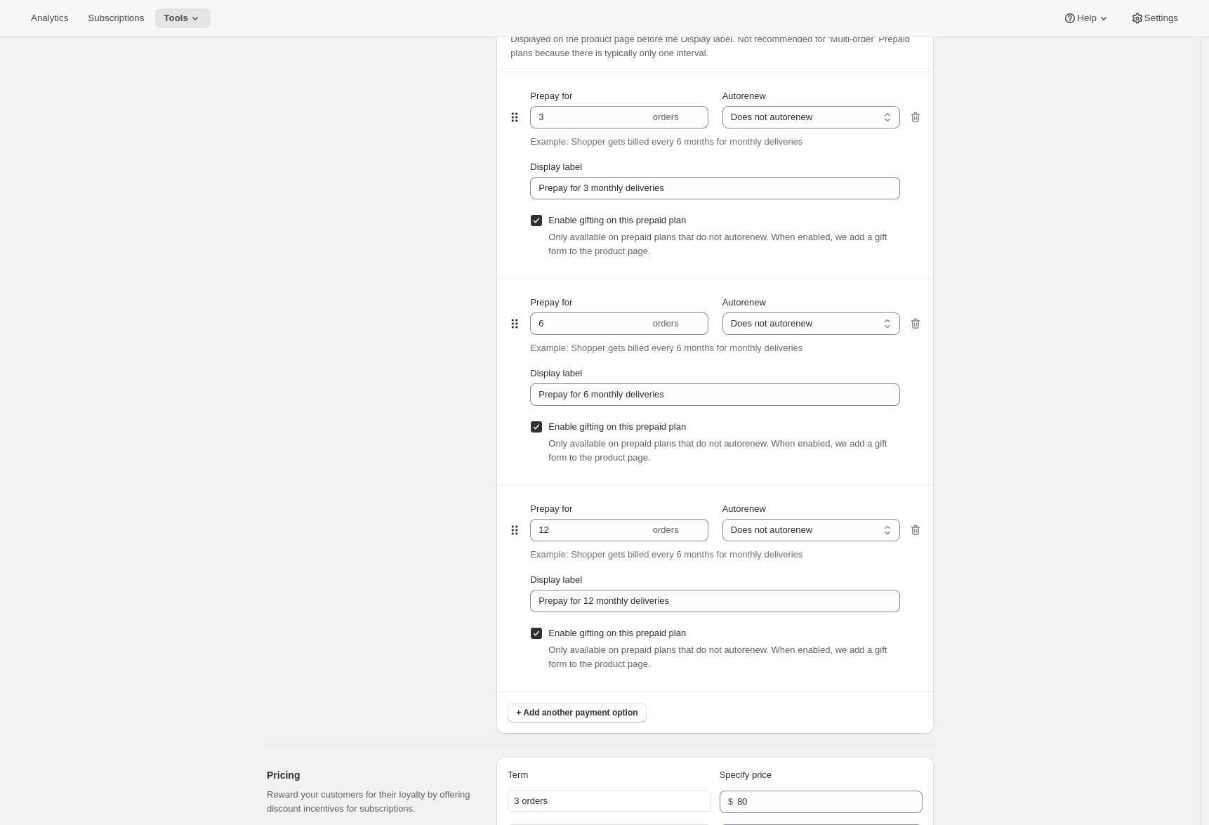
scroll to position [1143, 0]
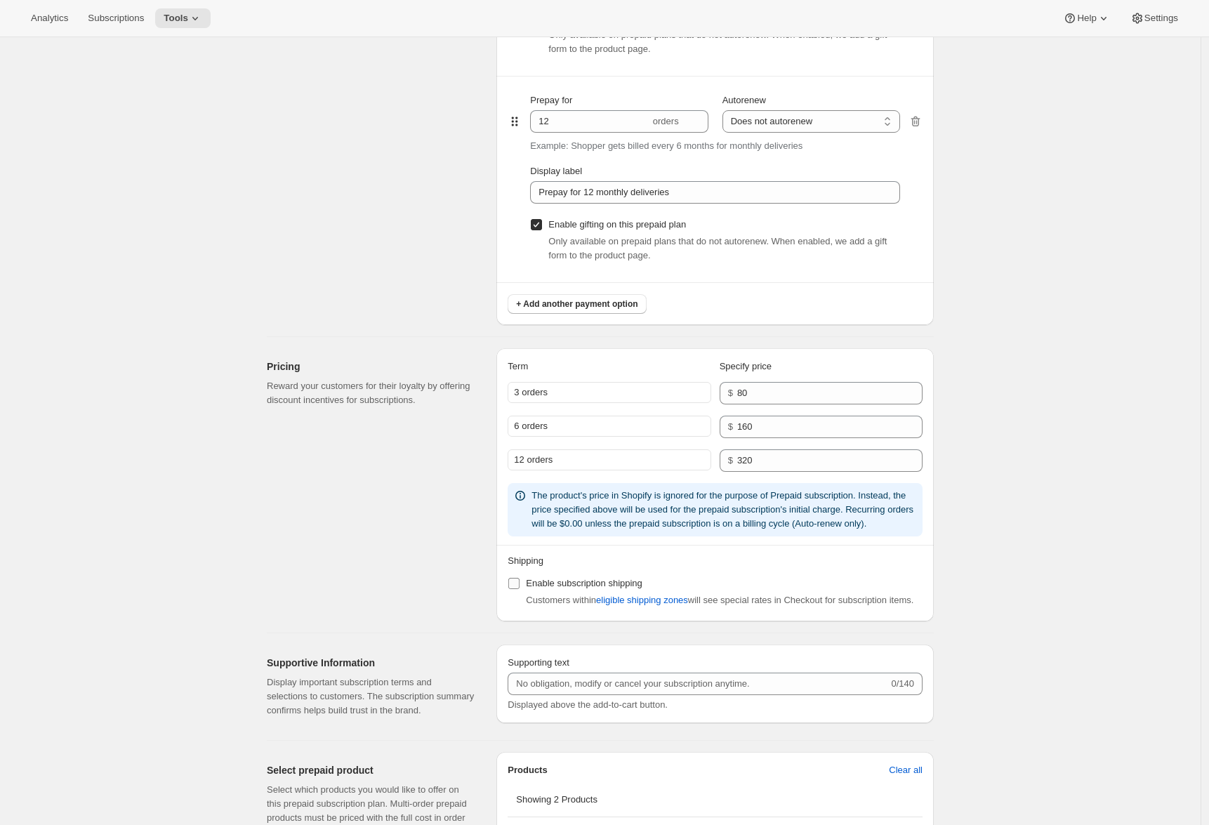
click at [520, 590] on span at bounding box center [514, 583] width 13 height 13
click at [520, 589] on input "Enable subscription shipping" at bounding box center [513, 583] width 11 height 11
checkbox input "true"
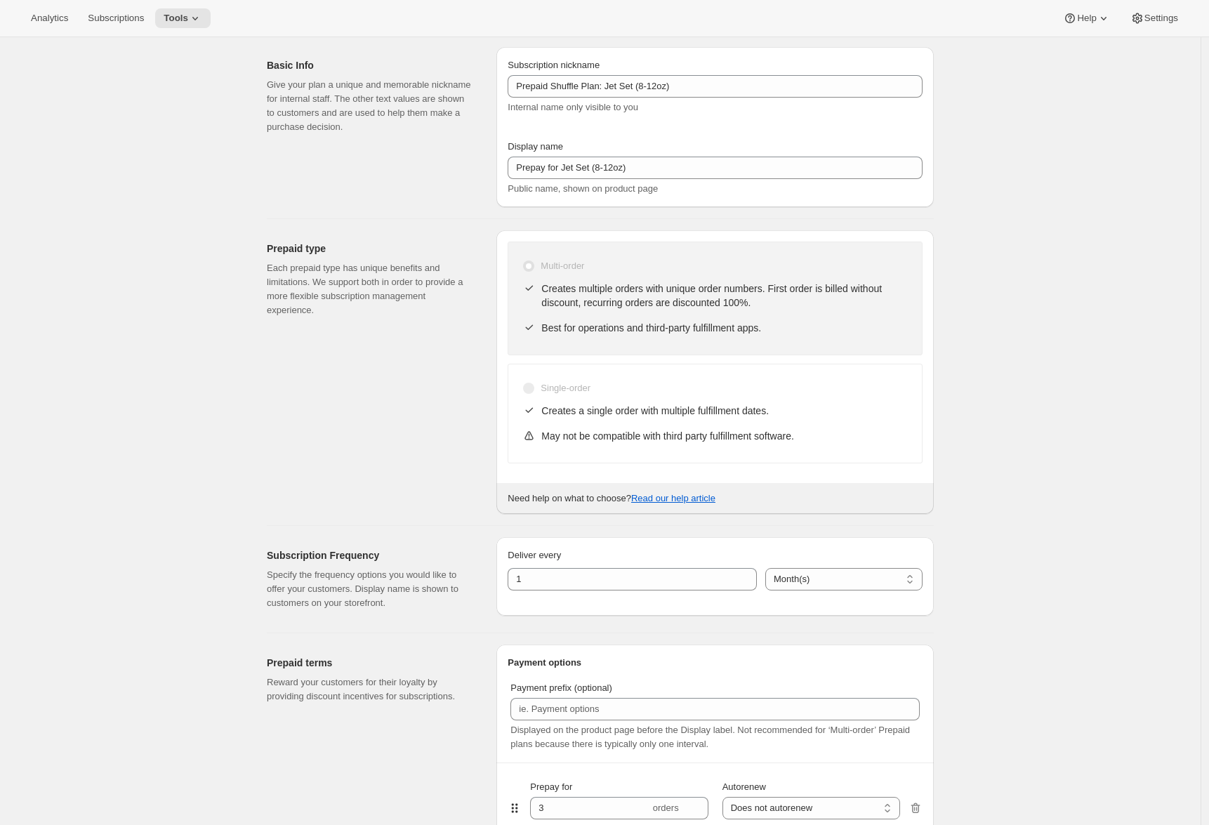
scroll to position [0, 0]
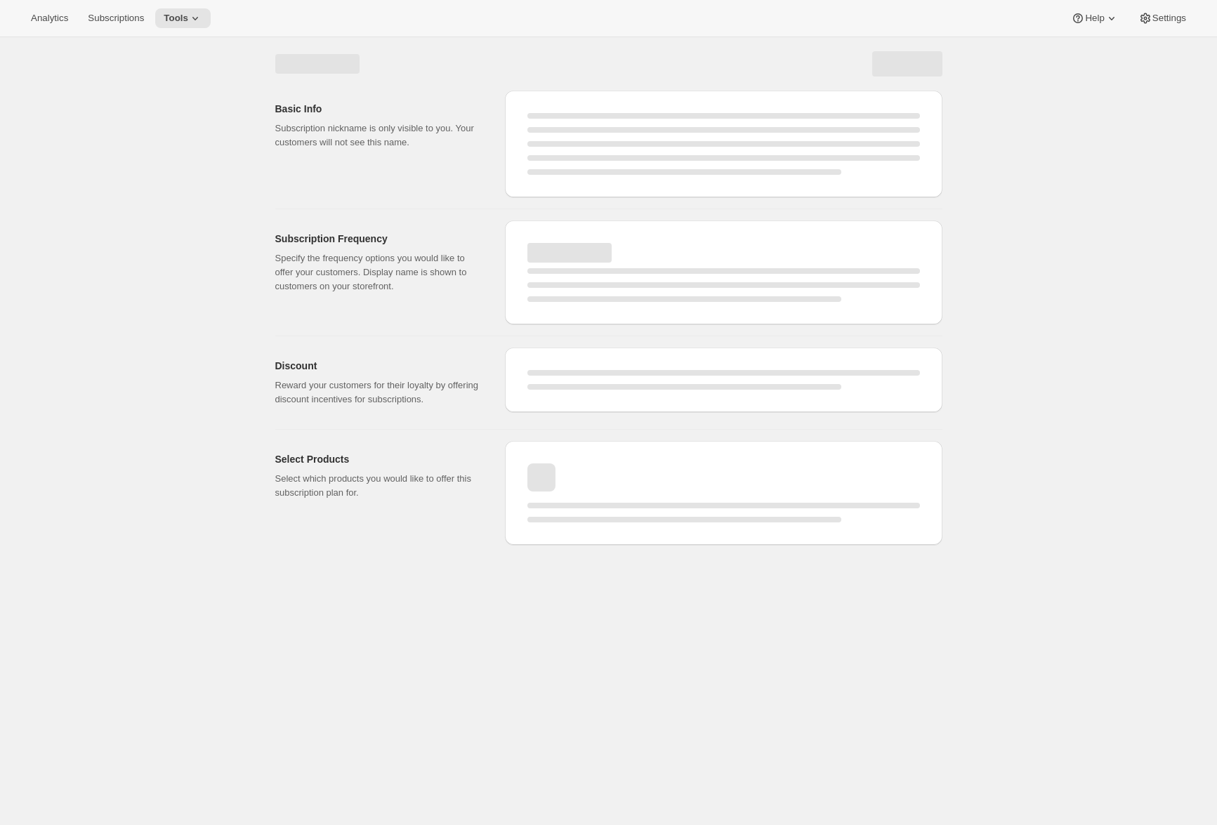
select select "MONTH"
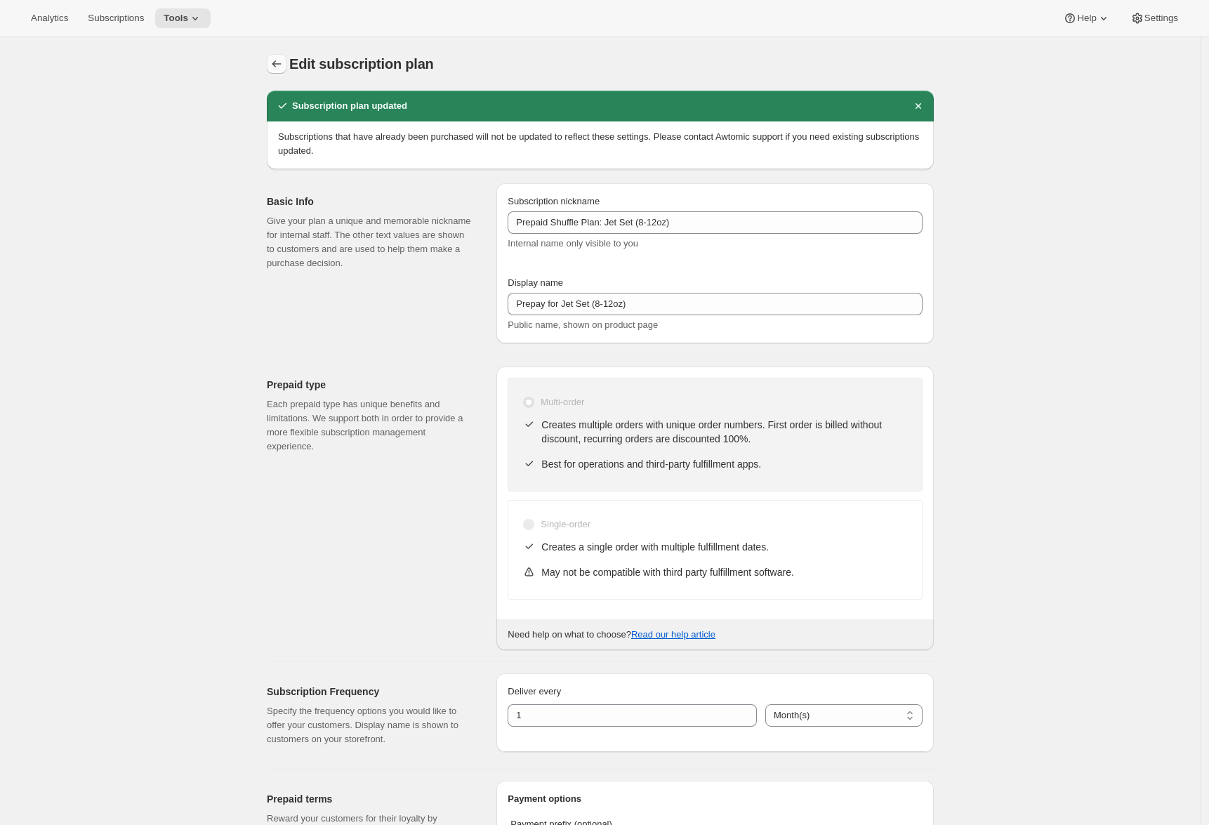
click at [281, 67] on icon "Subscription plans" at bounding box center [277, 64] width 14 height 14
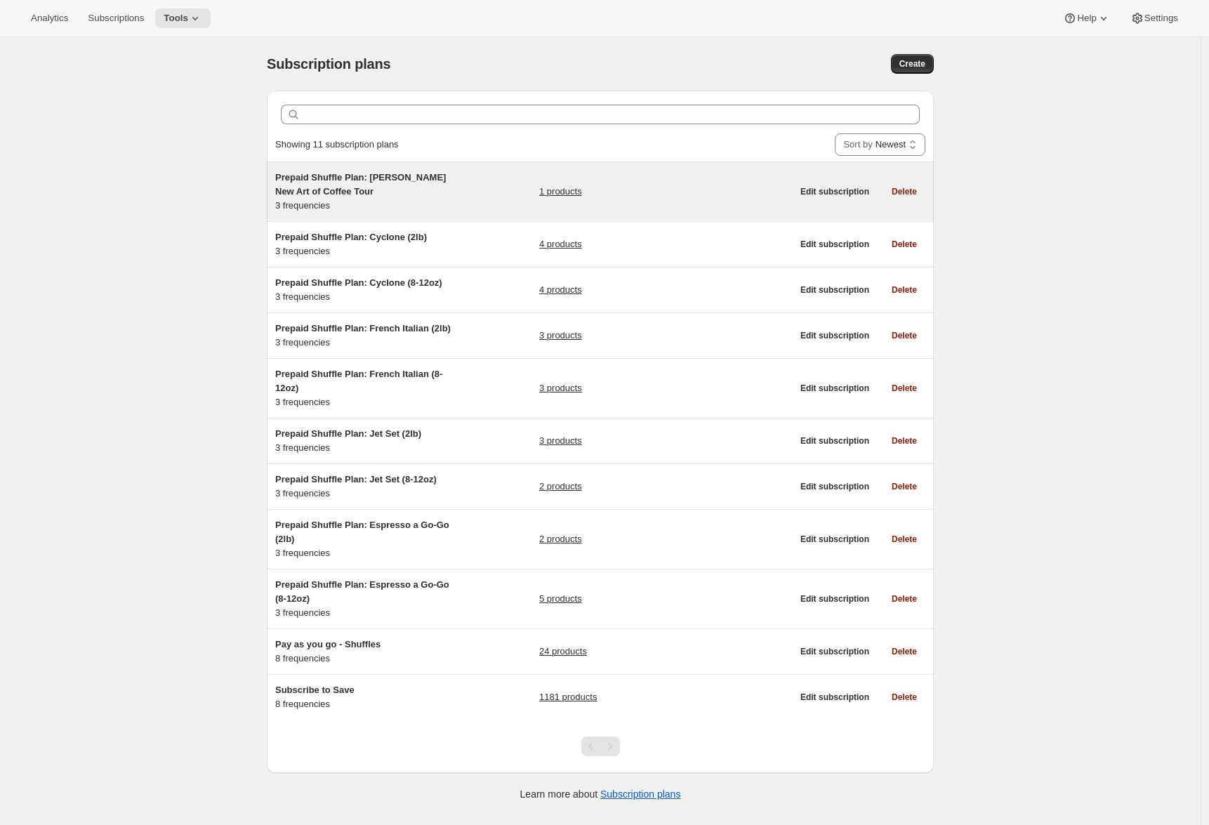
click at [366, 196] on span "Prepaid Shuffle Plan: Ryan Castelaz's New Art of Coffee Tour" at bounding box center [360, 184] width 171 height 25
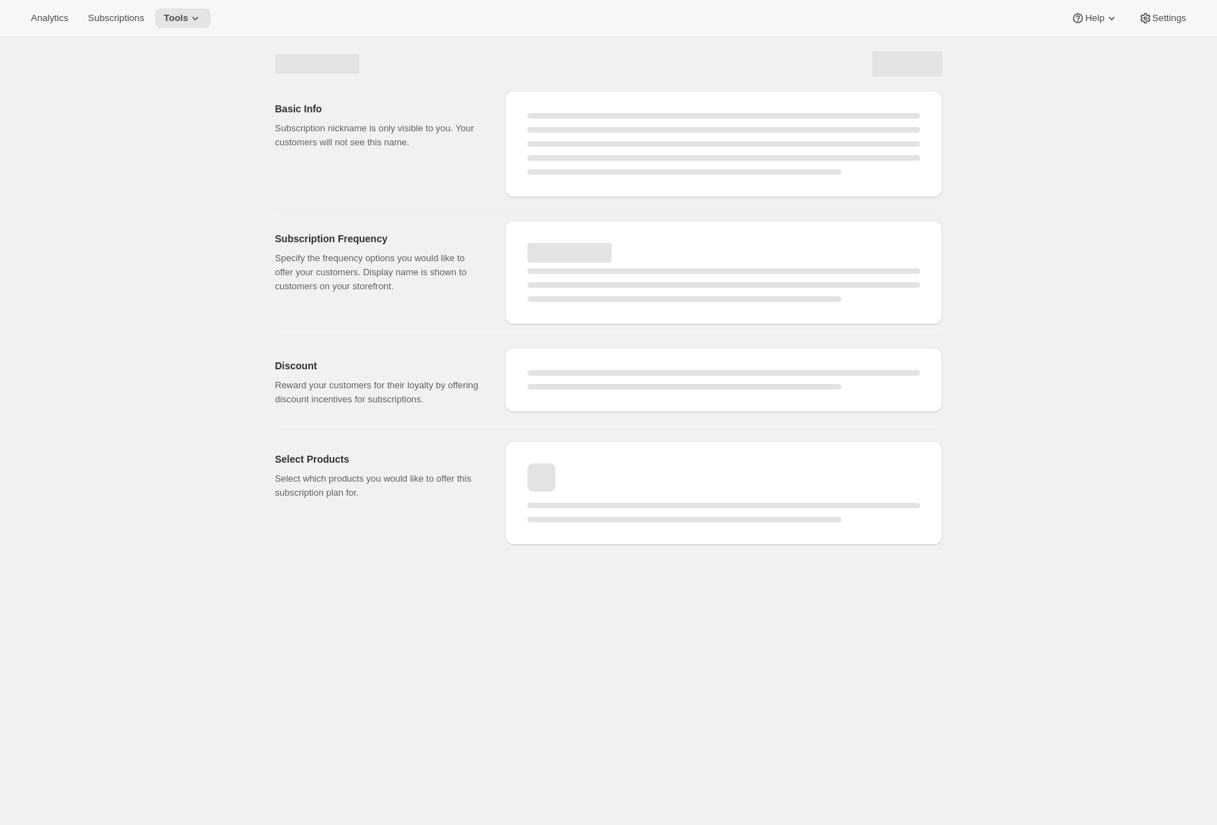
select select "WEEK"
select select "MONTH"
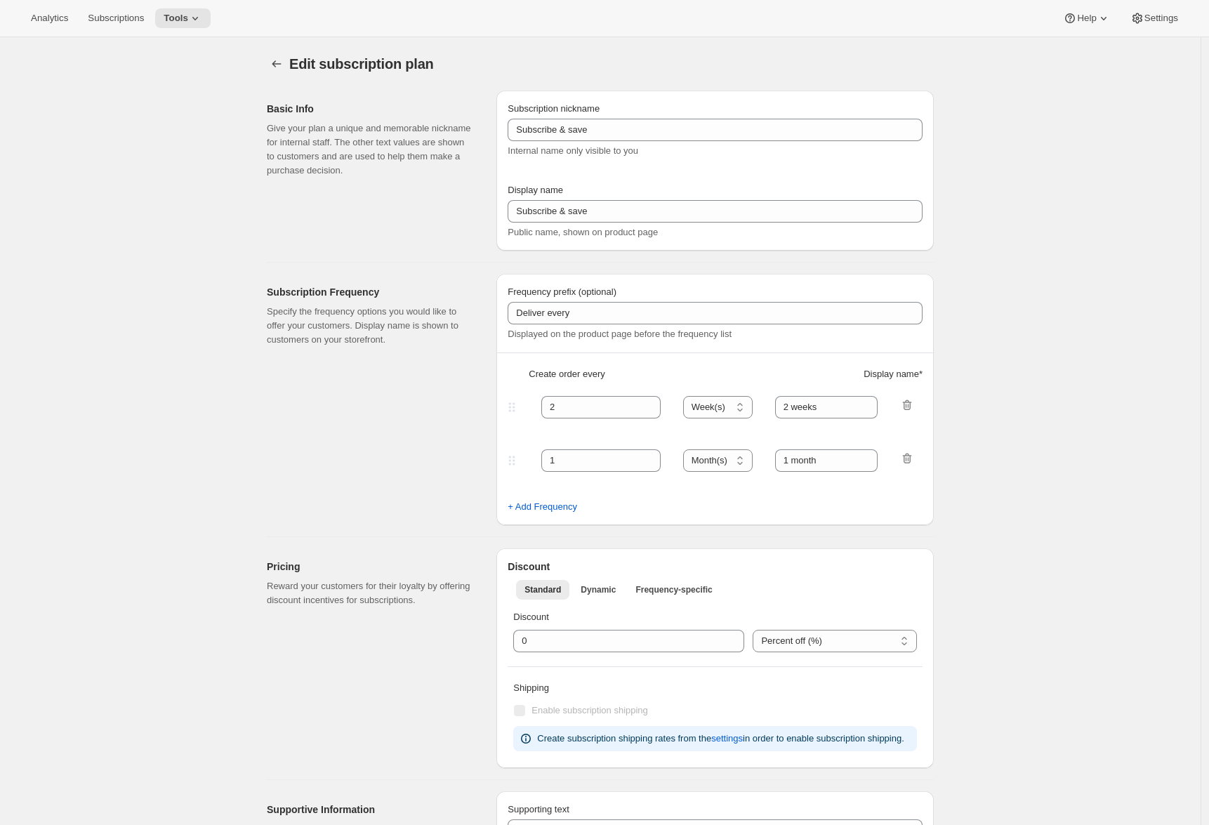
type input "Prepaid Shuffle Plan: Ryan Castelaz's New Art of Coffee Tour"
type input "Prepay for Ryan's Tour"
select select "MONTH"
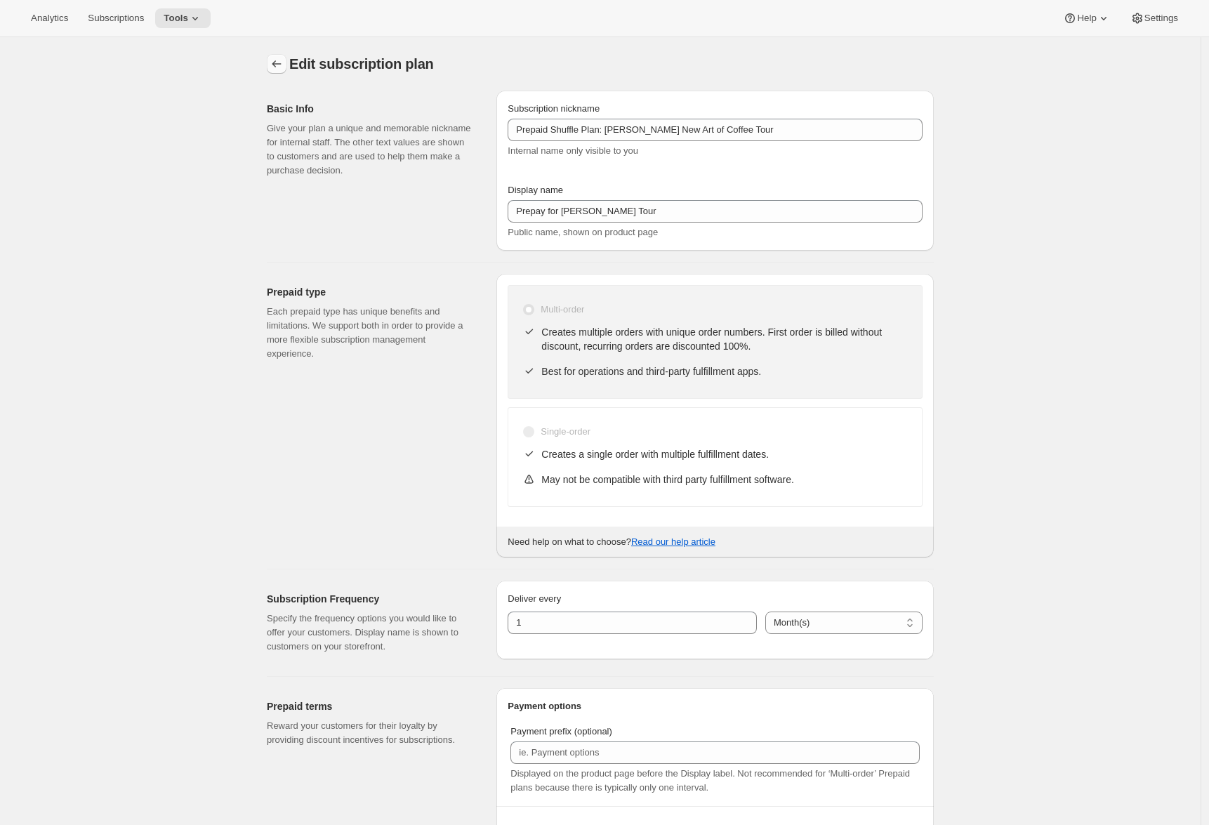
click at [279, 65] on icon "Subscription plans" at bounding box center [277, 64] width 14 height 14
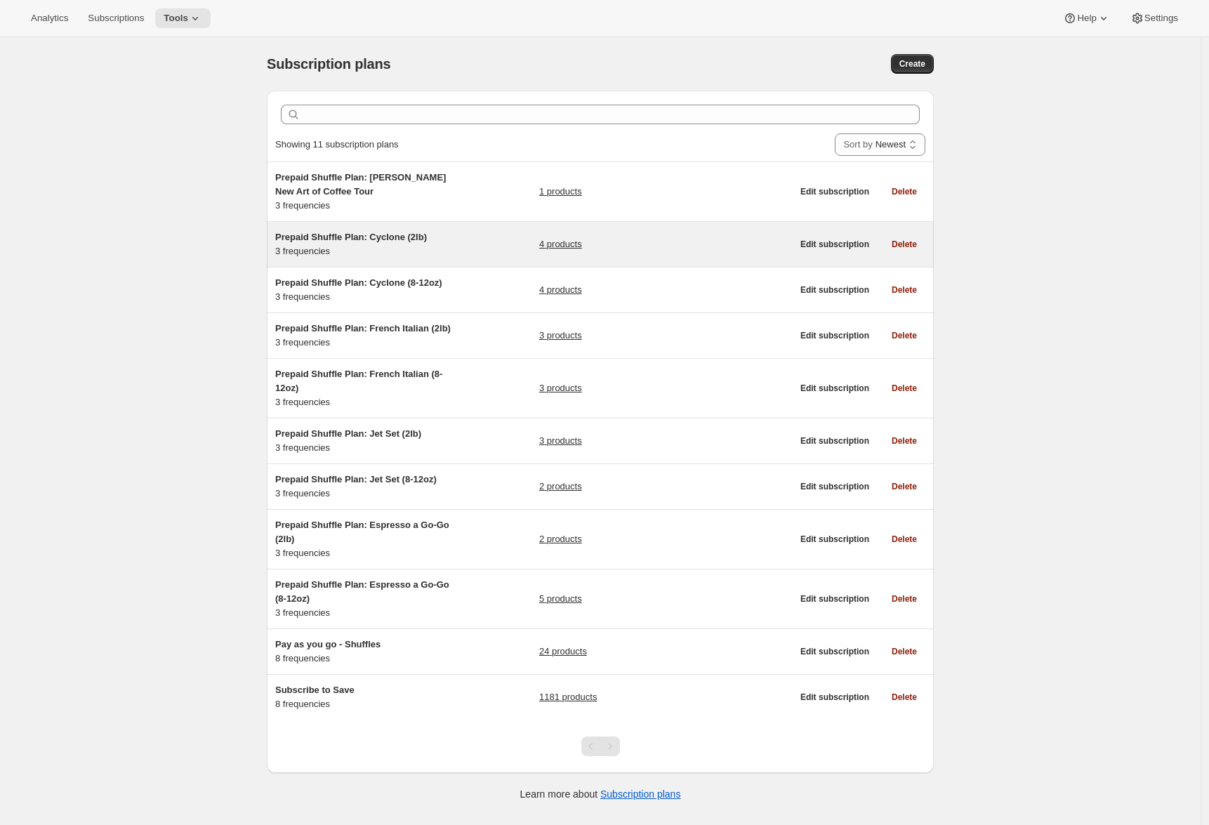
click at [373, 260] on div "Prepaid Shuffle Plan: Cyclone (2lb) 3 frequencies 4 products Edit subscription …" at bounding box center [600, 244] width 667 height 45
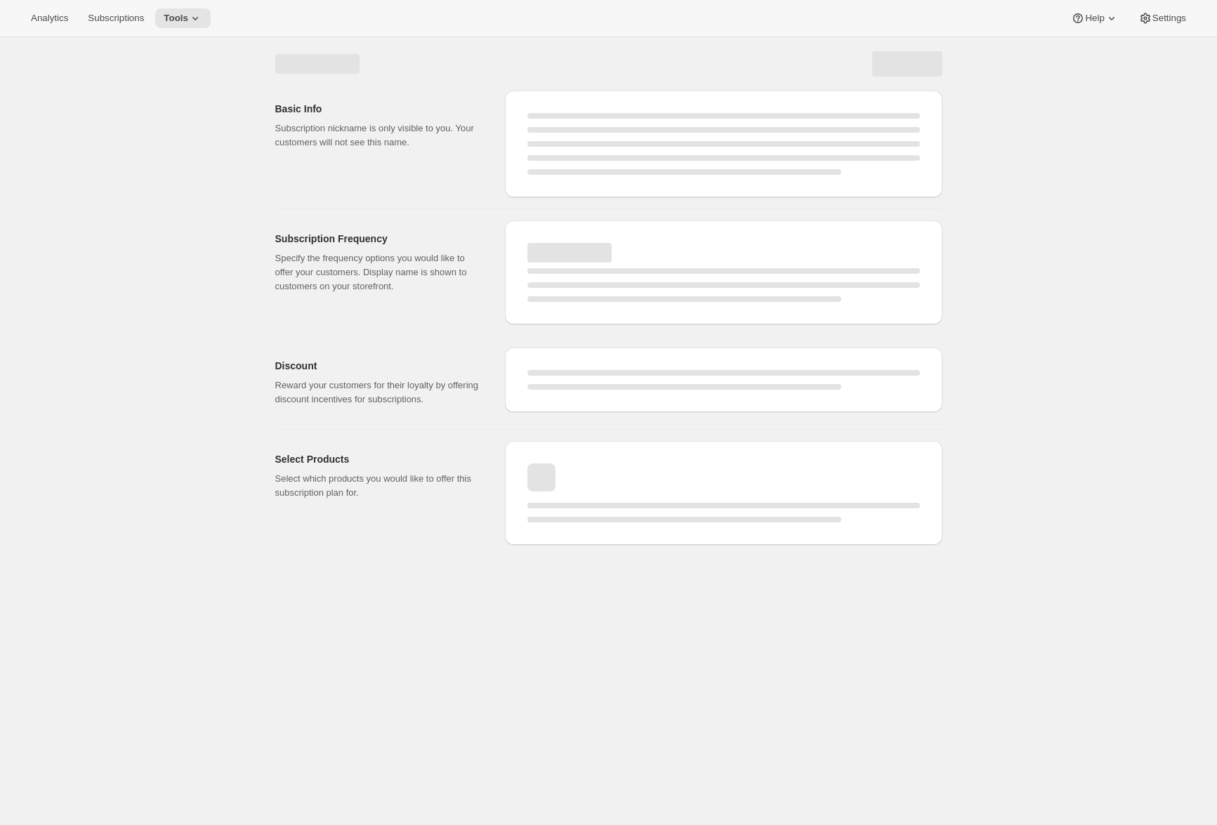
select select "WEEK"
select select "MONTH"
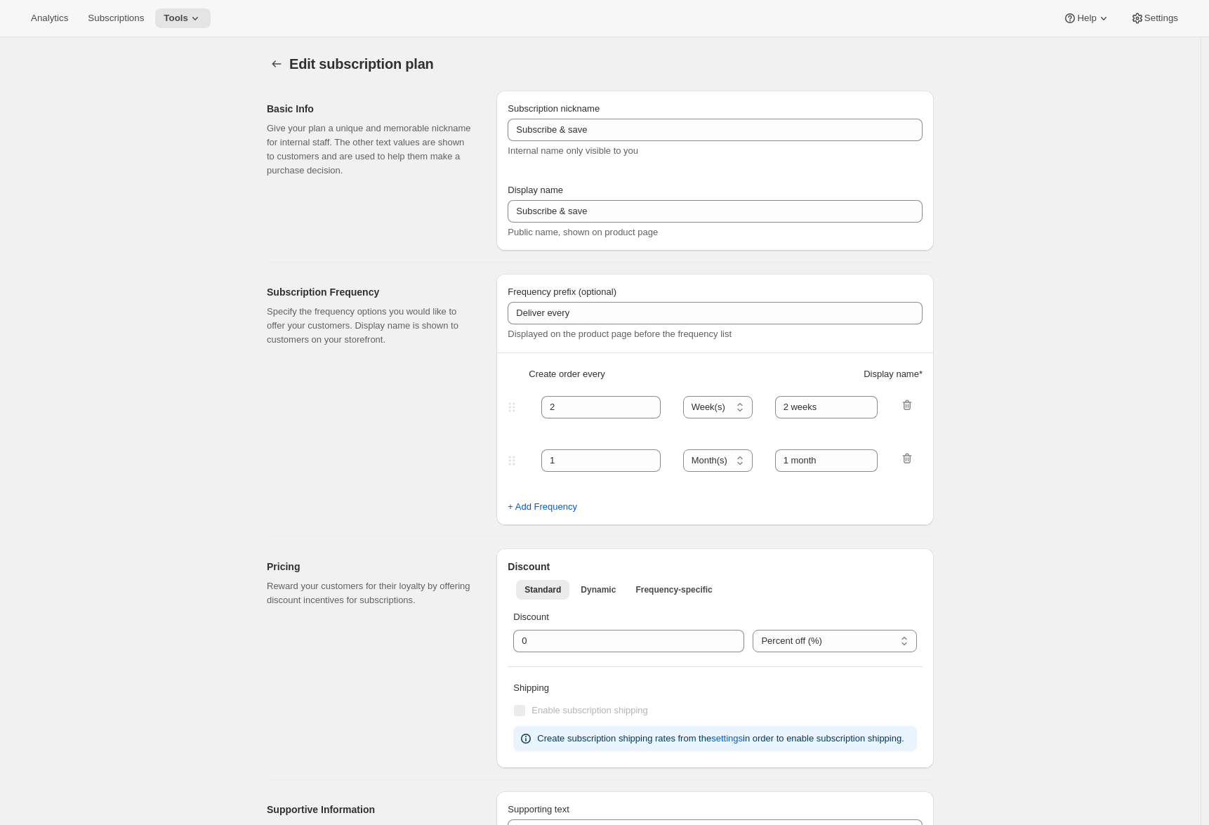
type input "Prepaid Shuffle Plan: Cyclone (2lb)"
type input "Prepay for Cyclone (2lb)"
select select "MONTH"
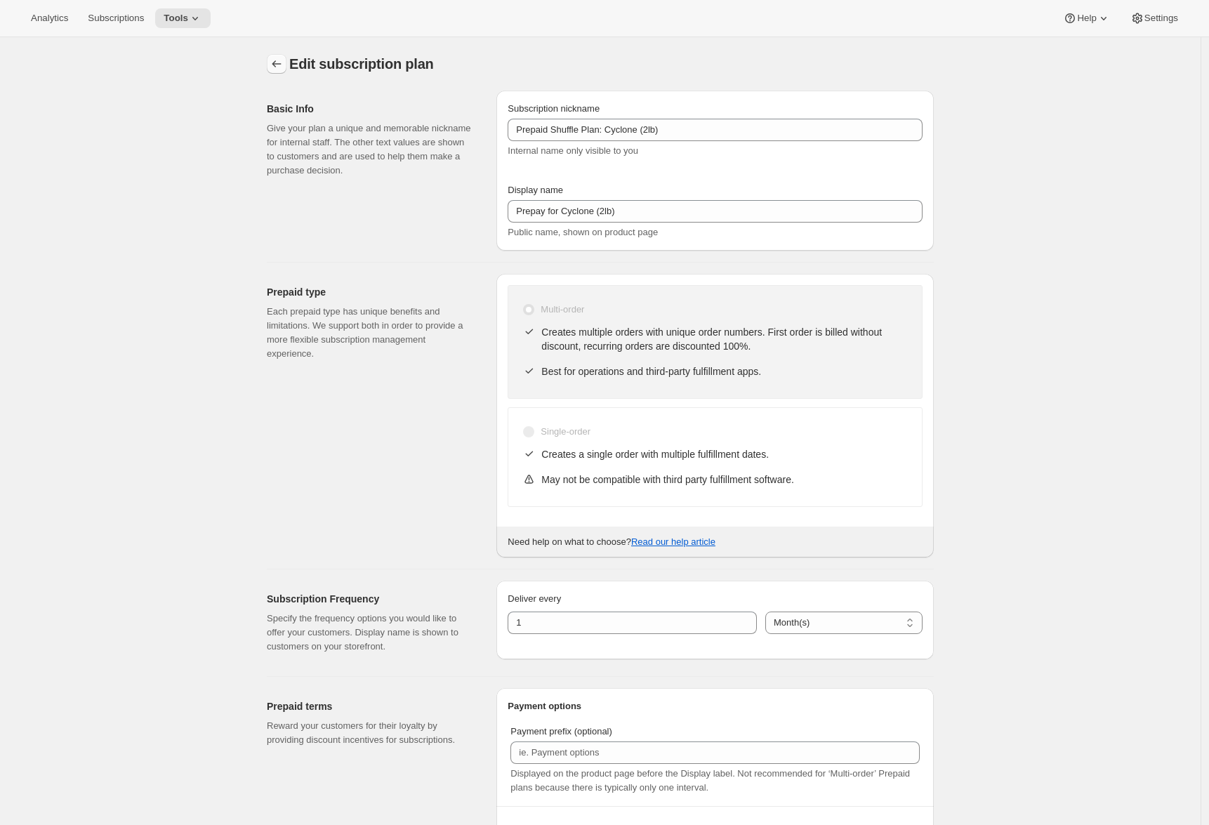
click at [279, 55] on button "Subscription plans" at bounding box center [277, 64] width 20 height 20
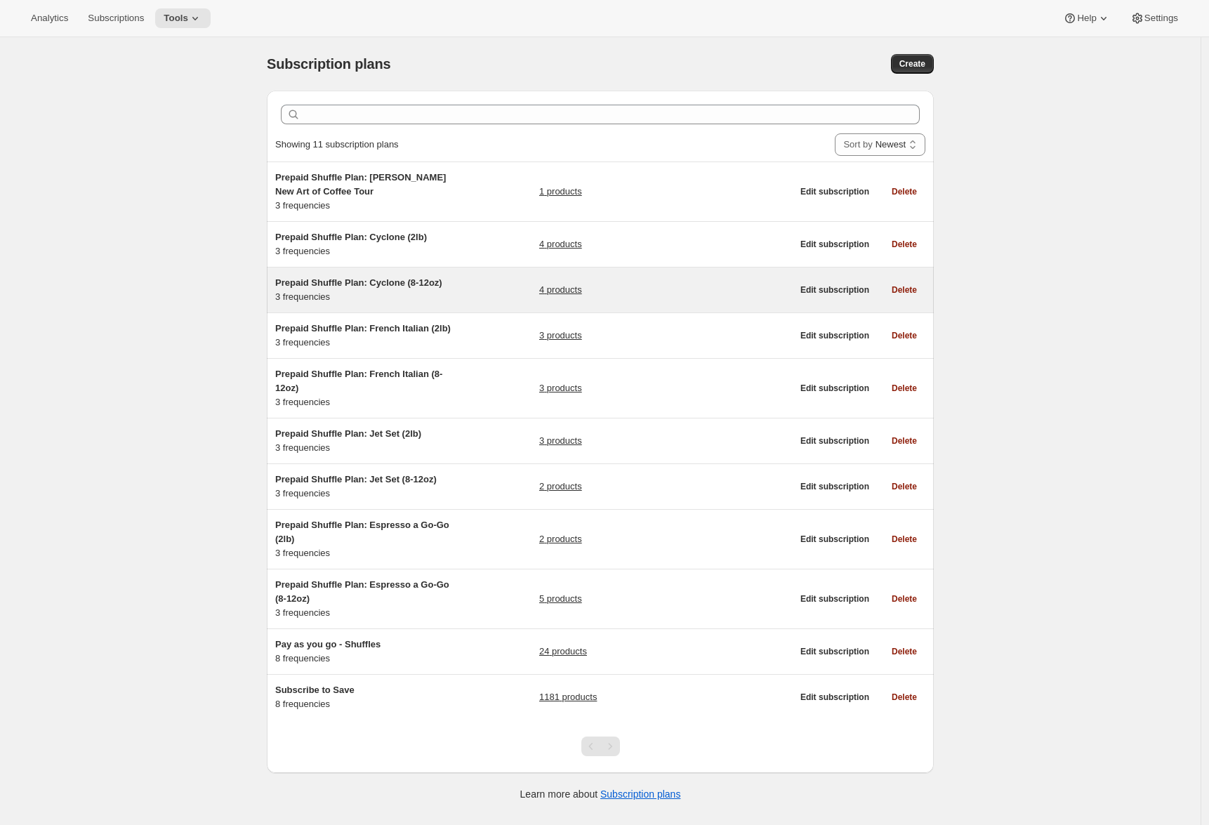
click at [330, 280] on span "Prepaid Shuffle Plan: Cyclone (8-12oz)" at bounding box center [358, 282] width 167 height 11
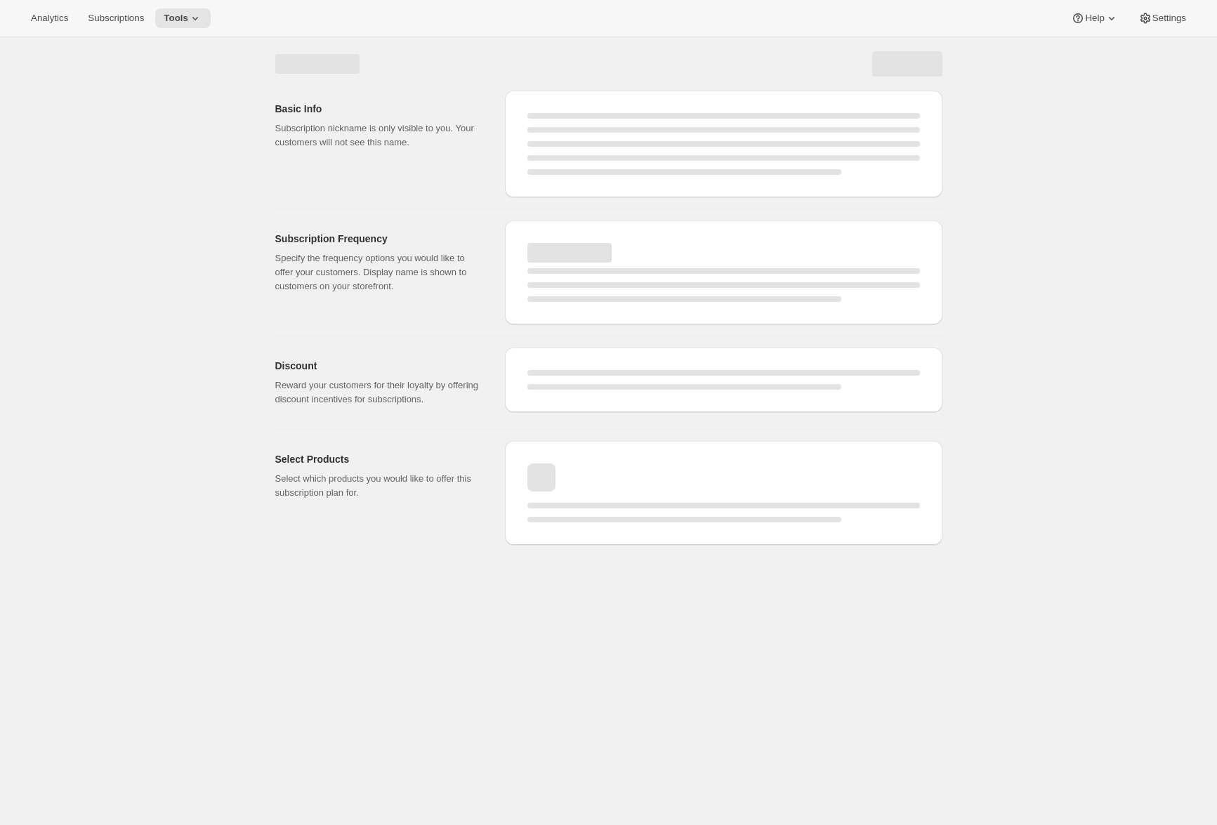
select select "WEEK"
select select "MONTH"
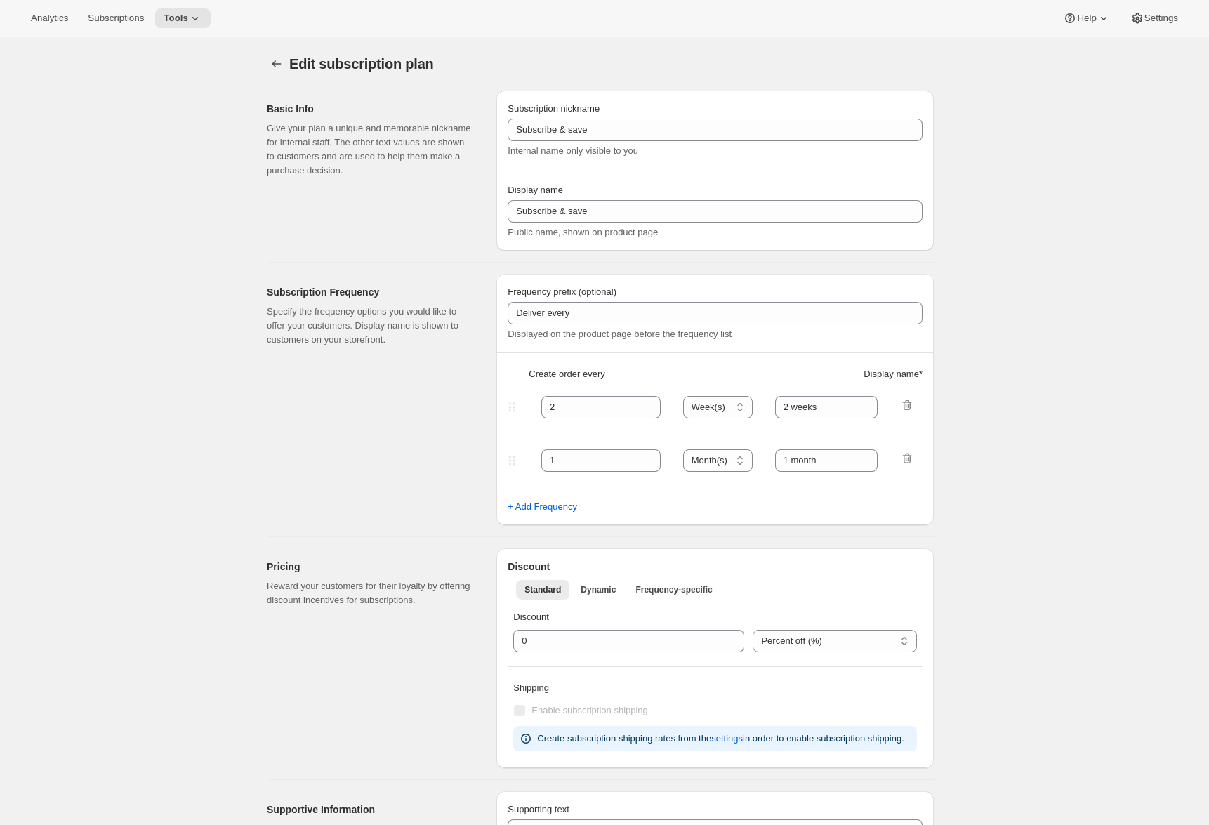
type input "Prepaid Shuffle Plan: Cyclone (8-12oz)"
type input "Prepay for Cyclone (8-12oz)"
select select "MONTH"
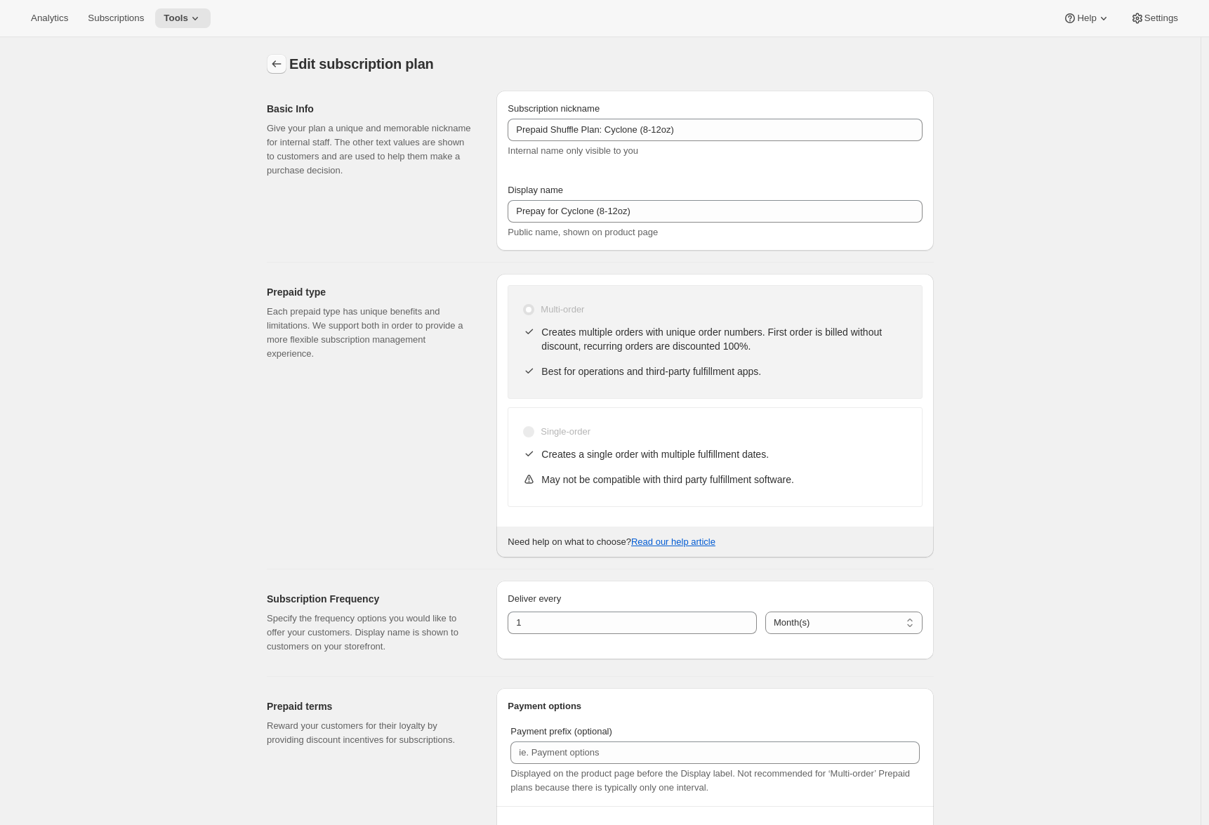
click at [275, 57] on icon "Subscription plans" at bounding box center [277, 64] width 14 height 14
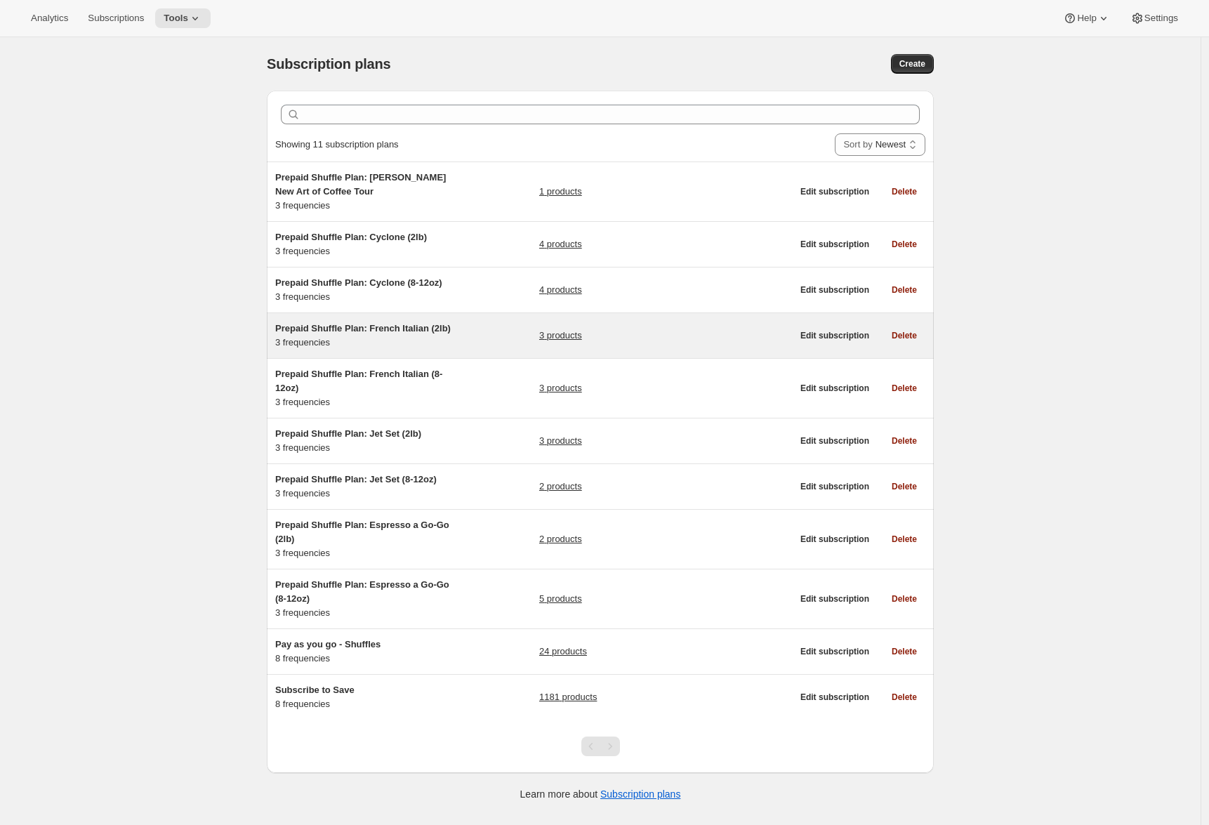
click at [318, 332] on span "Prepaid Shuffle Plan: French Italian (2lb)" at bounding box center [363, 328] width 176 height 11
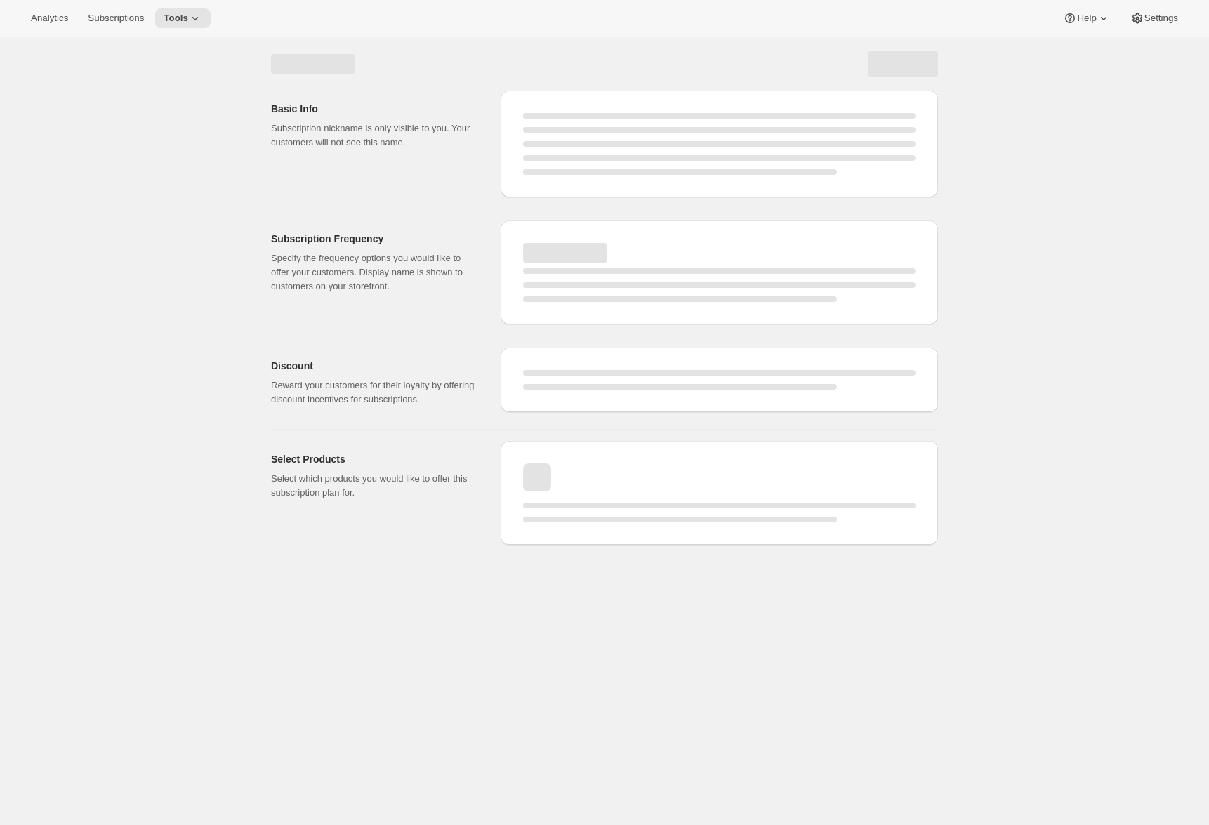
select select "WEEK"
select select "MONTH"
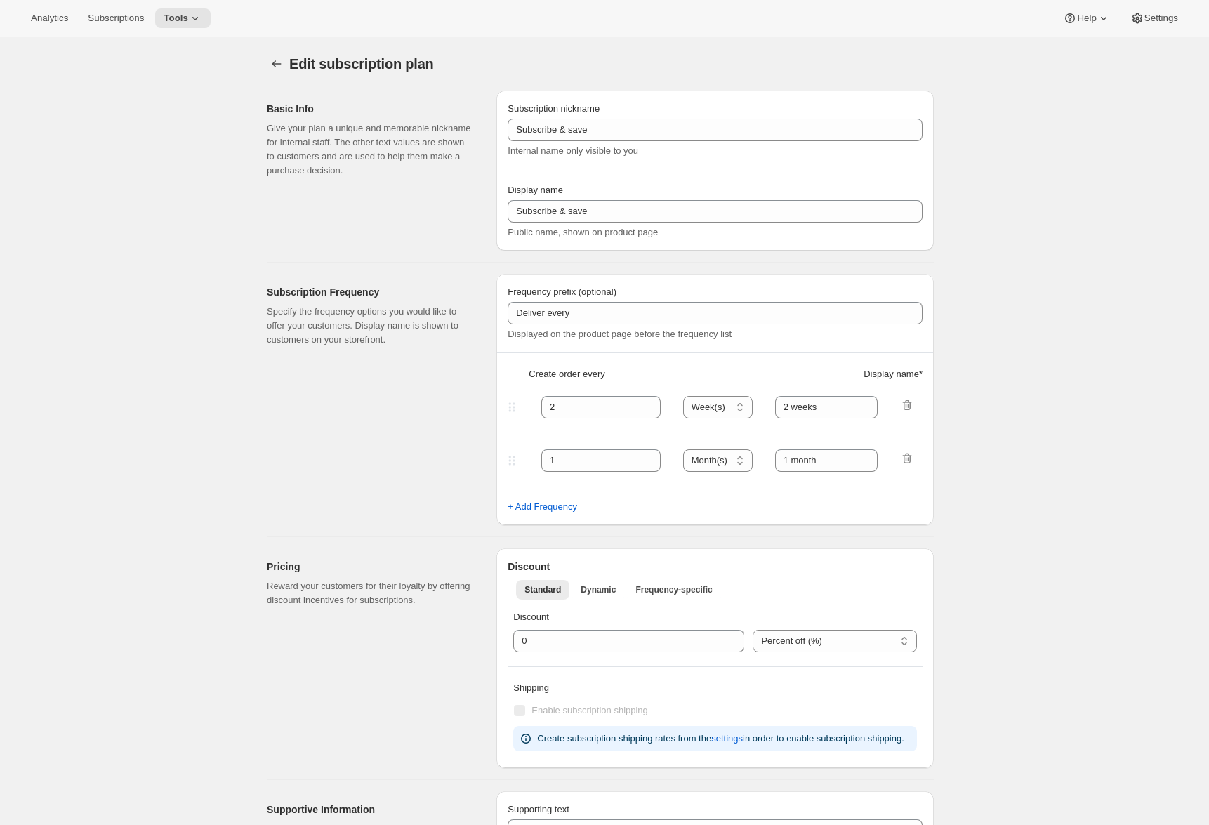
type input "Prepaid Shuffle Plan: French Italian (2lb)"
type input "Prepay for French Italian (2lb)"
select select "MONTH"
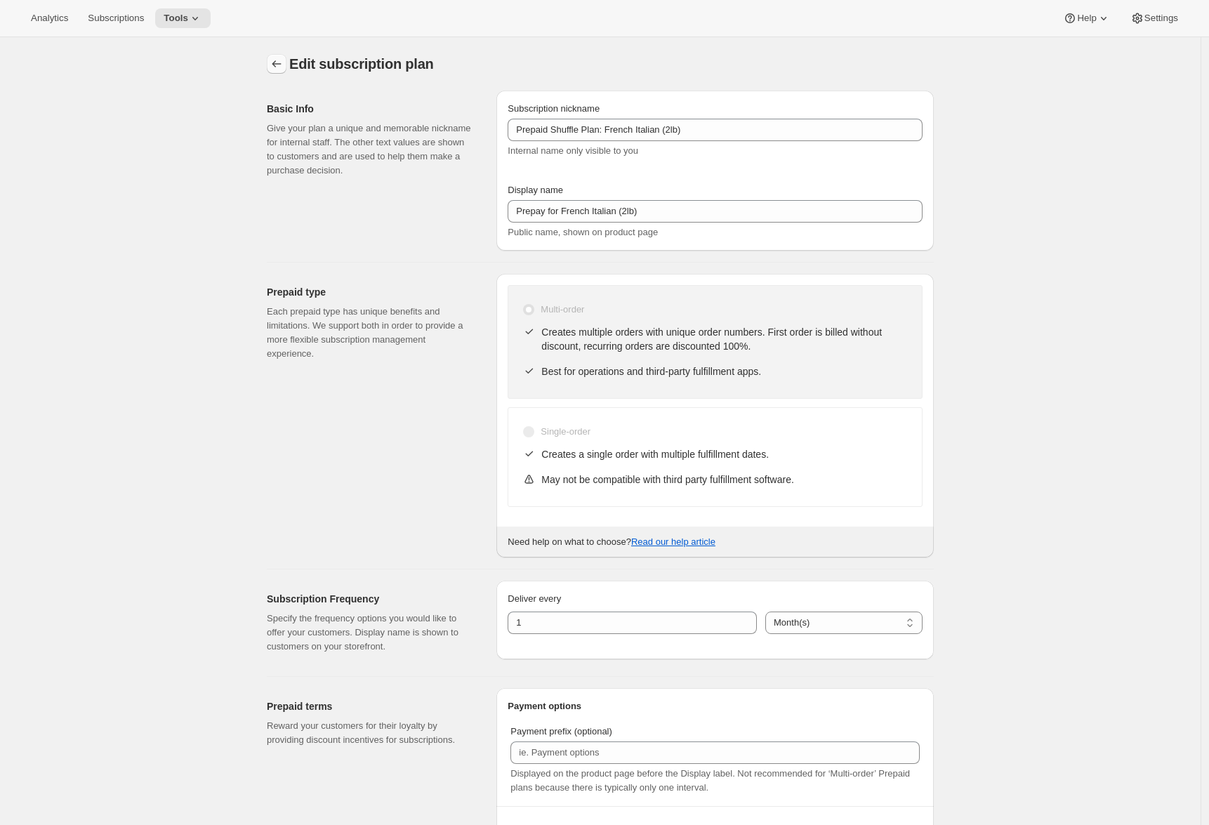
click at [283, 63] on icon "Subscription plans" at bounding box center [277, 64] width 14 height 14
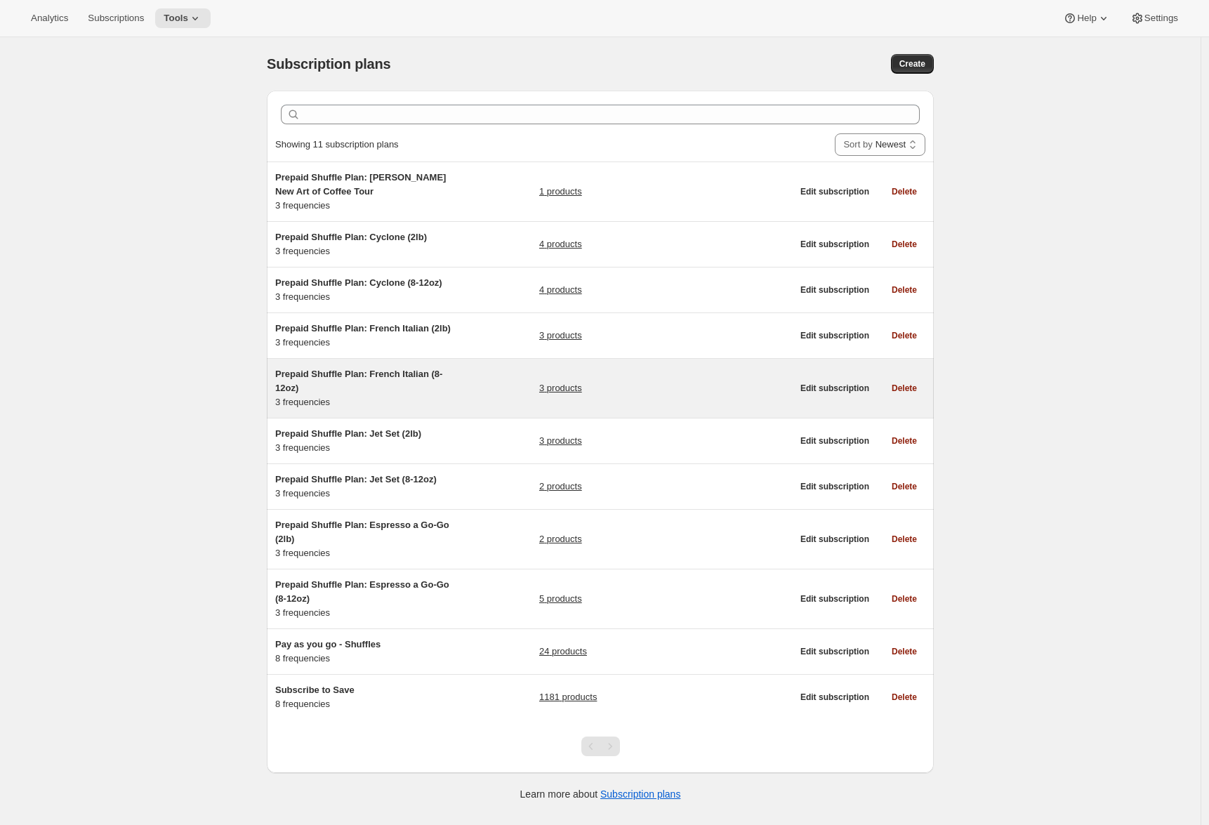
click at [335, 380] on div "Prepaid Shuffle Plan: French Italian (8-12oz) 3 frequencies 3 products Edit sub…" at bounding box center [600, 388] width 667 height 59
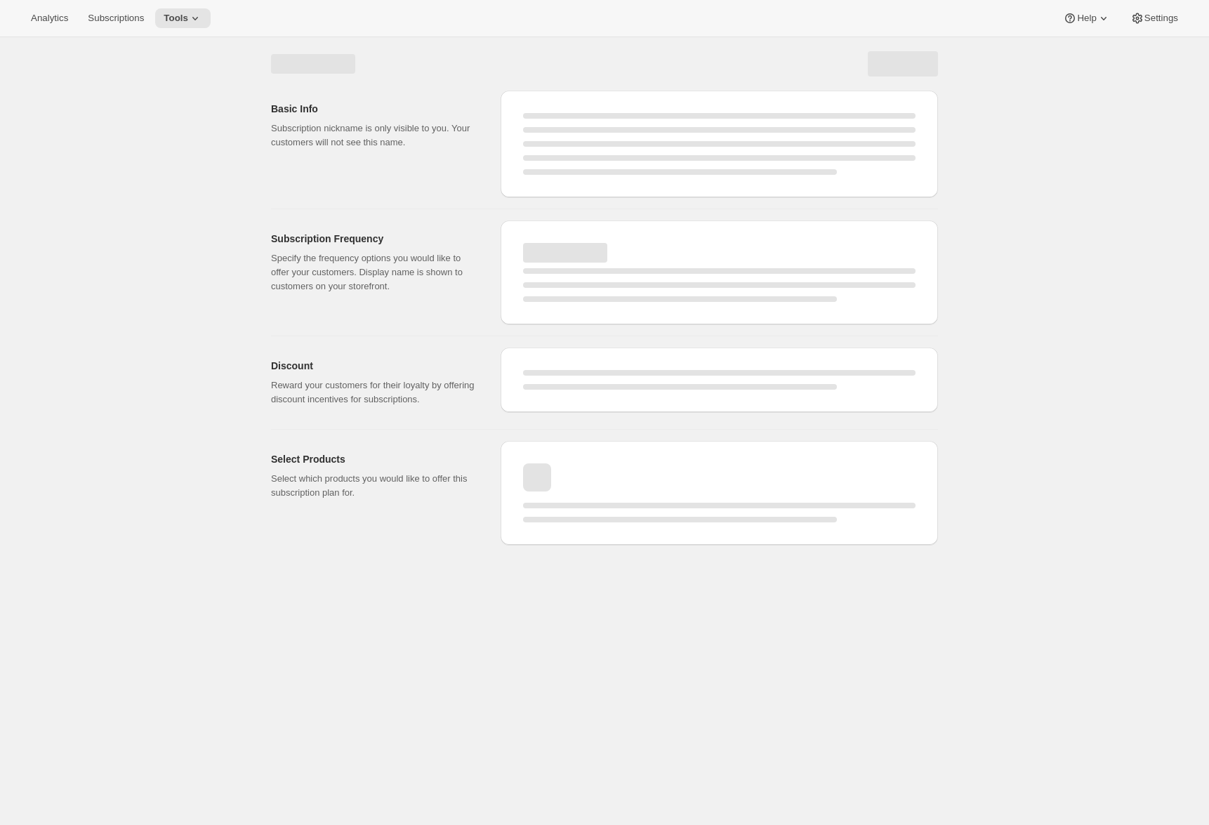
select select "WEEK"
select select "MONTH"
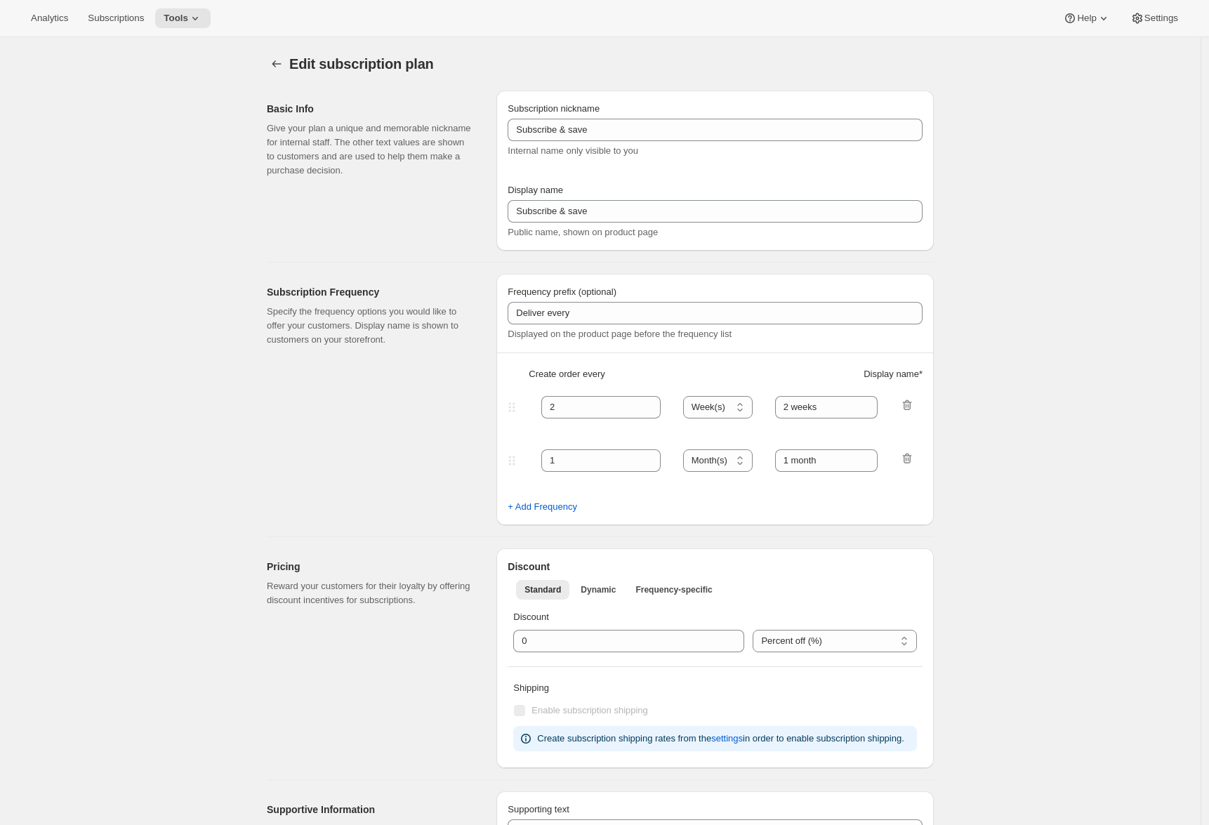
type input "Prepaid Shuffle Plan: French Italian (8-12oz)"
type input "Prepay for French Italian (8-12oz)"
select select "MONTH"
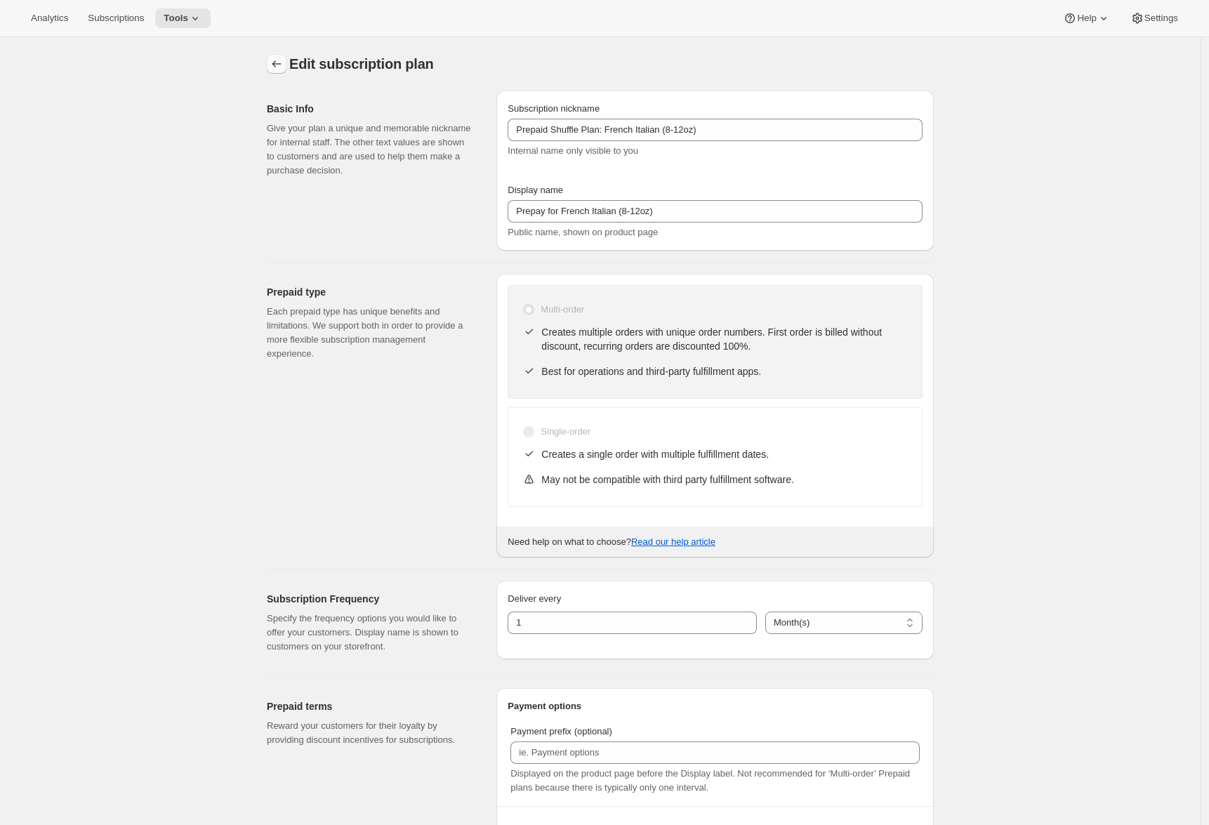
click at [282, 61] on icon "Subscription plans" at bounding box center [277, 64] width 14 height 14
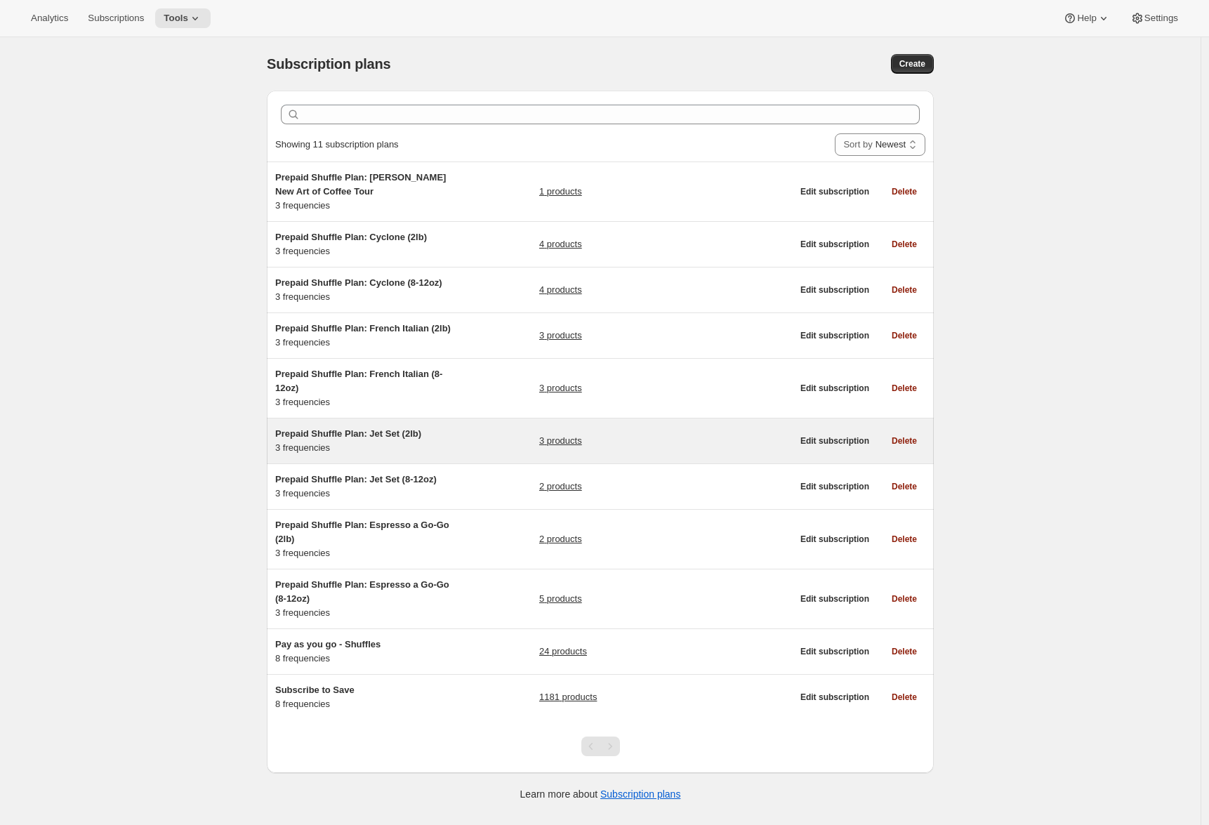
click at [301, 439] on span "Prepaid Shuffle Plan: Jet Set (2lb)" at bounding box center [348, 433] width 146 height 11
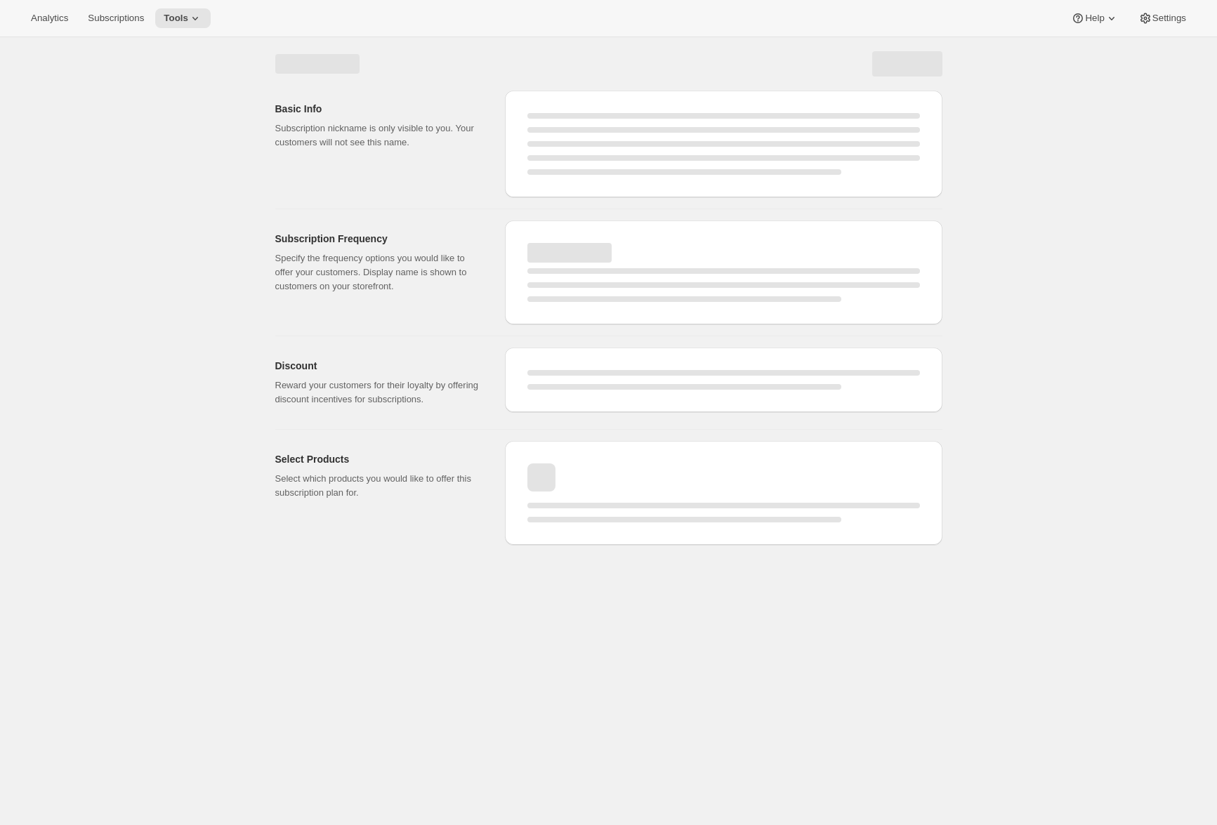
select select "WEEK"
select select "MONTH"
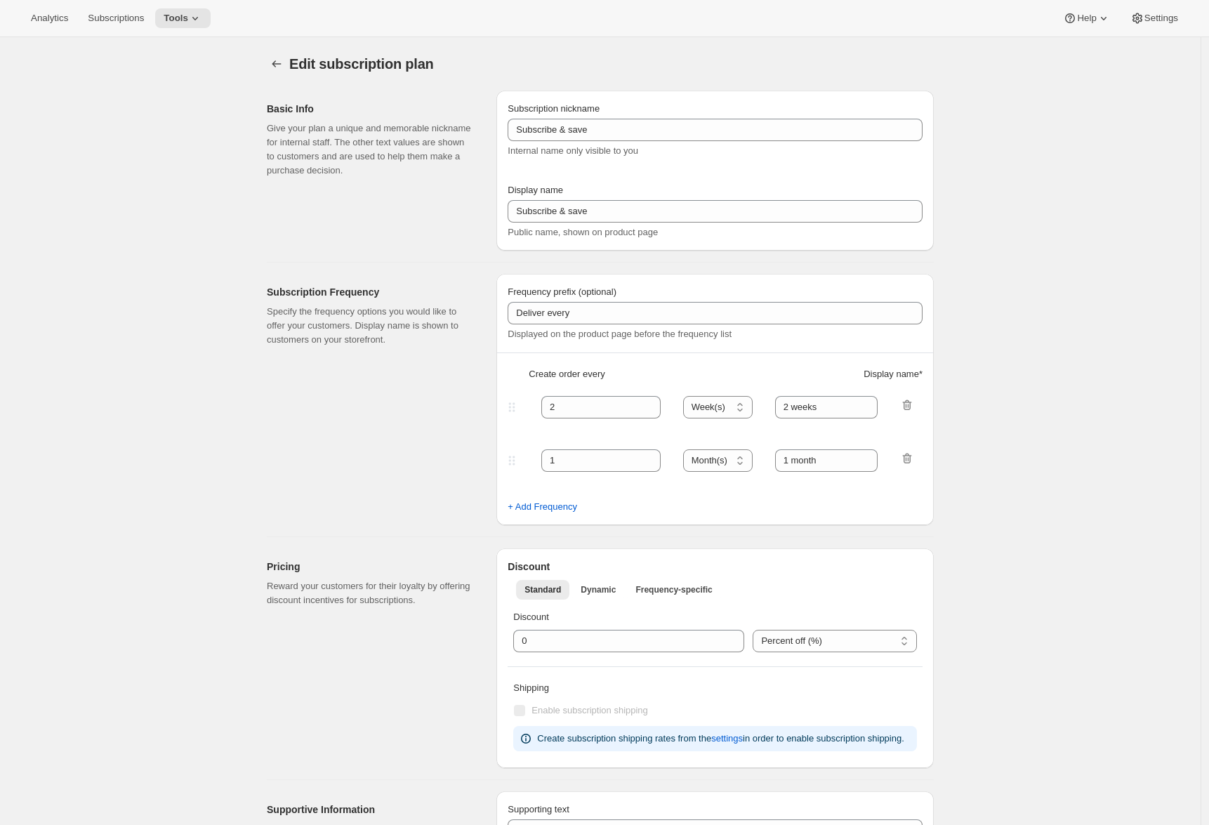
type input "Prepaid Shuffle Plan: Jet Set (2lb)"
type input "Prepay for Jet Set (2lb)"
select select "MONTH"
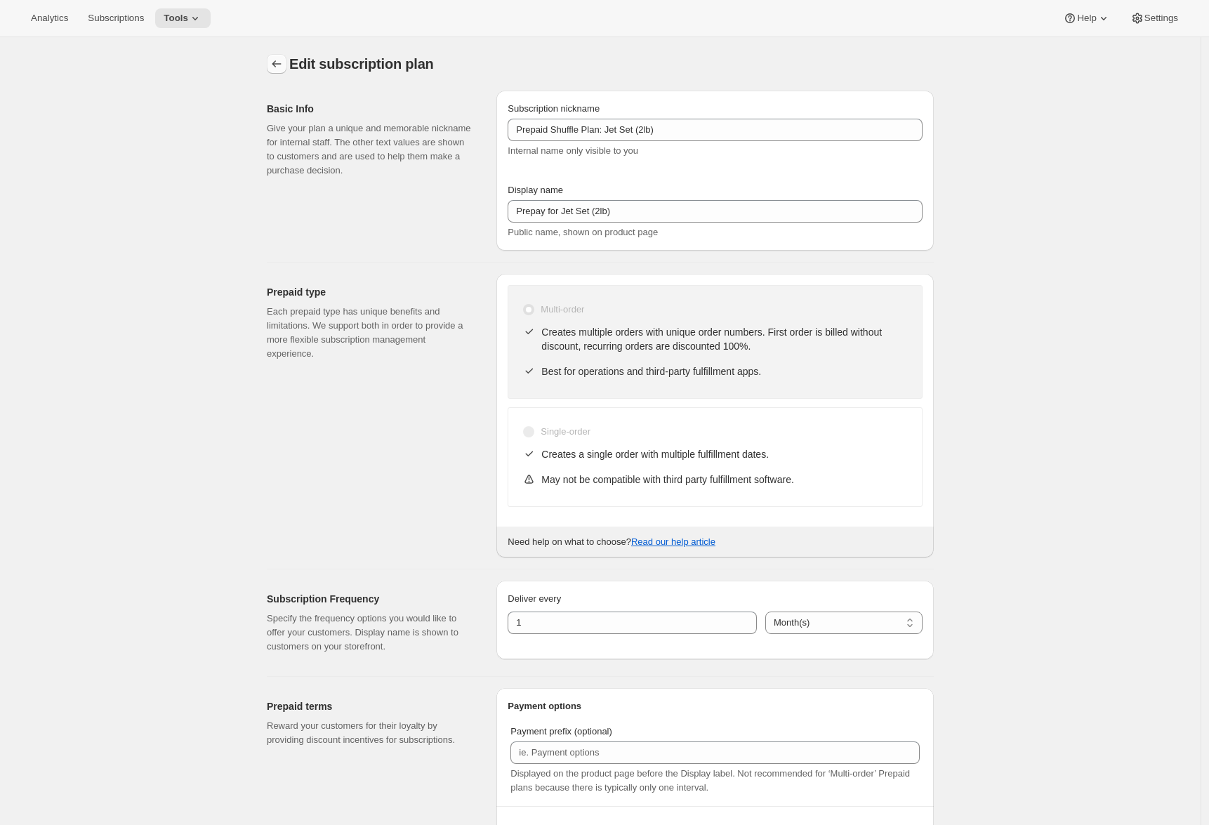
click at [284, 60] on icon "Subscription plans" at bounding box center [277, 64] width 14 height 14
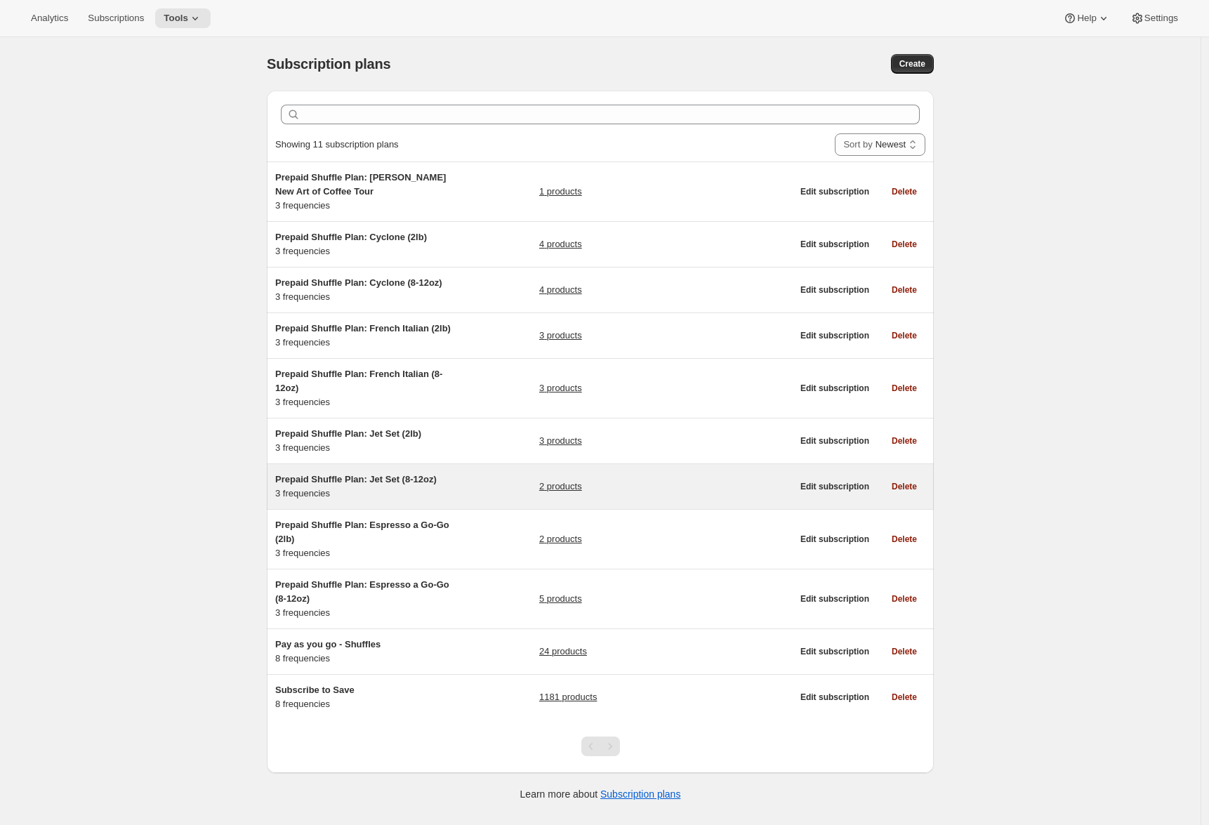
click at [298, 501] on div "Prepaid Shuffle Plan: Jet Set (8-12oz) 3 frequencies" at bounding box center [363, 487] width 176 height 28
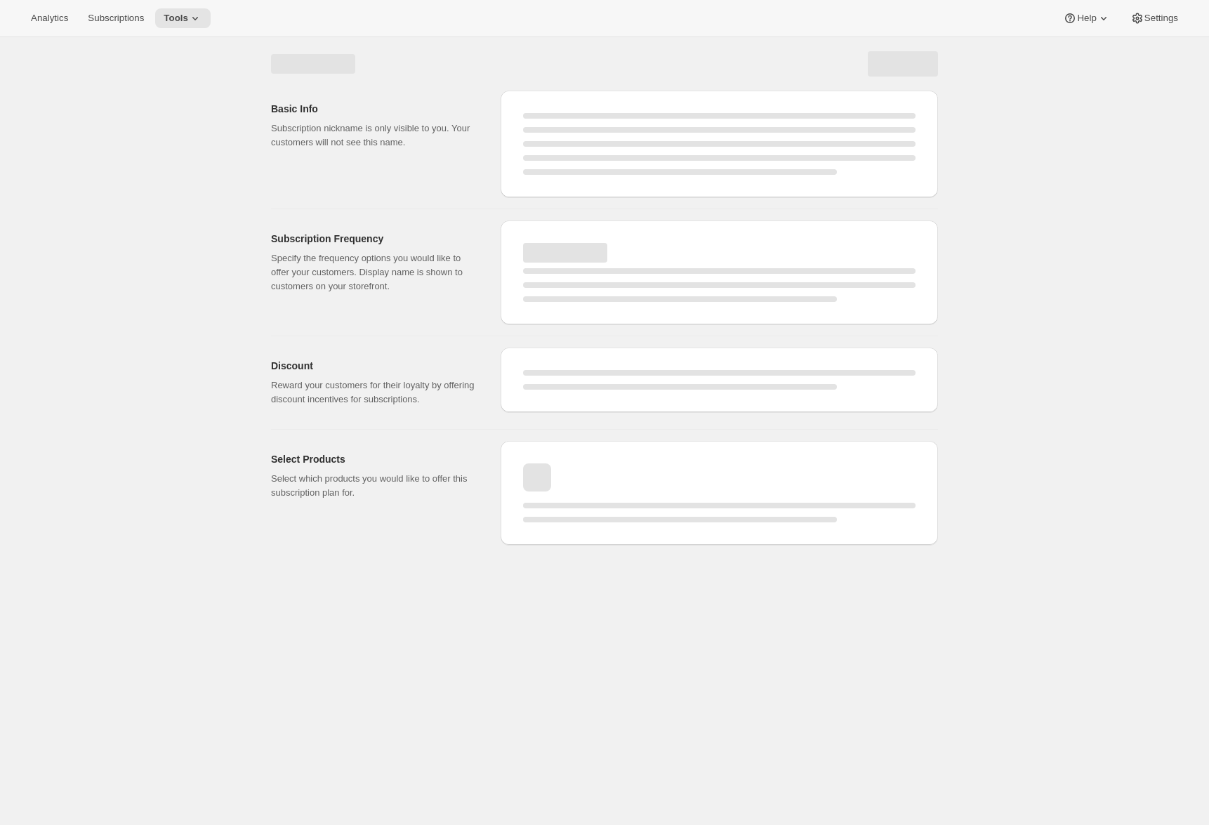
select select "WEEK"
select select "MONTH"
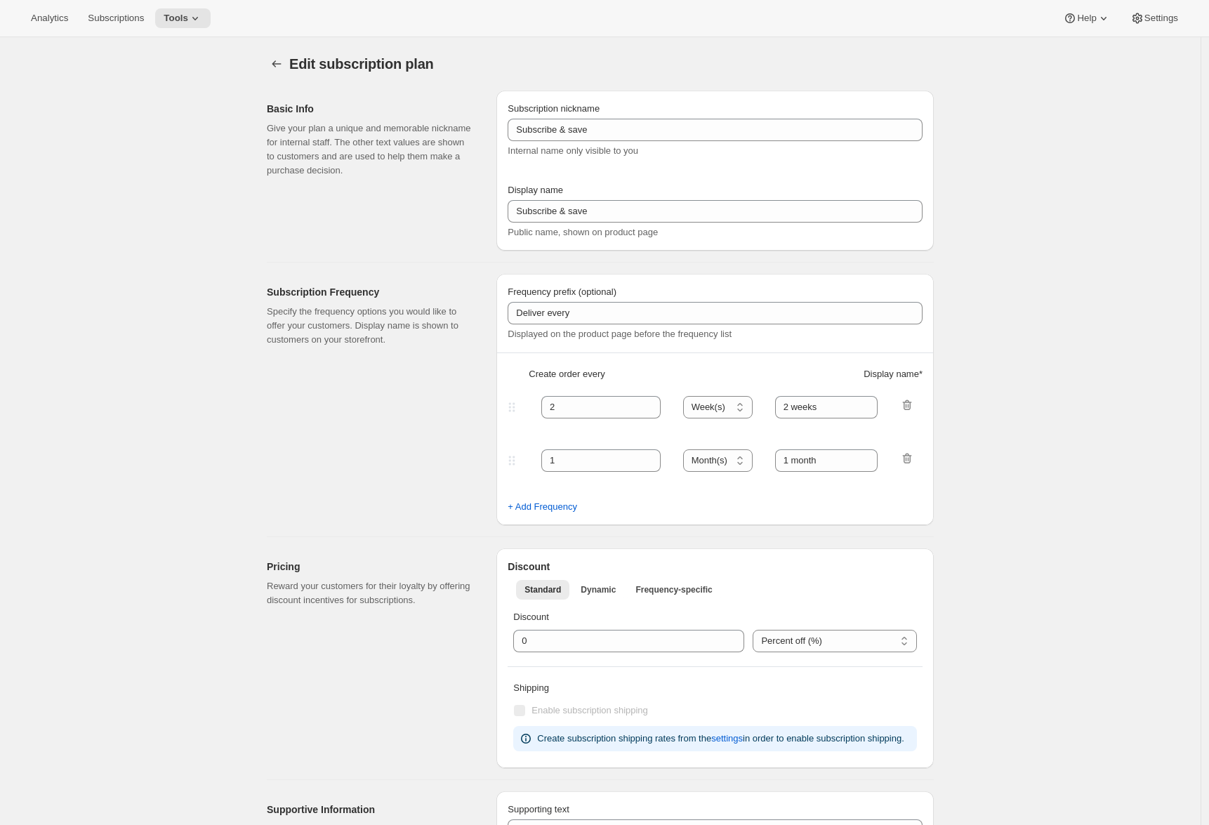
type input "Prepaid Shuffle Plan: Jet Set (8-12oz)"
type input "Prepay for Jet Set (8-12oz)"
select select "MONTH"
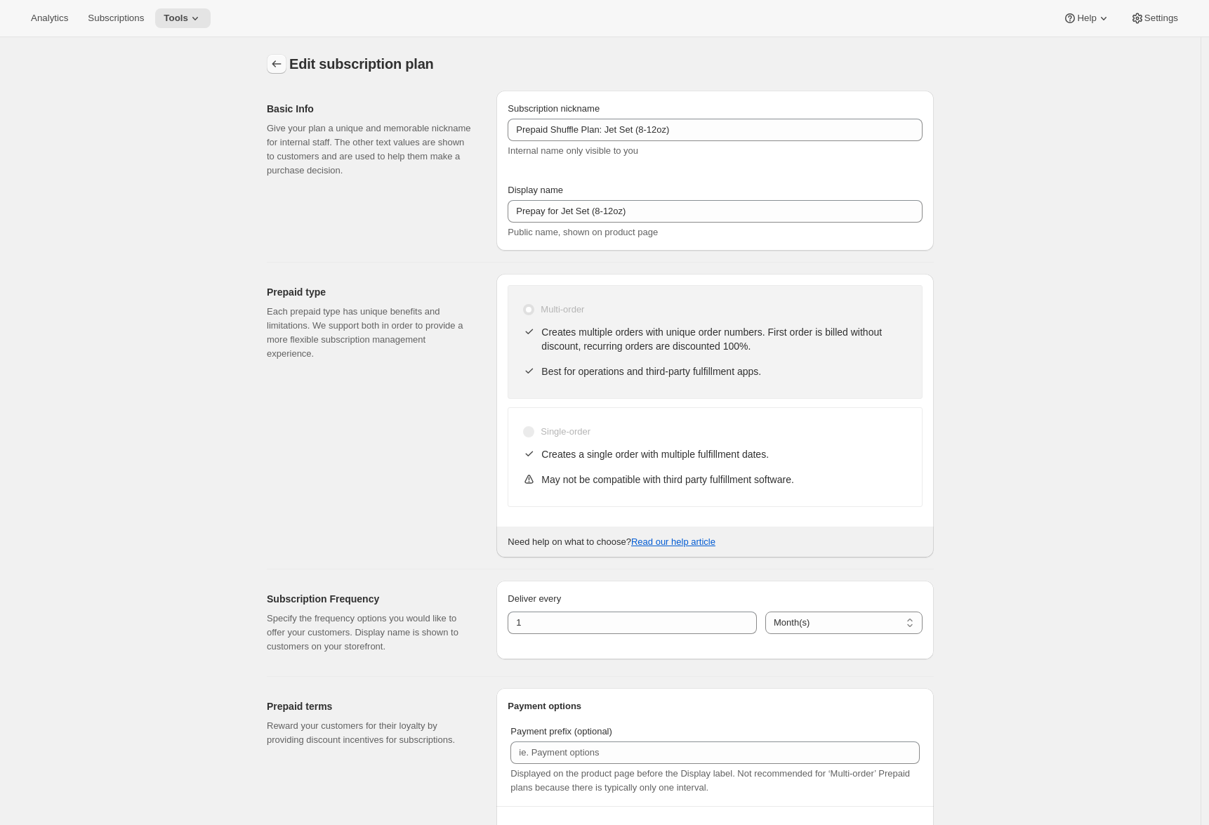
click at [272, 57] on button "Subscription plans" at bounding box center [277, 64] width 20 height 20
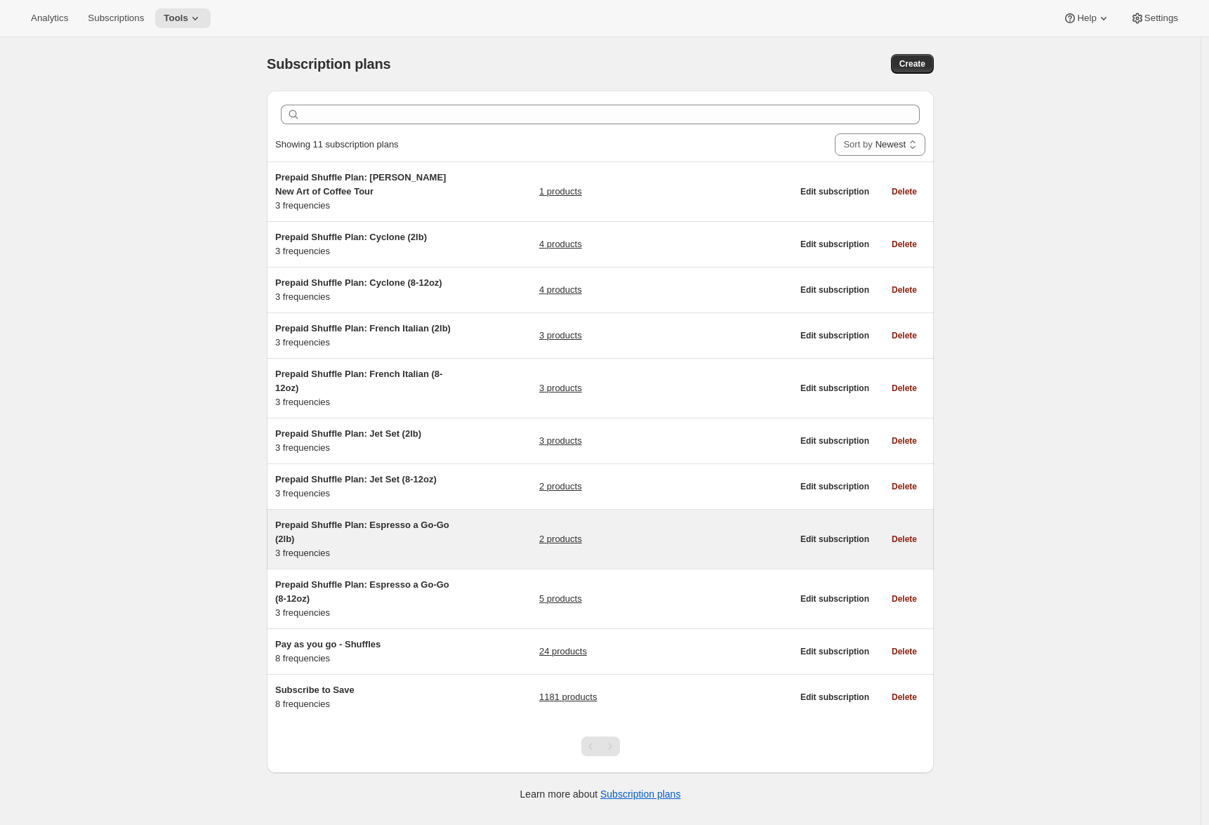
click at [336, 546] on h5 "Prepaid Shuffle Plan: Espresso a Go-Go (2lb)" at bounding box center [363, 532] width 176 height 28
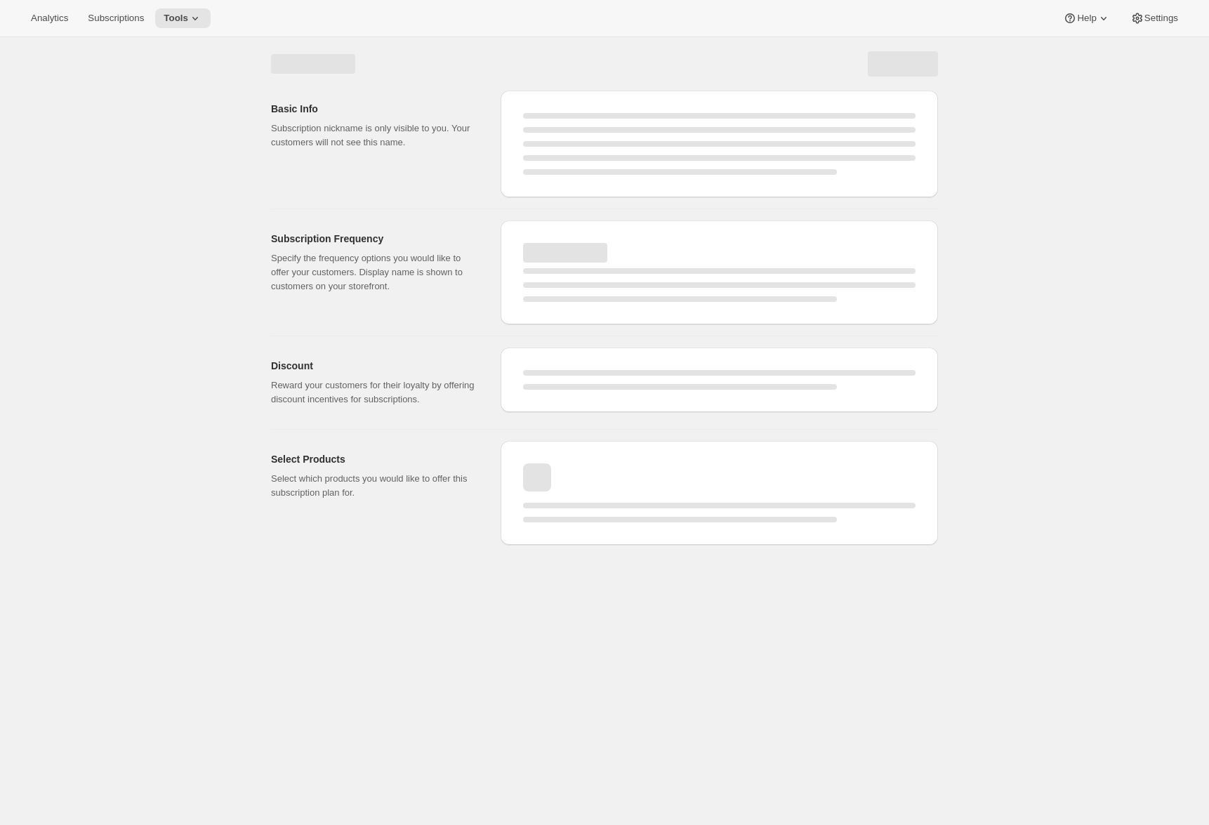
select select "WEEK"
select select "MONTH"
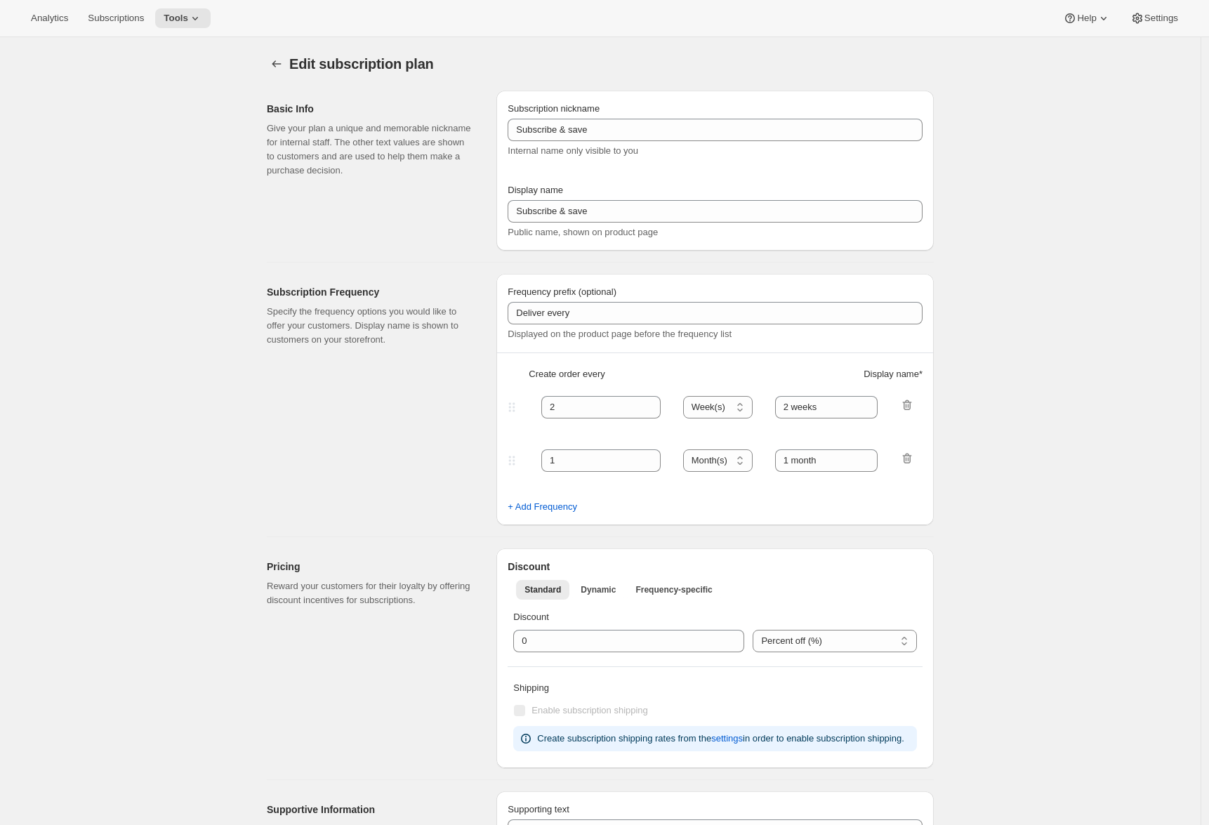
type input "Prepaid Shuffle Plan: Espresso a Go-Go (2lb)"
type input "Prepay for Espresso a Go-Go (2lb)"
select select "MONTH"
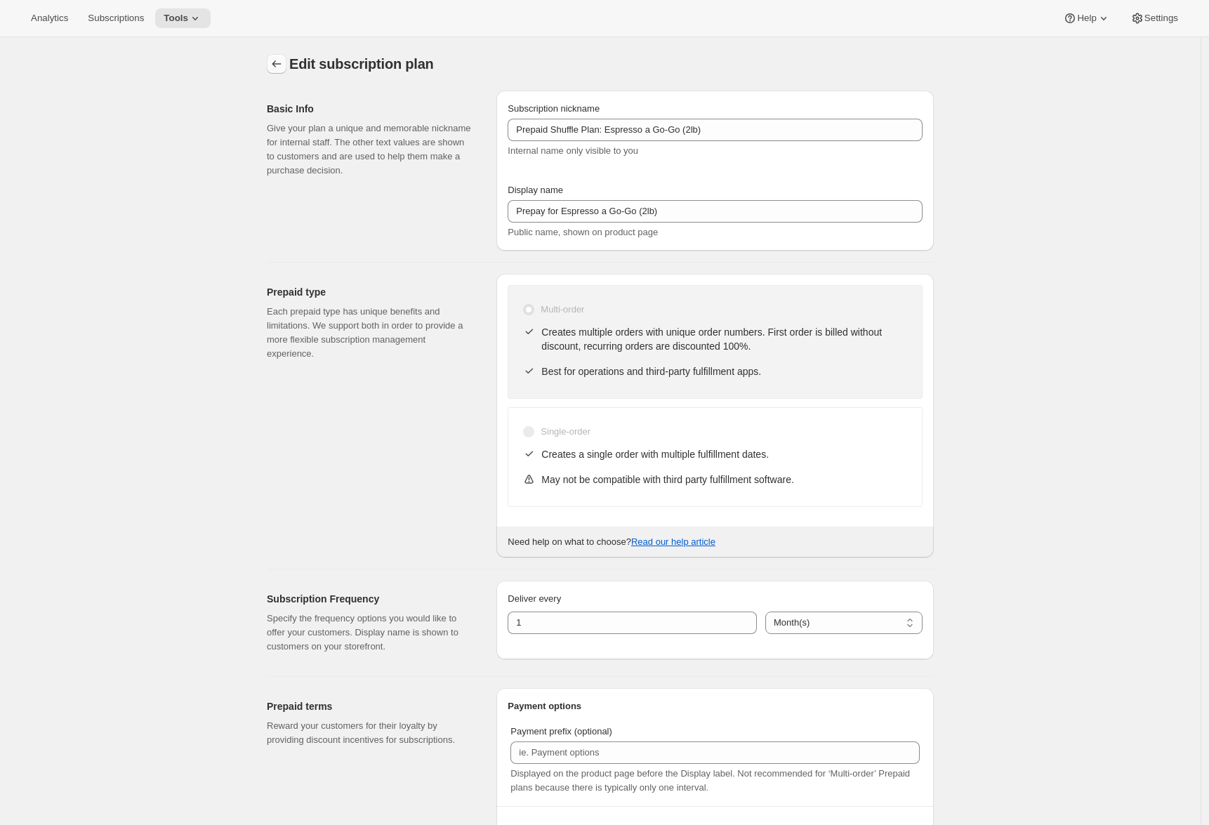
click at [284, 61] on icon "Subscription plans" at bounding box center [277, 64] width 14 height 14
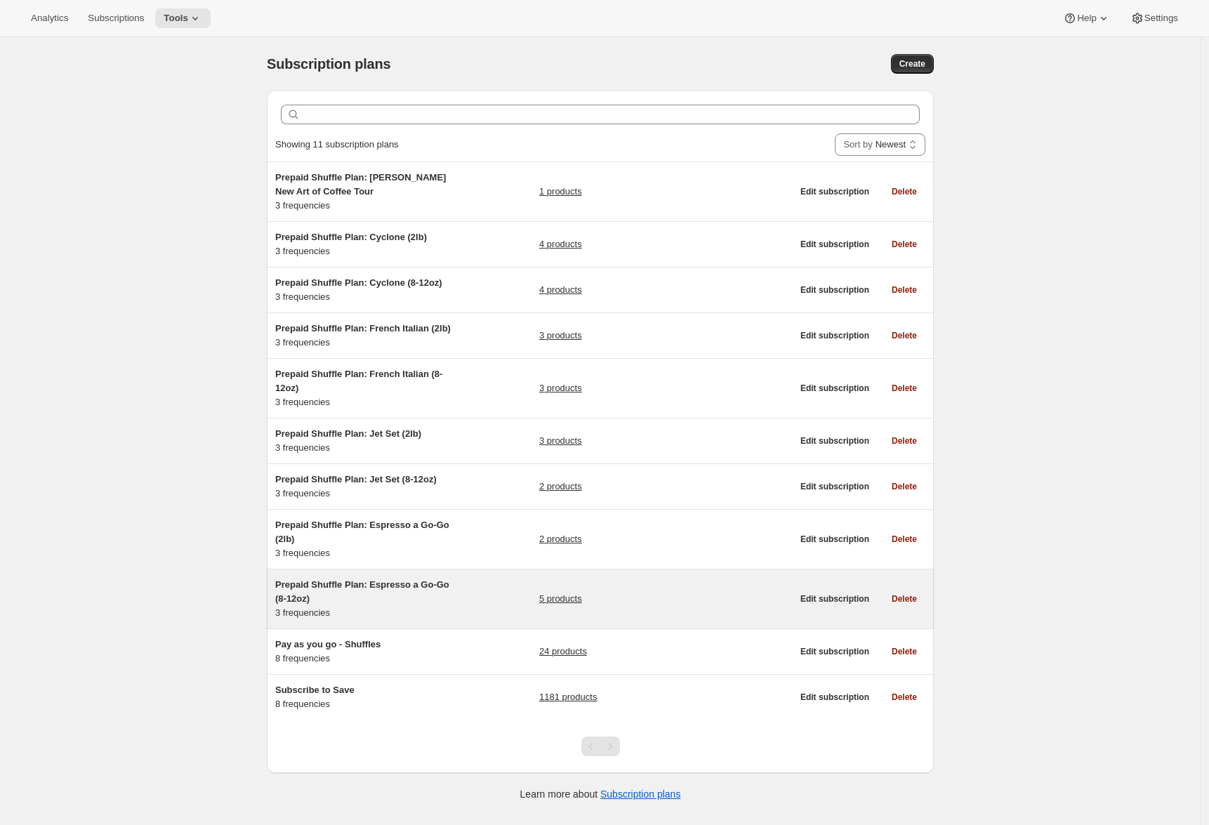
click at [350, 602] on span "Prepaid Shuffle Plan: Espresso a Go-Go (8-12oz)" at bounding box center [362, 591] width 174 height 25
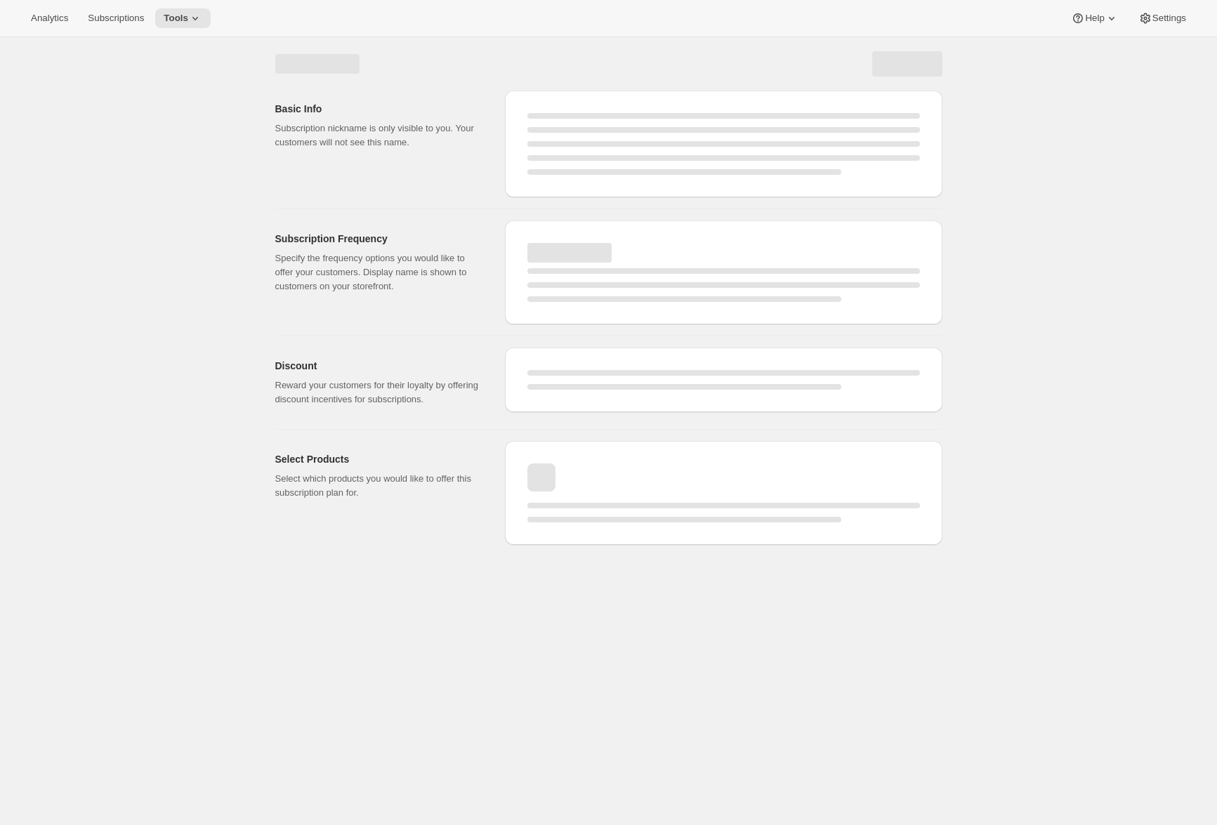
select select "WEEK"
select select "MONTH"
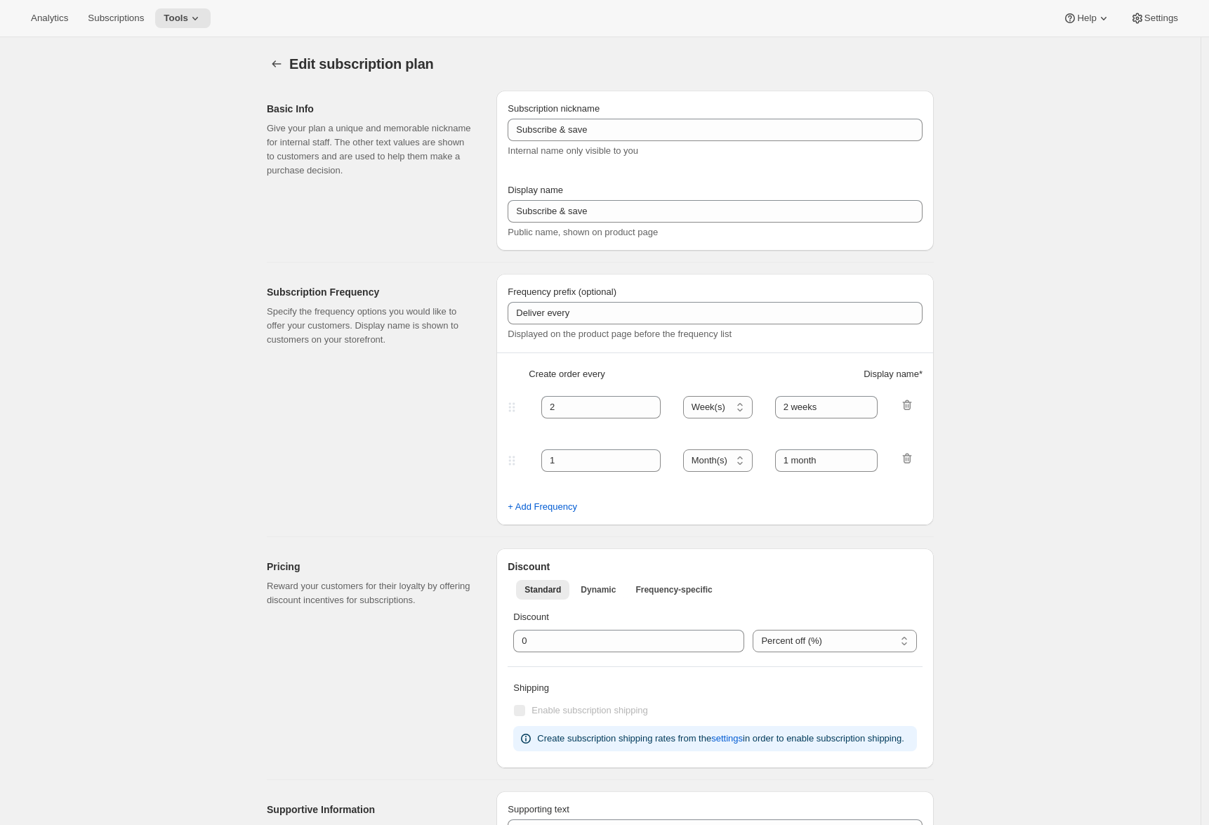
type input "Prepaid Shuffle Plan: Espresso a Go-Go (8-12oz)"
type input "Prepay for Espresso a Go-Go (8-12oz)"
select select "MONTH"
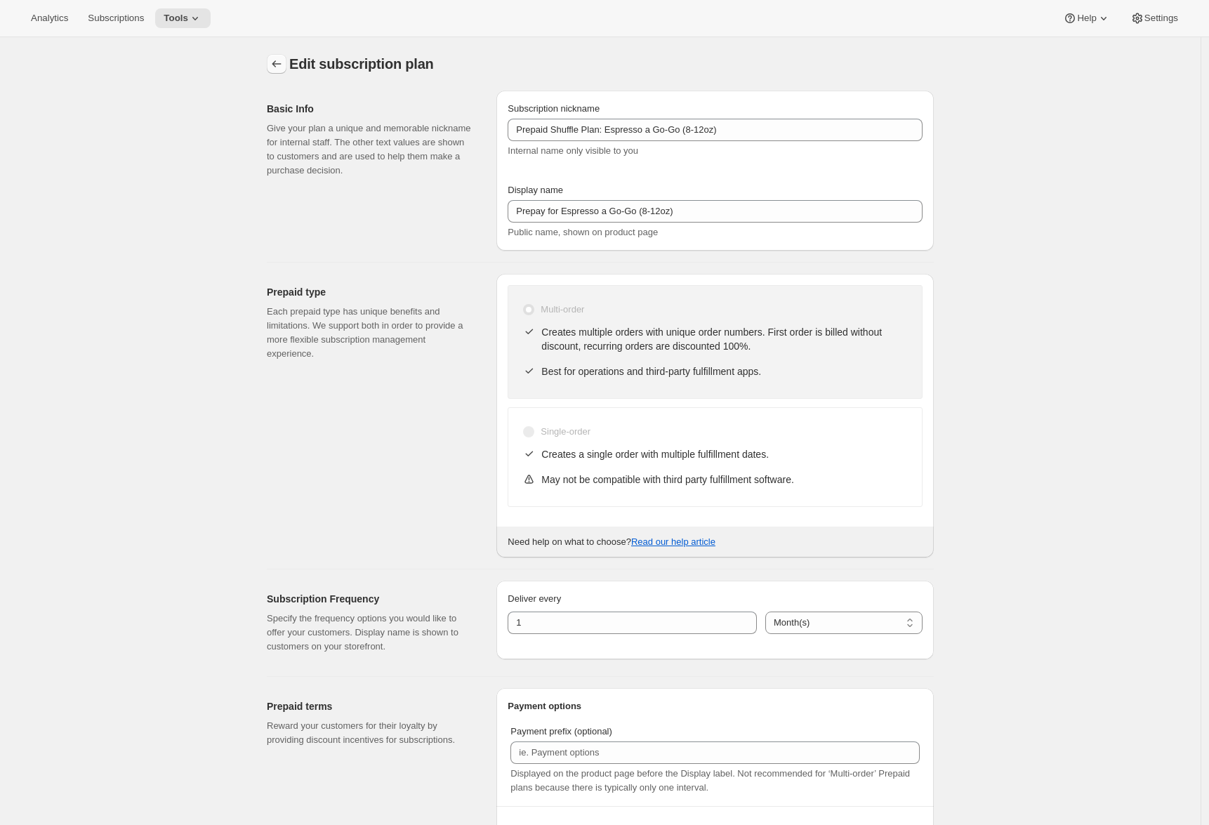
click at [286, 64] on button "Subscription plans" at bounding box center [277, 64] width 20 height 20
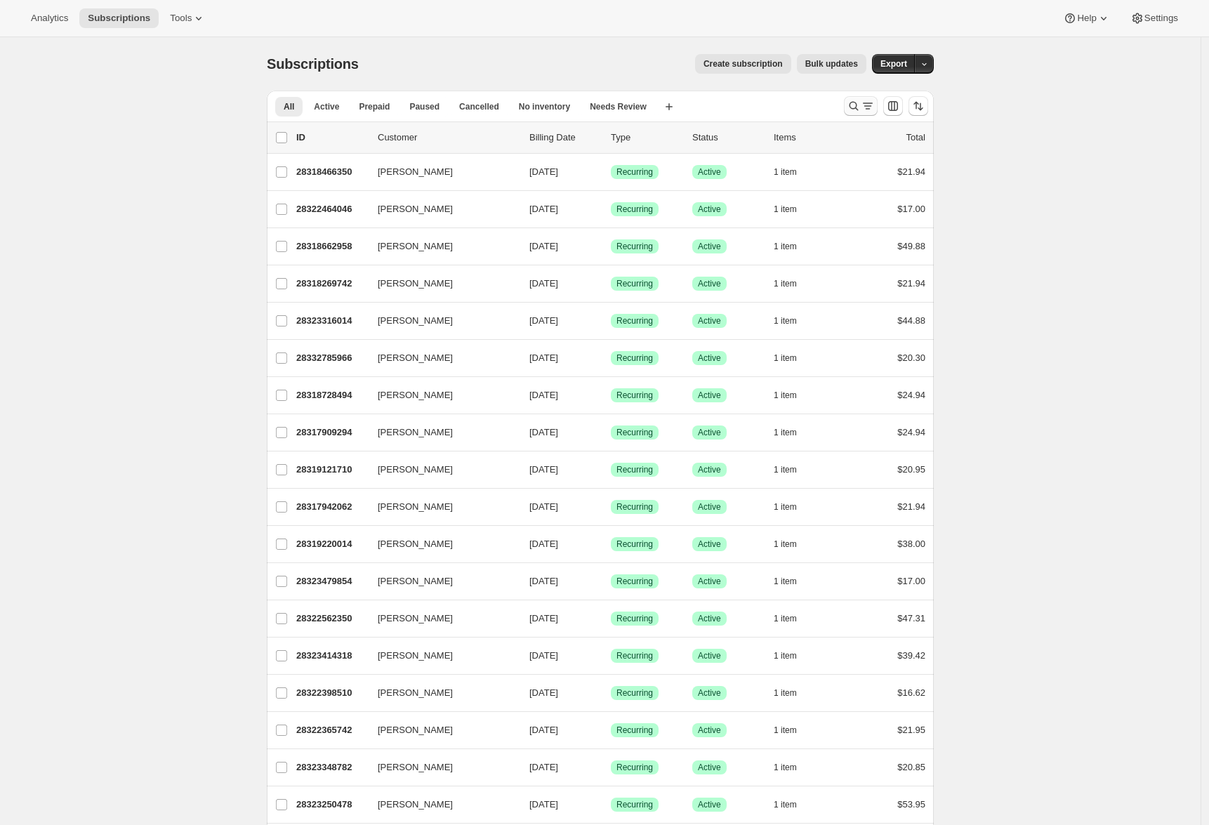
click at [872, 107] on icon "Search and filter results" at bounding box center [868, 106] width 14 height 14
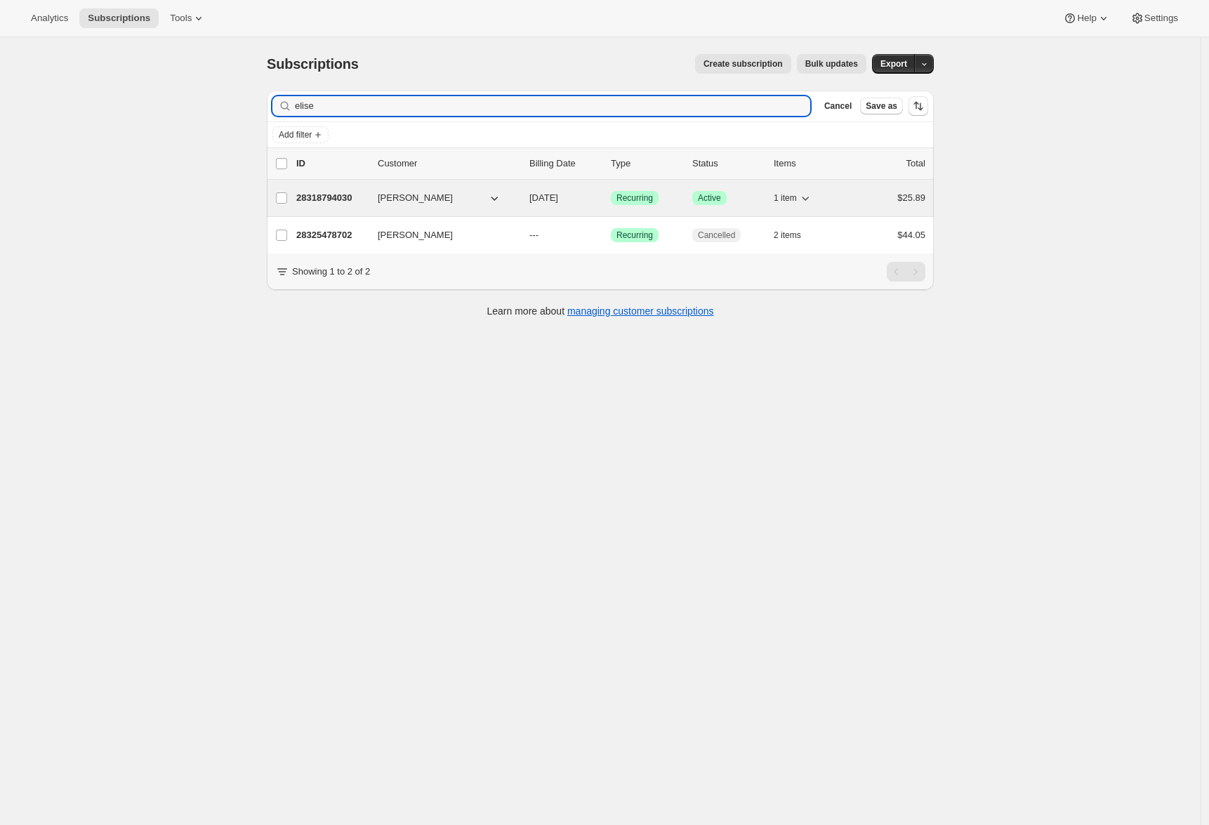
type input "elise"
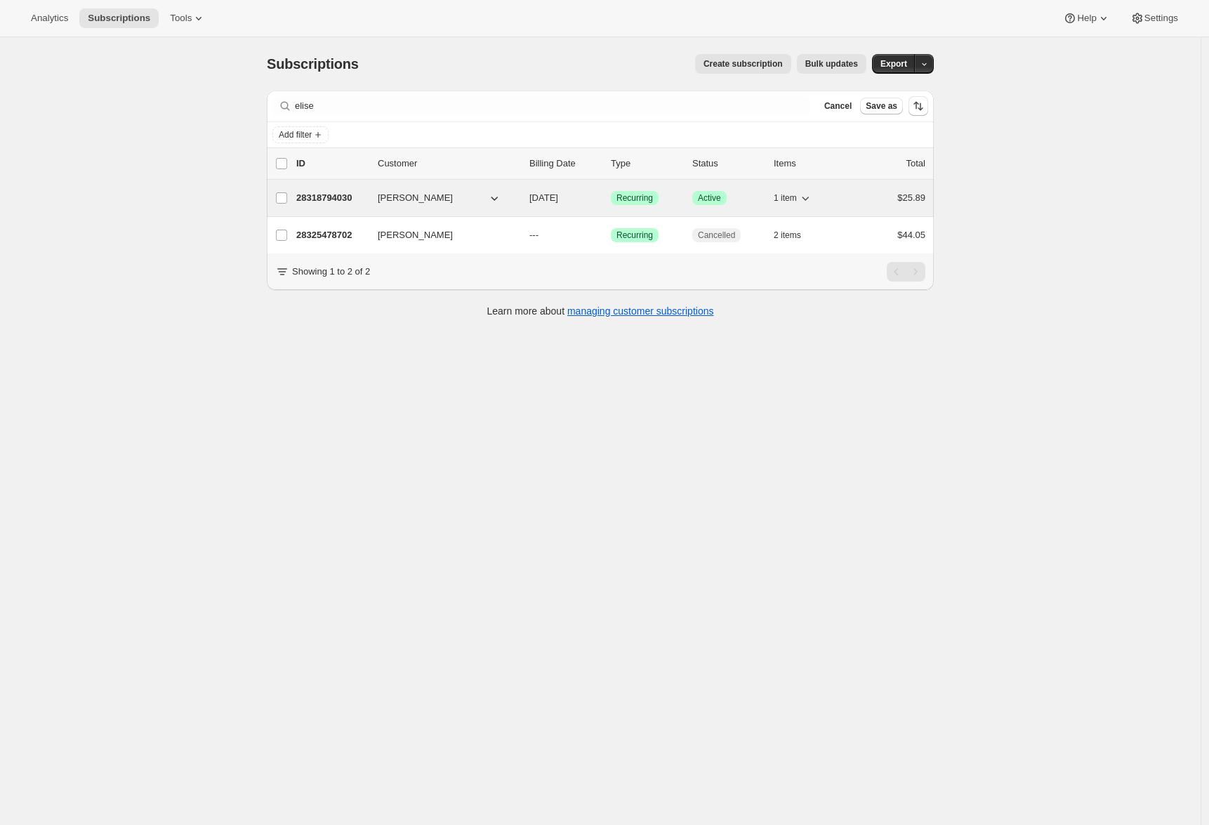
click at [331, 205] on div "28318794030 Elise Papazian 10/28/2025 Success Recurring Success Active 1 item $…" at bounding box center [610, 198] width 629 height 20
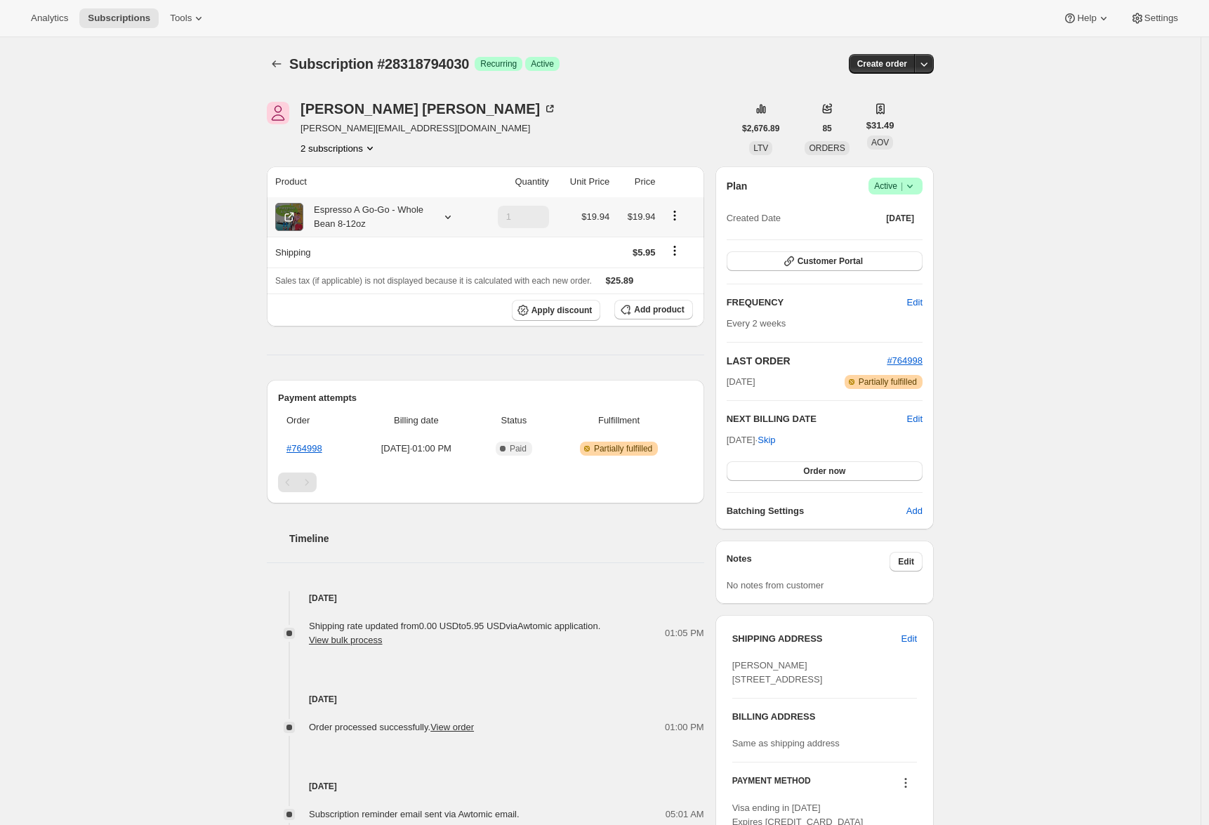
click at [295, 218] on icon at bounding box center [289, 217] width 14 height 14
click at [211, 215] on div "Subscription #28318794030. This page is ready Subscription #28318794030 Success…" at bounding box center [600, 549] width 1201 height 1024
drag, startPoint x: 655, startPoint y: 213, endPoint x: 634, endPoint y: 210, distance: 21.4
click at [634, 210] on tr "Espresso A Go-Go - Whole Bean 8-12oz 1 $19.94 $19.94" at bounding box center [485, 216] width 437 height 39
drag, startPoint x: 633, startPoint y: 216, endPoint x: 660, endPoint y: 217, distance: 27.4
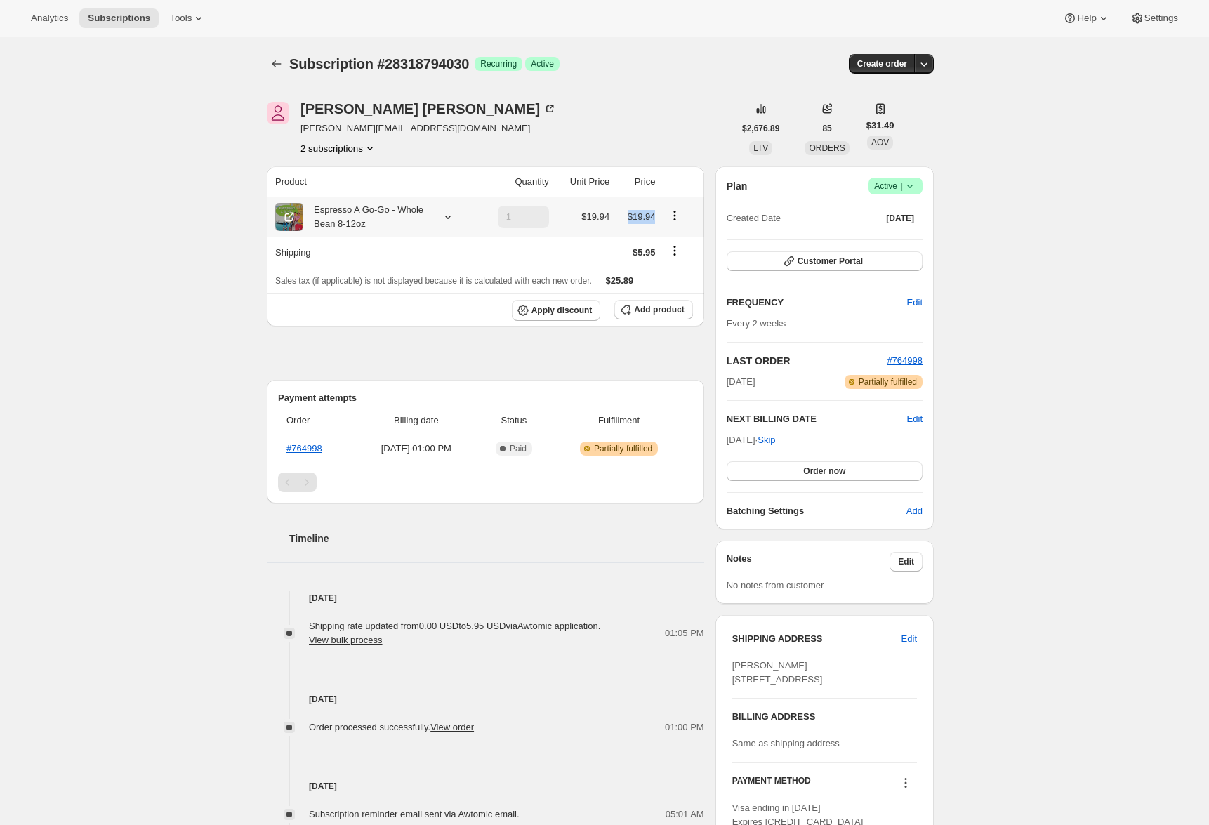
click at [659, 216] on td "$19.94" at bounding box center [637, 216] width 46 height 39
click at [159, 303] on div "Subscription #28318794030. This page is ready Subscription #28318794030 Success…" at bounding box center [600, 549] width 1201 height 1024
click at [204, 20] on icon at bounding box center [199, 18] width 14 height 14
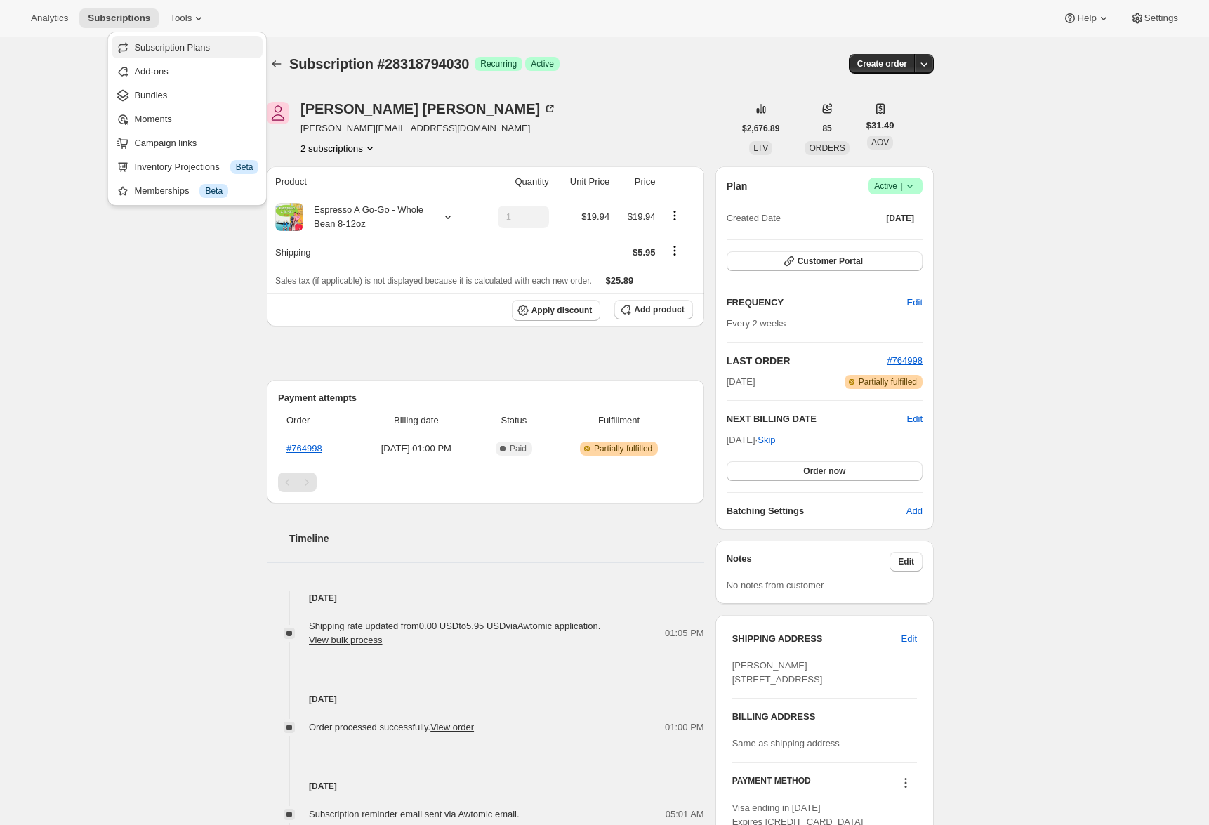
click at [202, 52] on span "Subscription Plans" at bounding box center [172, 47] width 76 height 11
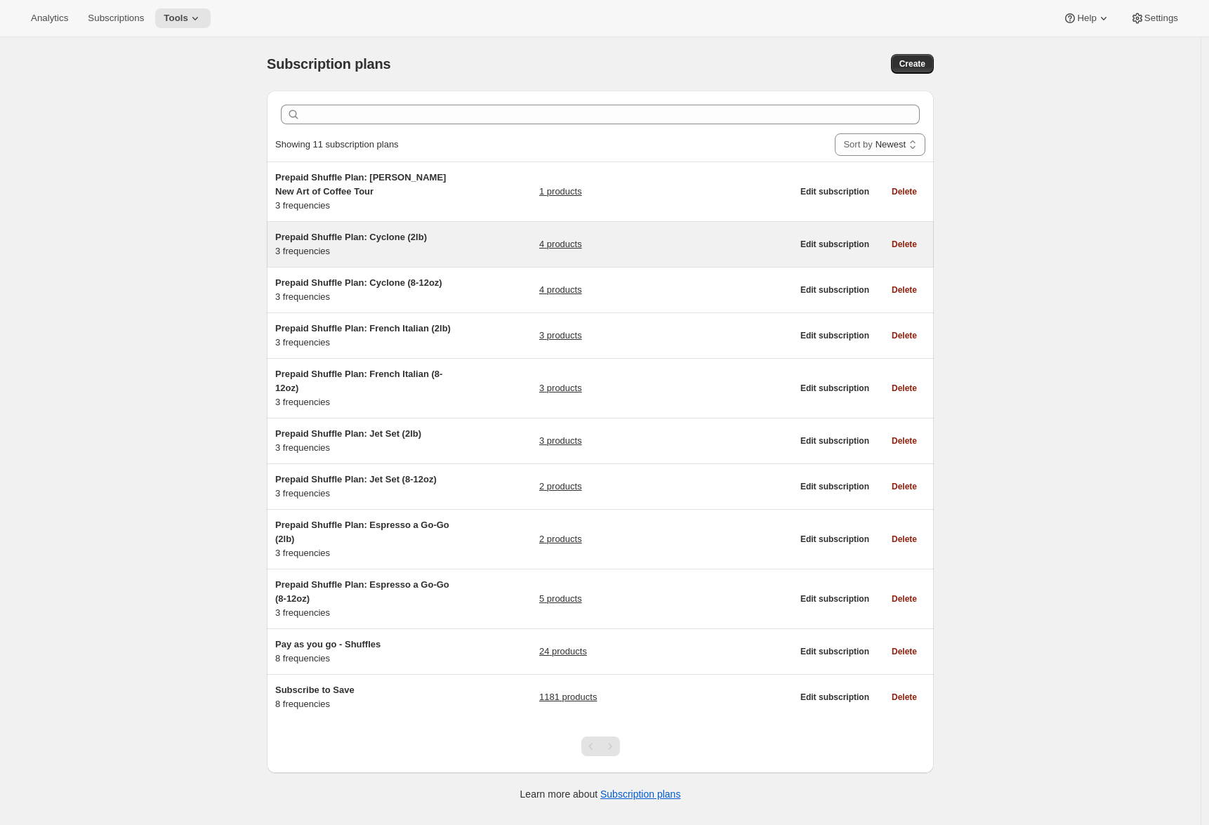
scroll to position [37, 0]
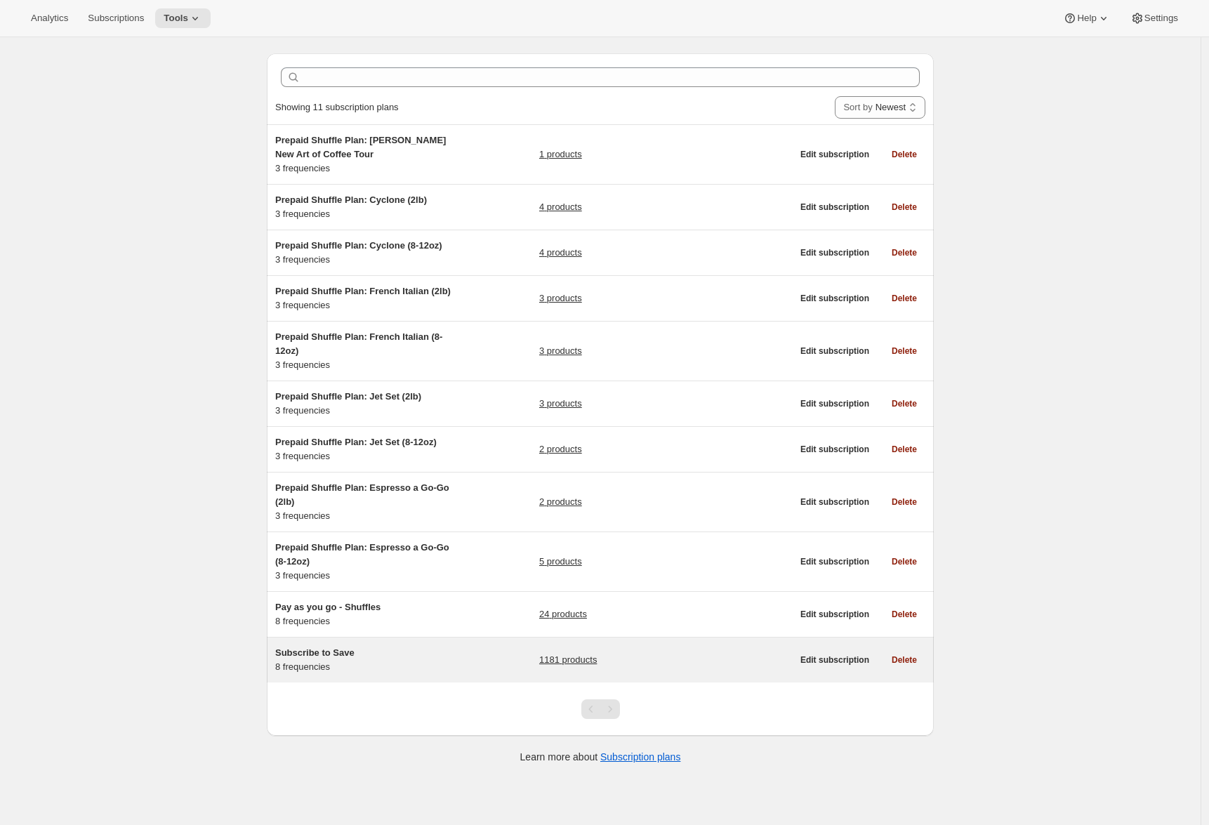
click at [326, 658] on span "Subscribe to Save" at bounding box center [314, 652] width 79 height 11
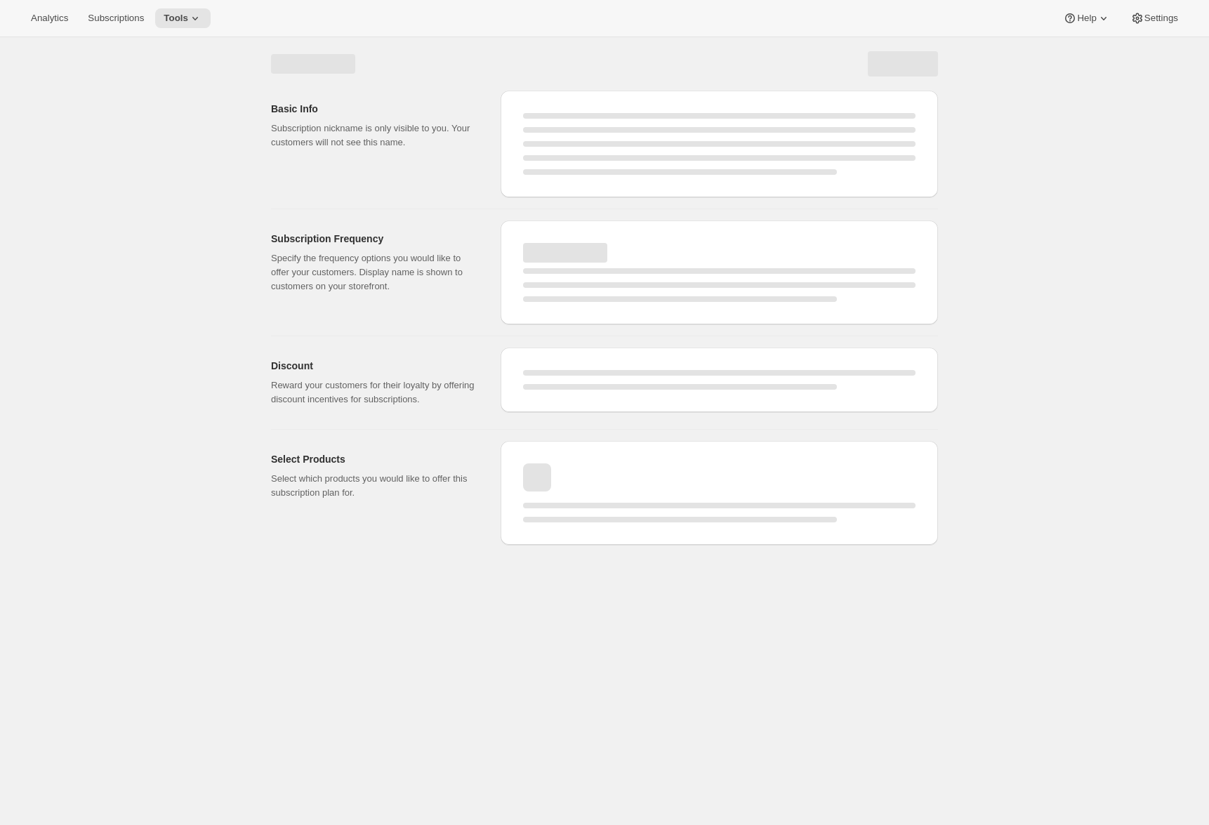
select select "WEEK"
select select "MONTH"
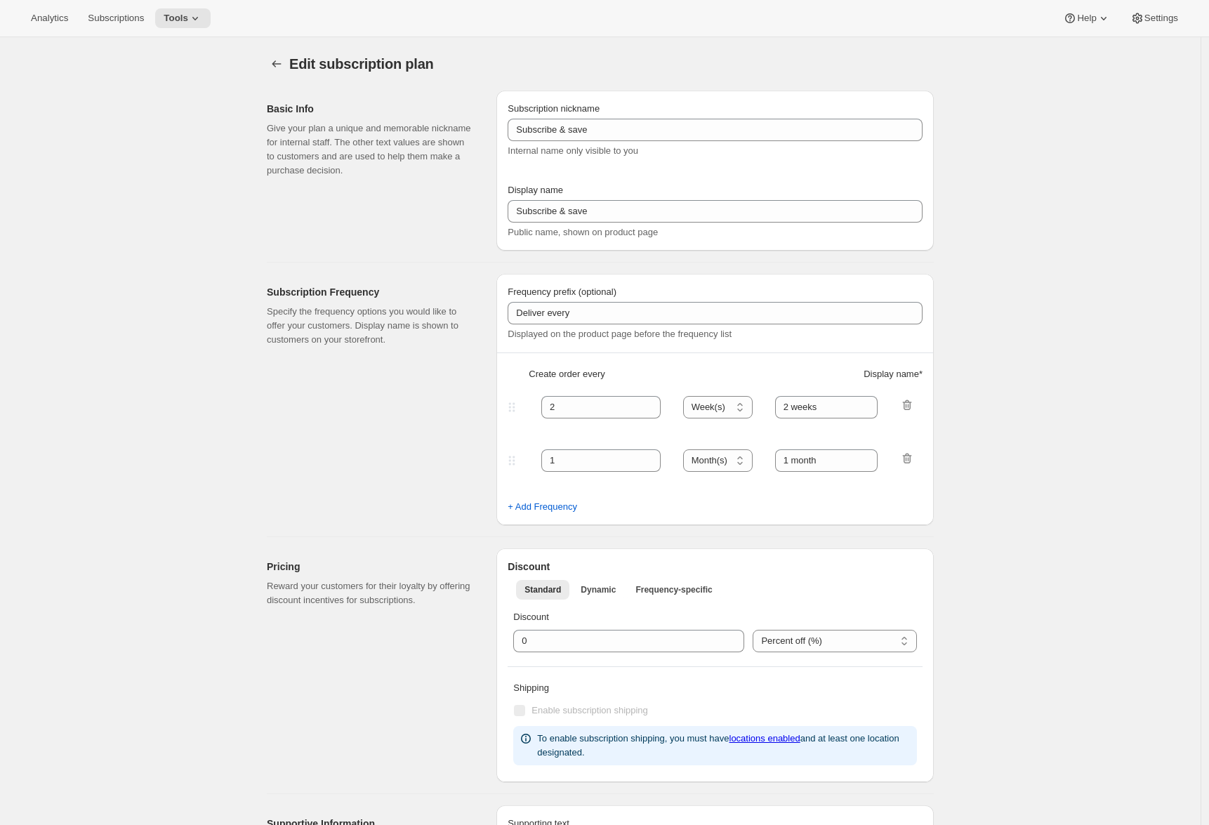
type input "Subscribe to Save"
type input "1"
type input "1 week"
type input "2"
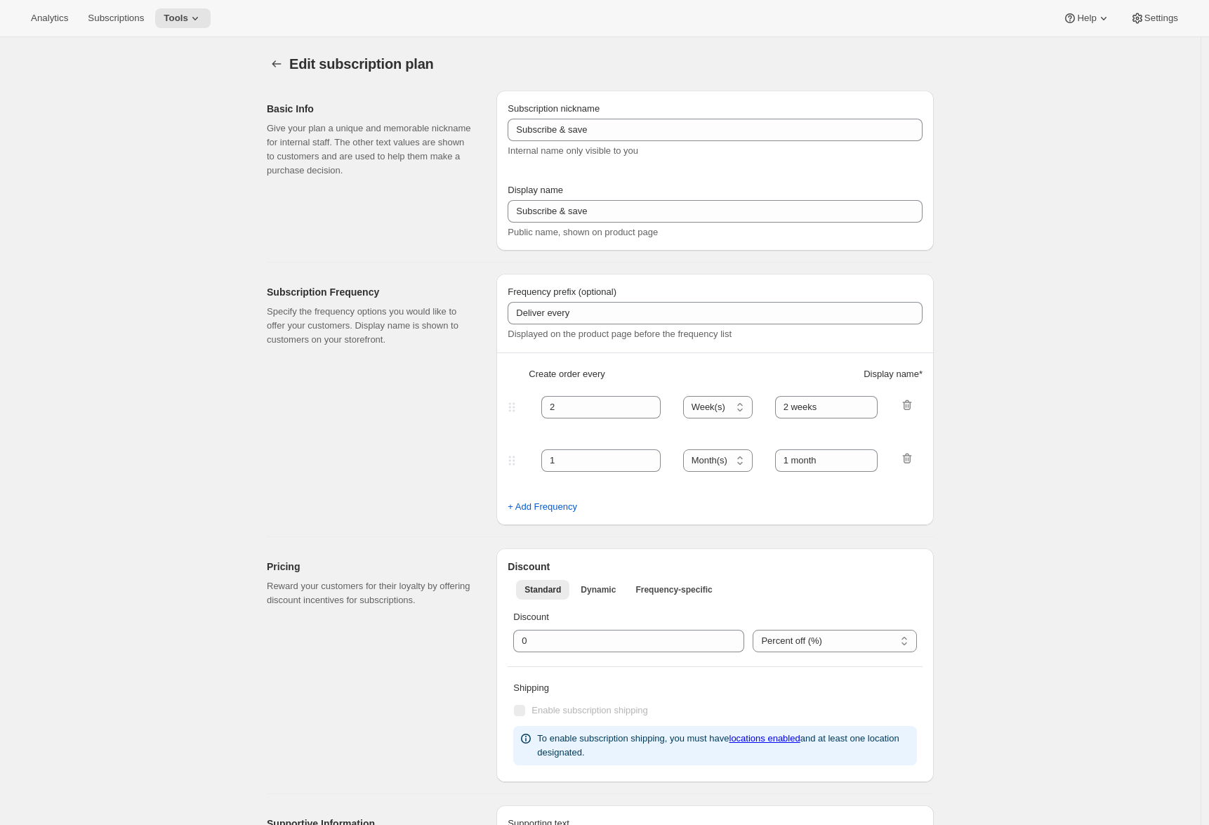
select select "WEEK"
type input "2 weeks"
type input "5"
select select "WEEK"
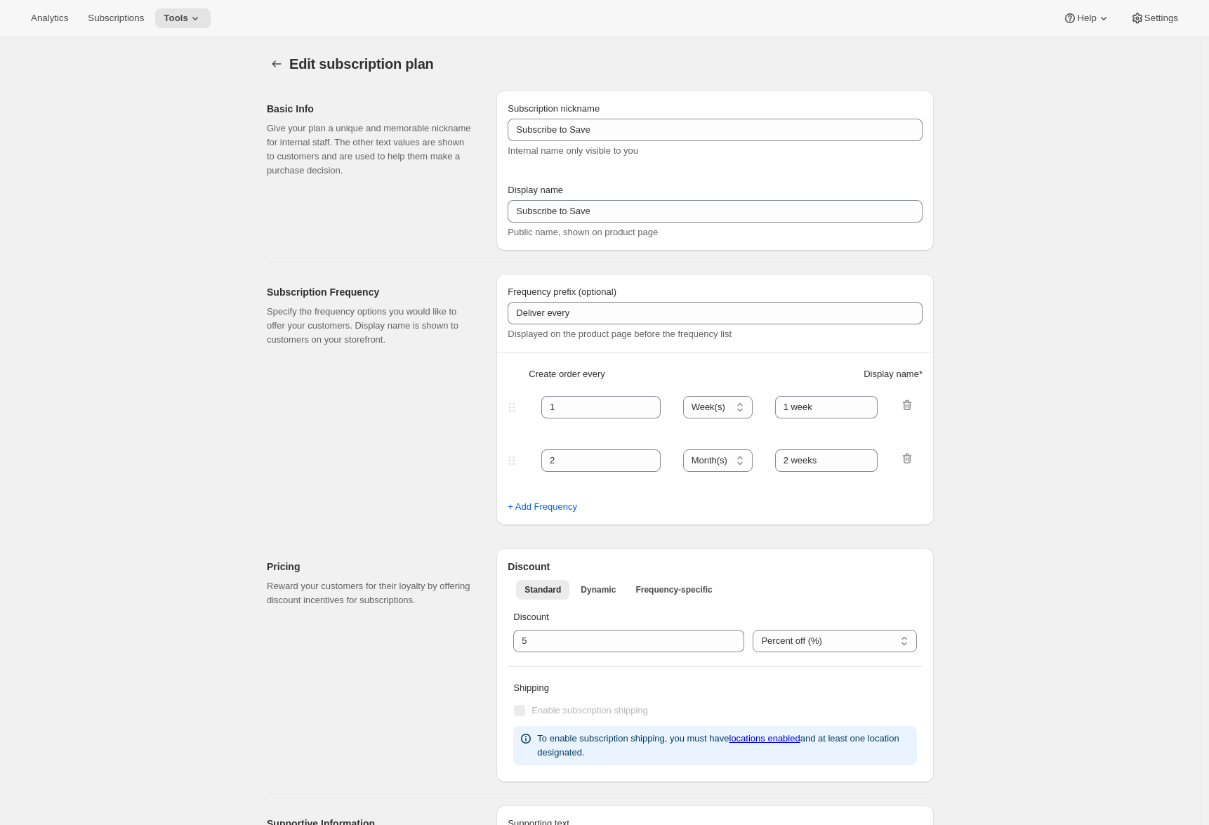
select select "WEEK"
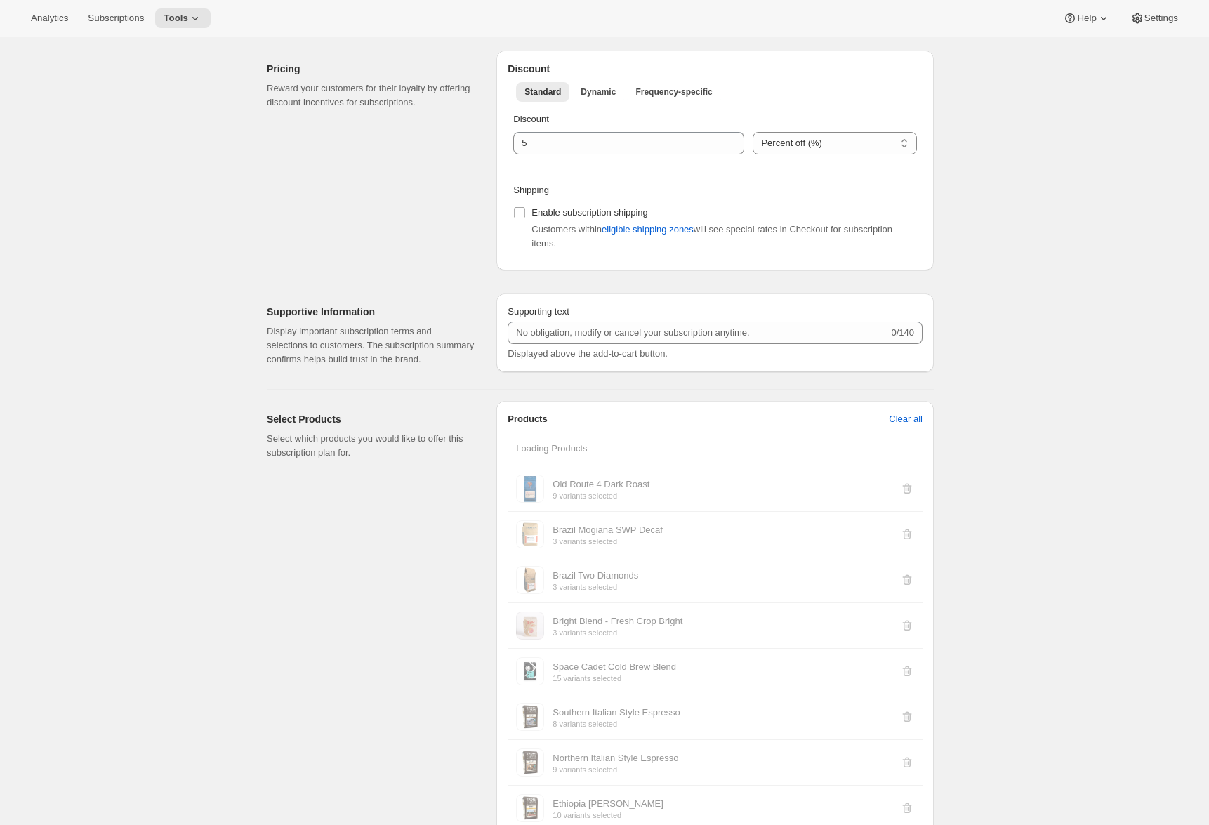
scroll to position [965, 0]
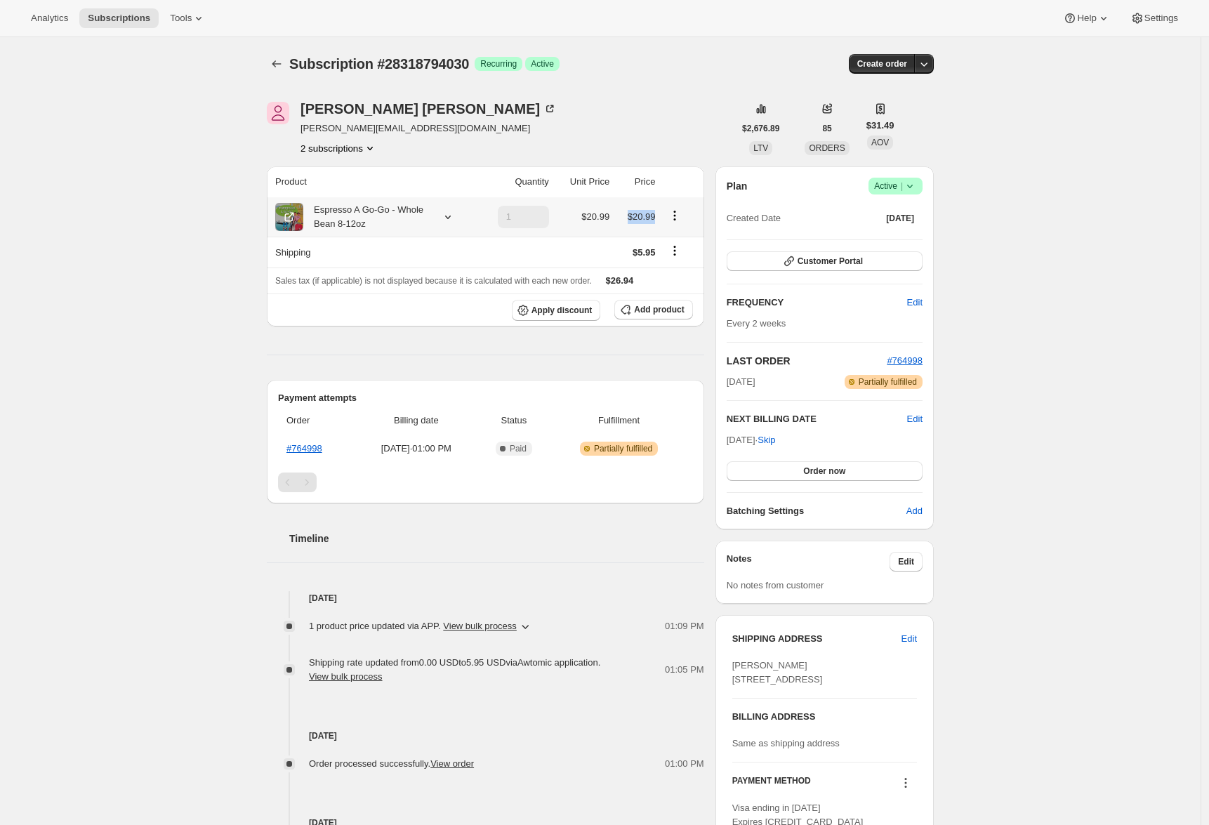
drag, startPoint x: 656, startPoint y: 215, endPoint x: 631, endPoint y: 214, distance: 25.3
click at [631, 214] on td "$20.99" at bounding box center [637, 216] width 46 height 39
click at [46, 274] on div "Subscription #28318794030. This page is ready Subscription #28318794030 Success…" at bounding box center [600, 549] width 1201 height 1024
click at [236, 342] on div "Subscription #28318794030. This page is ready Subscription #28318794030 Success…" at bounding box center [600, 549] width 1201 height 1024
click at [123, 21] on span "Subscriptions" at bounding box center [119, 18] width 62 height 11
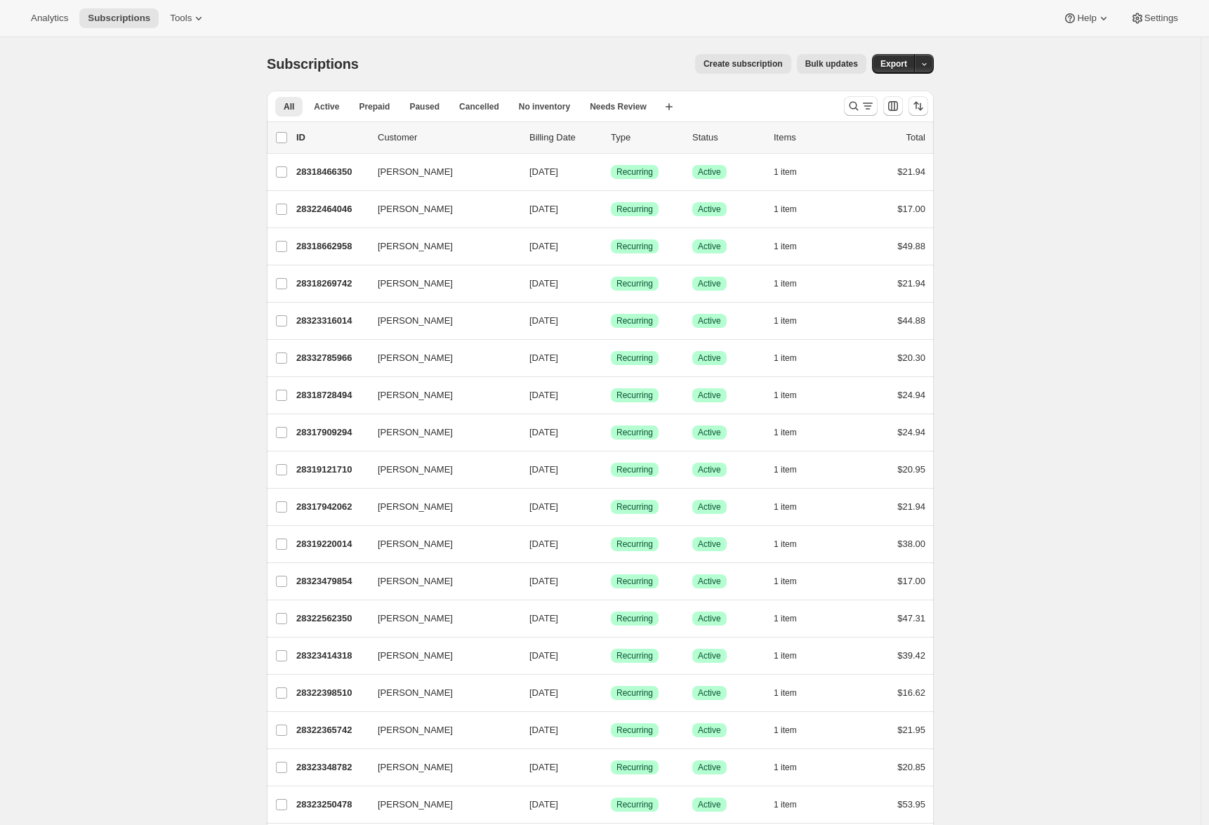
click at [902, 62] on span "Export" at bounding box center [893, 63] width 27 height 11
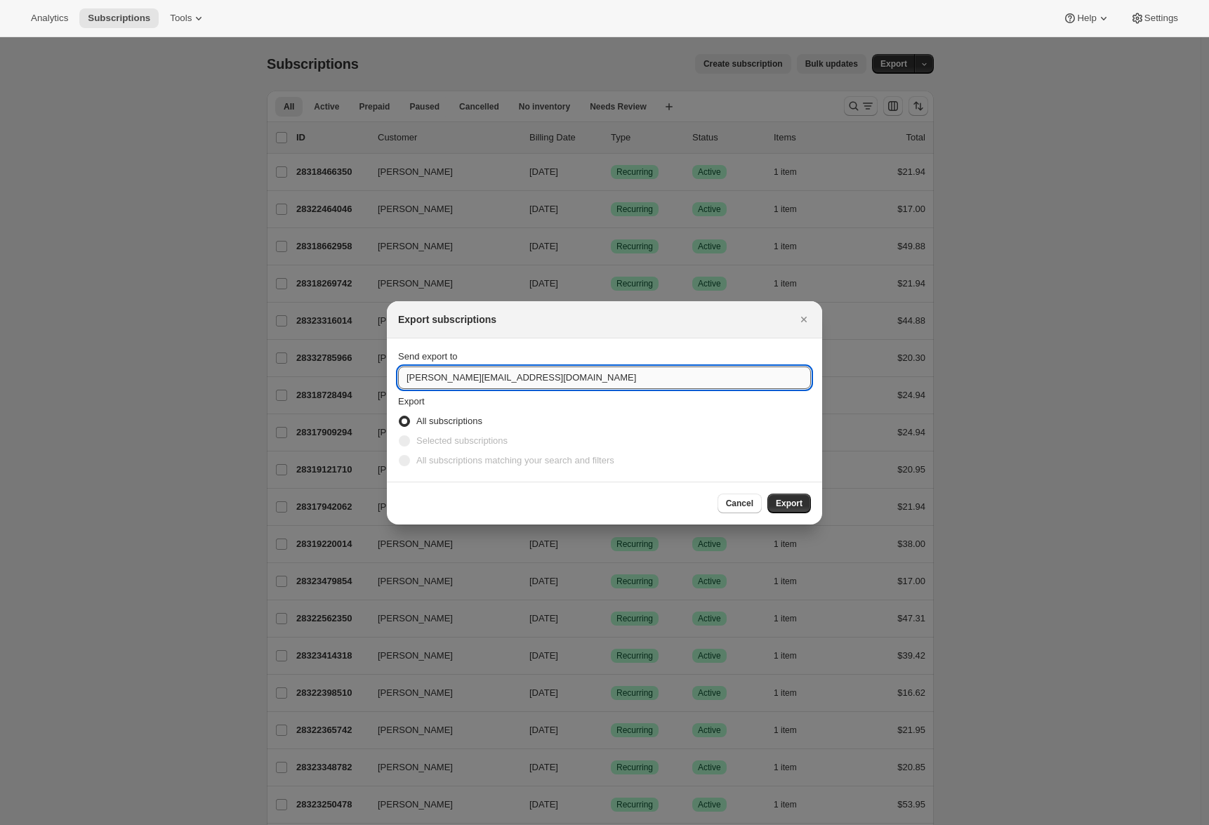
click at [442, 374] on input "elise@gocoffeego.com" at bounding box center [604, 378] width 413 height 22
type input "adrian@awtomic.com"
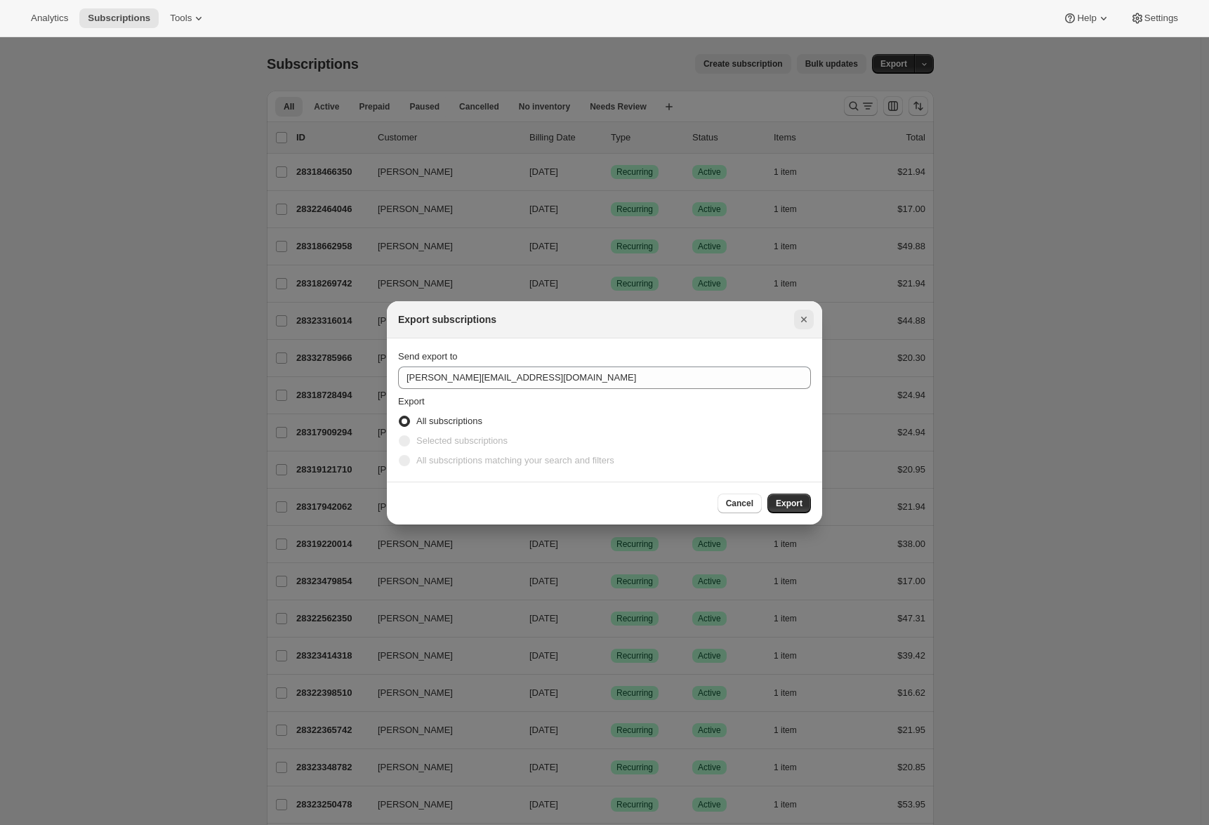
drag, startPoint x: 779, startPoint y: 504, endPoint x: 805, endPoint y: 325, distance: 180.9
click at [805, 325] on div "Export subscriptions Send export to adrian@awtomic.com Export All subscriptions…" at bounding box center [604, 412] width 435 height 223
click at [805, 325] on icon "Close" at bounding box center [804, 319] width 14 height 14
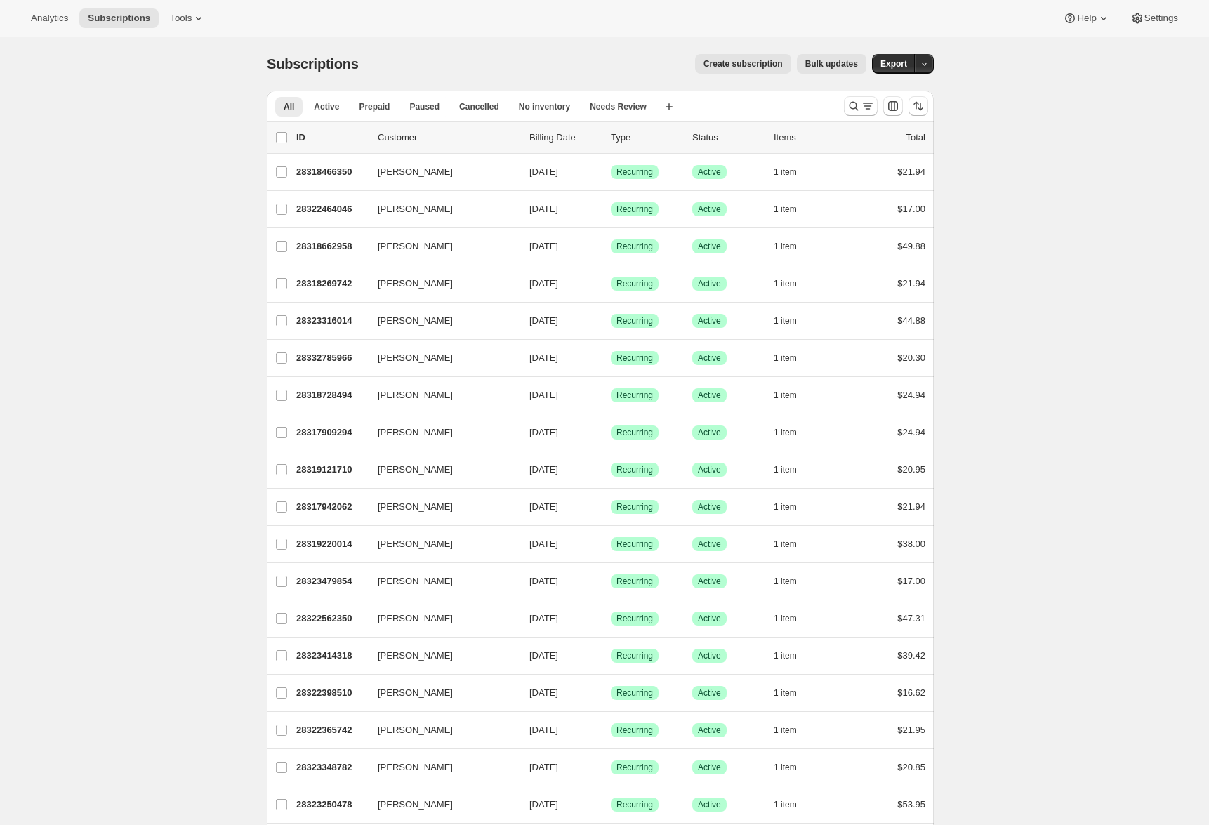
drag, startPoint x: 846, startPoint y: 60, endPoint x: 417, endPoint y: 42, distance: 429.4
click at [417, 42] on div "Subscriptions. This page is ready Subscriptions Create subscription Bulk update…" at bounding box center [600, 63] width 667 height 53
click at [907, 63] on span "Export" at bounding box center [893, 63] width 27 height 11
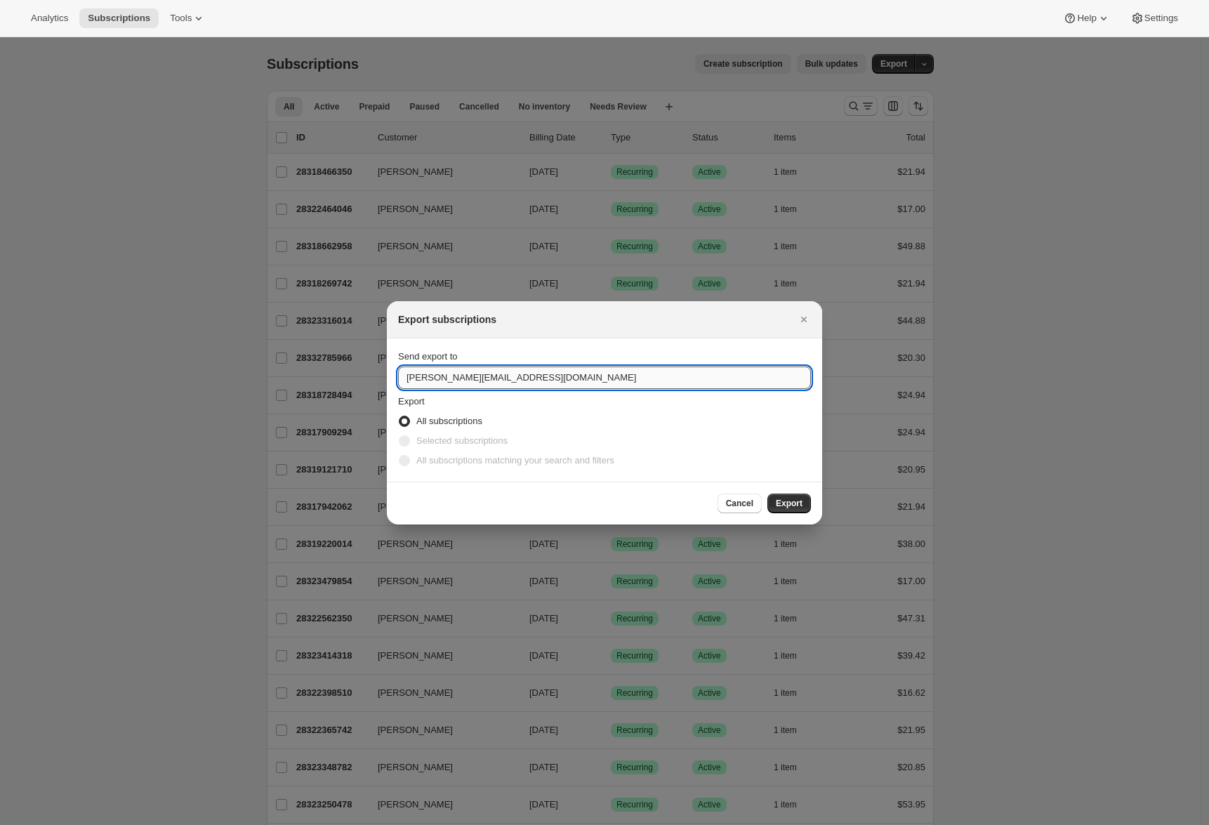
click at [468, 381] on input "adrian@awtomic.com" at bounding box center [604, 378] width 413 height 22
click at [786, 506] on span "Export" at bounding box center [789, 503] width 27 height 11
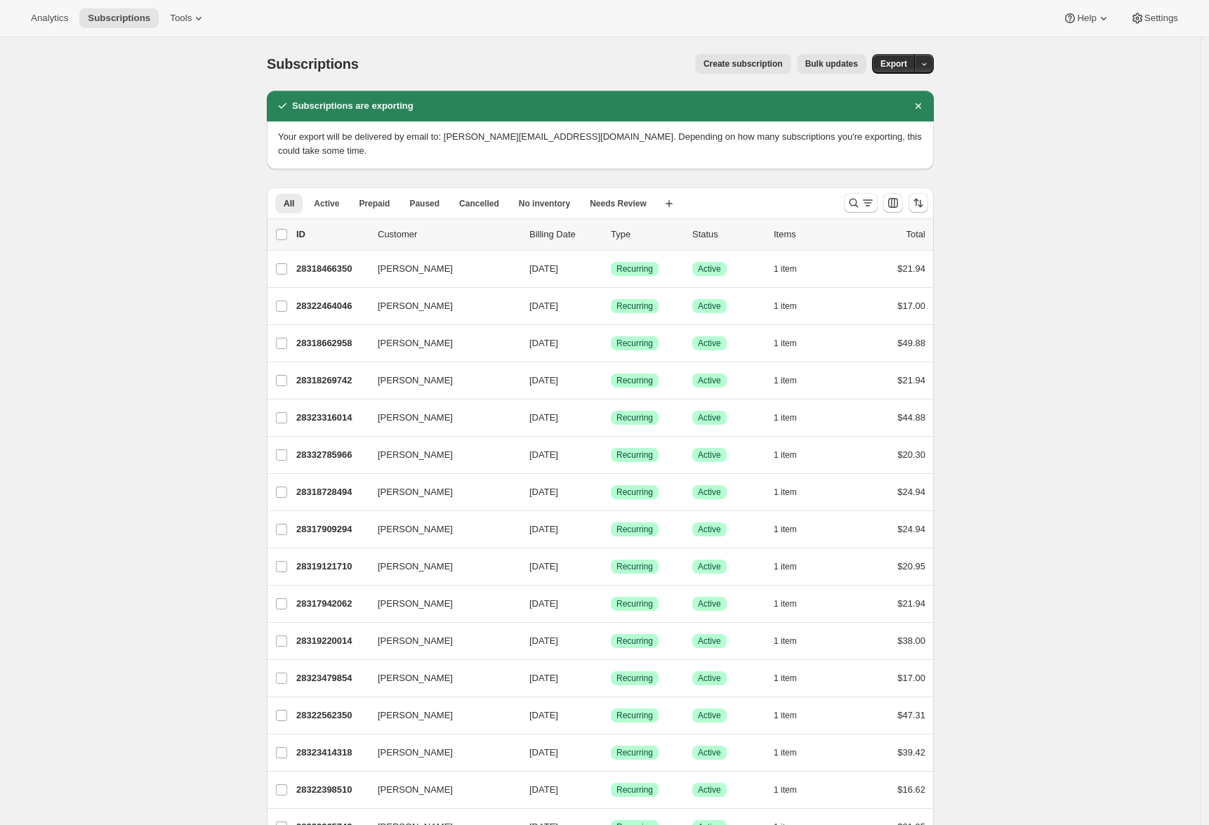
click at [834, 66] on span "Bulk updates" at bounding box center [831, 63] width 53 height 11
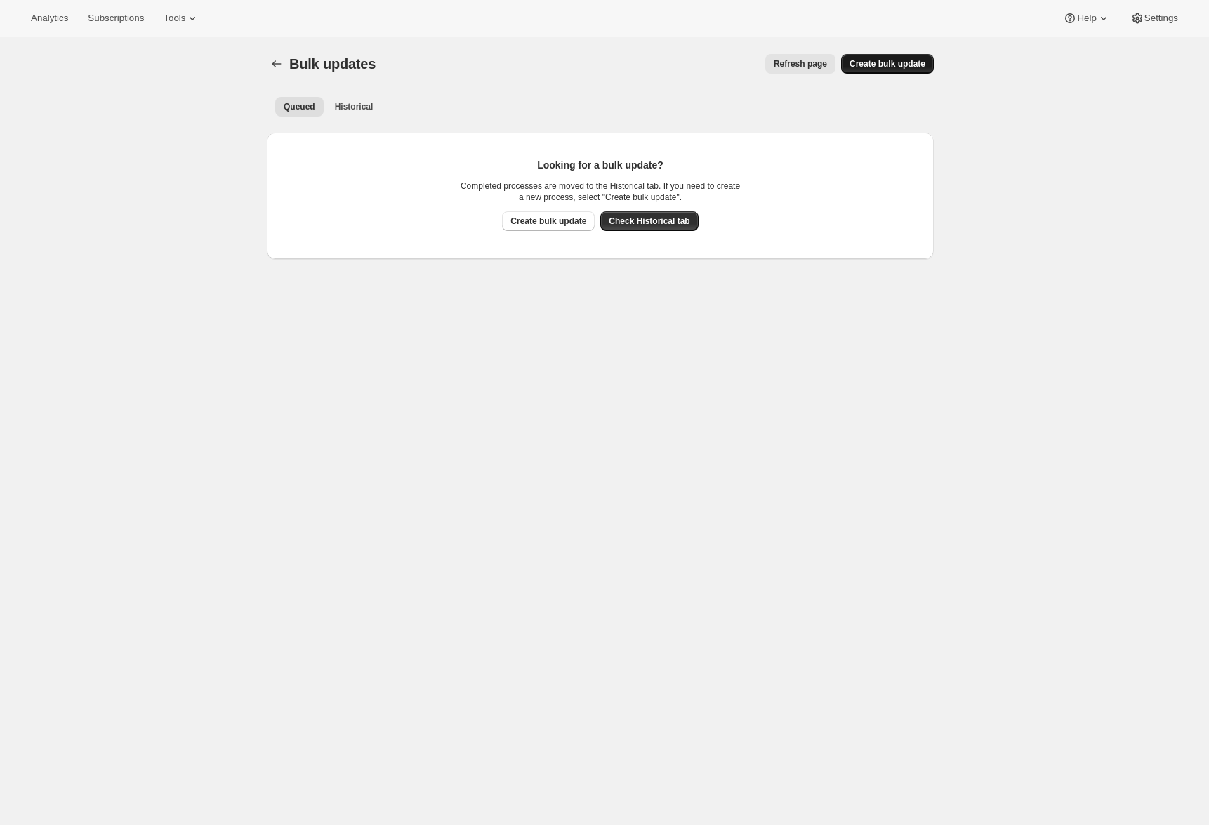
click at [887, 60] on span "Create bulk update" at bounding box center [888, 63] width 76 height 11
select select "14"
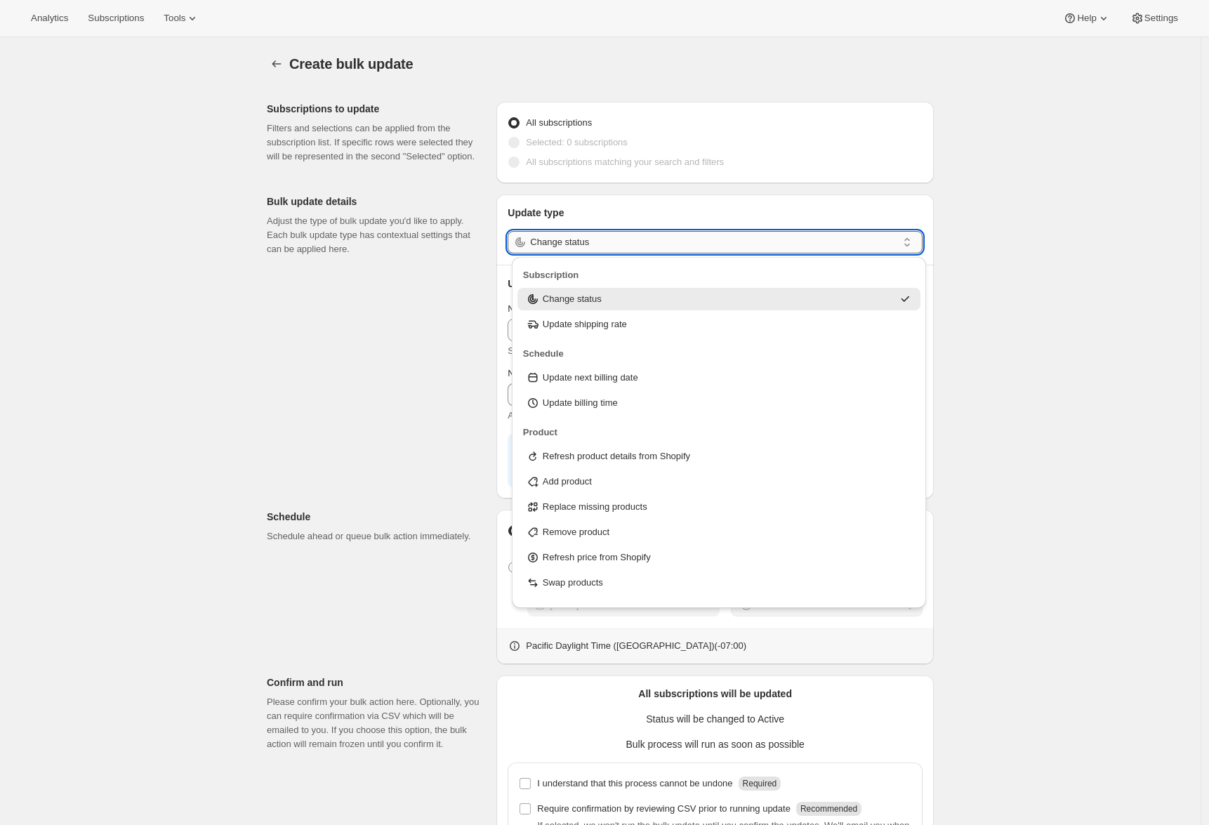
click at [567, 247] on input "Change status" at bounding box center [713, 242] width 367 height 22
click at [567, 329] on p "Update shipping rate" at bounding box center [585, 324] width 84 height 14
type input "Update shipping rate"
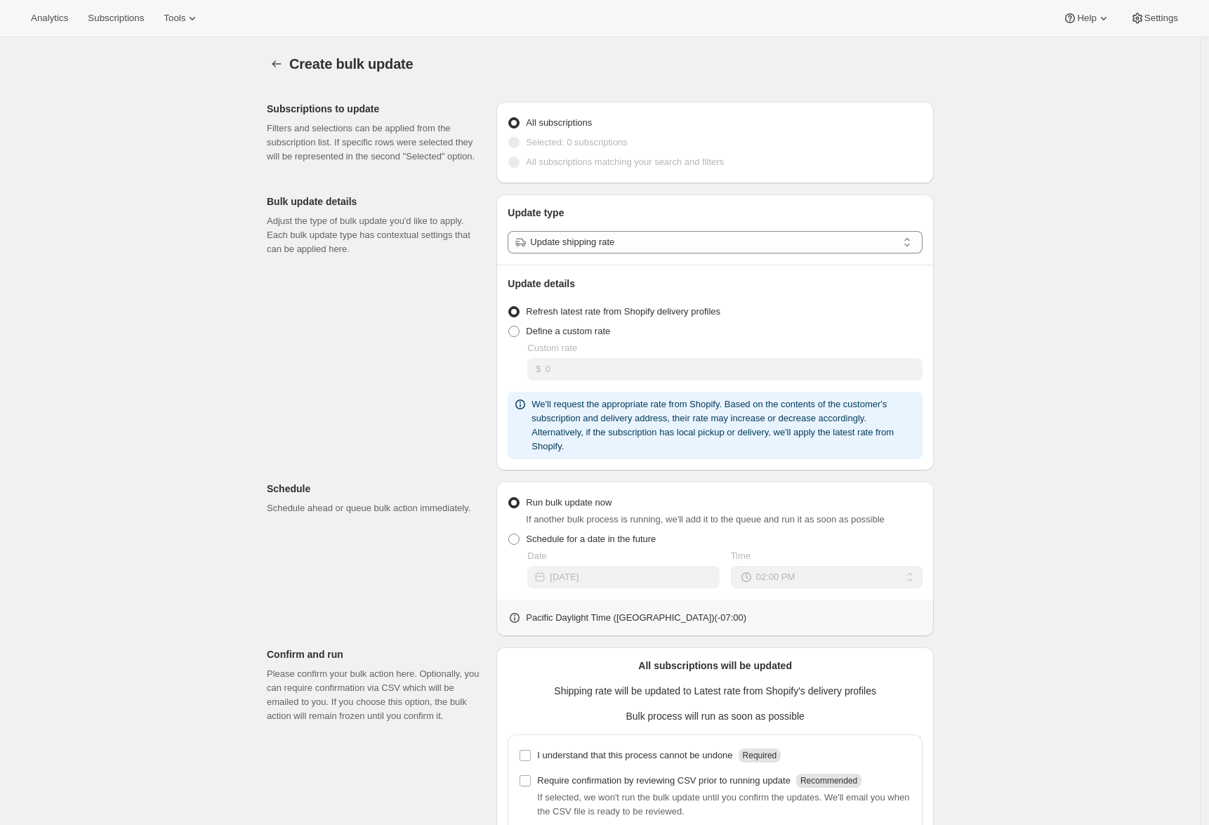
click at [421, 412] on div "Subscriptions to update Filters and selections can be applied from the subscrip…" at bounding box center [595, 513] width 678 height 844
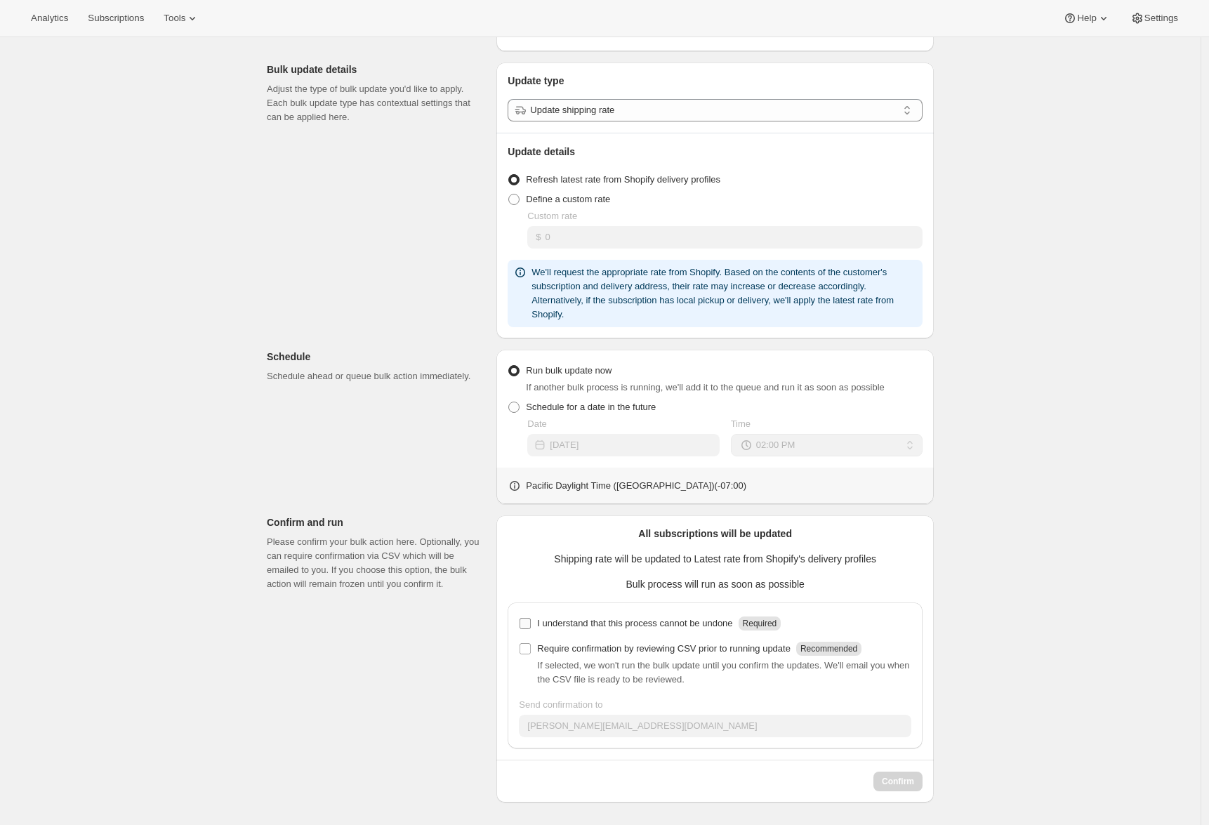
click at [531, 618] on input "I understand that this process cannot be undone Required" at bounding box center [525, 623] width 11 height 11
checkbox input "true"
click at [906, 779] on span "Confirm" at bounding box center [898, 781] width 32 height 11
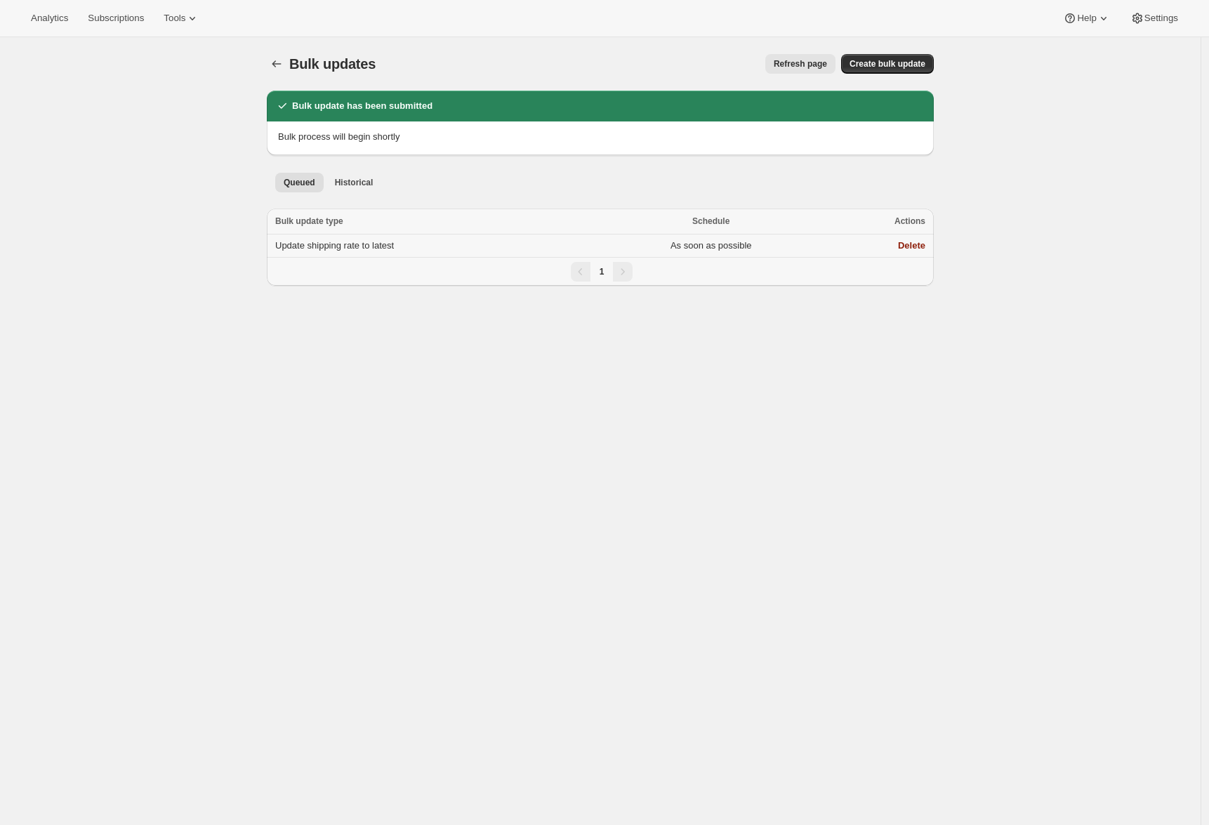
click at [449, 244] on td "Update shipping rate to latest" at bounding box center [432, 246] width 331 height 23
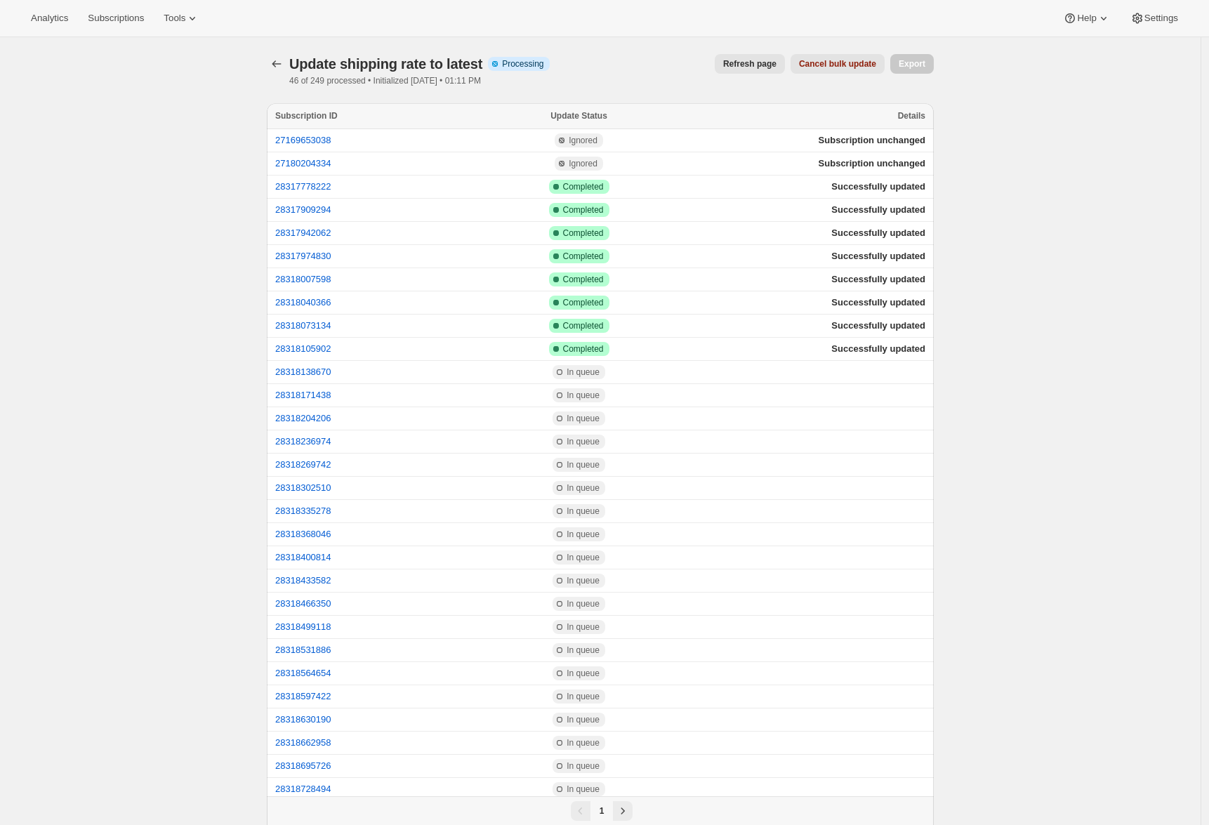
click at [744, 66] on span "Refresh page" at bounding box center [749, 63] width 53 height 11
drag, startPoint x: 331, startPoint y: 82, endPoint x: 314, endPoint y: 82, distance: 16.9
click at [315, 82] on p "63 of 249 processed • Initialized 2025-10-15 • 01:11 PM" at bounding box center [403, 80] width 228 height 11
drag, startPoint x: 293, startPoint y: 81, endPoint x: 301, endPoint y: 81, distance: 7.7
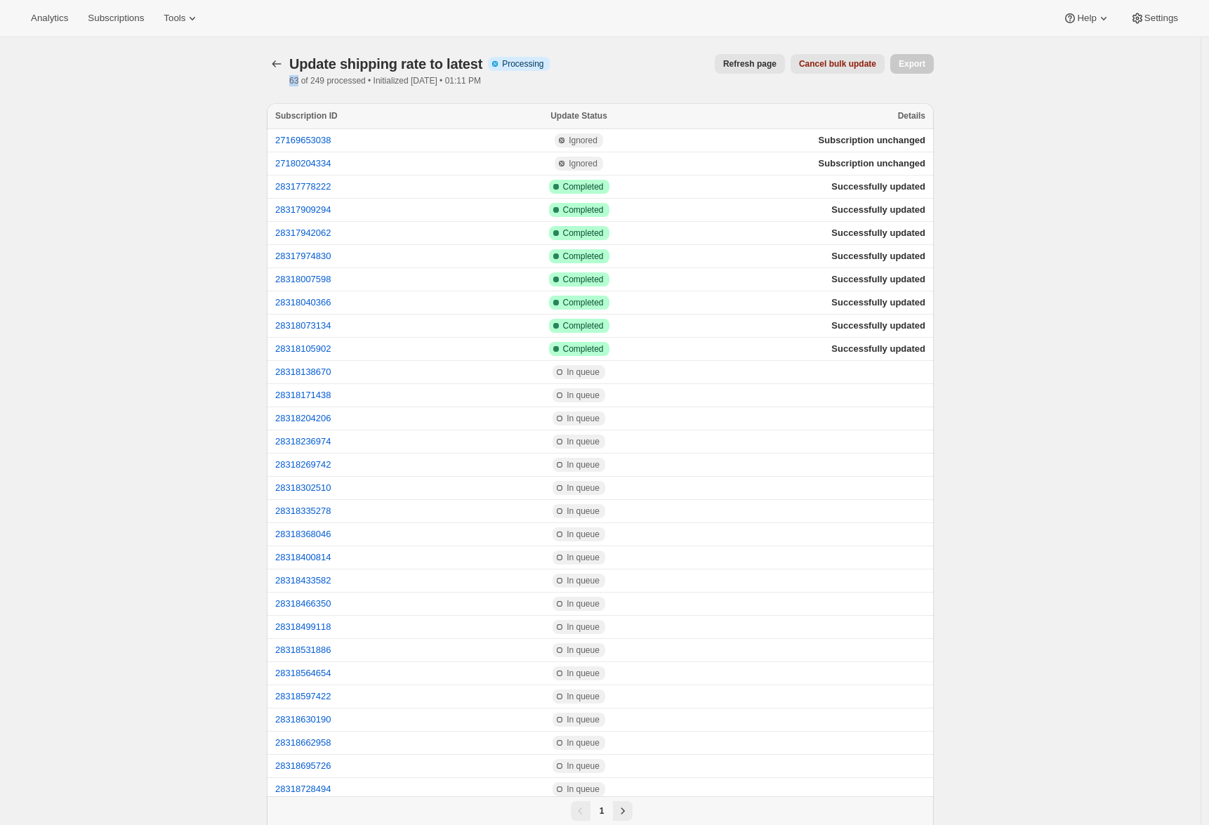
click at [301, 81] on p "63 of 249 processed • Initialized 2025-10-15 • 01:11 PM" at bounding box center [403, 80] width 228 height 11
click at [131, 20] on span "Subscriptions" at bounding box center [116, 18] width 56 height 11
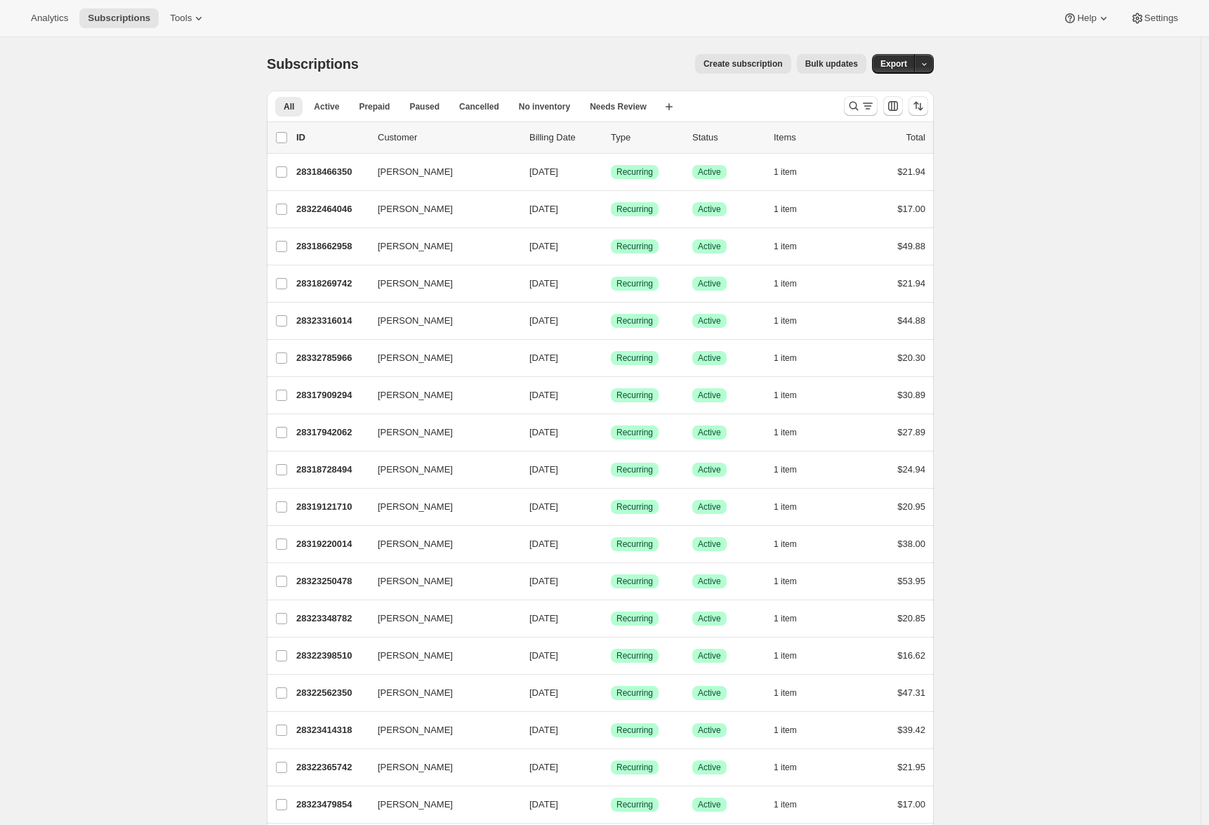
click at [851, 57] on button "Bulk updates" at bounding box center [832, 64] width 70 height 20
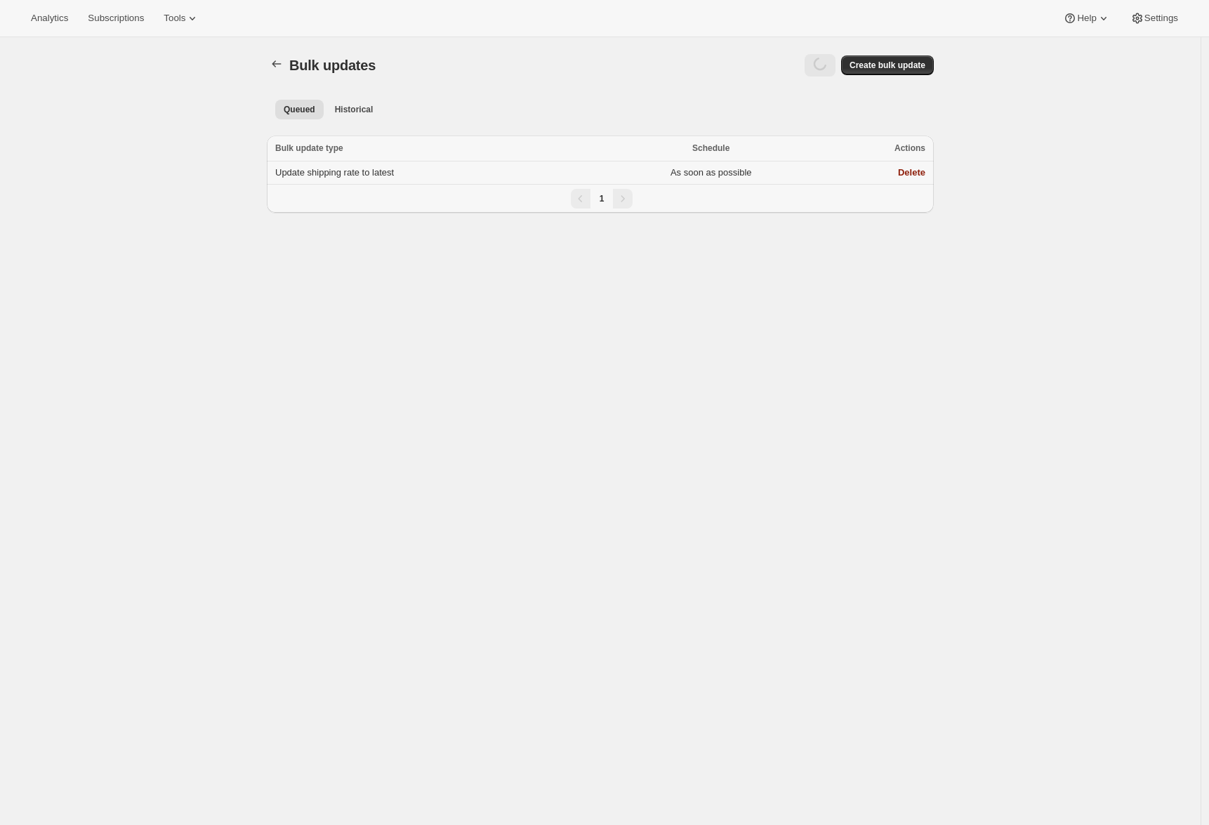
click at [385, 170] on span "Update shipping rate to latest" at bounding box center [334, 172] width 119 height 11
